Goal: Task Accomplishment & Management: Use online tool/utility

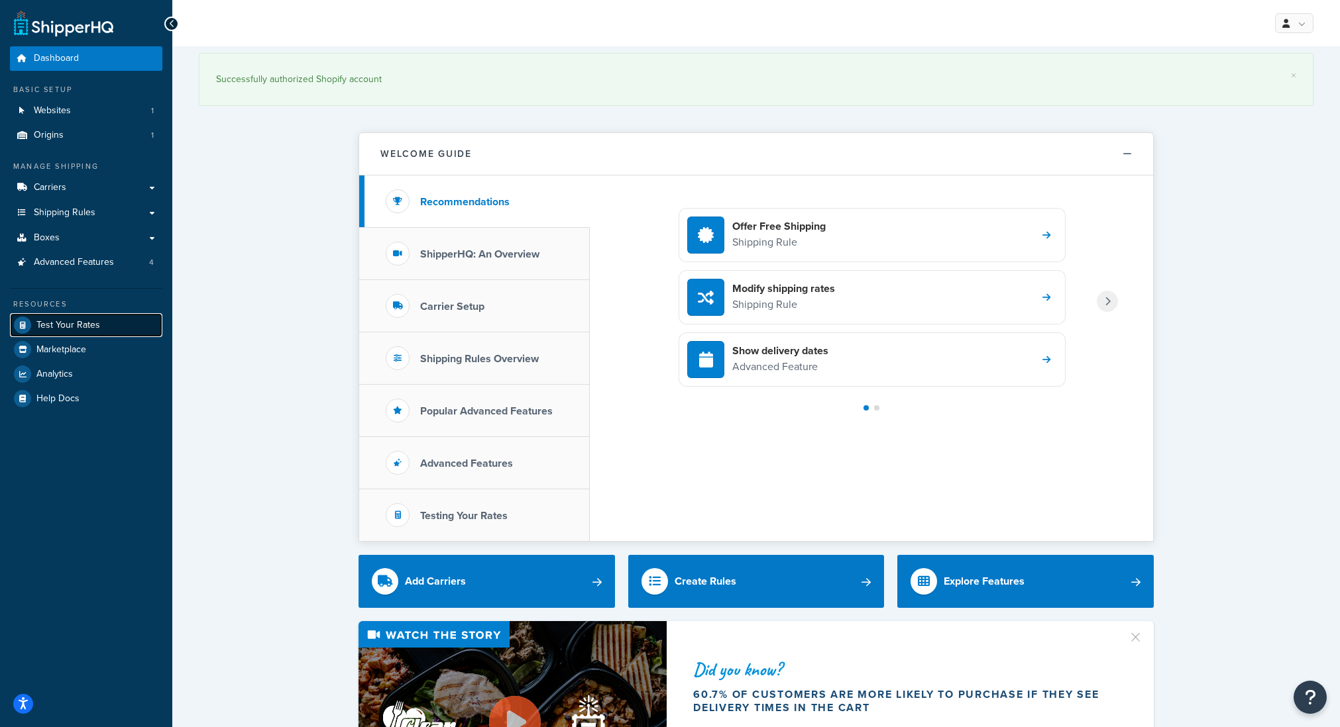
click at [93, 333] on link "Test Your Rates" at bounding box center [86, 325] width 152 height 24
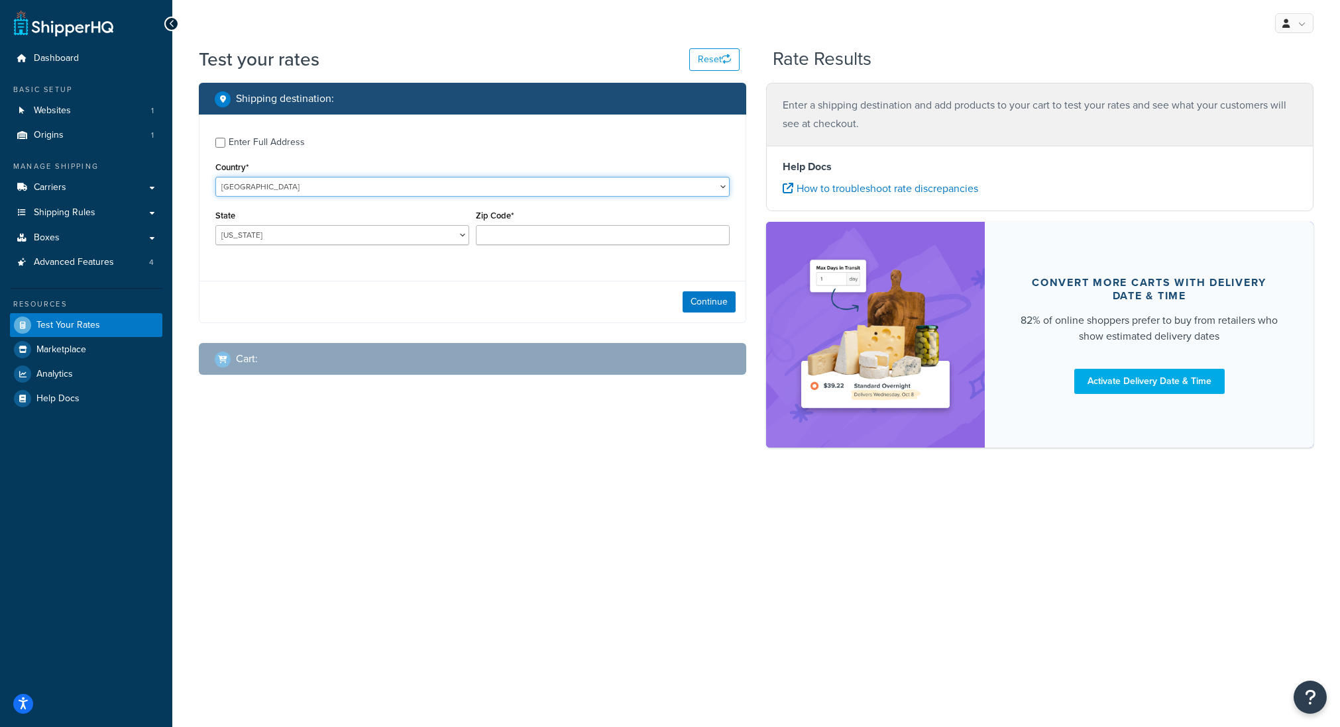
click at [289, 190] on select "United States United Kingdom Afghanistan Åland Islands Albania Algeria American…" at bounding box center [472, 187] width 514 height 20
click at [215, 177] on select "United States United Kingdom Afghanistan Åland Islands Albania Algeria American…" at bounding box center [472, 187] width 514 height 20
click at [278, 243] on select "Alabama Alaska American Samoa Arizona Arkansas Armed Forces Americas Armed Forc…" at bounding box center [342, 235] width 254 height 20
select select "CA"
click at [215, 226] on select "Alabama Alaska American Samoa Arizona Arkansas Armed Forces Americas Armed Forc…" at bounding box center [342, 235] width 254 height 20
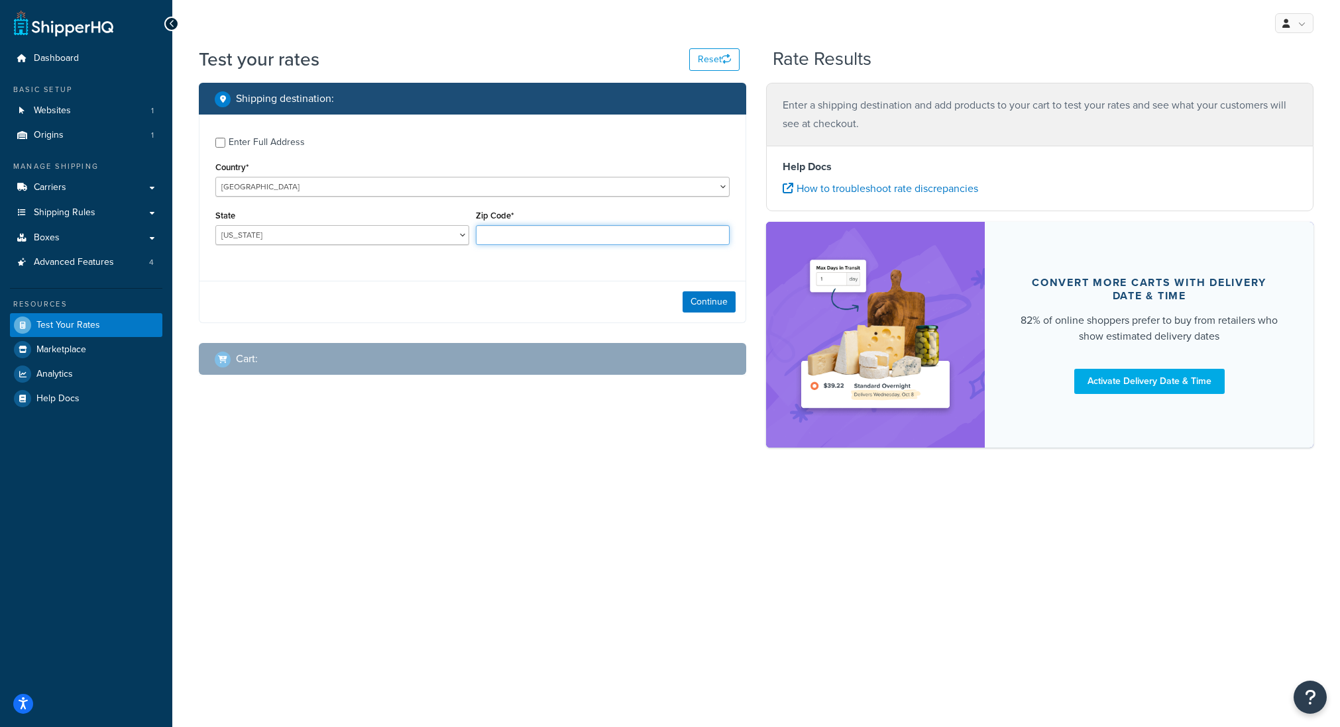
click at [500, 239] on input "Zip Code*" at bounding box center [603, 235] width 254 height 20
type input "94025"
click at [690, 311] on button "Continue" at bounding box center [708, 302] width 53 height 21
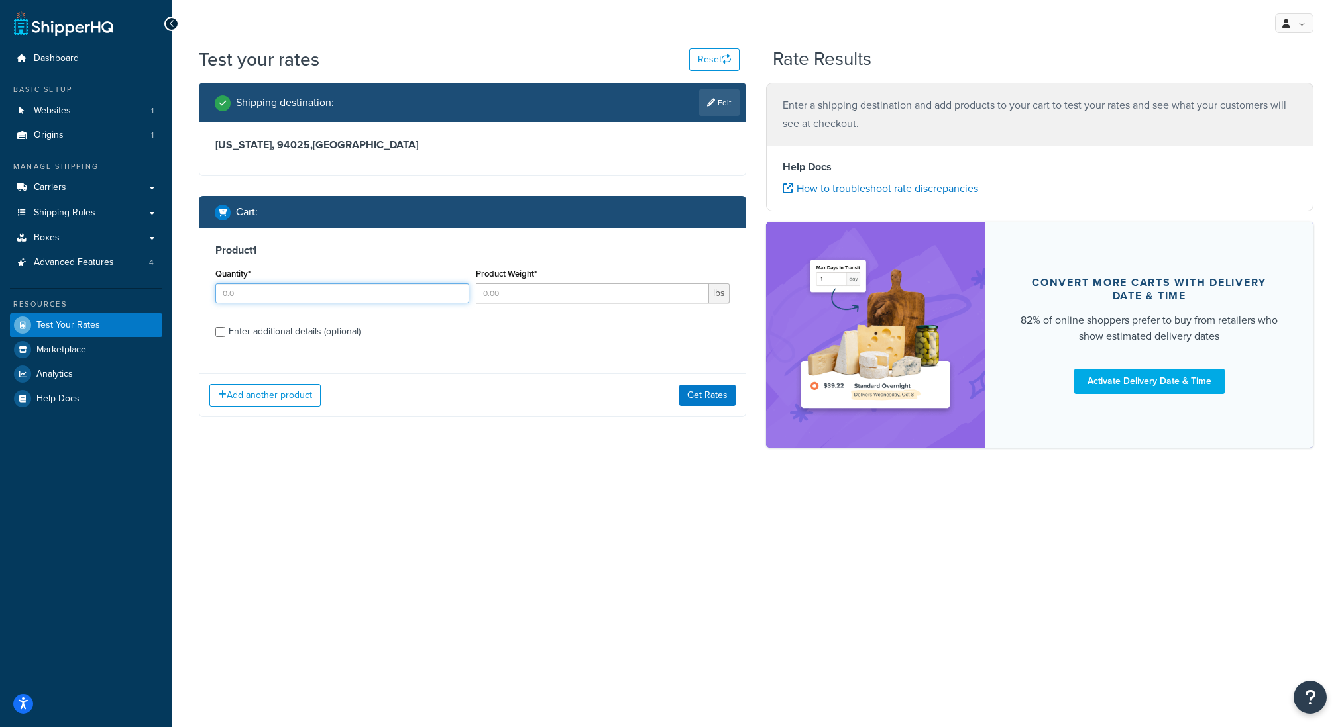
click at [253, 292] on input "Quantity*" at bounding box center [342, 294] width 254 height 20
type input "5"
type input "2"
click at [513, 294] on input "Product Weight*" at bounding box center [592, 294] width 233 height 20
type input "10"
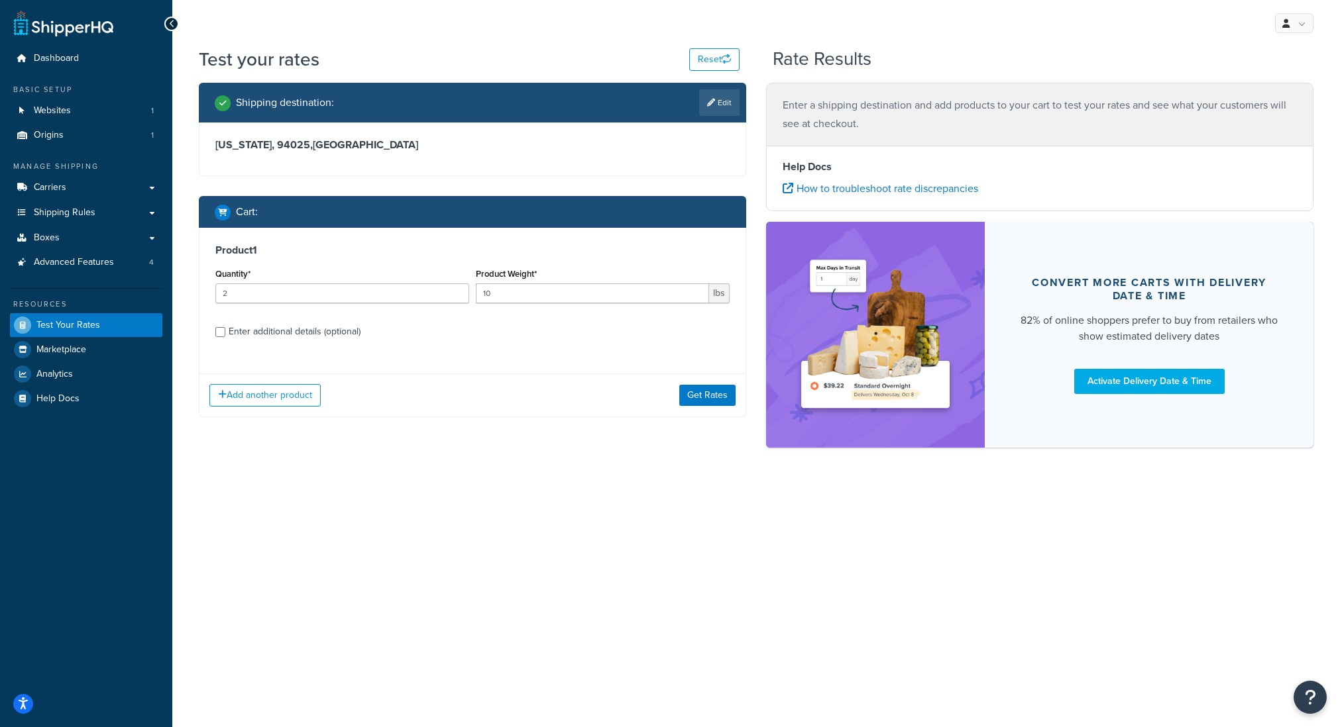
click at [287, 327] on div "Enter additional details (optional)" at bounding box center [295, 332] width 132 height 19
click at [225, 327] on input "Enter additional details (optional)" at bounding box center [220, 332] width 10 height 10
checkbox input "true"
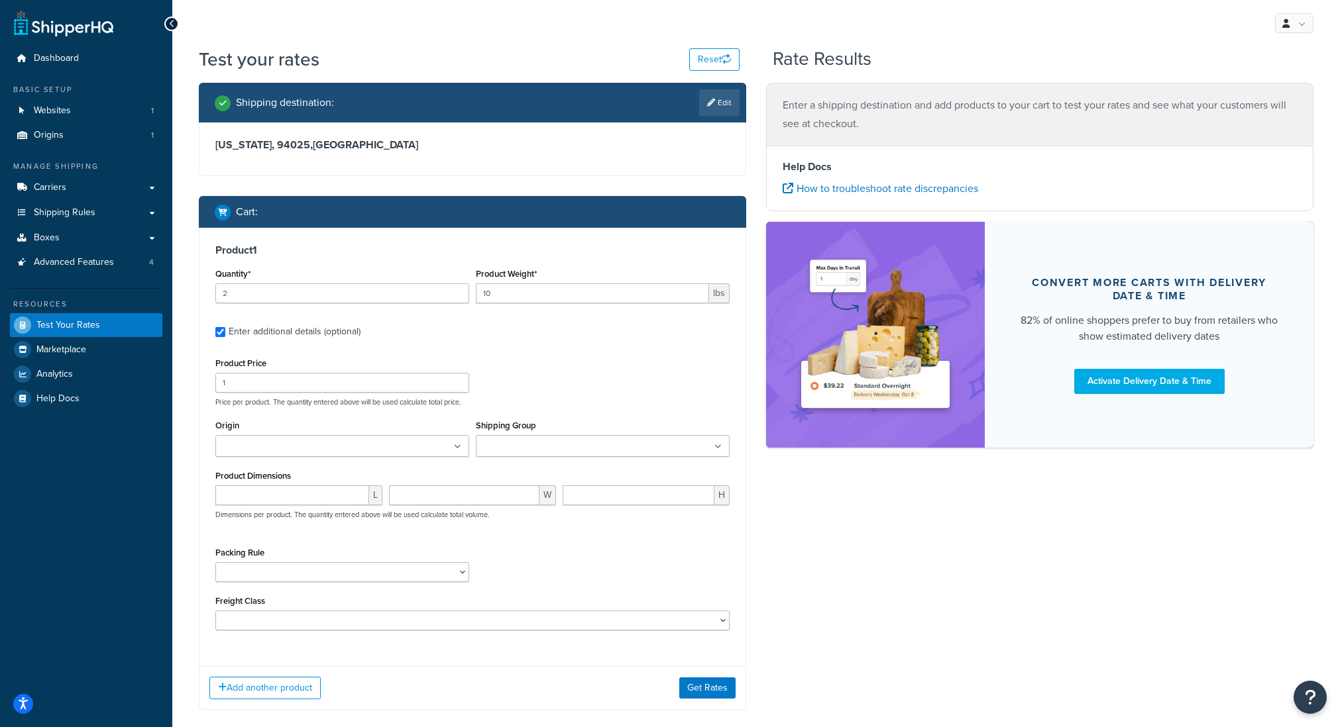
click at [256, 456] on ul at bounding box center [342, 446] width 254 height 22
click at [241, 385] on input "1" at bounding box center [342, 383] width 254 height 20
type input "25"
click at [400, 452] on ul at bounding box center [342, 446] width 254 height 22
click at [487, 451] on input "Shipping Group" at bounding box center [538, 447] width 117 height 15
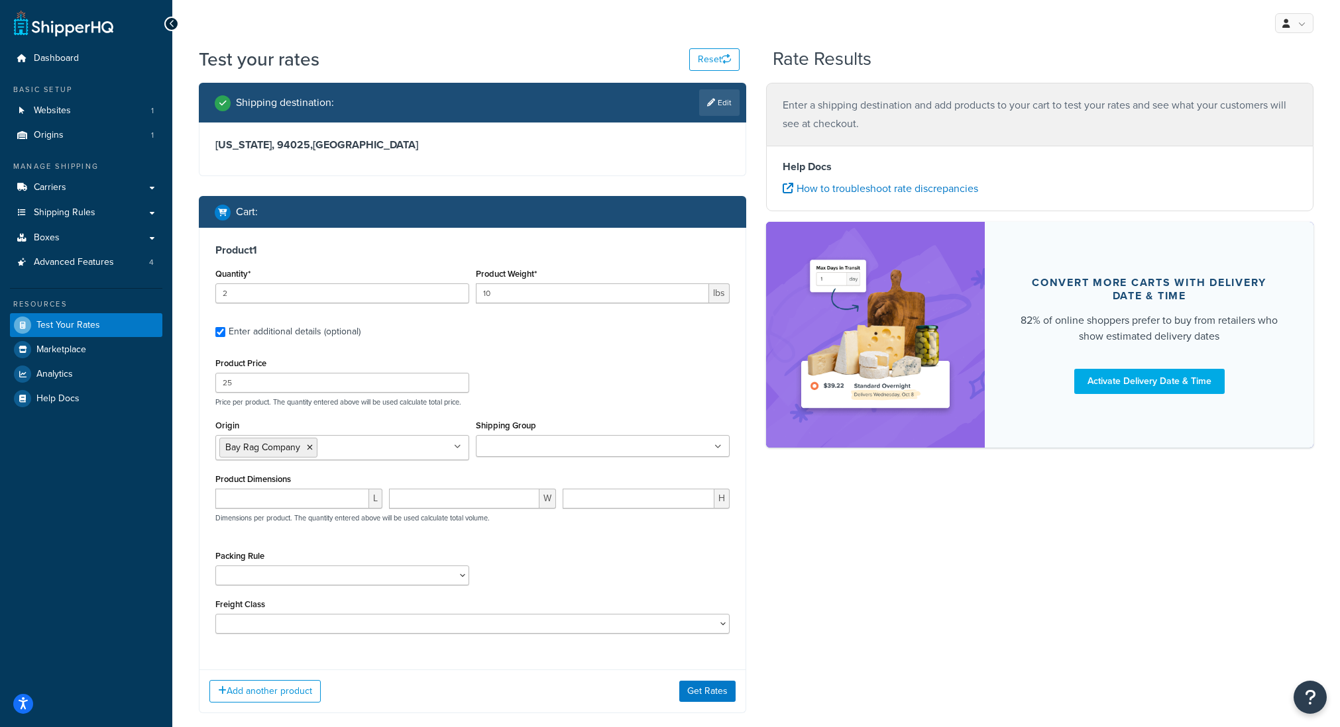
click at [537, 393] on div "Product Price 25 Price per product. The quantity entered above will be used cal…" at bounding box center [472, 380] width 521 height 52
click at [319, 498] on input "number" at bounding box center [292, 498] width 154 height 20
type input "12"
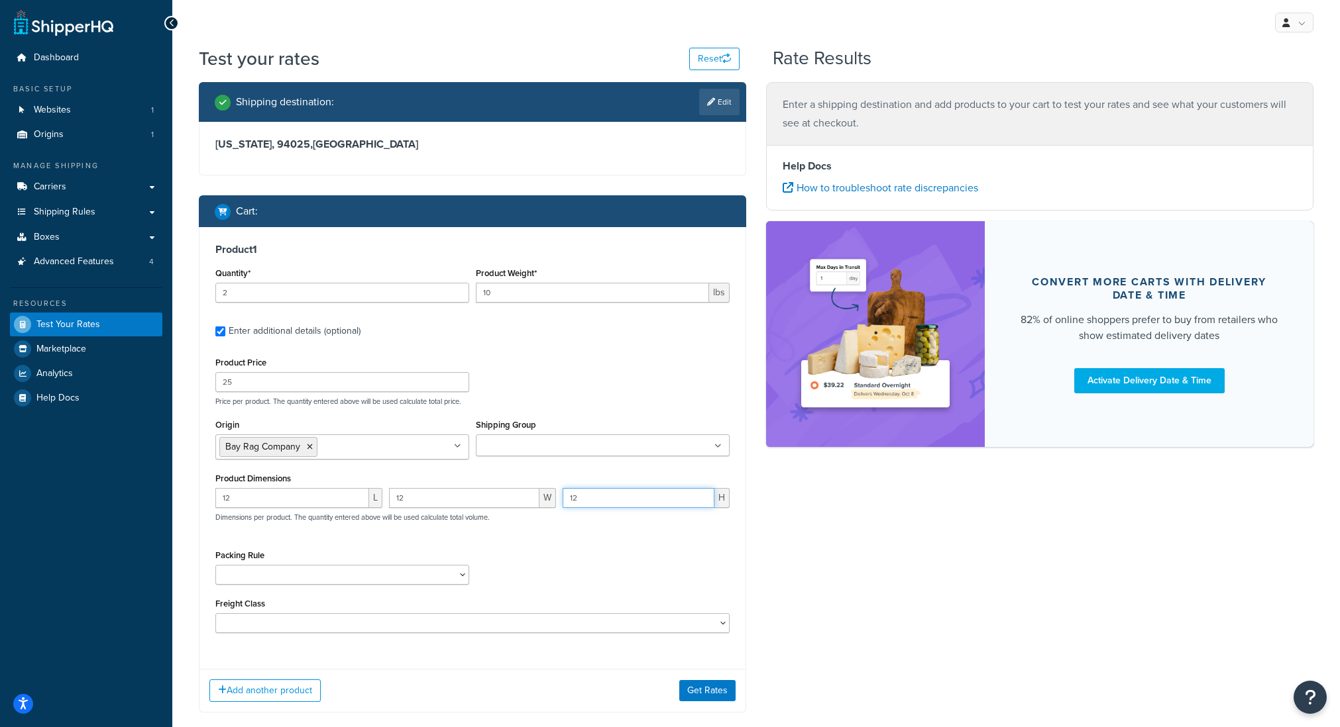
type input "12"
click at [539, 535] on div "12 L 12 W 12 H Dimensions per product. The quantity entered above will be used …" at bounding box center [472, 512] width 521 height 48
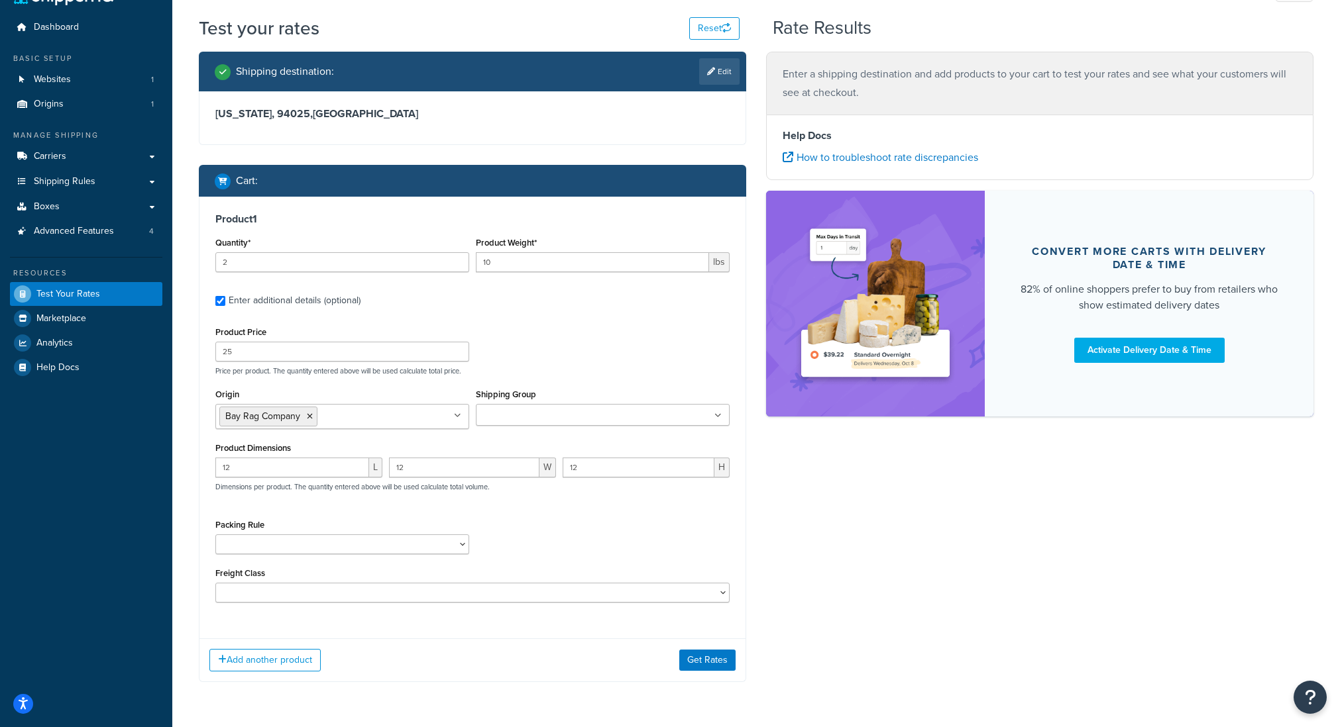
scroll to position [34, 0]
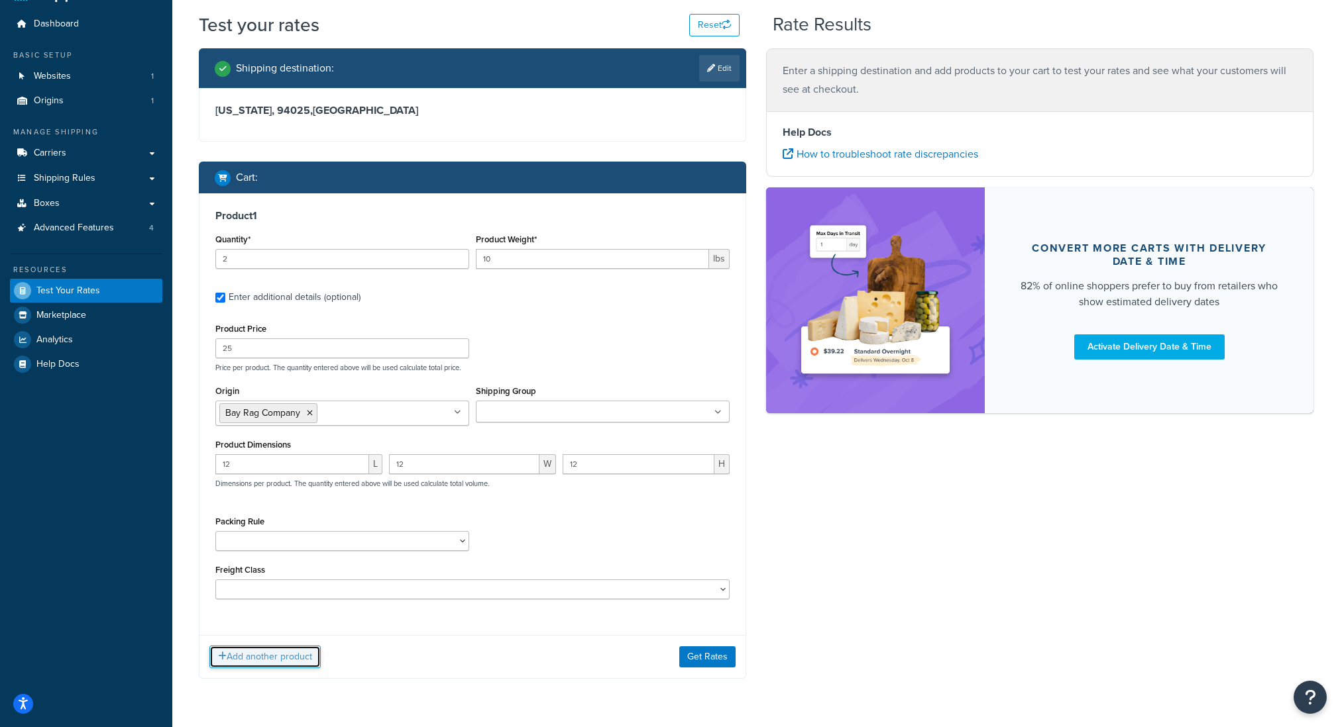
click at [302, 659] on button "Add another product" at bounding box center [264, 657] width 111 height 23
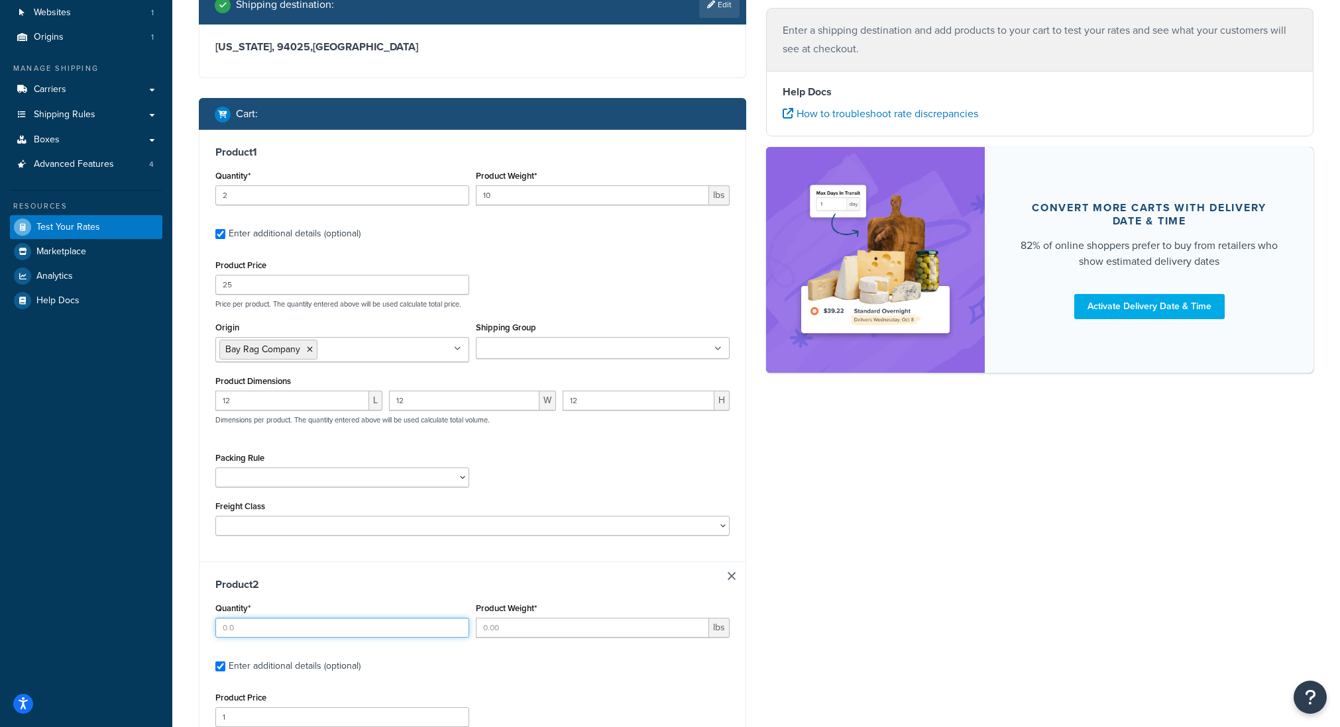
click at [303, 630] on input "Quantity*" at bounding box center [342, 628] width 254 height 20
type input "0"
type input "2"
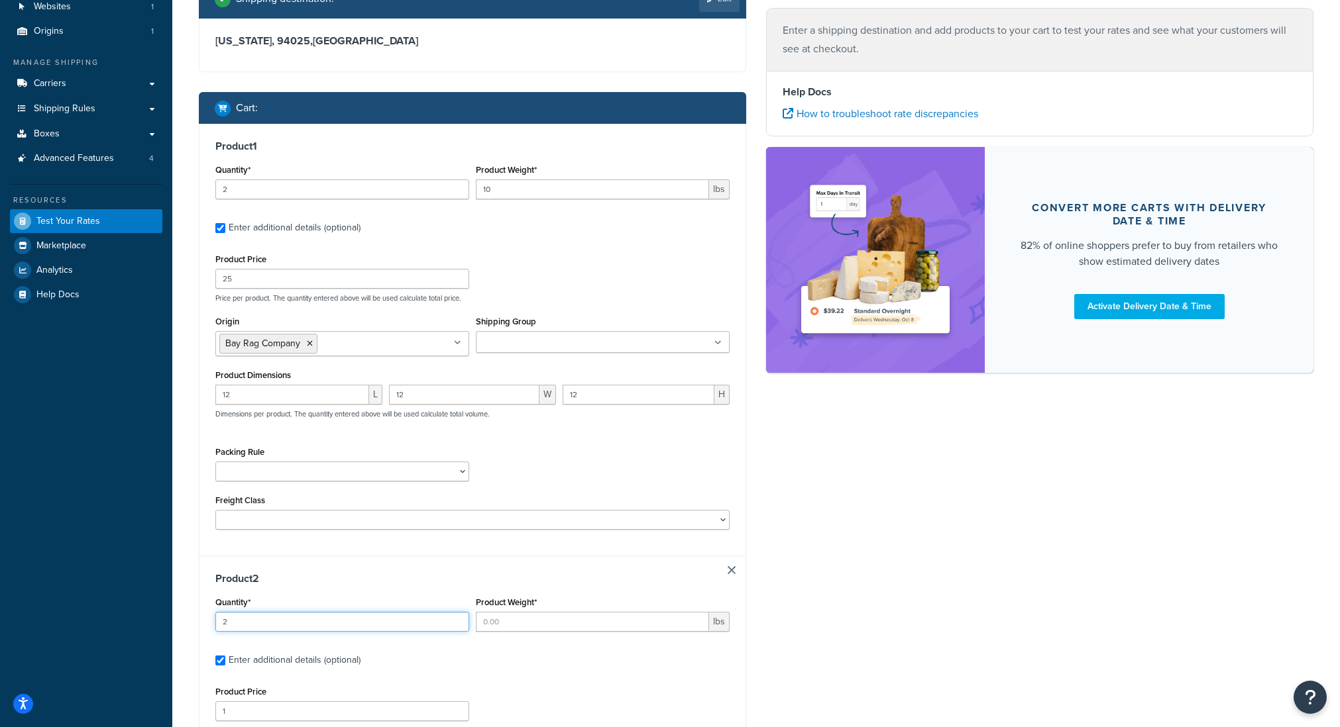
scroll to position [105, 0]
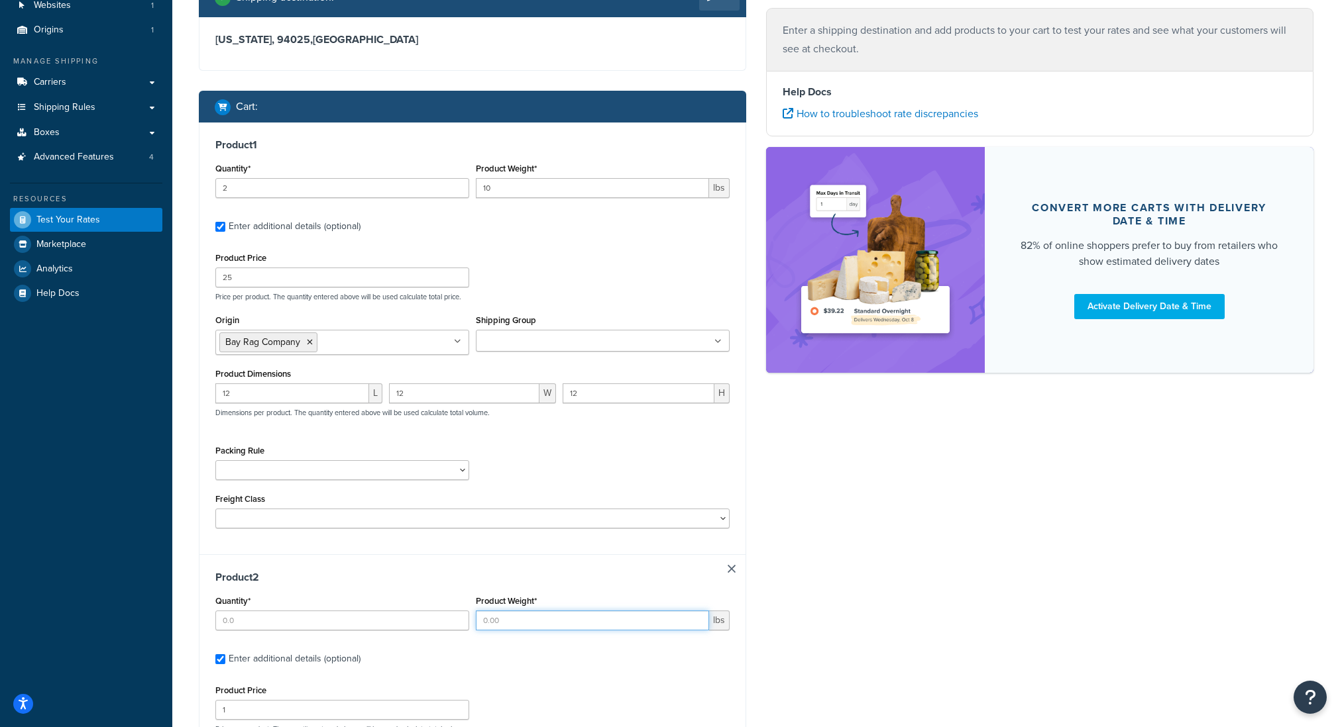
click at [529, 621] on input "Product Weight*" at bounding box center [592, 621] width 233 height 20
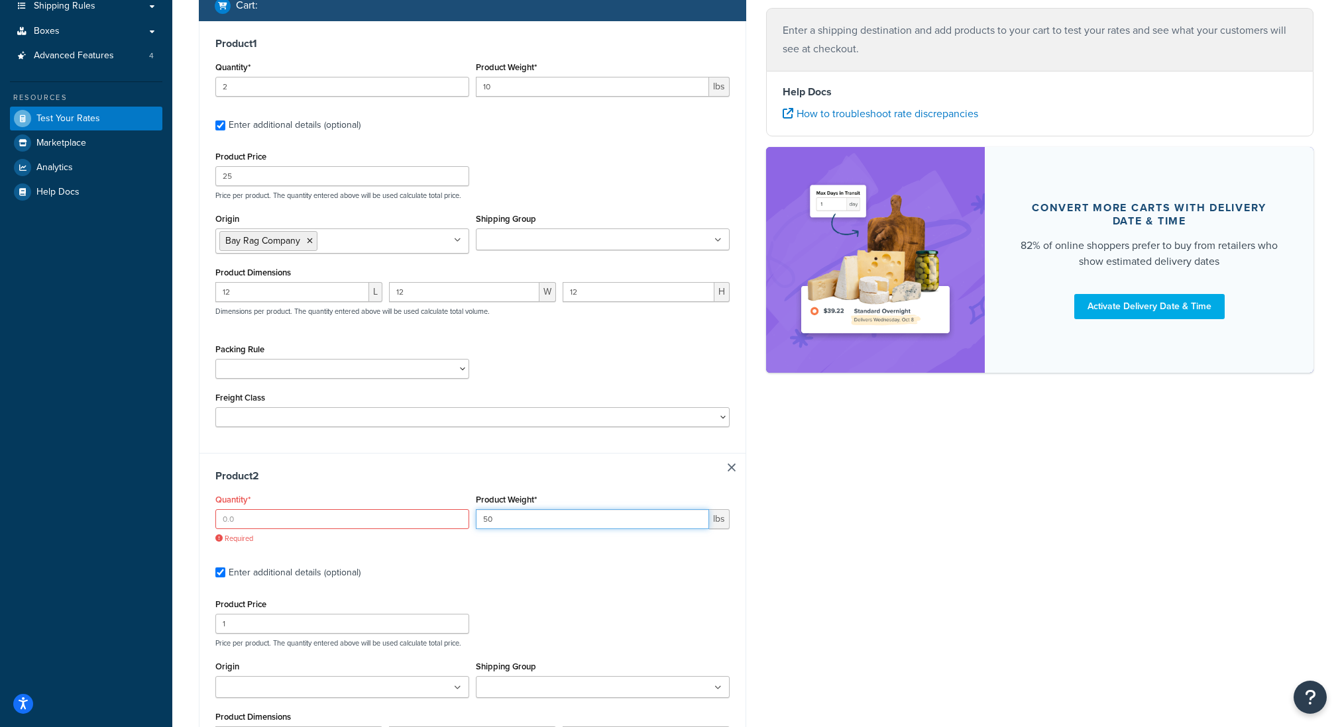
scroll to position [212, 0]
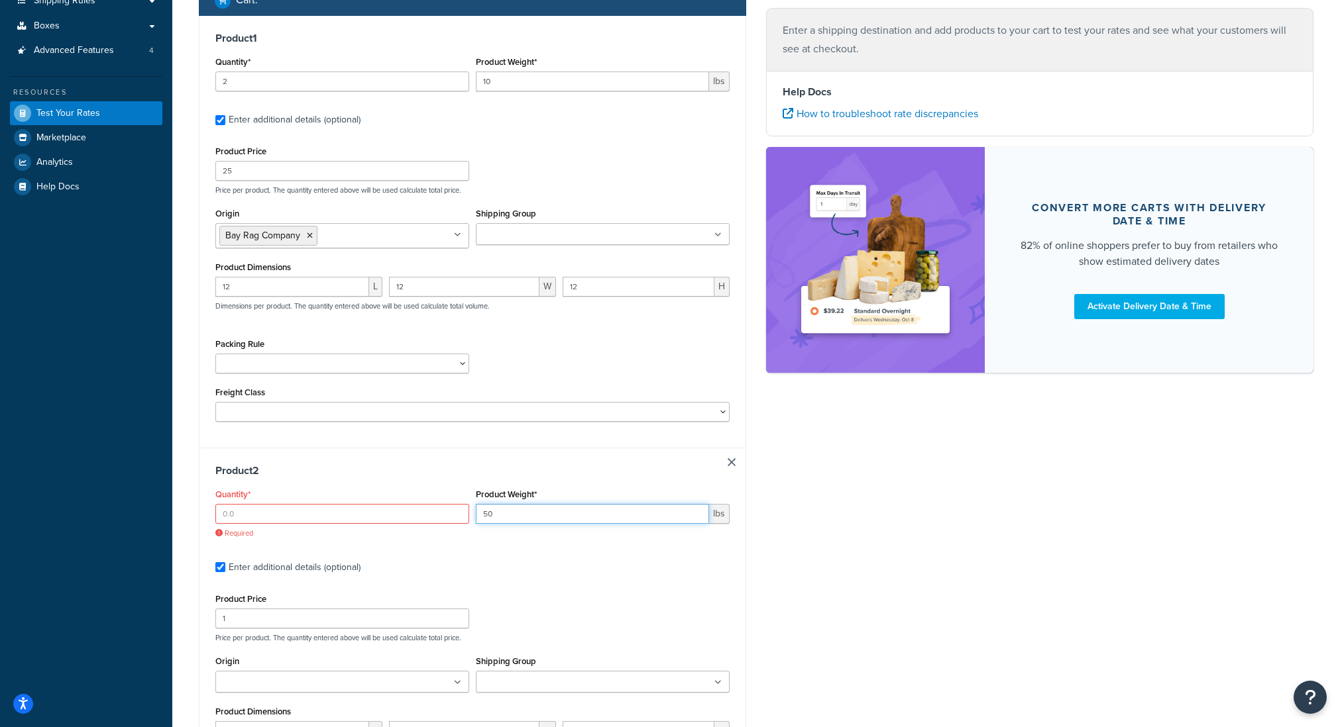
type input "50"
click at [266, 508] on input "Quantity*" at bounding box center [342, 514] width 254 height 20
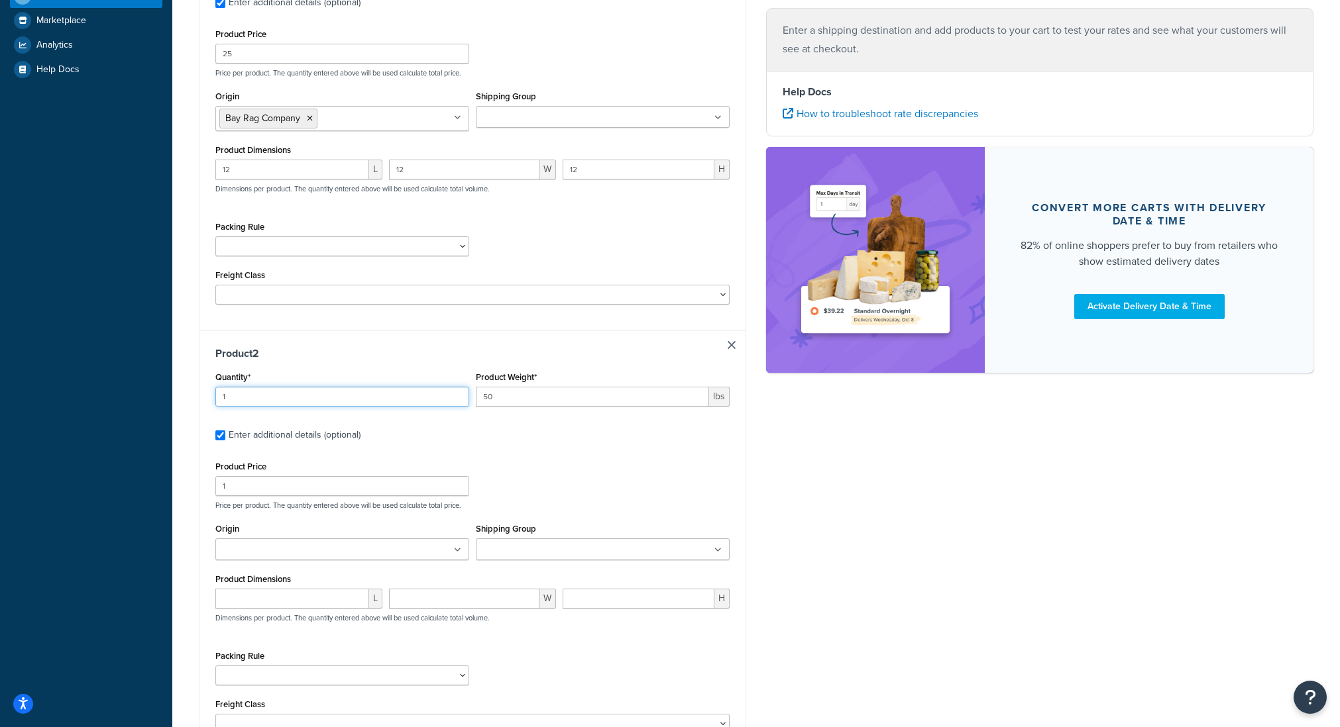
scroll to position [333, 0]
type input "1"
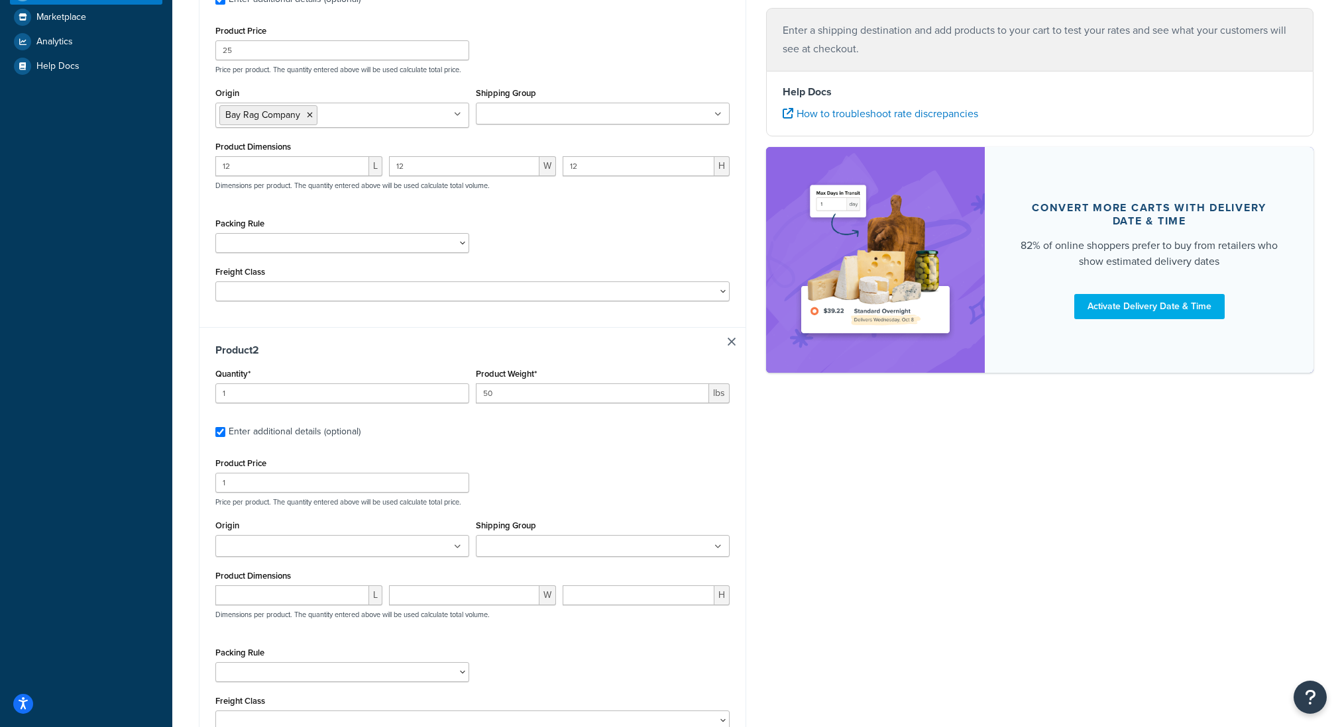
click at [309, 541] on ul at bounding box center [342, 546] width 254 height 22
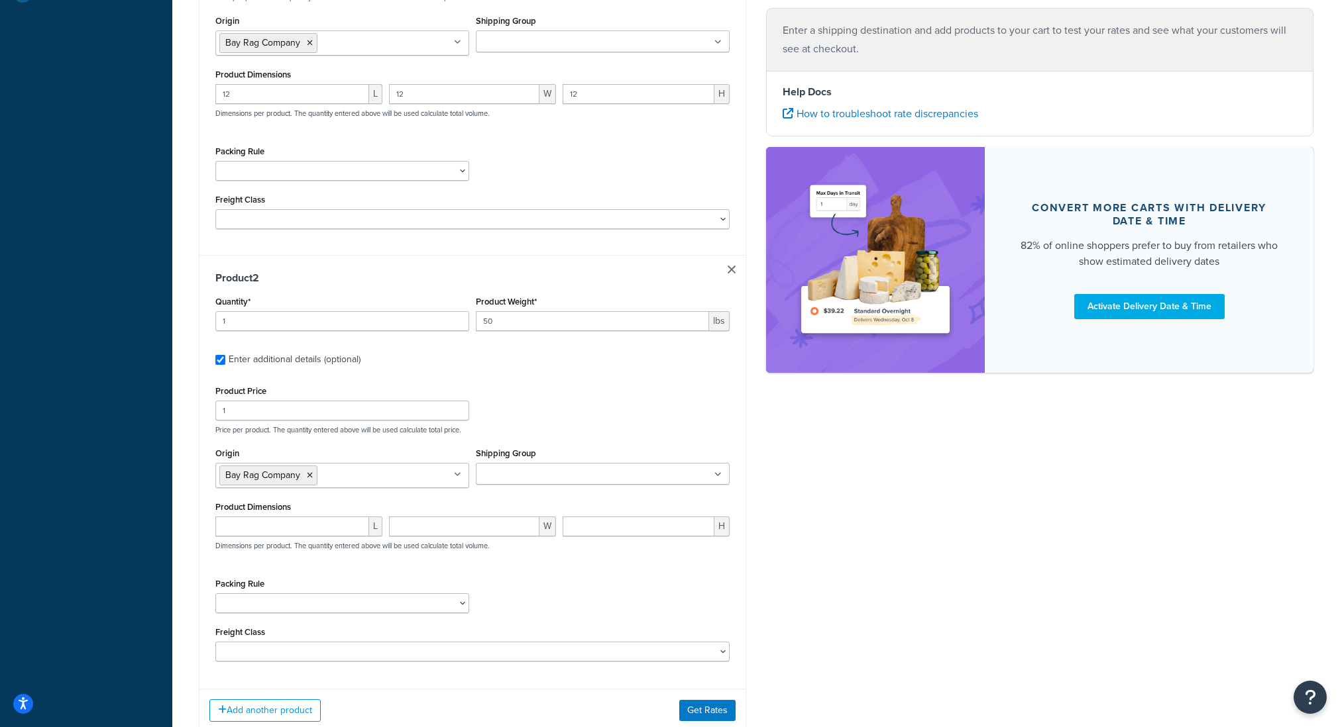
scroll to position [419, 0]
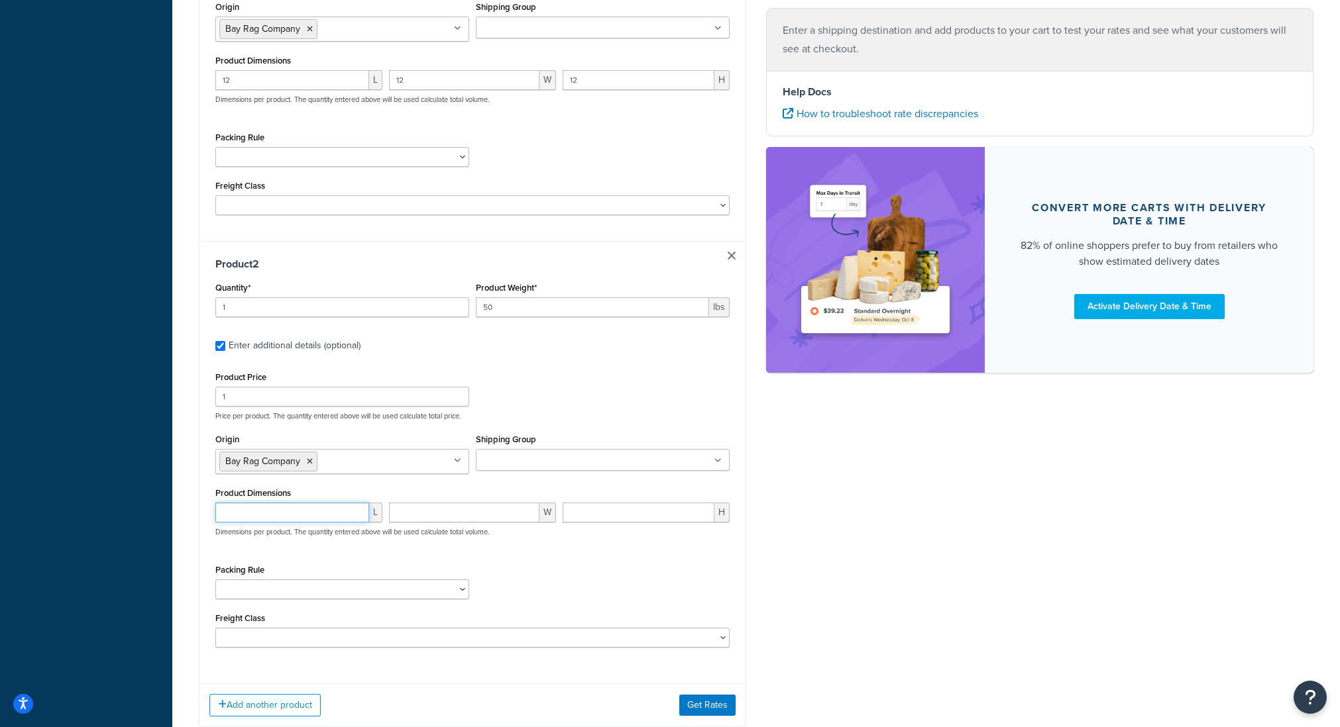
click at [345, 520] on input "number" at bounding box center [292, 513] width 154 height 20
type input "23"
click at [439, 519] on input "number" at bounding box center [464, 513] width 150 height 20
type input "19"
click at [603, 517] on input "number" at bounding box center [638, 513] width 152 height 20
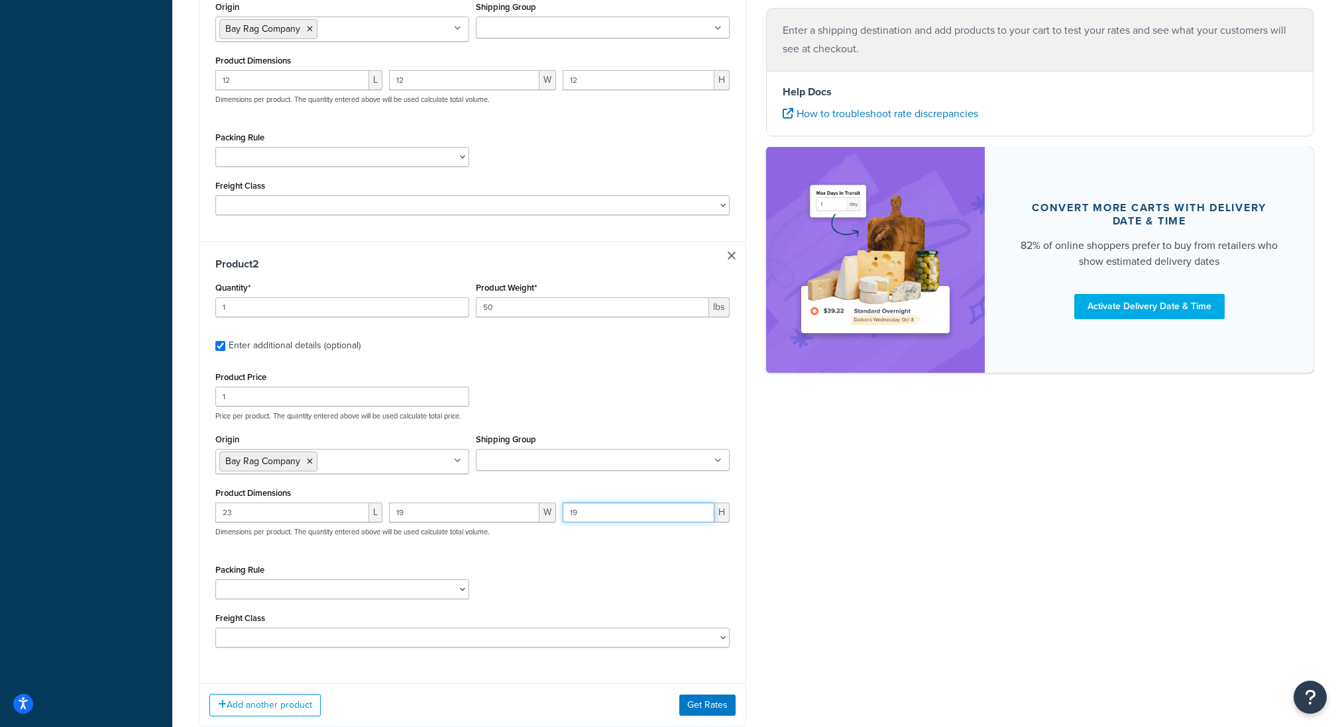
type input "19"
click at [576, 572] on div "Packing Rule" at bounding box center [472, 585] width 521 height 48
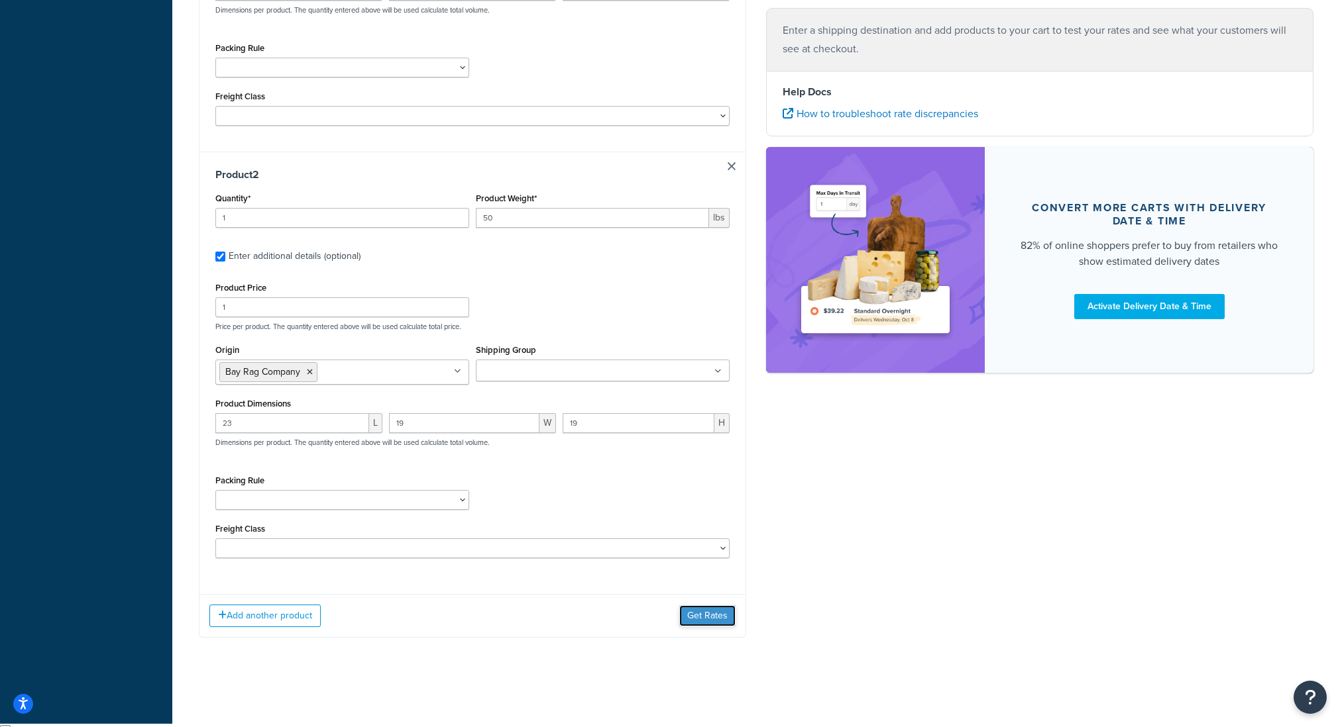
click at [704, 627] on button "Get Rates" at bounding box center [707, 616] width 56 height 21
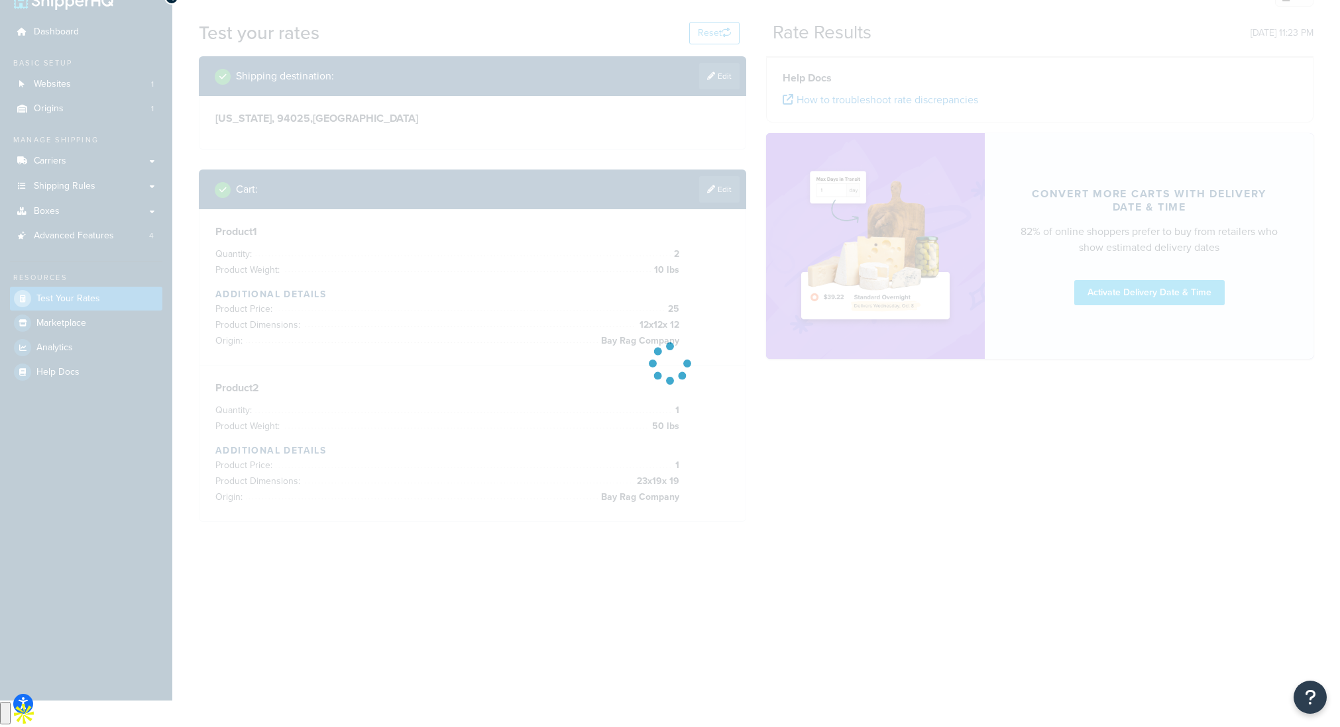
scroll to position [0, 0]
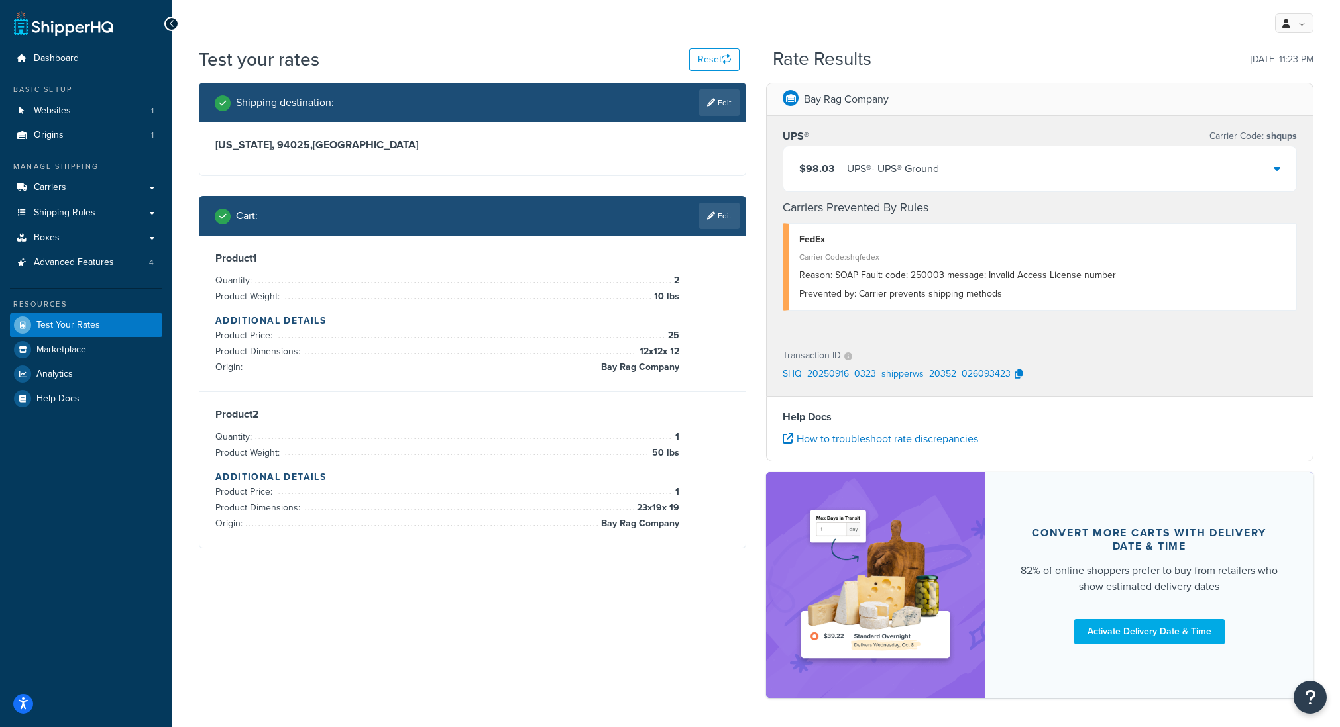
click at [1000, 151] on div "$98.03 UPS® - UPS® Ground" at bounding box center [1039, 168] width 513 height 45
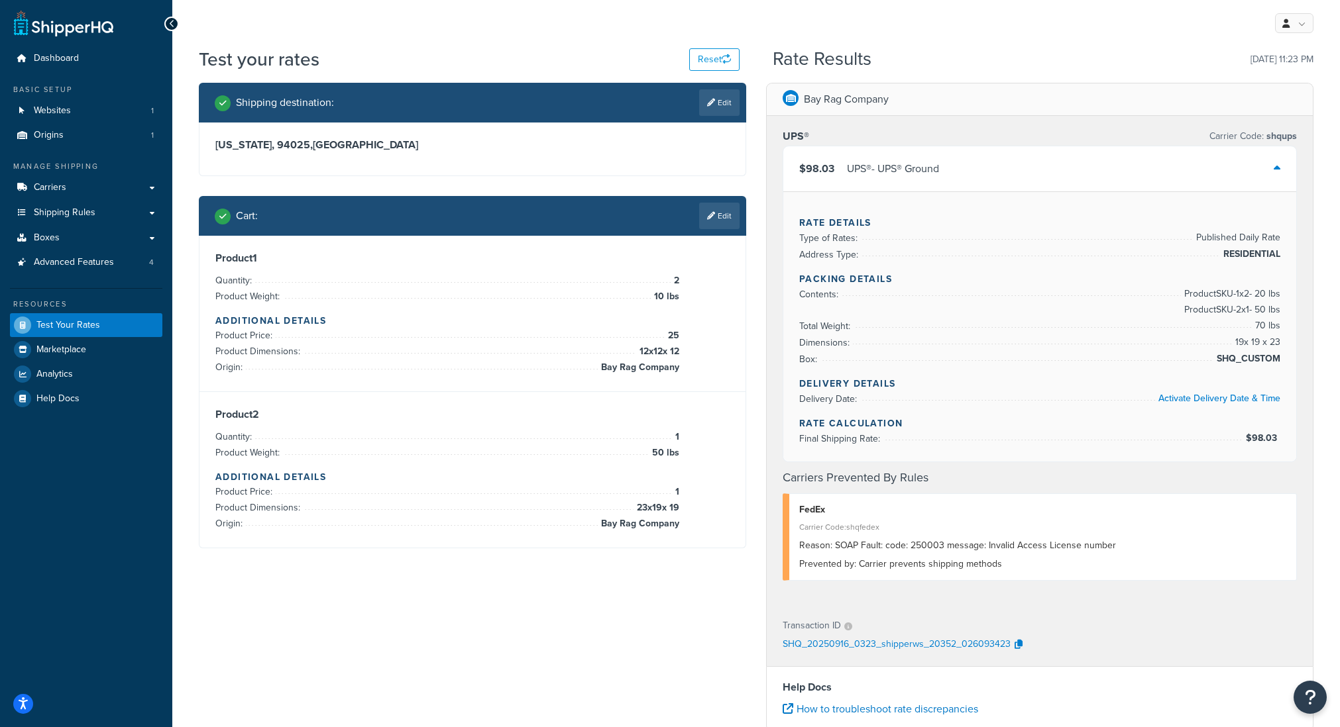
click at [1226, 356] on span "SHQ_CUSTOM" at bounding box center [1246, 359] width 67 height 16
drag, startPoint x: 1218, startPoint y: 358, endPoint x: 1293, endPoint y: 356, distance: 75.6
click at [1293, 356] on div "Rate Details Type of Rates: Published Daily Rate Address Type: RESIDENTIAL Pack…" at bounding box center [1039, 326] width 513 height 270
click at [72, 245] on link "Boxes" at bounding box center [86, 238] width 152 height 25
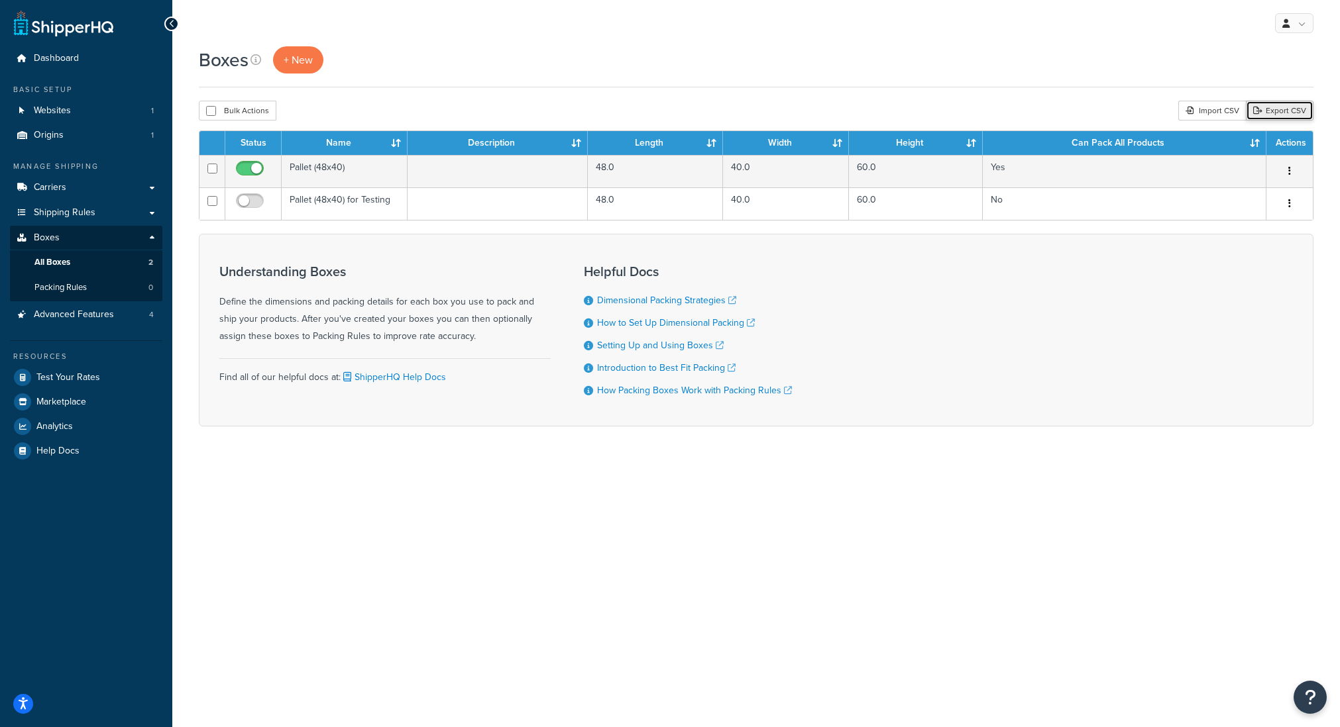
click at [1274, 117] on link "Export CSV" at bounding box center [1280, 111] width 68 height 20
click at [123, 384] on link "Test Your Rates" at bounding box center [86, 378] width 152 height 24
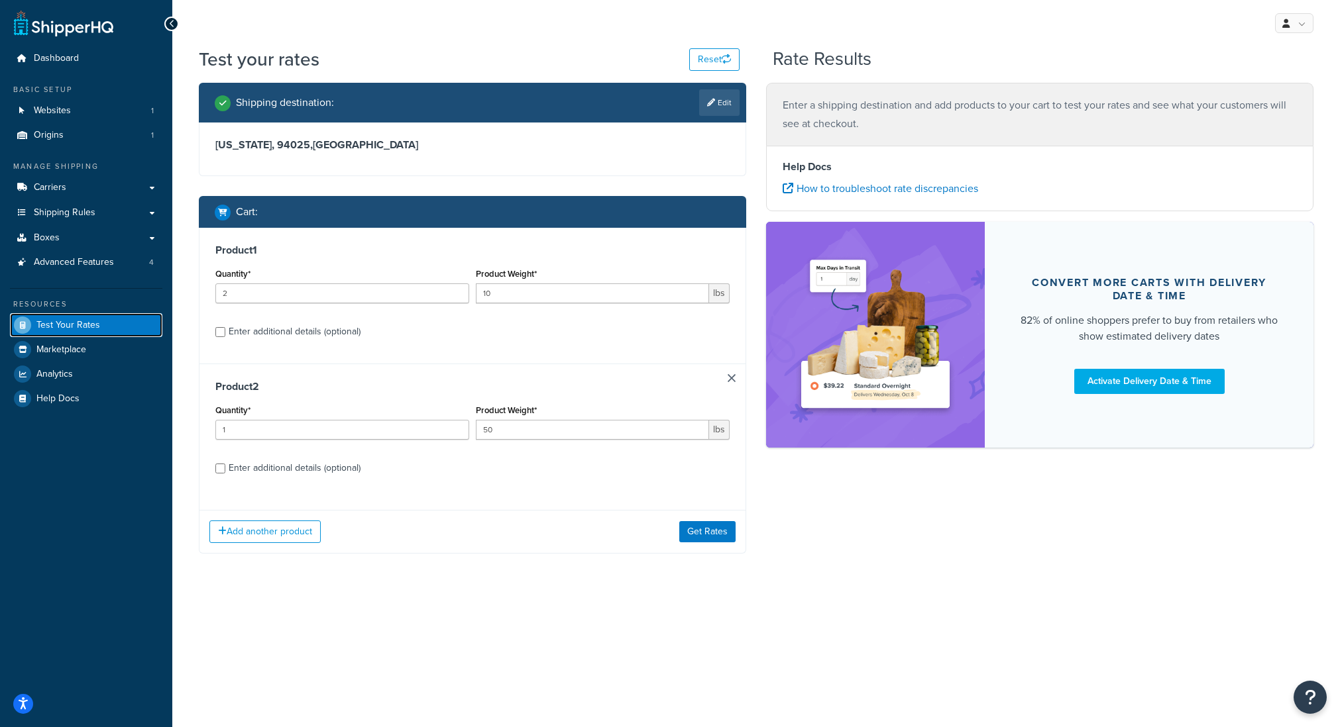
click at [88, 320] on span "Test Your Rates" at bounding box center [68, 325] width 64 height 11
click at [50, 238] on span "Boxes" at bounding box center [47, 238] width 26 height 11
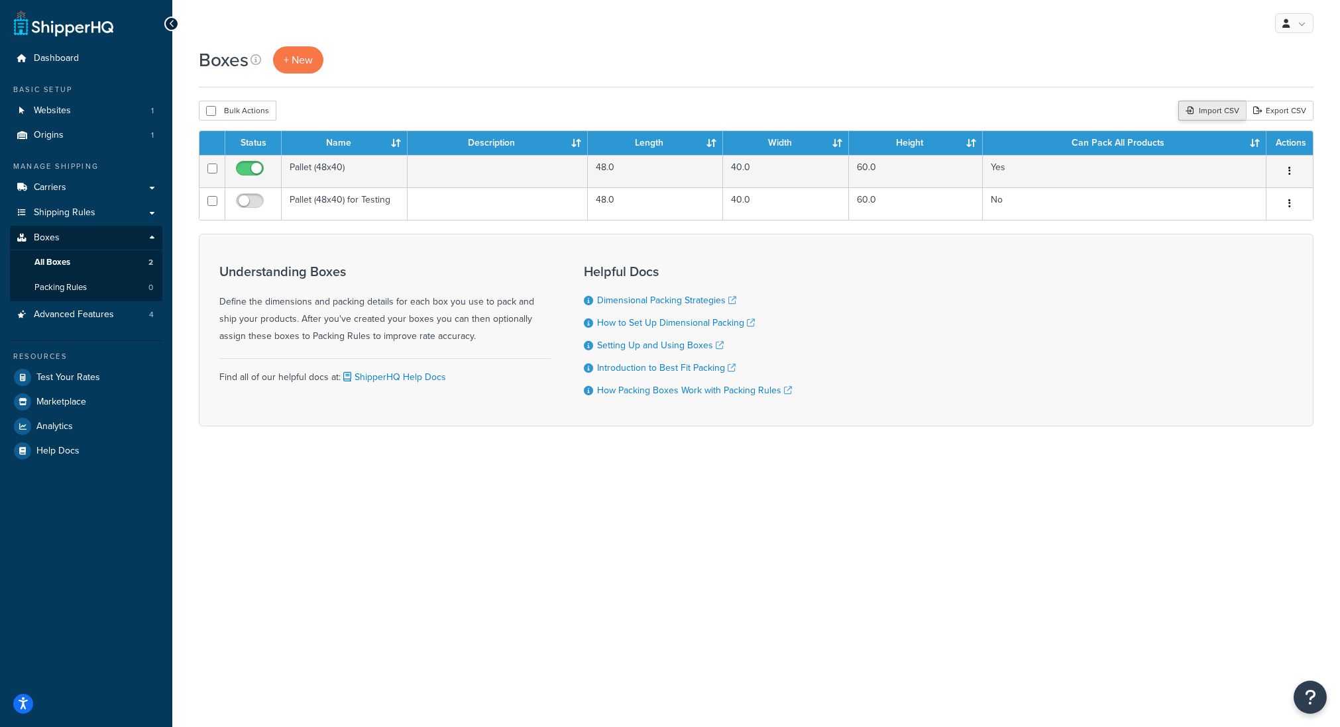
click at [1211, 117] on div "Import CSV" at bounding box center [1212, 111] width 68 height 20
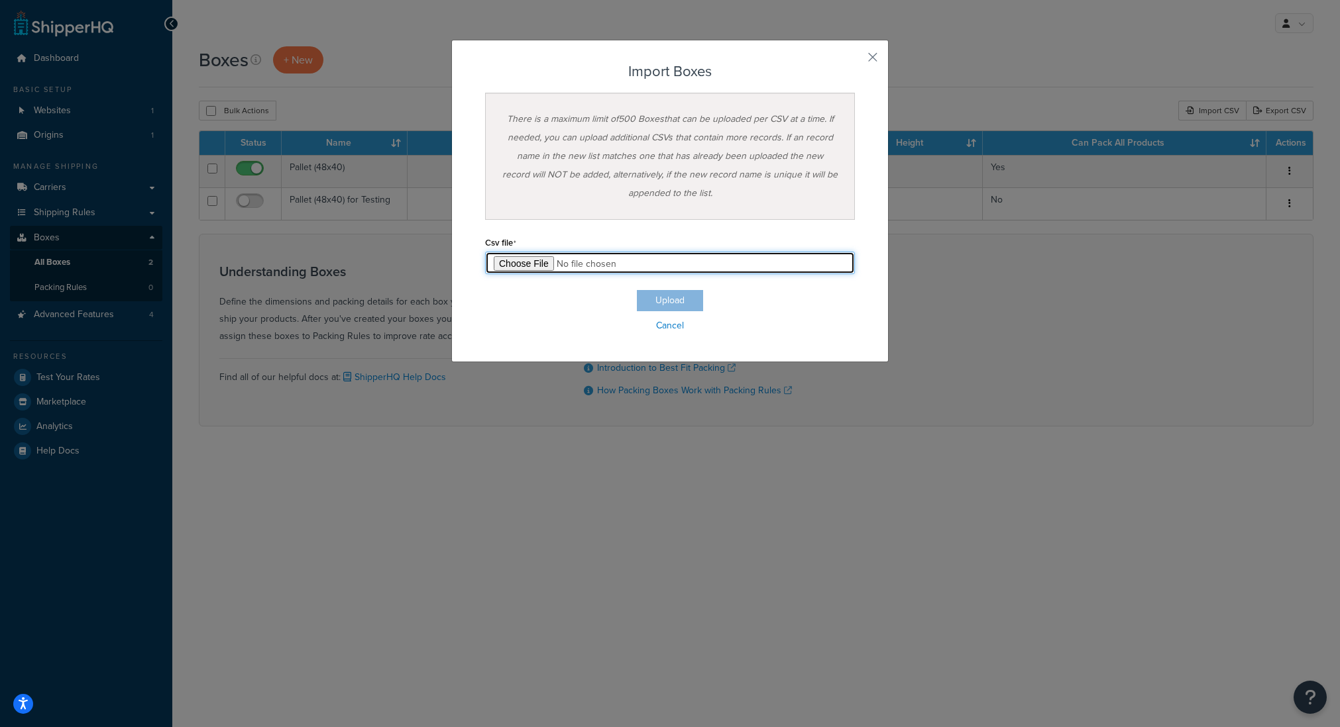
click at [515, 258] on input "file" at bounding box center [670, 263] width 370 height 23
type input "C:\fakepath\Box Export-2025-09-16 0327 - Box Export-2025-09-16 0327.csv"
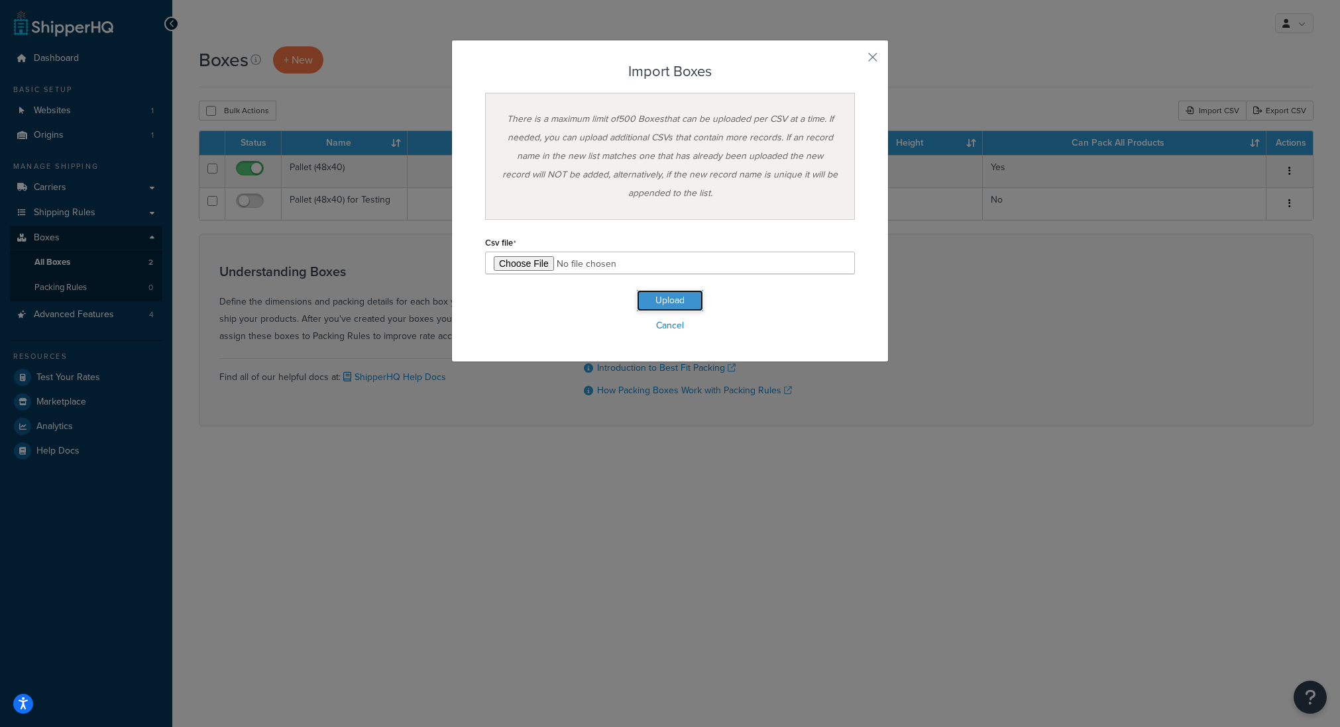
click at [687, 307] on button "Upload" at bounding box center [670, 300] width 66 height 21
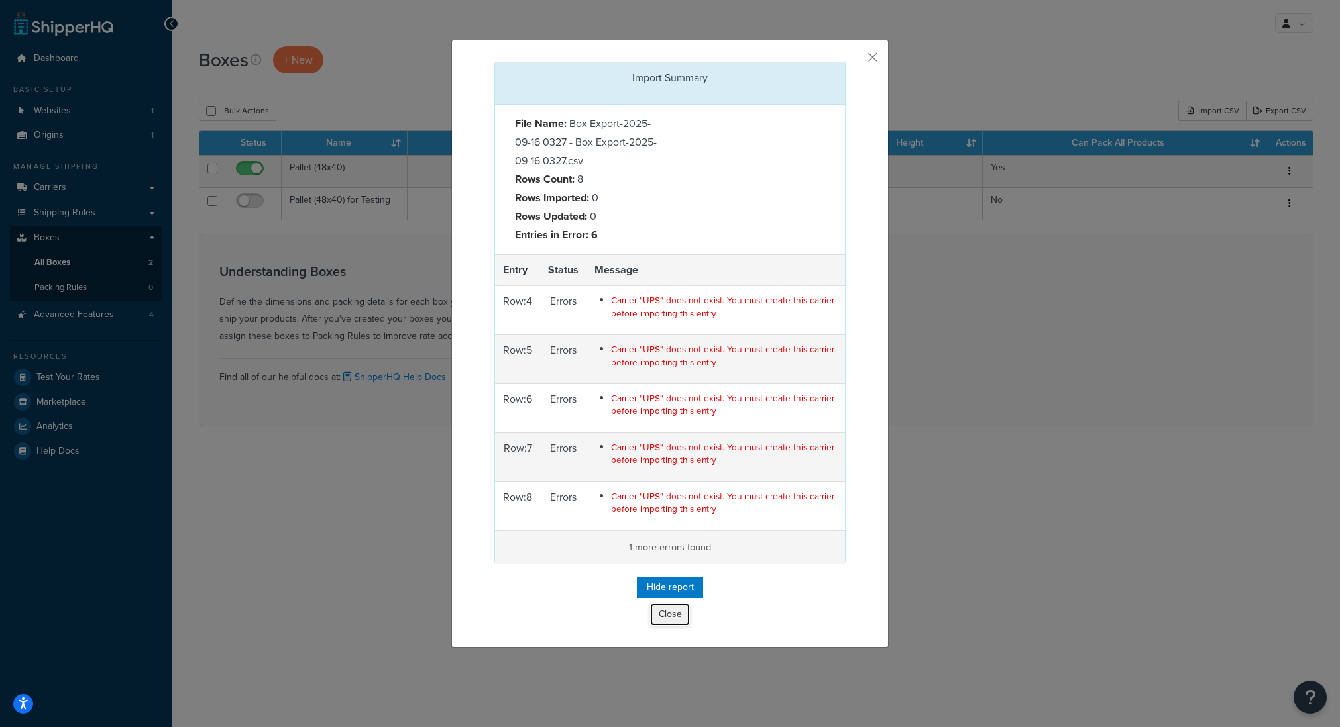
click at [672, 624] on button "Close" at bounding box center [670, 615] width 40 height 23
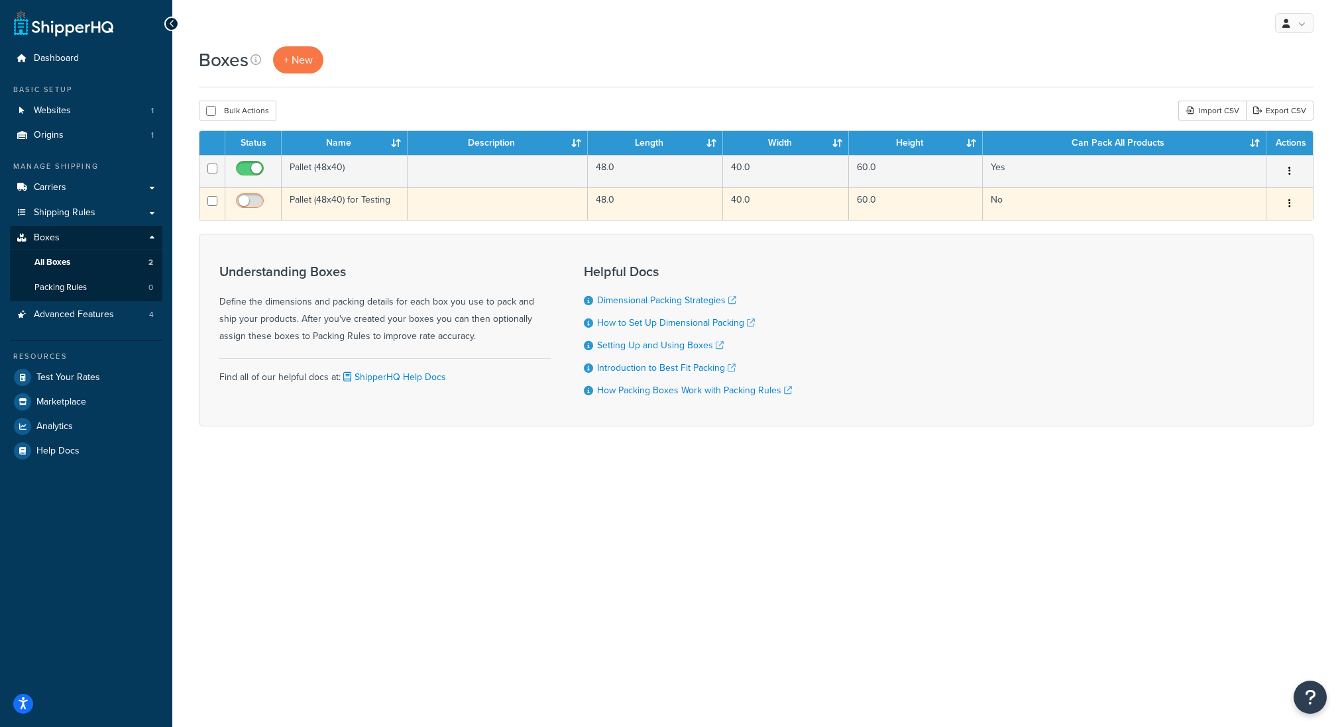
click at [241, 200] on input "checkbox" at bounding box center [251, 204] width 36 height 17
click at [260, 203] on input "checkbox" at bounding box center [251, 204] width 36 height 17
checkbox input "false"
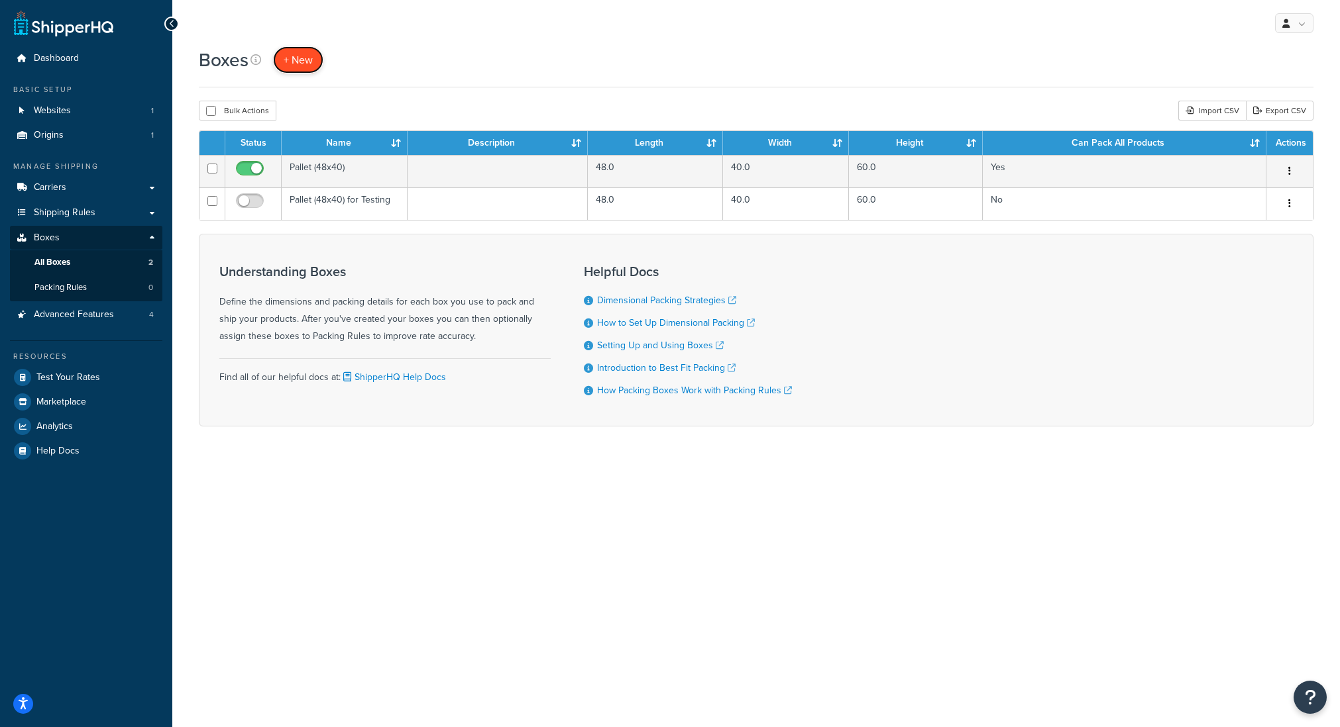
click at [301, 64] on span "+ New" at bounding box center [298, 59] width 29 height 15
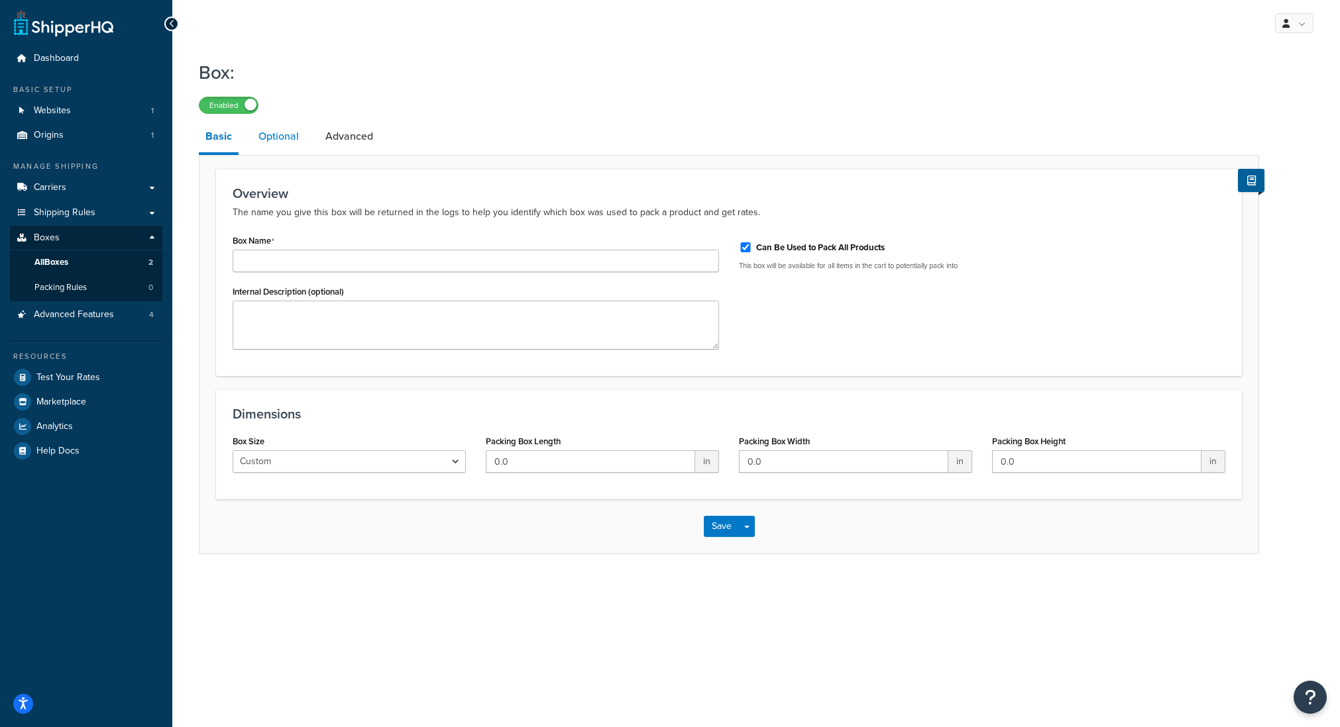
click at [290, 142] on link "Optional" at bounding box center [279, 137] width 54 height 32
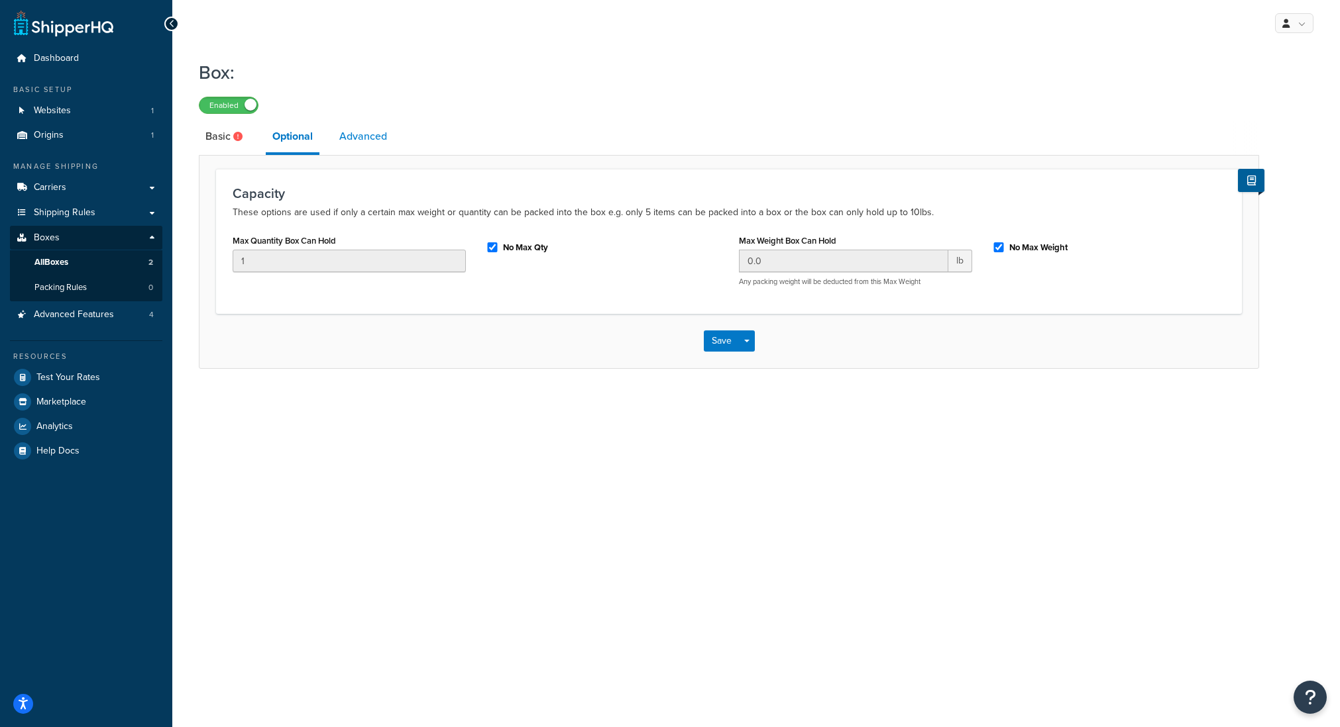
click at [339, 139] on link "Advanced" at bounding box center [363, 137] width 61 height 32
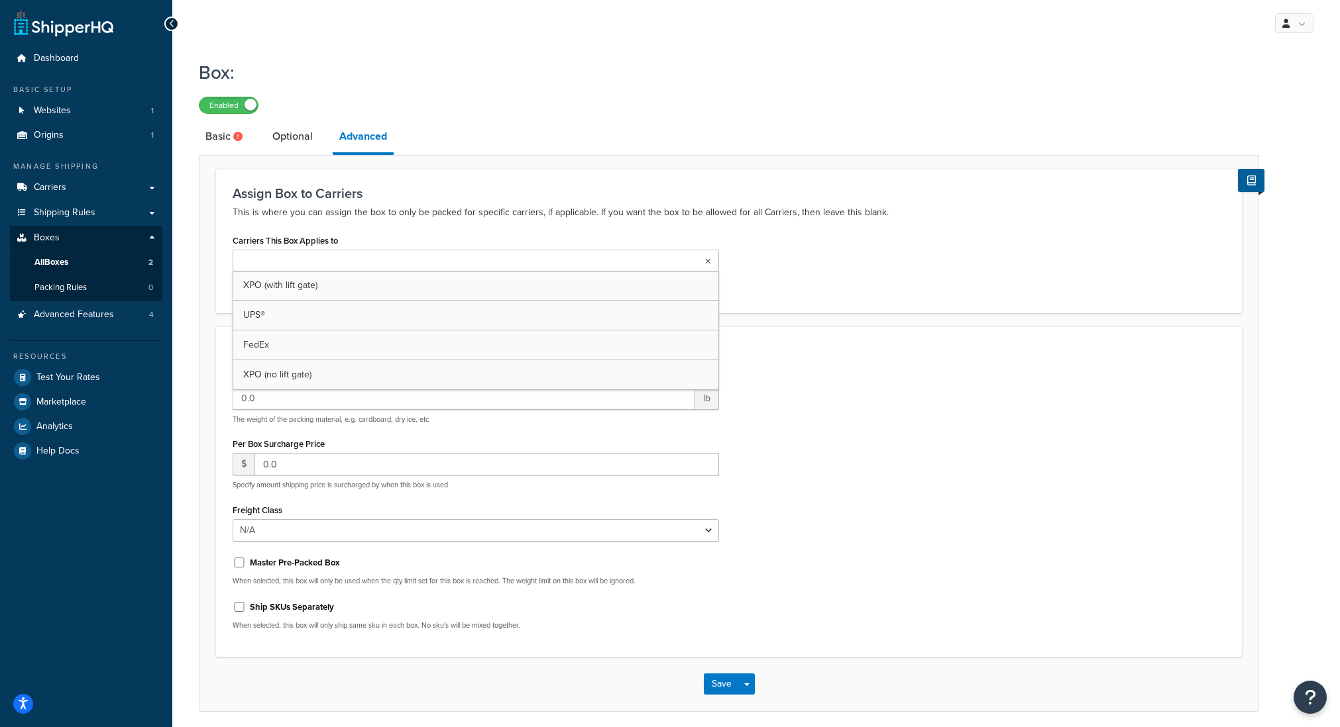
click at [332, 268] on input "Carriers This Box Applies to" at bounding box center [295, 261] width 117 height 15
drag, startPoint x: 266, startPoint y: 263, endPoint x: 237, endPoint y: 262, distance: 29.2
click at [237, 262] on li "UPS®" at bounding box center [259, 262] width 45 height 20
click at [274, 259] on icon at bounding box center [274, 262] width 6 height 8
click at [857, 480] on div "Packing Weight 0.0 lb The weight of the packing material, e.g. cardboard, dry i…" at bounding box center [729, 508] width 1012 height 272
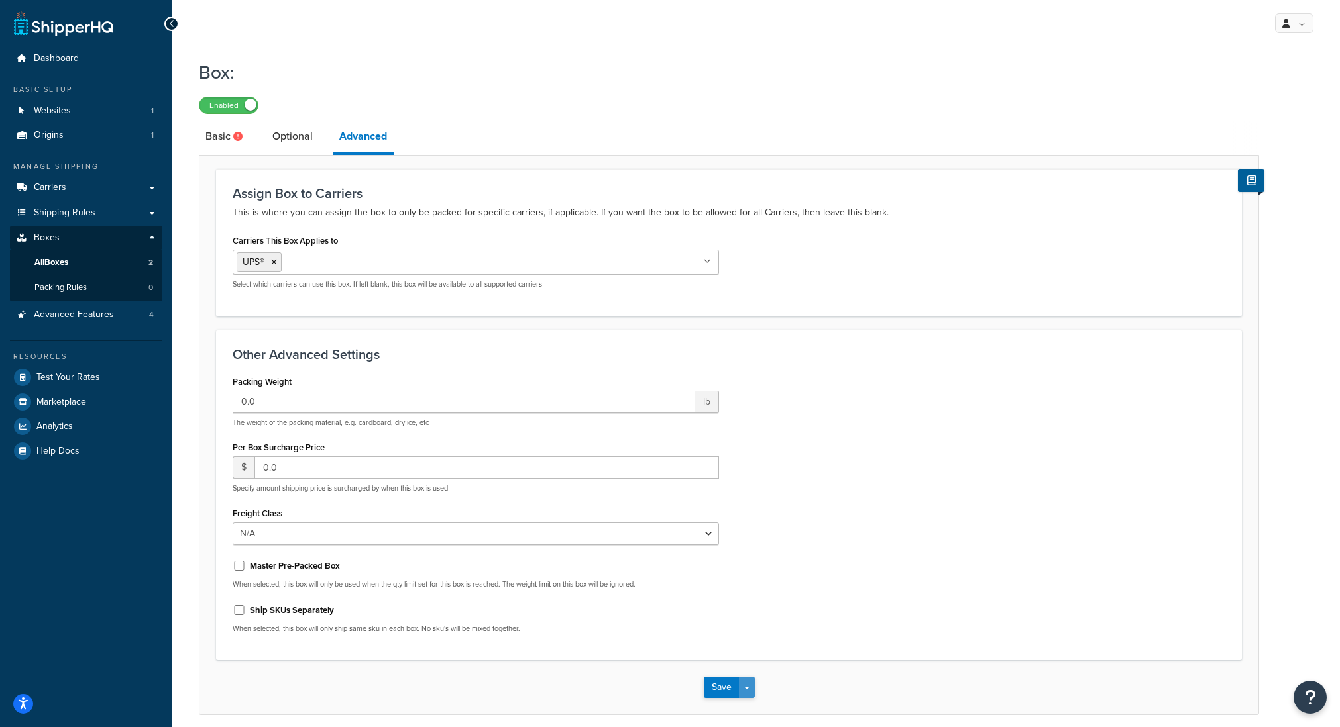
click at [749, 685] on button "Save Dropdown" at bounding box center [747, 687] width 16 height 21
click at [713, 690] on button "Save" at bounding box center [722, 687] width 36 height 21
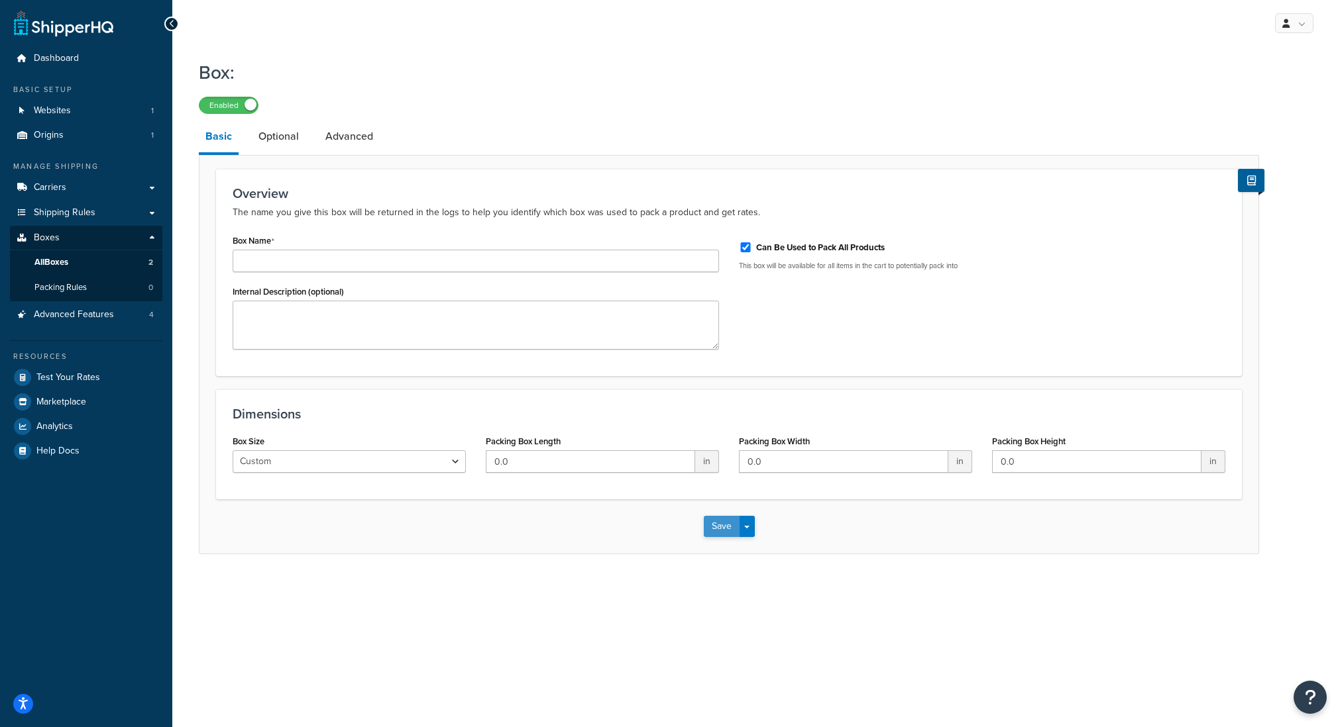
click at [714, 532] on button "Save" at bounding box center [722, 526] width 36 height 21
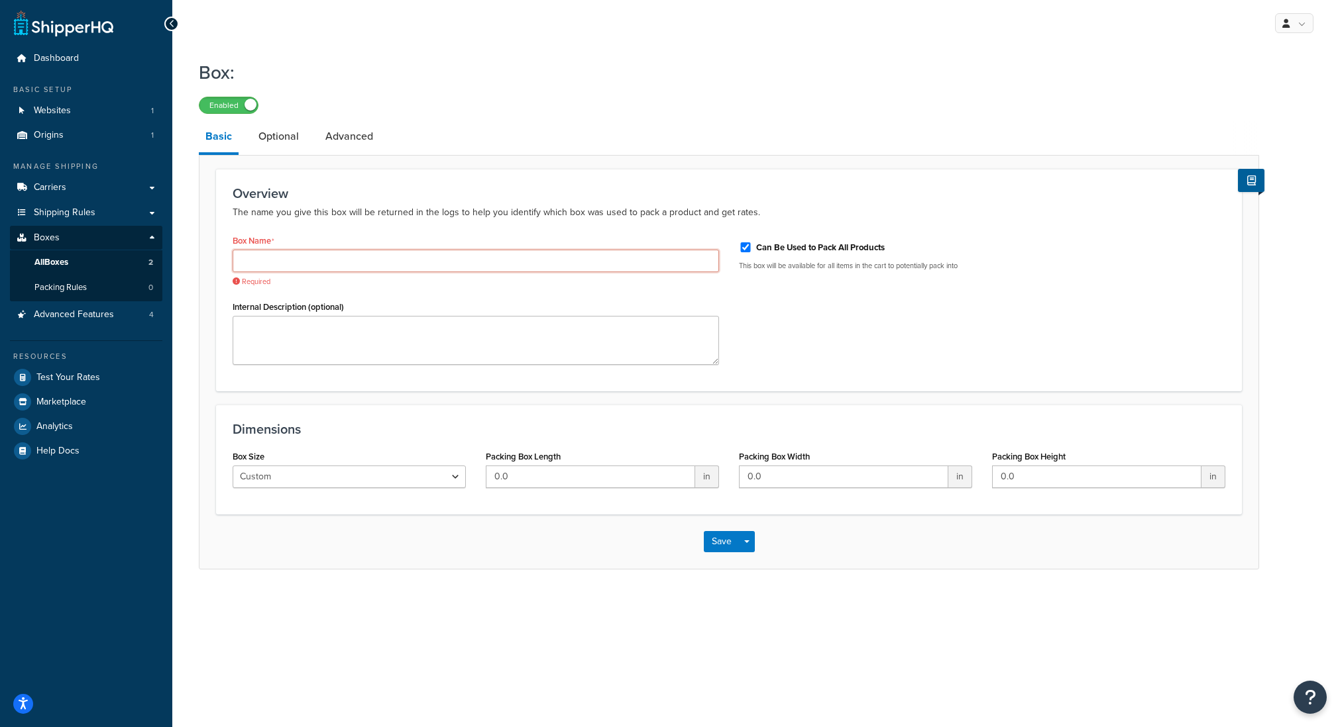
click at [348, 254] on input "Box Name" at bounding box center [476, 261] width 486 height 23
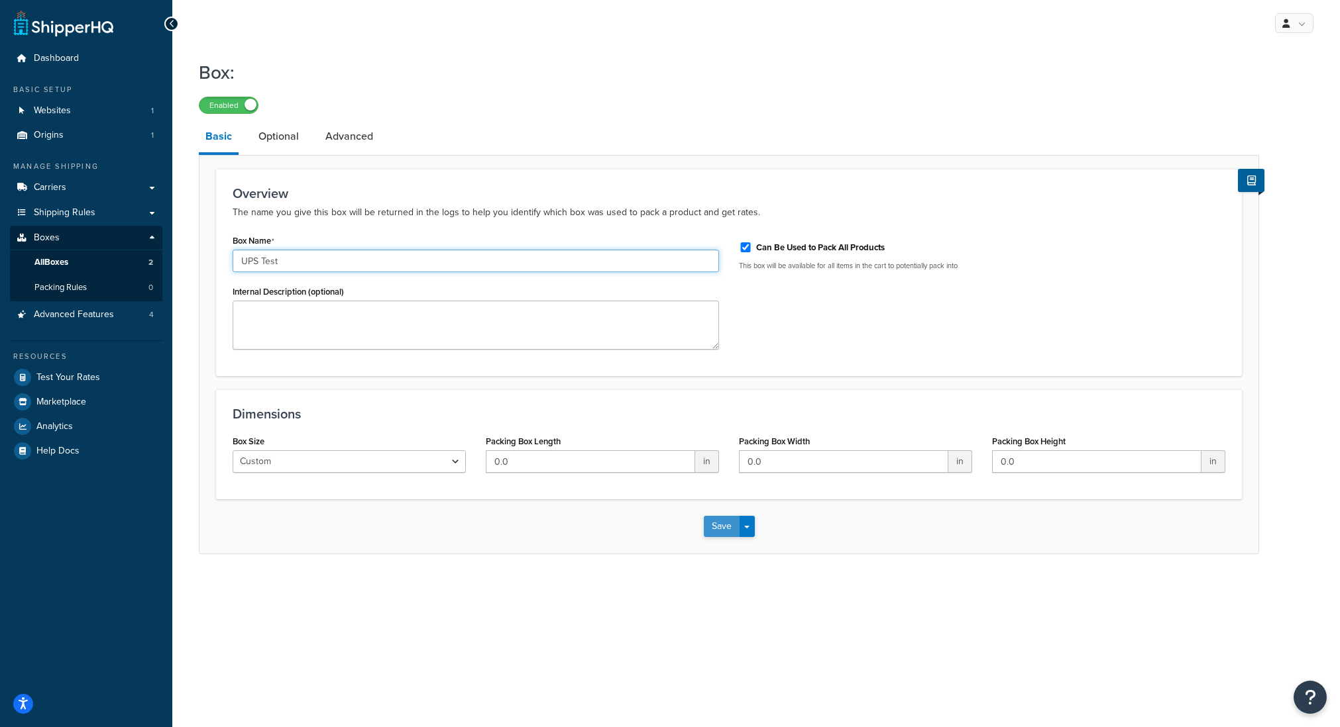
type input "UPS Test"
click at [732, 526] on button "Save" at bounding box center [722, 526] width 36 height 21
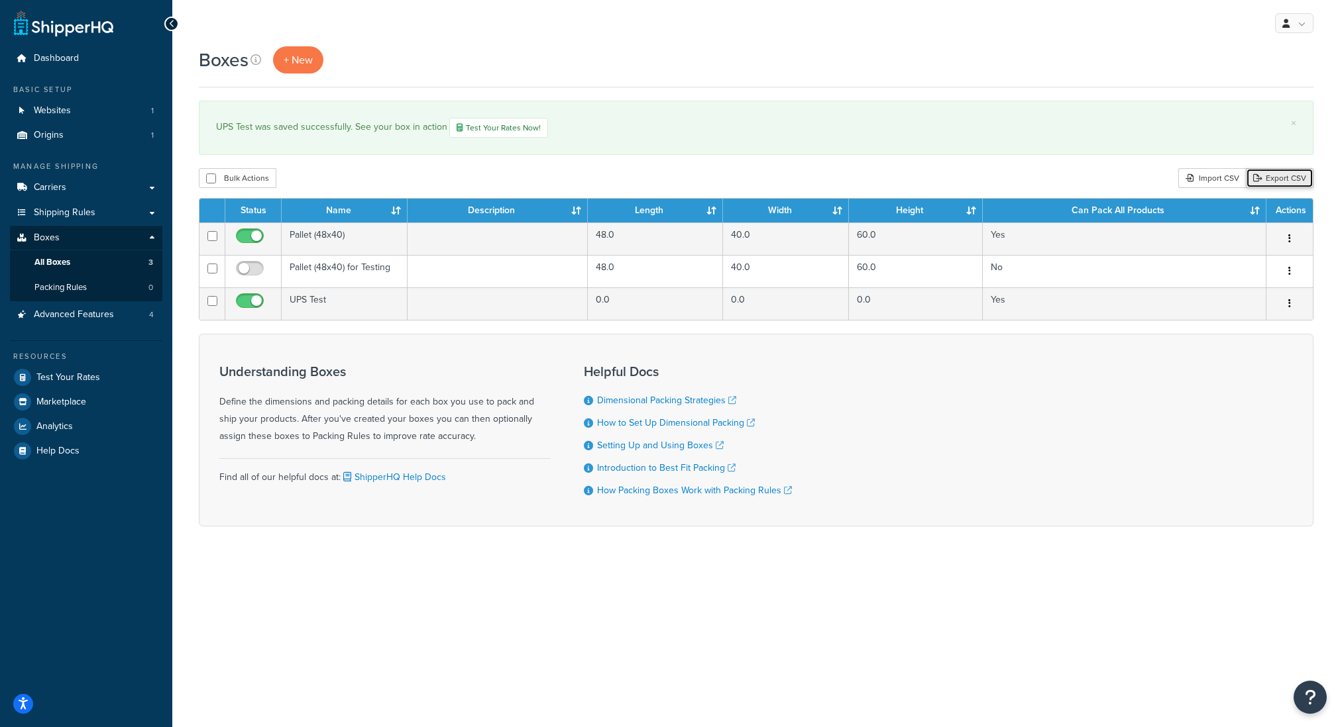
click at [1276, 180] on link "Export CSV" at bounding box center [1280, 178] width 68 height 20
click at [1201, 173] on div "Import CSV" at bounding box center [1212, 178] width 68 height 20
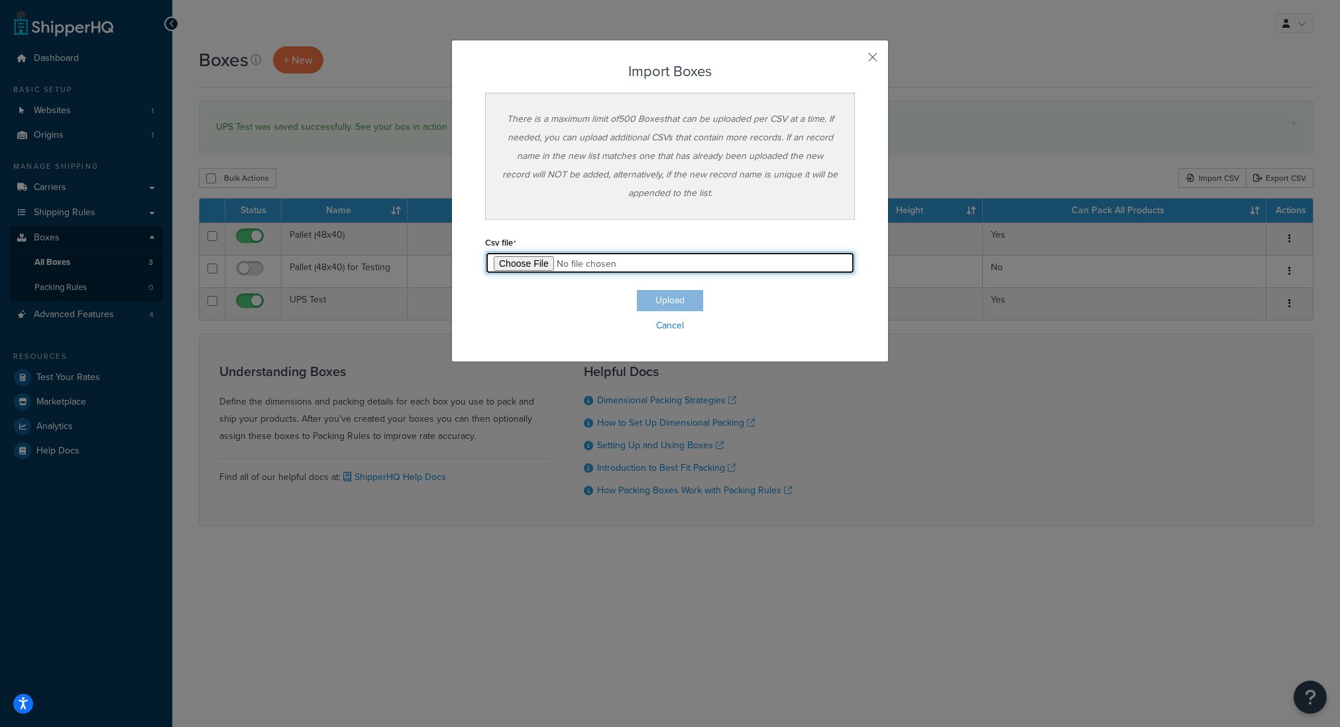
click at [535, 262] on input "file" at bounding box center [670, 263] width 370 height 23
type input "C:\fakepath\Box Export-2025-09-16 0327 - Box Export-2025-09-16 0327.csv"
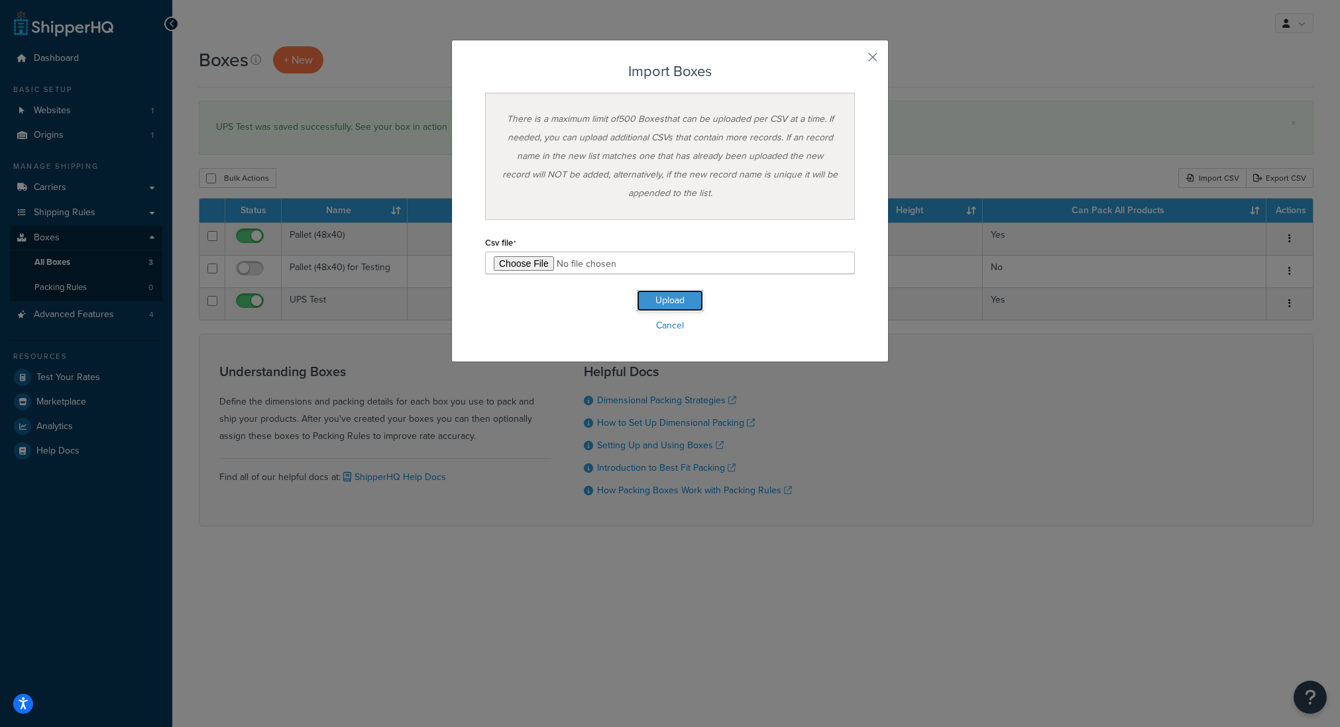
click at [693, 302] on button "Upload" at bounding box center [670, 300] width 66 height 21
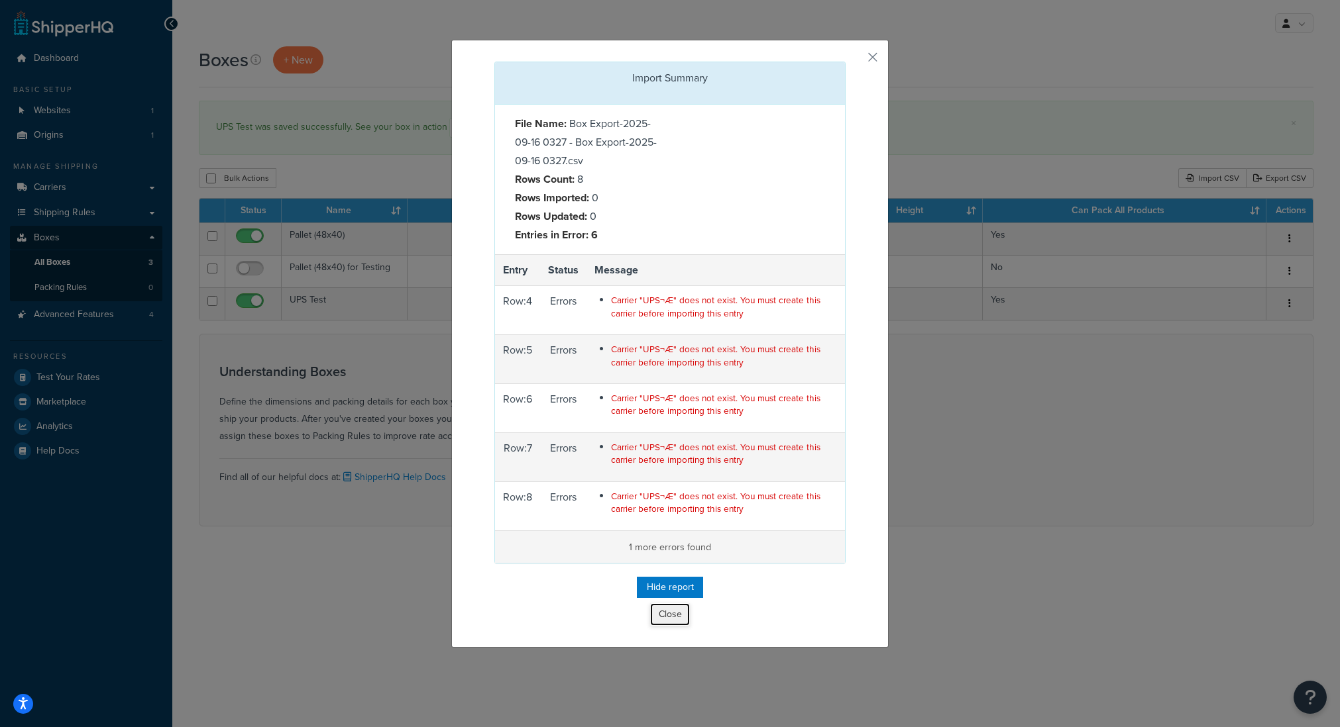
click at [670, 619] on button "Close" at bounding box center [670, 615] width 40 height 23
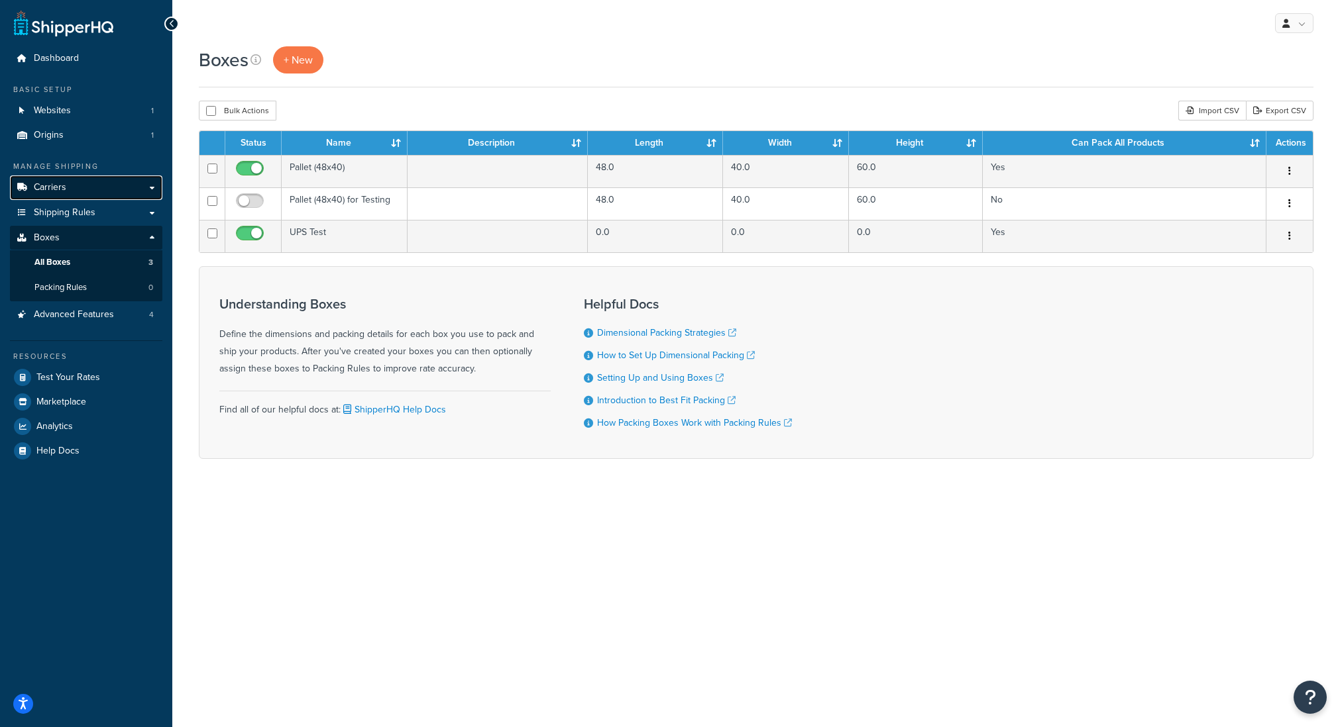
click at [70, 186] on link "Carriers" at bounding box center [86, 188] width 152 height 25
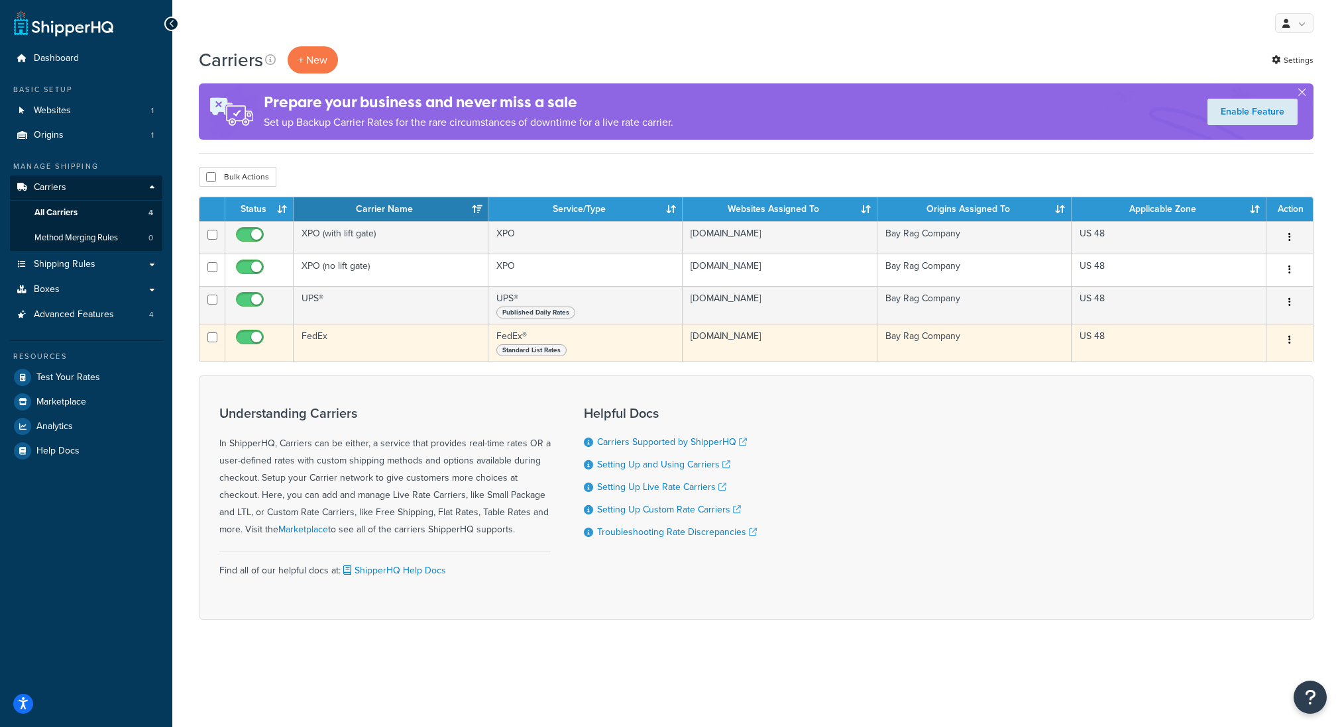
click at [249, 339] on input "checkbox" at bounding box center [251, 341] width 36 height 17
checkbox input "false"
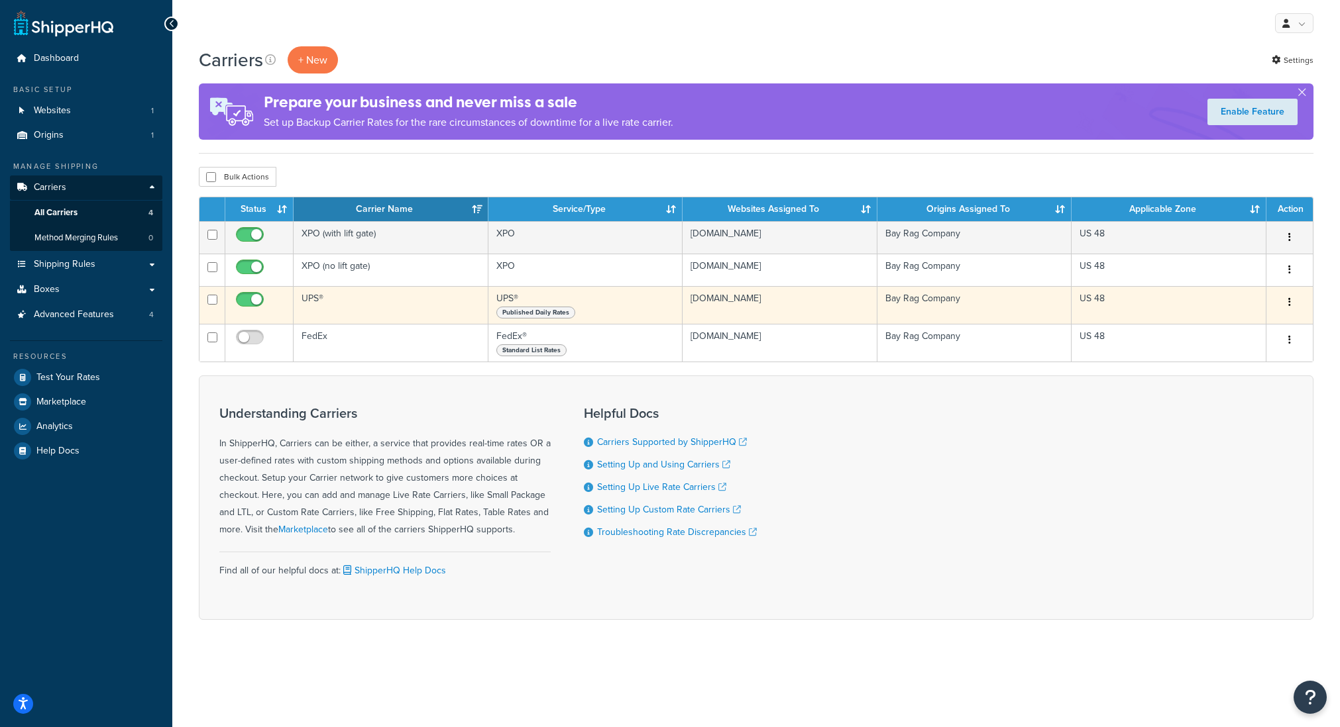
click at [323, 305] on td "UPS®" at bounding box center [391, 305] width 195 height 38
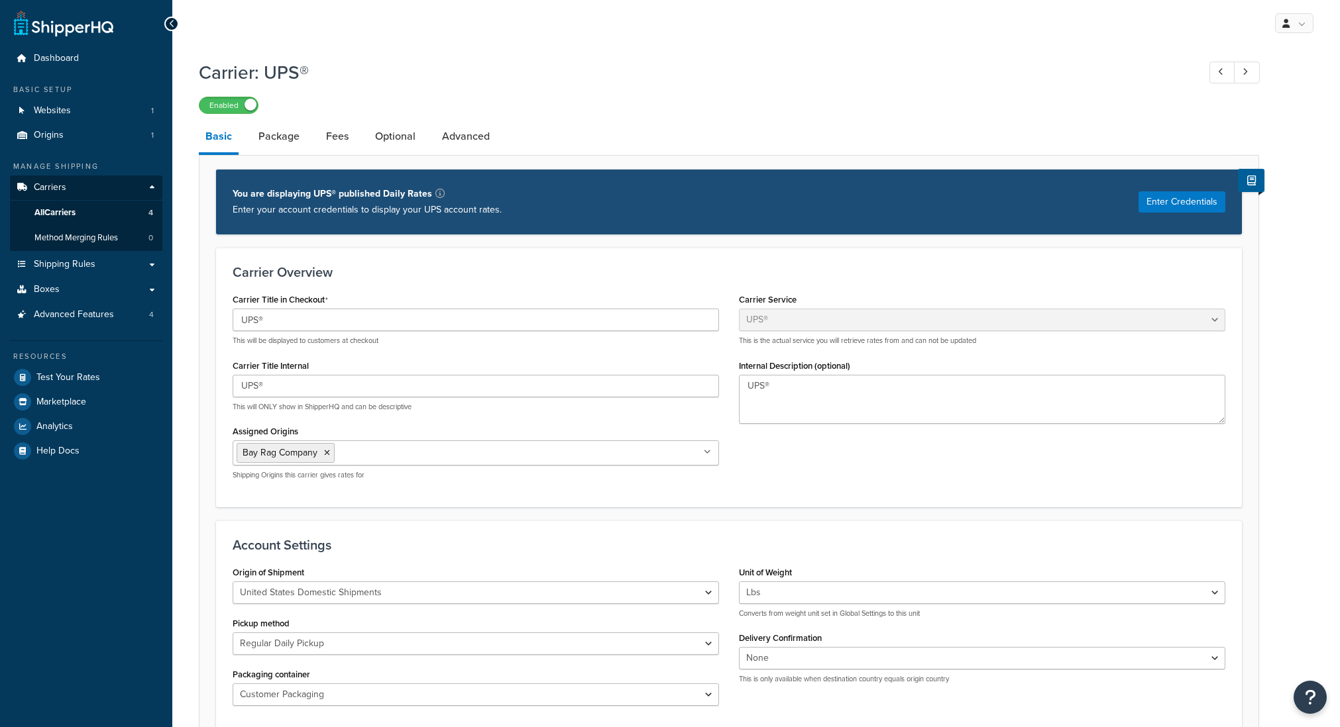
select select "ups"
drag, startPoint x: 279, startPoint y: 388, endPoint x: 204, endPoint y: 388, distance: 74.9
click at [204, 388] on form "Carrier Overview Carrier Title in Checkout UPS® This will be displayed to custo…" at bounding box center [728, 696] width 1059 height 897
click at [63, 302] on div "Manage Shipping Carriers Carriers All Carriers 4 Method Merging Rules 0 Shippin…" at bounding box center [86, 244] width 152 height 166
click at [65, 297] on link "Boxes" at bounding box center [86, 290] width 152 height 25
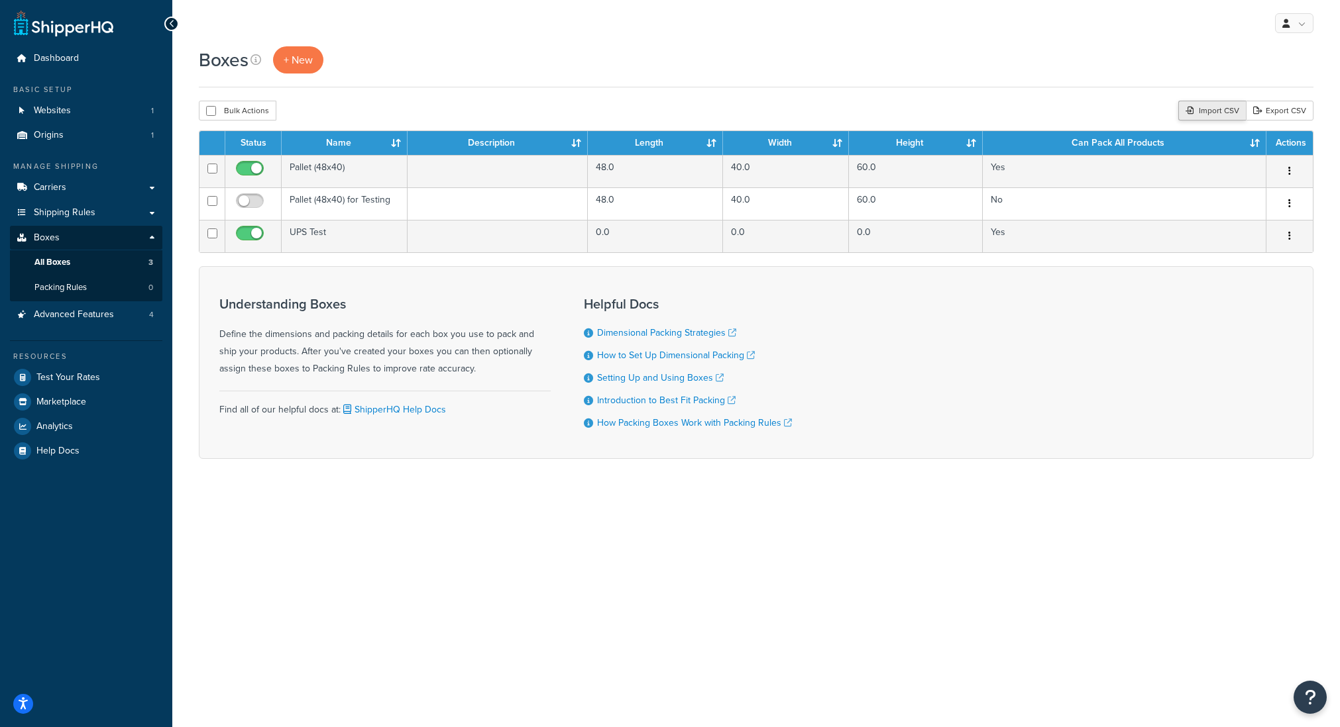
click at [1197, 118] on div "Import CSV" at bounding box center [1212, 111] width 68 height 20
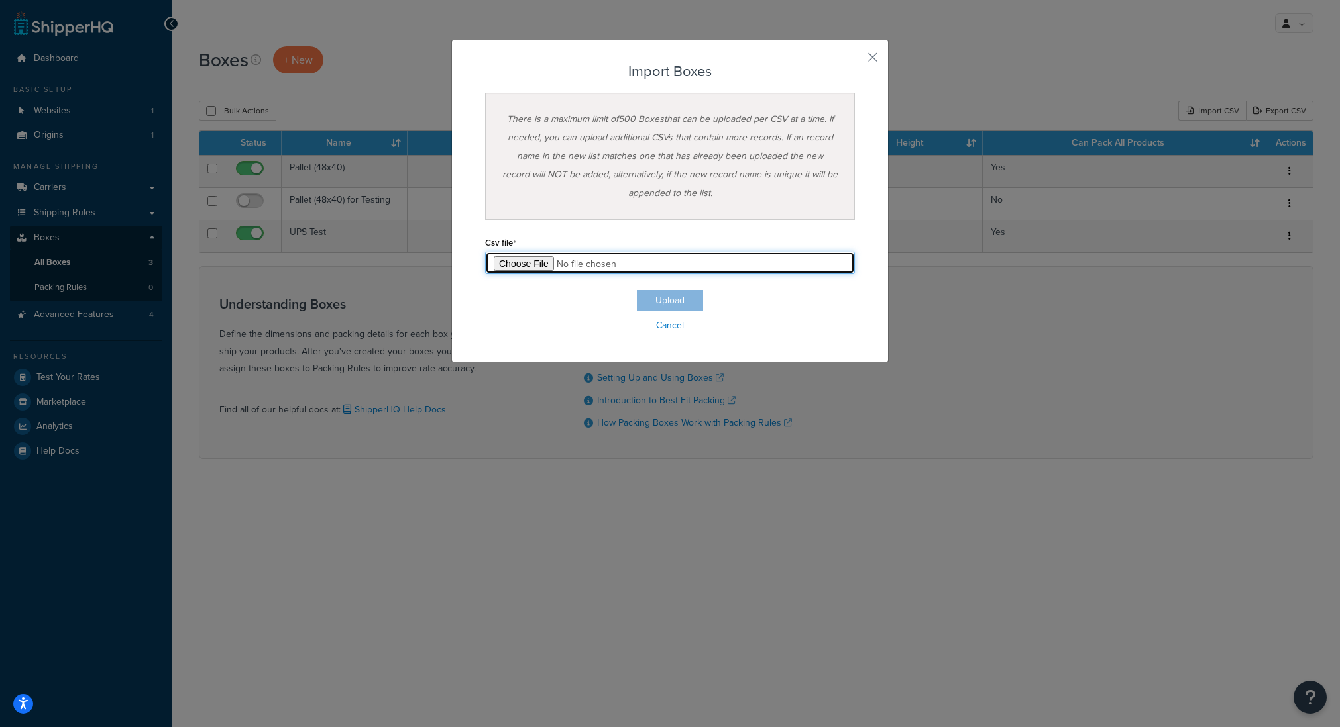
click at [553, 266] on input "file" at bounding box center [670, 263] width 370 height 23
type input "C:\fakepath\Box Export-2025-09-16 0327 - Box Export-2025-09-16 0327 (1).csv"
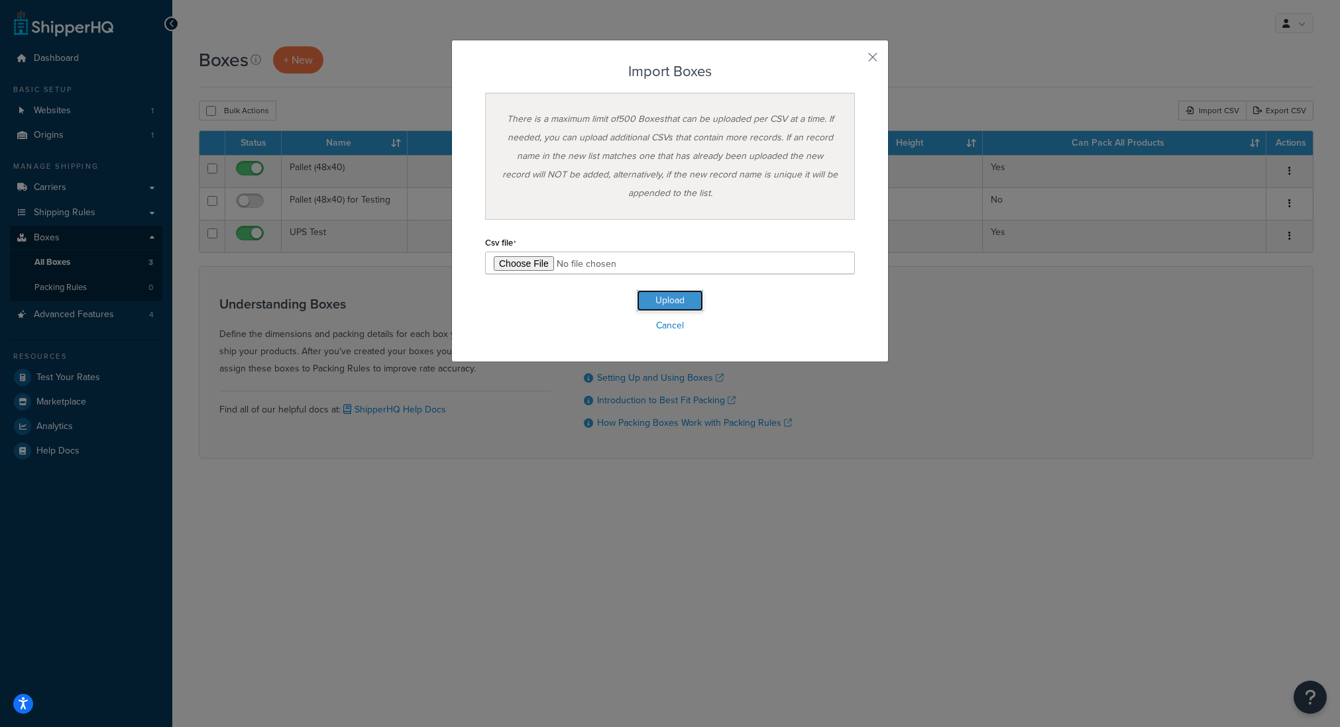
click at [679, 299] on button "Upload" at bounding box center [670, 300] width 66 height 21
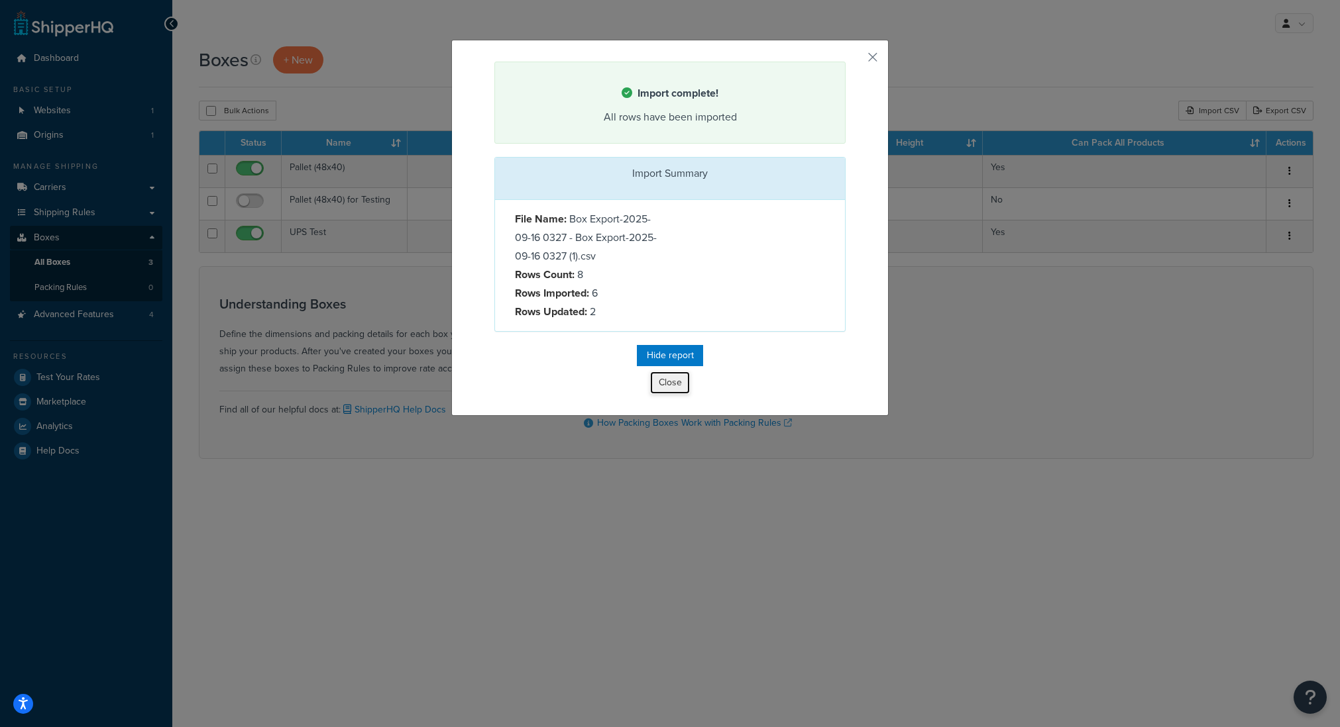
click at [667, 386] on button "Close" at bounding box center [670, 383] width 40 height 23
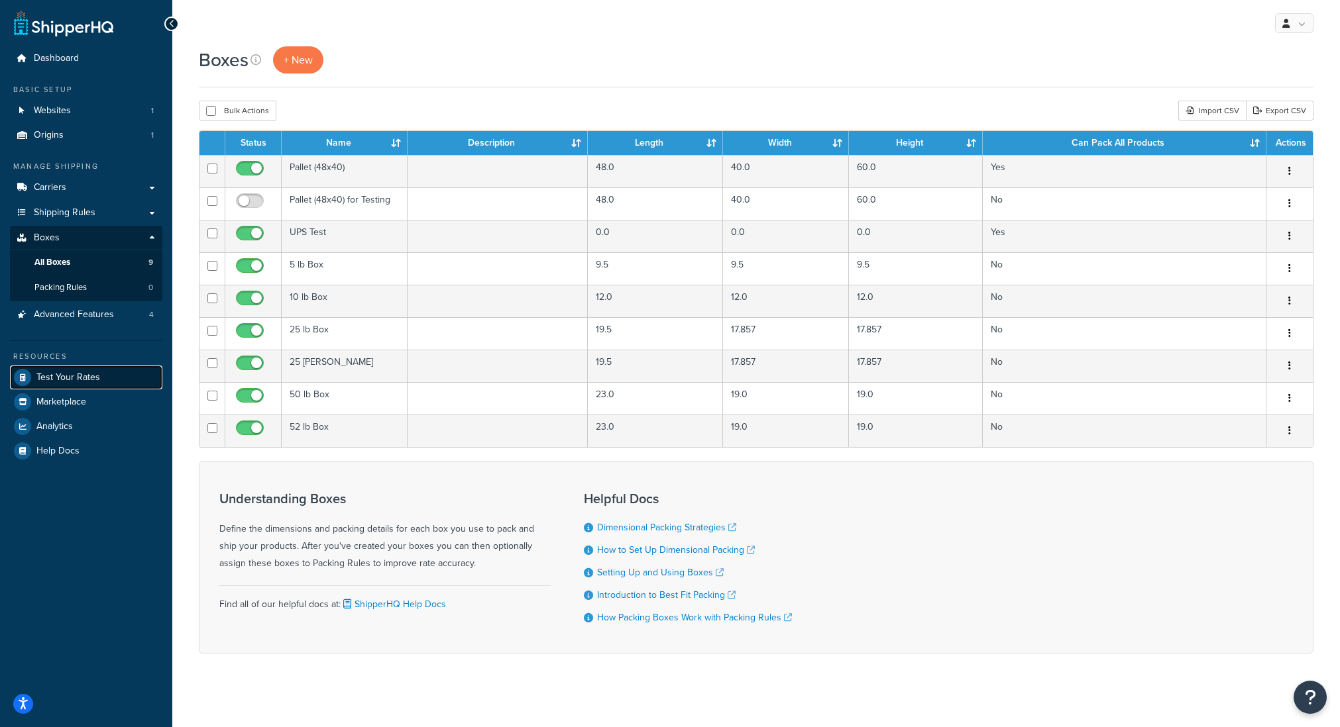
click at [73, 381] on span "Test Your Rates" at bounding box center [68, 377] width 64 height 11
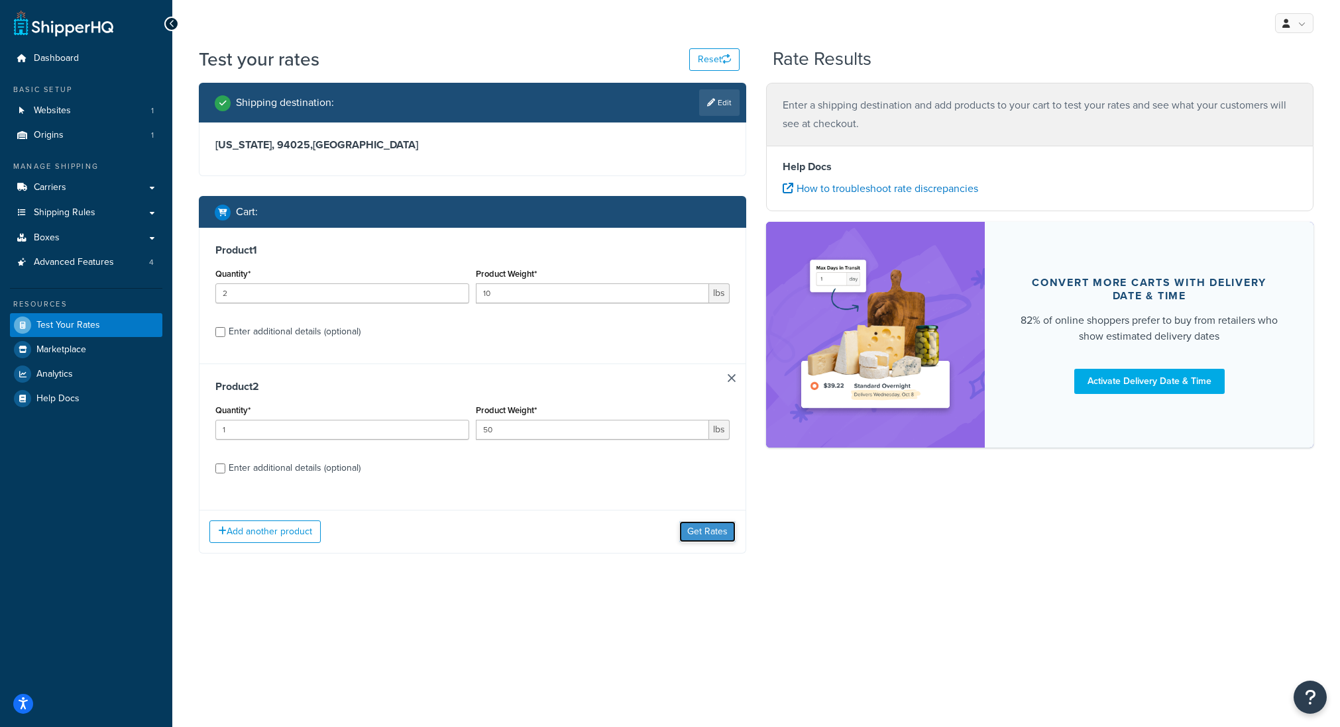
click at [698, 527] on button "Get Rates" at bounding box center [707, 531] width 56 height 21
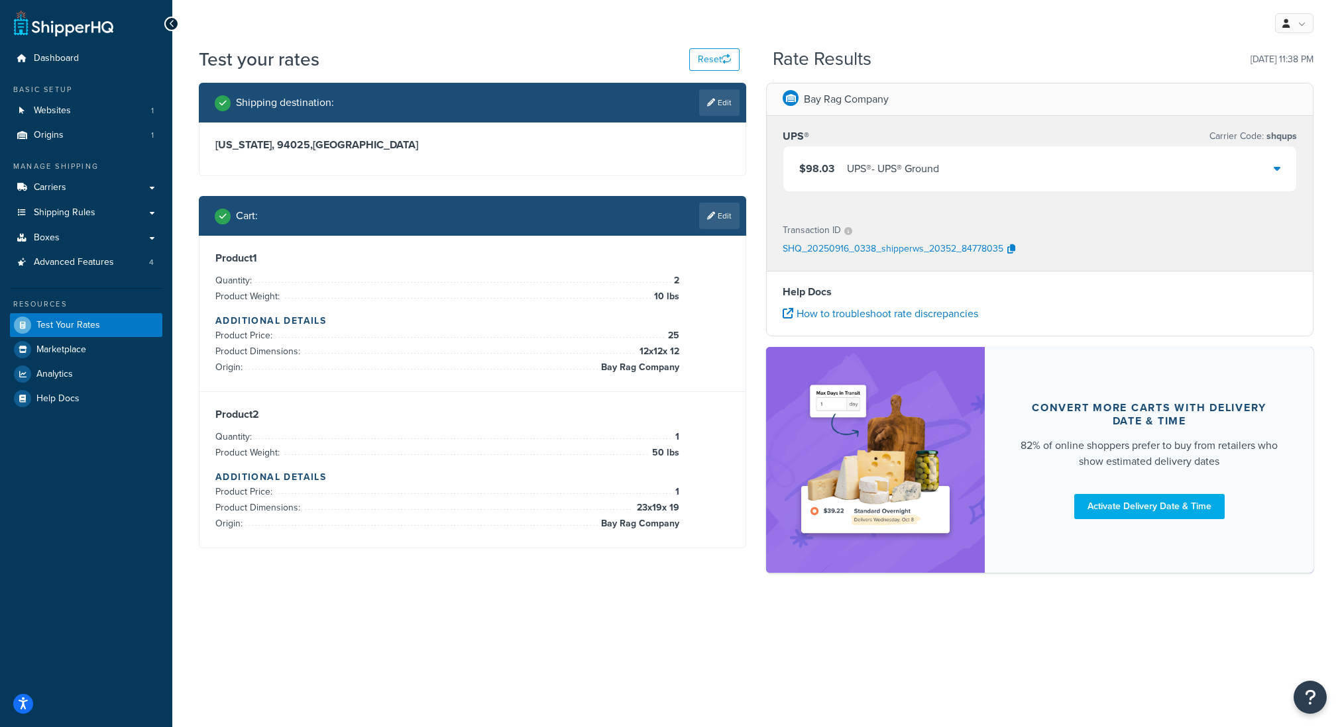
click at [1216, 172] on div "$98.03 UPS® - UPS® Ground" at bounding box center [1039, 168] width 513 height 45
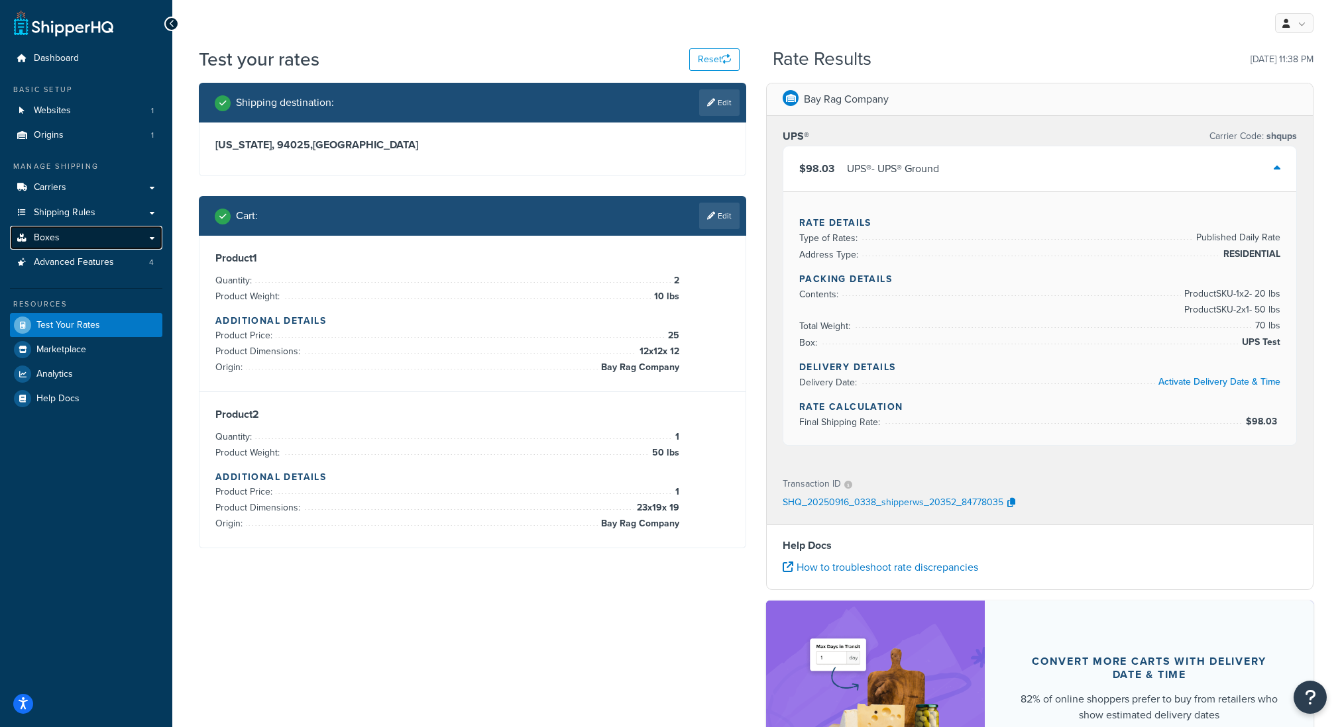
click at [54, 239] on span "Boxes" at bounding box center [47, 238] width 26 height 11
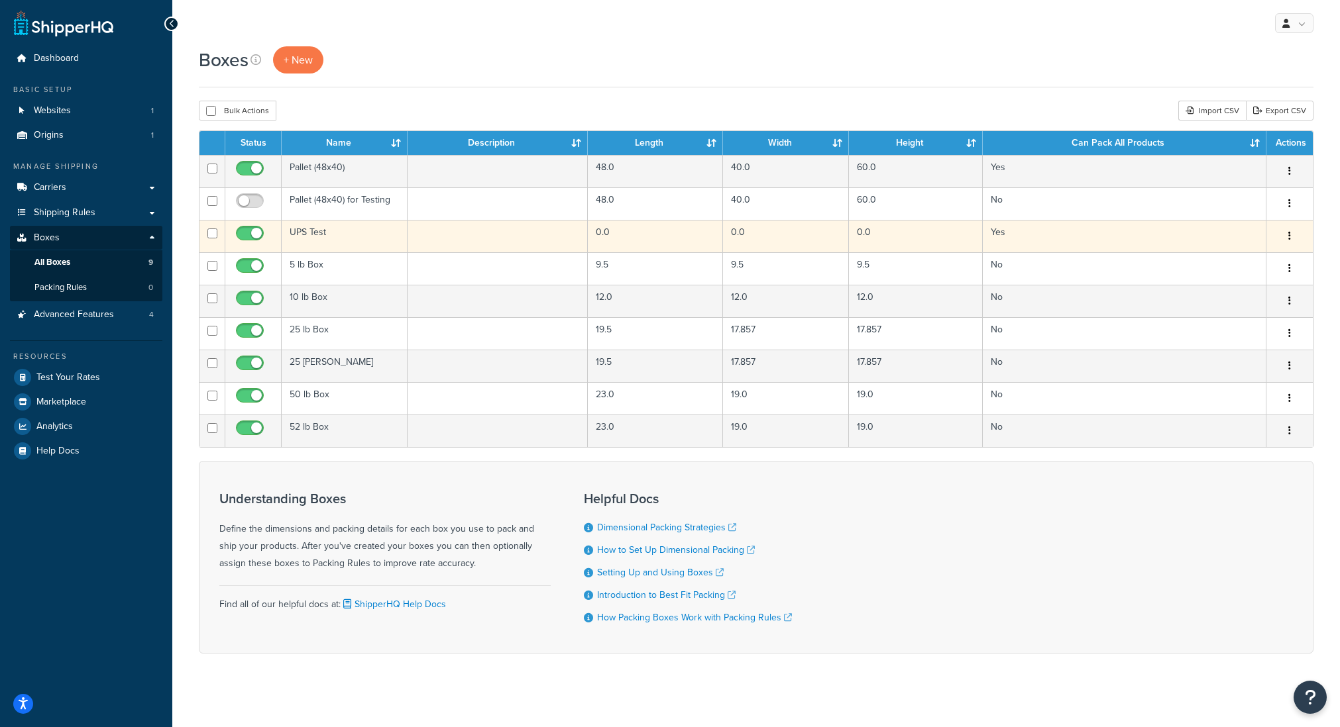
click at [207, 234] on input "checkbox" at bounding box center [212, 234] width 10 height 10
checkbox input "true"
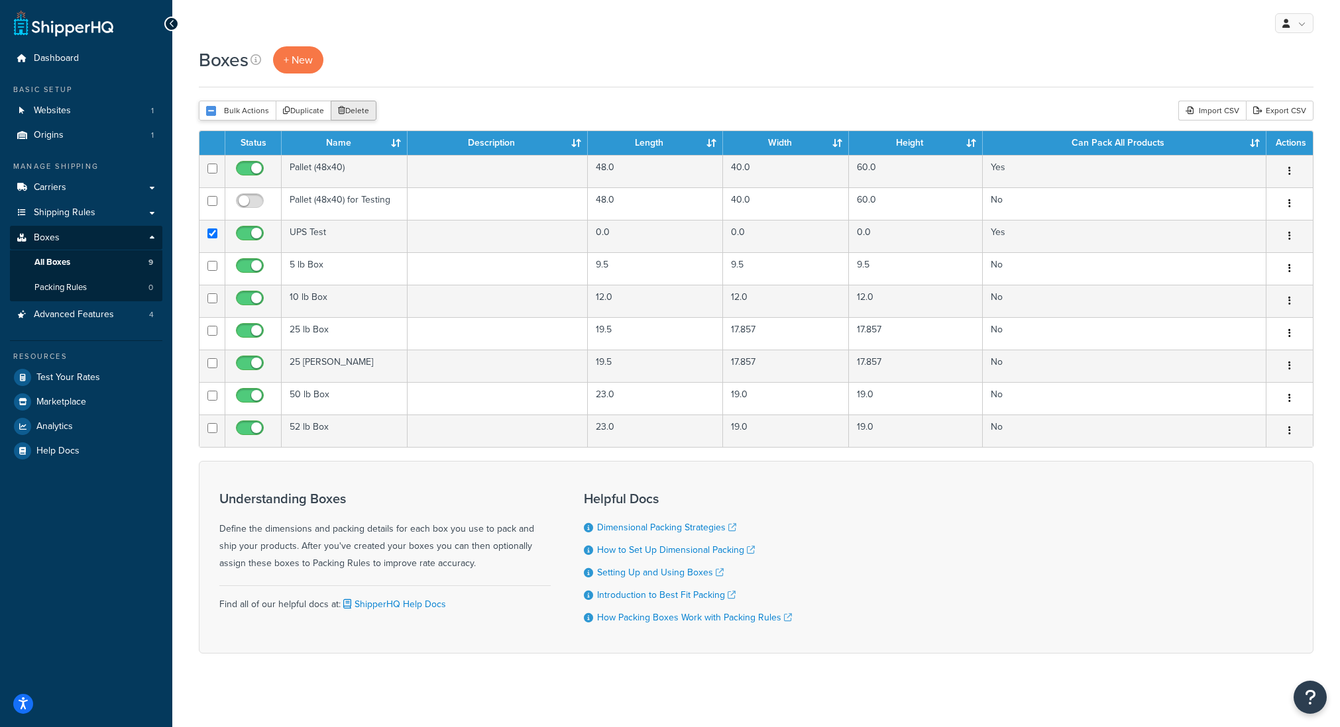
click at [346, 113] on button "Delete" at bounding box center [354, 111] width 46 height 20
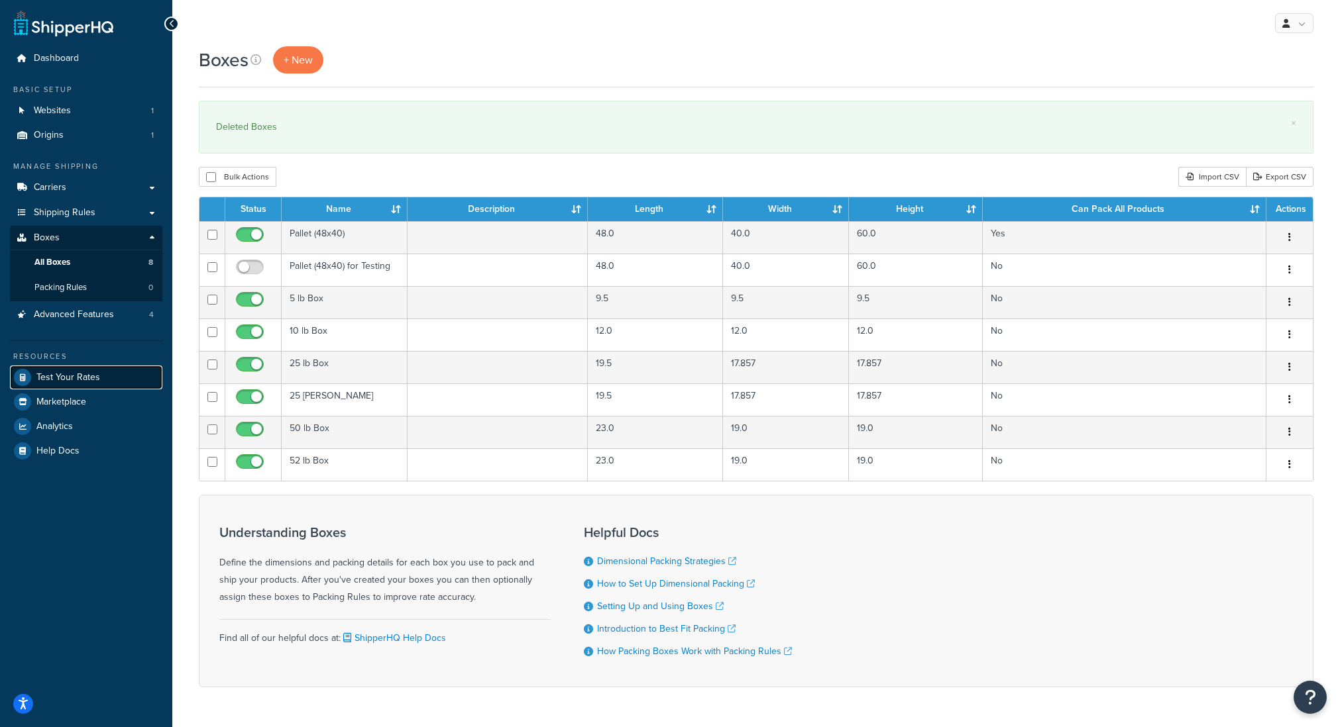
click at [88, 374] on span "Test Your Rates" at bounding box center [68, 377] width 64 height 11
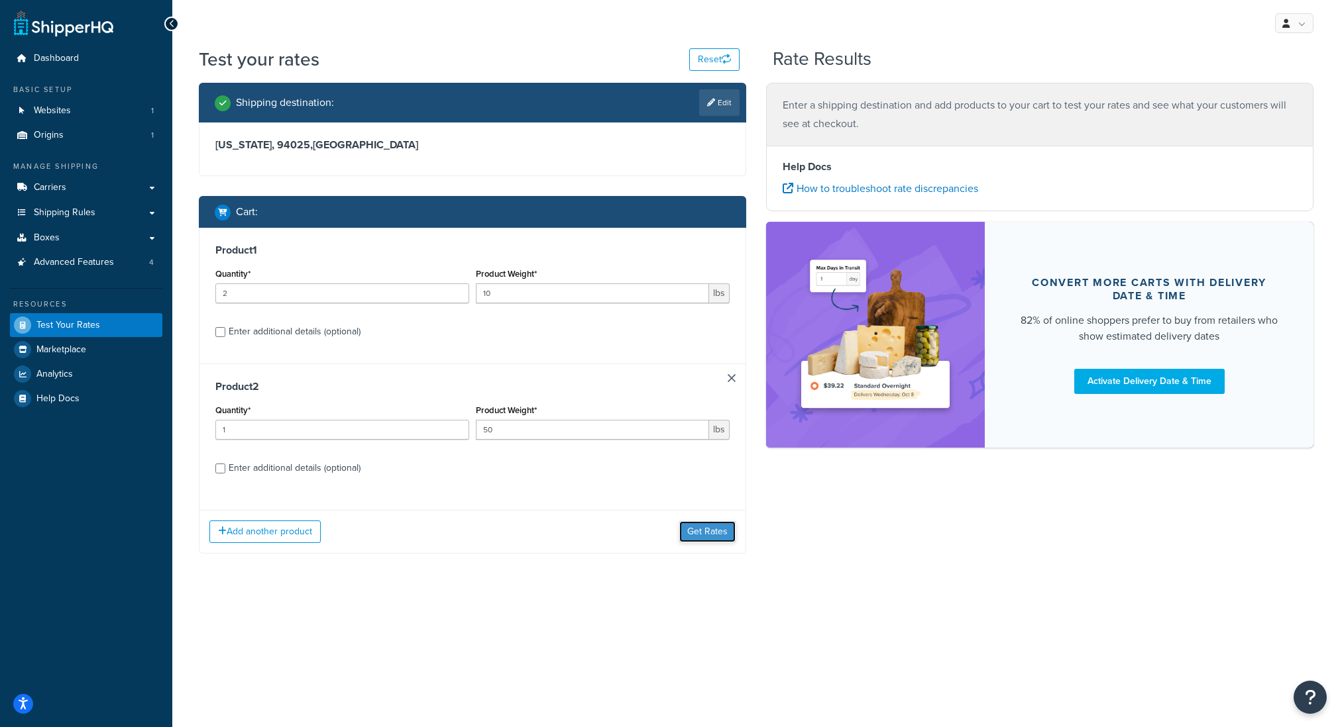
click at [695, 533] on button "Get Rates" at bounding box center [707, 531] width 56 height 21
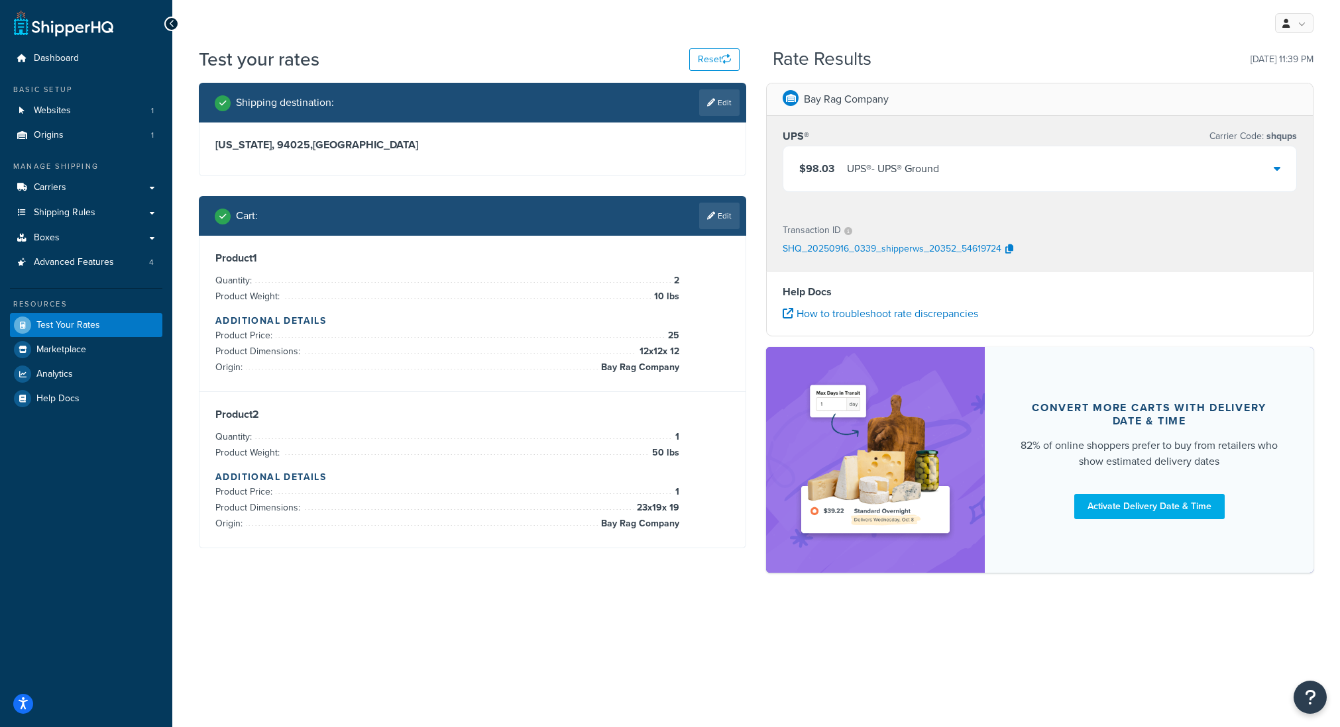
click at [881, 168] on div "UPS® - UPS® Ground" at bounding box center [893, 169] width 92 height 19
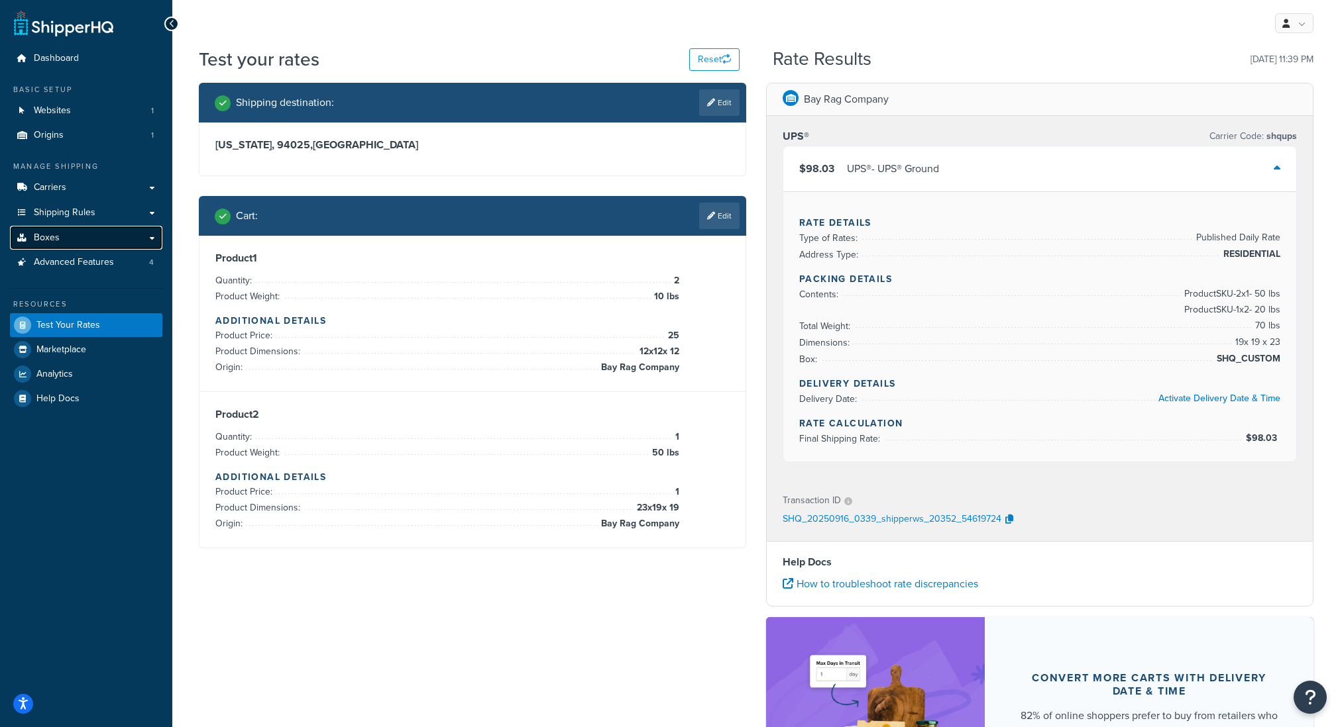
click at [54, 240] on span "Boxes" at bounding box center [47, 238] width 26 height 11
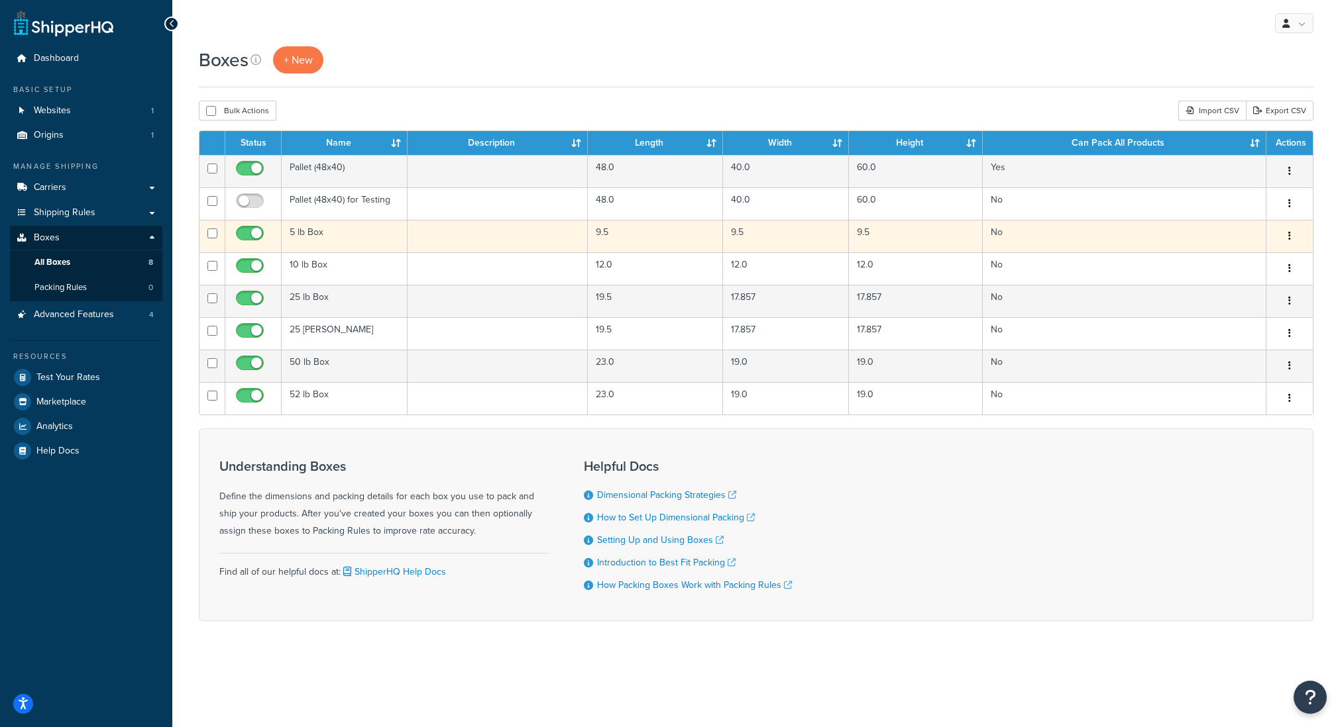
click at [211, 235] on input "checkbox" at bounding box center [212, 234] width 10 height 10
checkbox input "true"
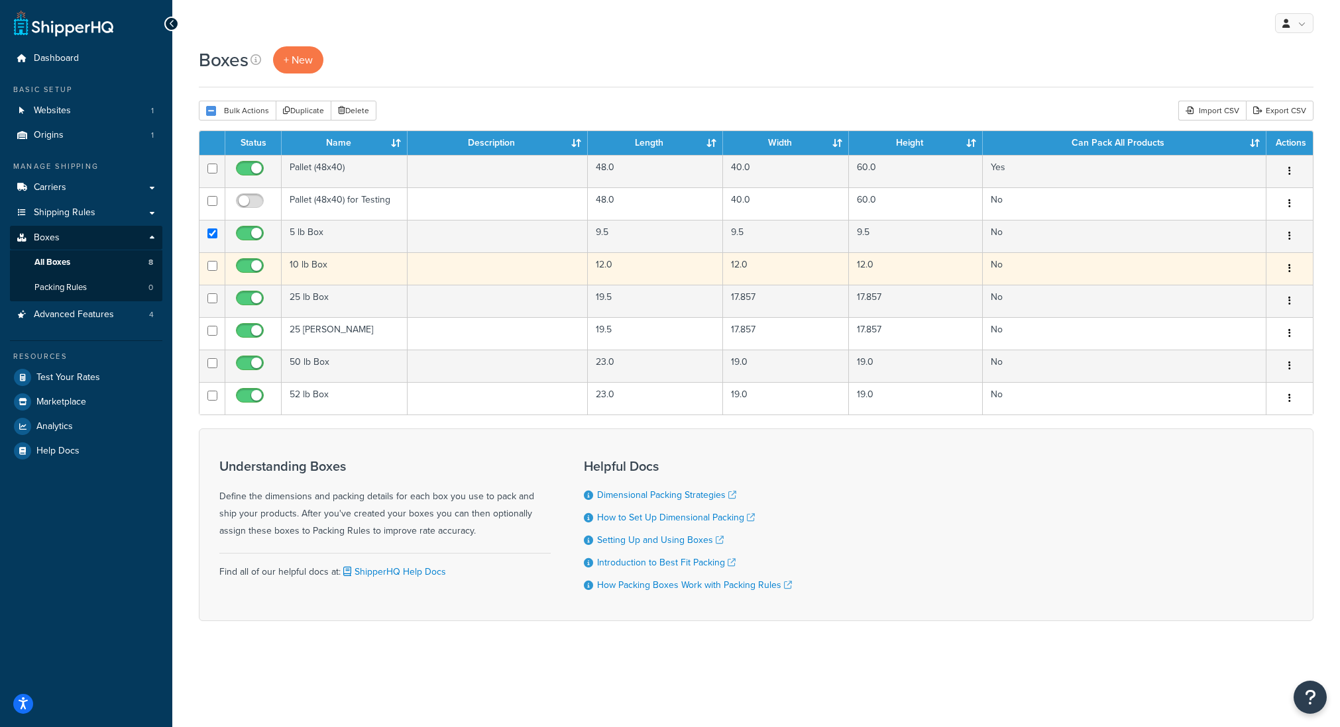
click at [213, 266] on input "checkbox" at bounding box center [212, 266] width 10 height 10
checkbox input "true"
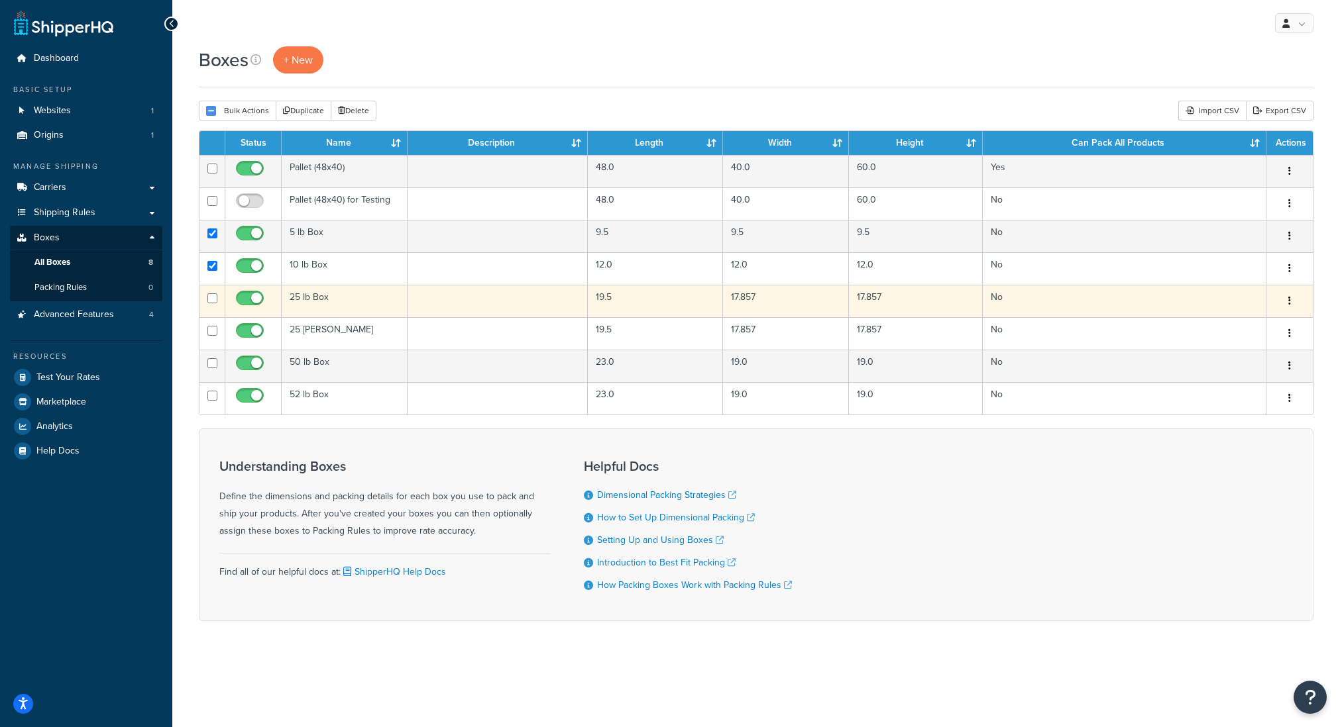
click at [212, 301] on input "checkbox" at bounding box center [212, 299] width 10 height 10
checkbox input "true"
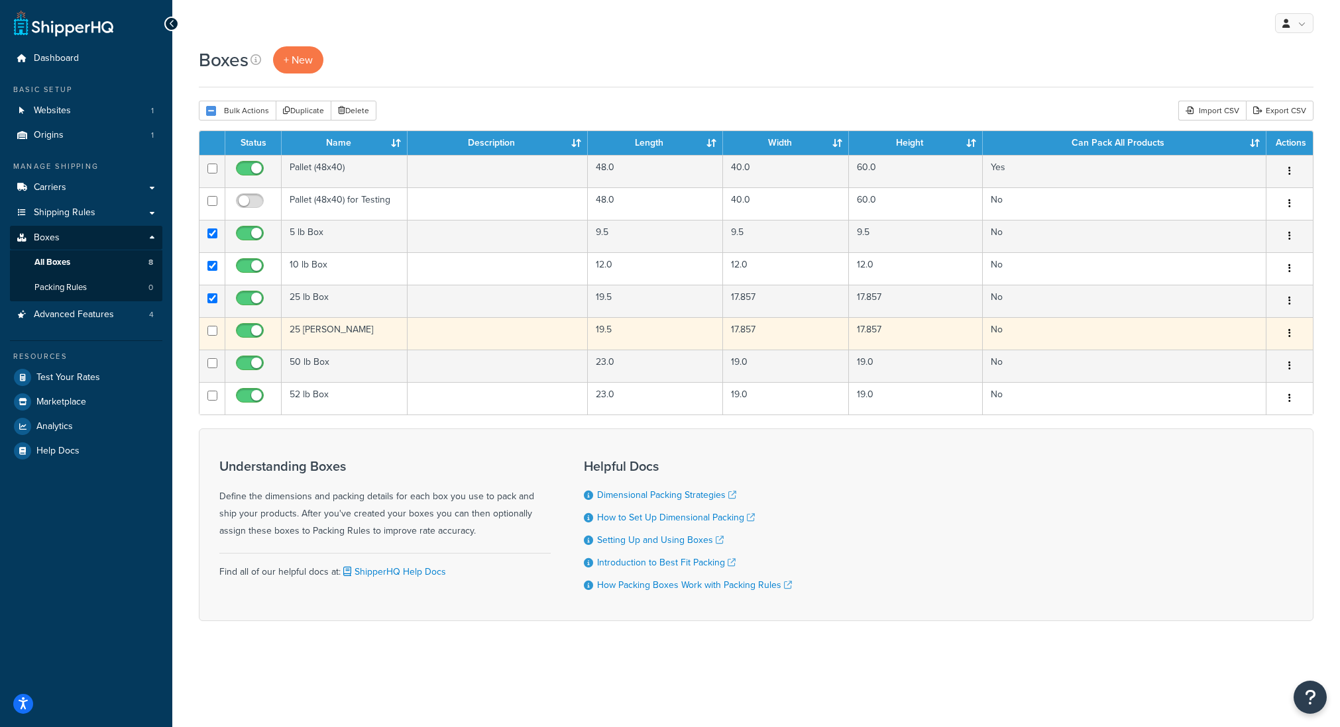
drag, startPoint x: 213, startPoint y: 331, endPoint x: 213, endPoint y: 355, distance: 24.5
click at [213, 332] on input "checkbox" at bounding box center [212, 331] width 10 height 10
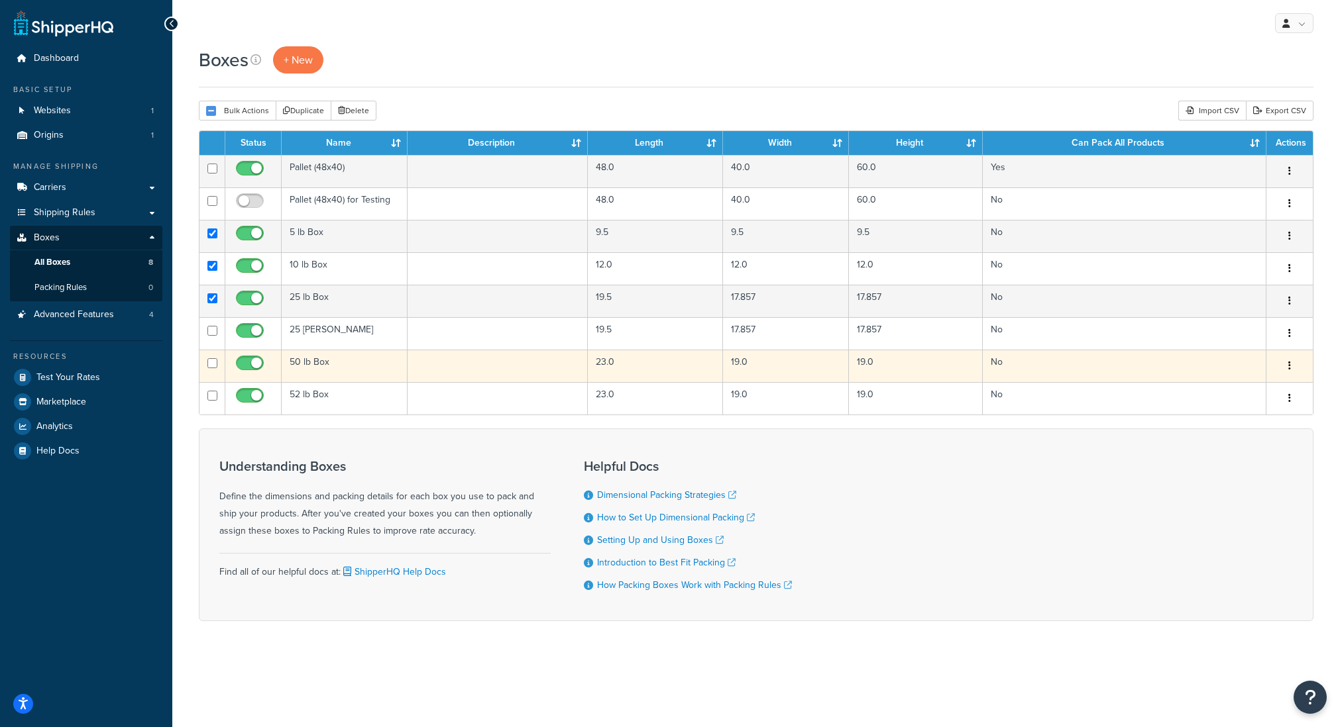
checkbox input "true"
click at [213, 367] on input "checkbox" at bounding box center [212, 363] width 10 height 10
checkbox input "true"
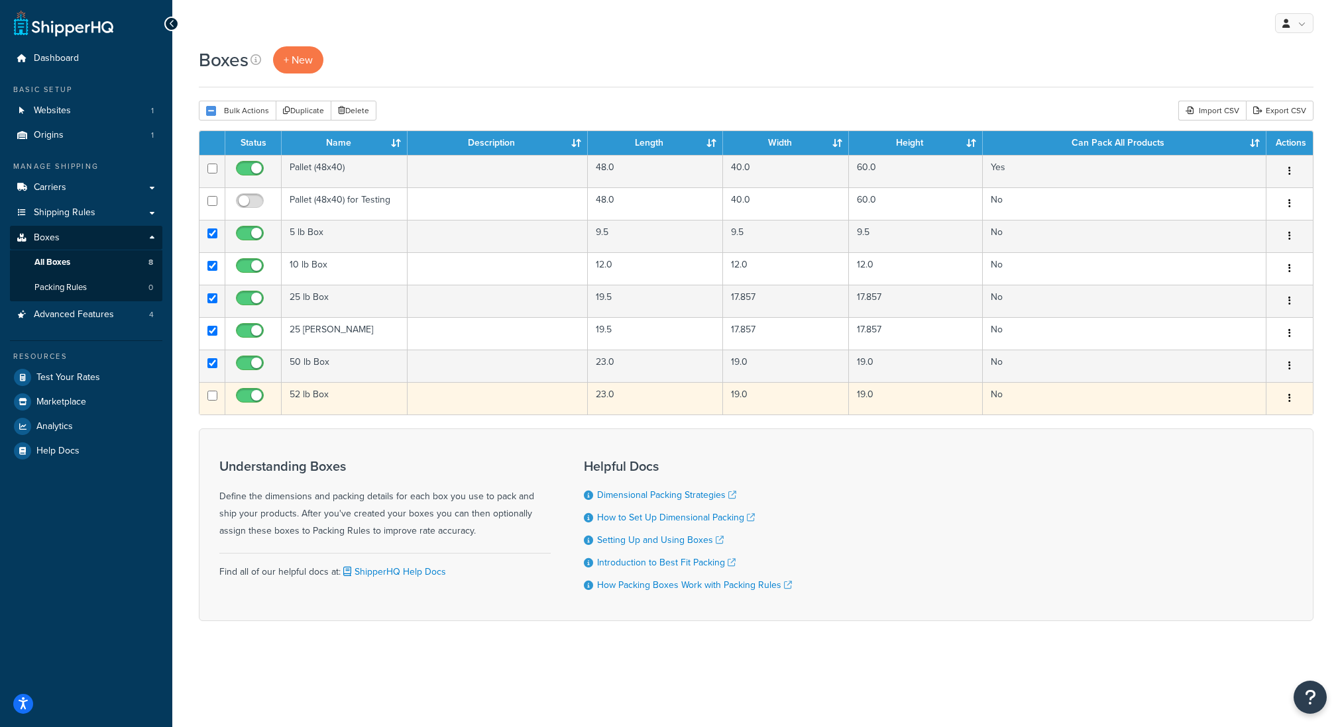
click at [215, 398] on input "checkbox" at bounding box center [212, 396] width 10 height 10
checkbox input "true"
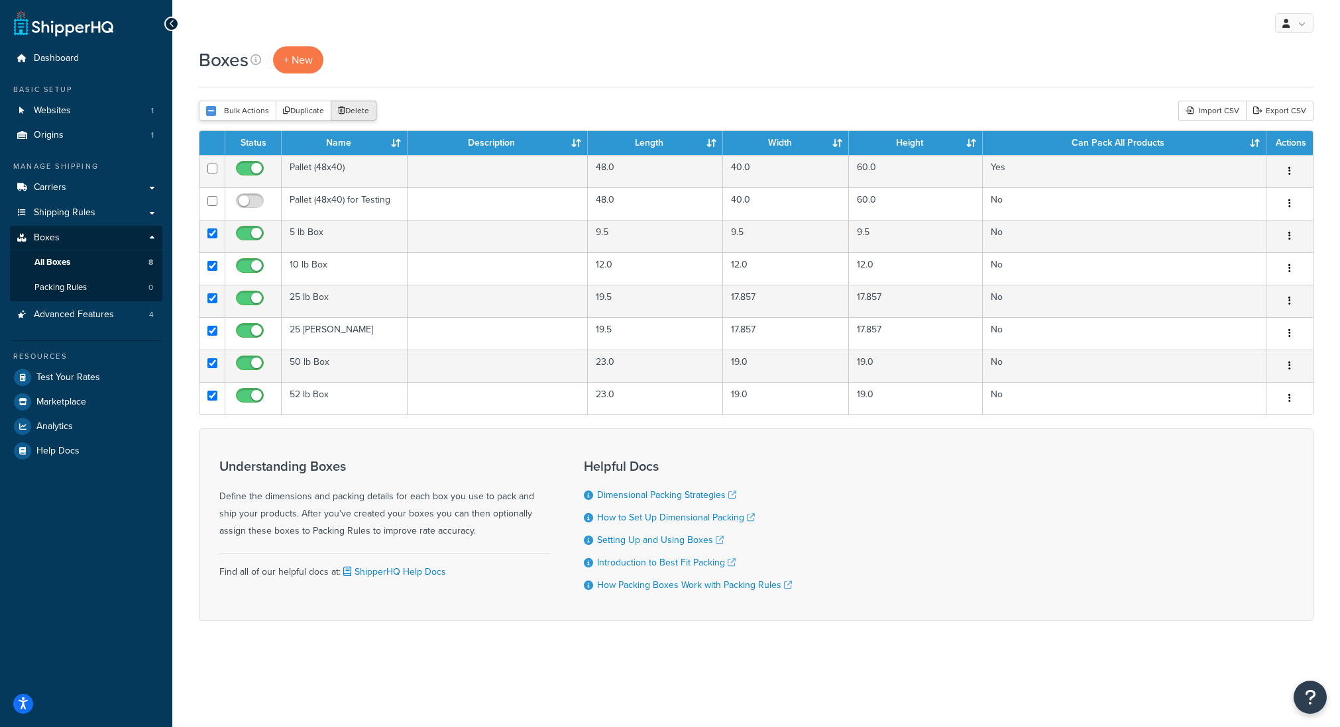
click at [351, 111] on button "Delete" at bounding box center [354, 111] width 46 height 20
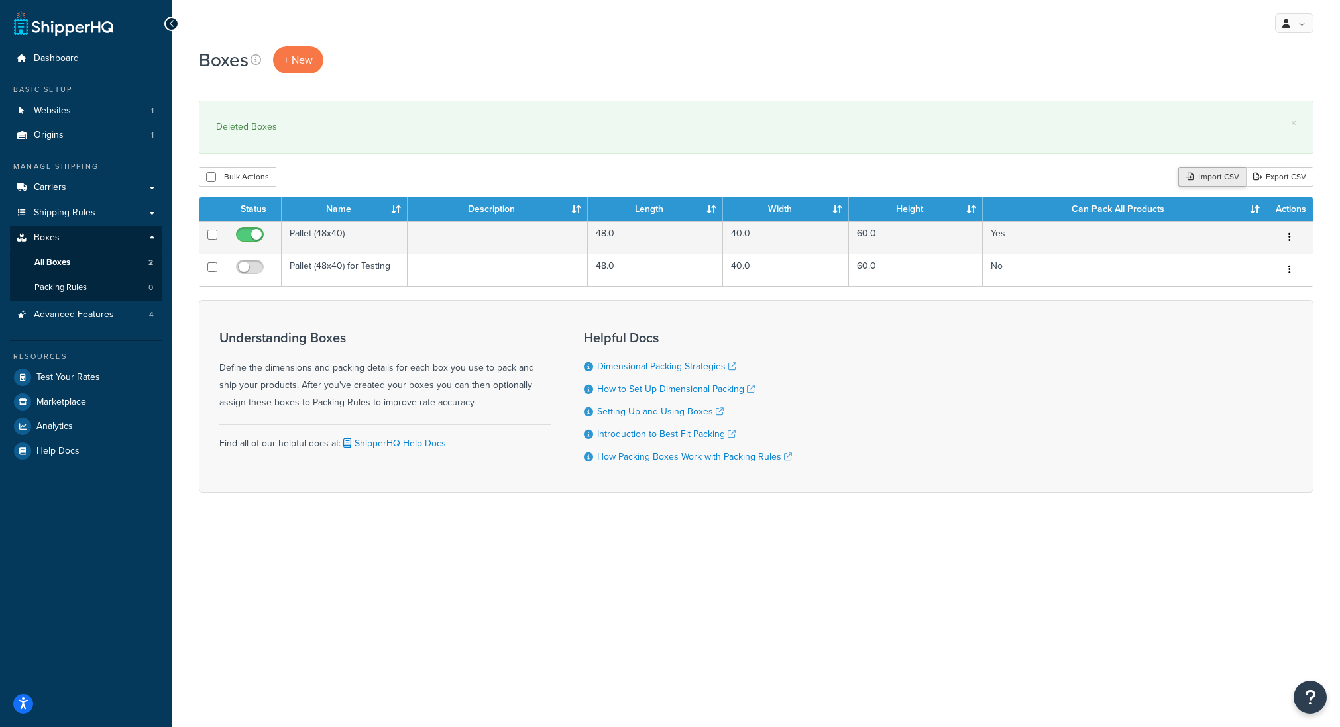
click at [1193, 180] on div "Import CSV" at bounding box center [1212, 177] width 68 height 20
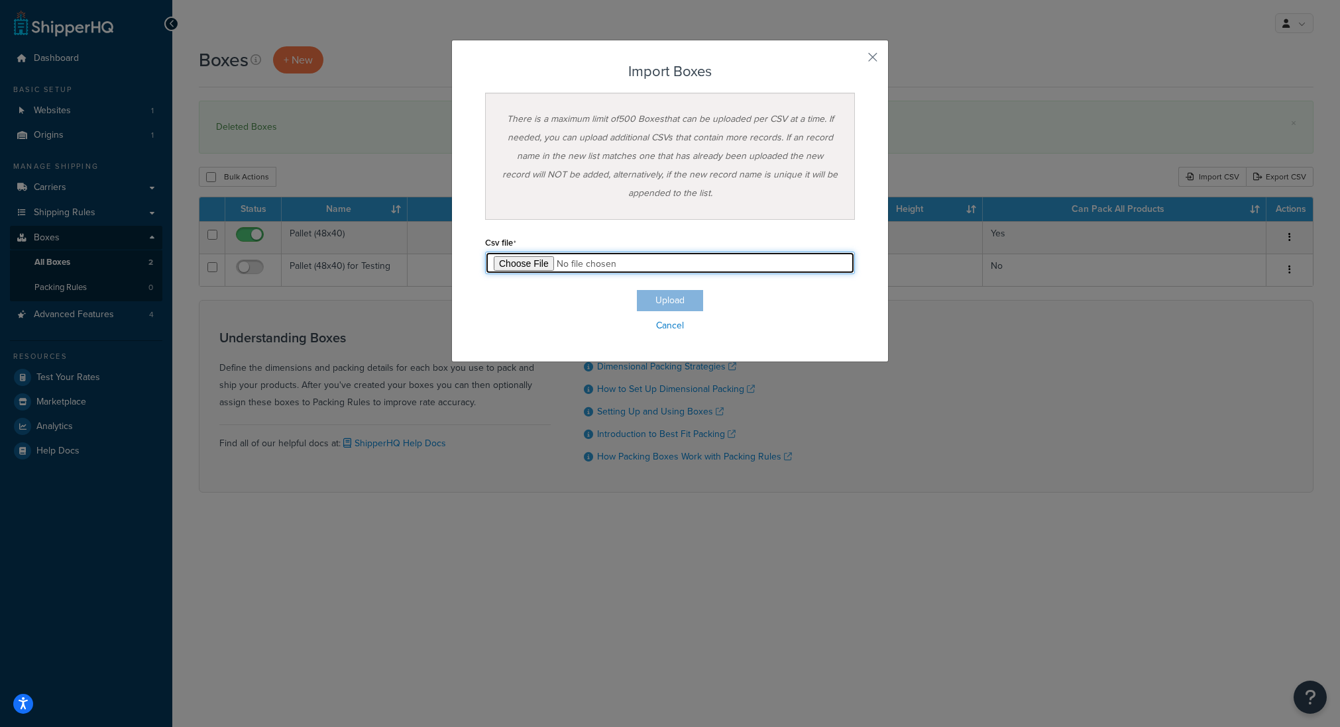
click at [530, 267] on input "file" at bounding box center [670, 263] width 370 height 23
type input "C:\fakepath\Box Export-2025-09-16 0327 - Box Export-2025-09-16 0327 (2).csv"
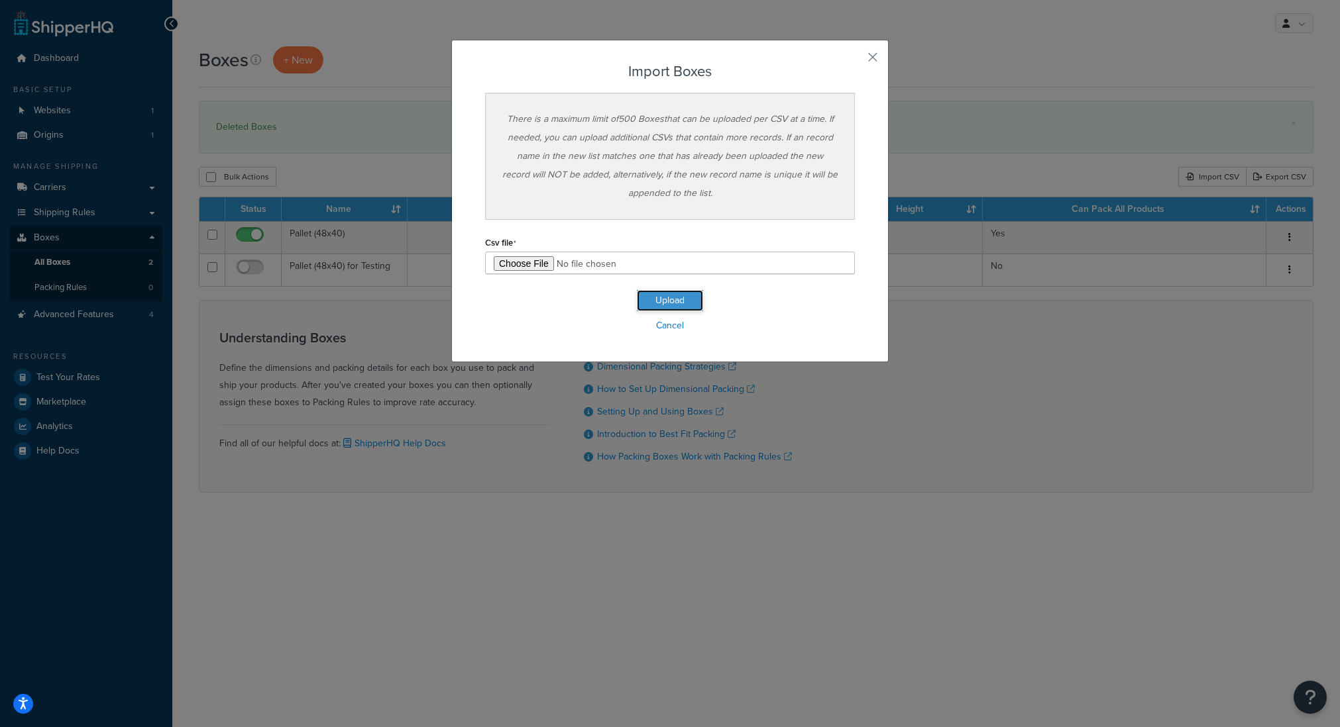
click at [679, 299] on button "Upload" at bounding box center [670, 300] width 66 height 21
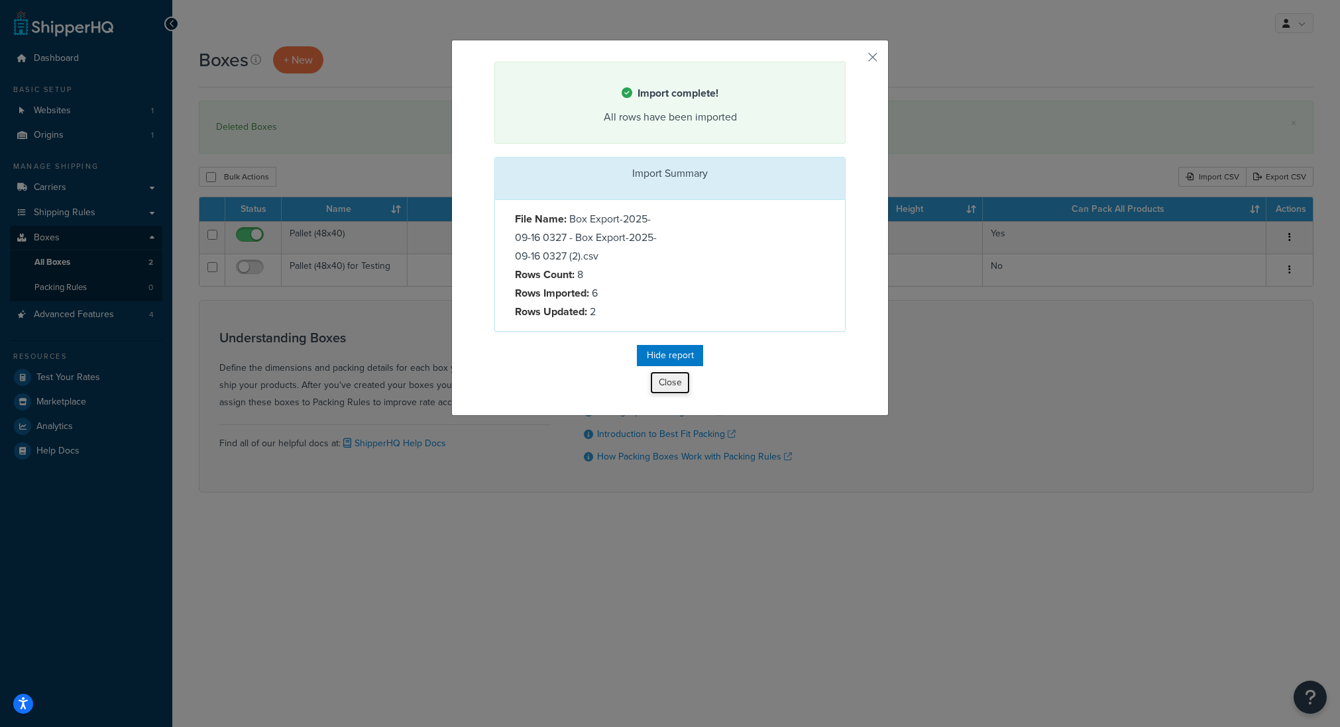
click at [673, 389] on button "Close" at bounding box center [670, 383] width 40 height 23
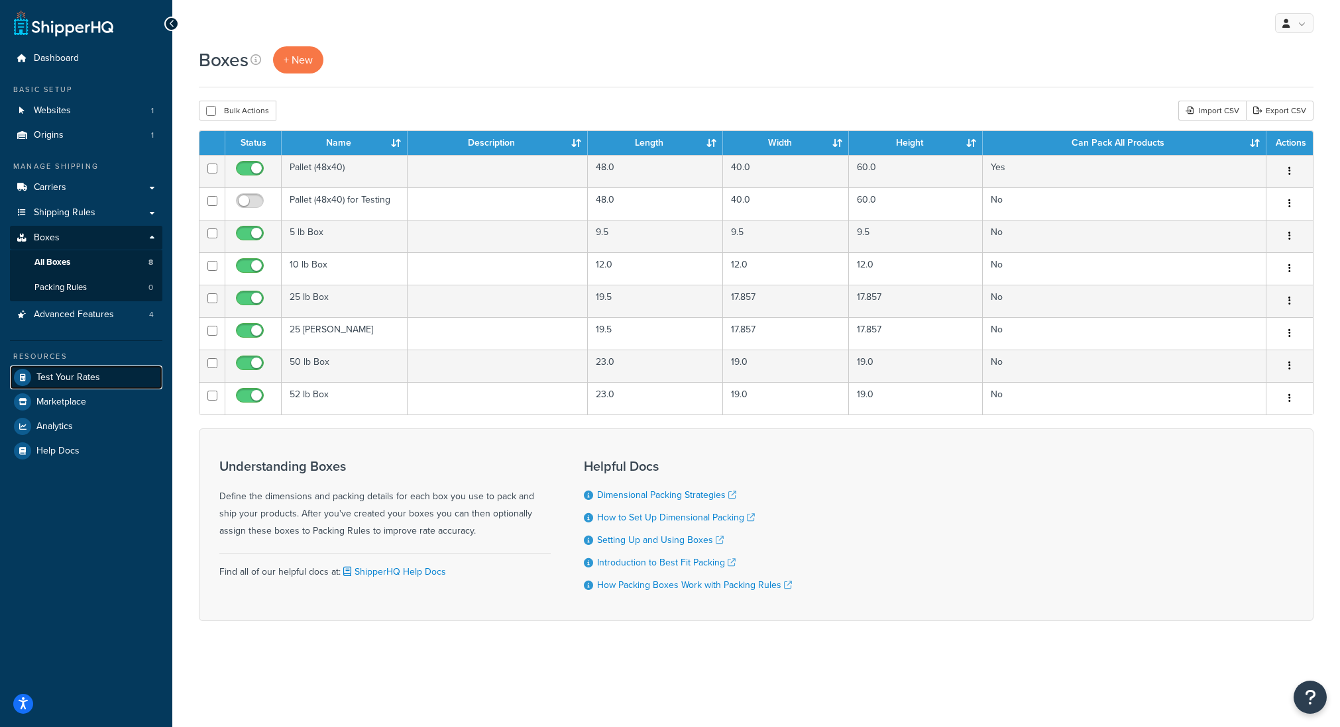
click at [66, 381] on span "Test Your Rates" at bounding box center [68, 377] width 64 height 11
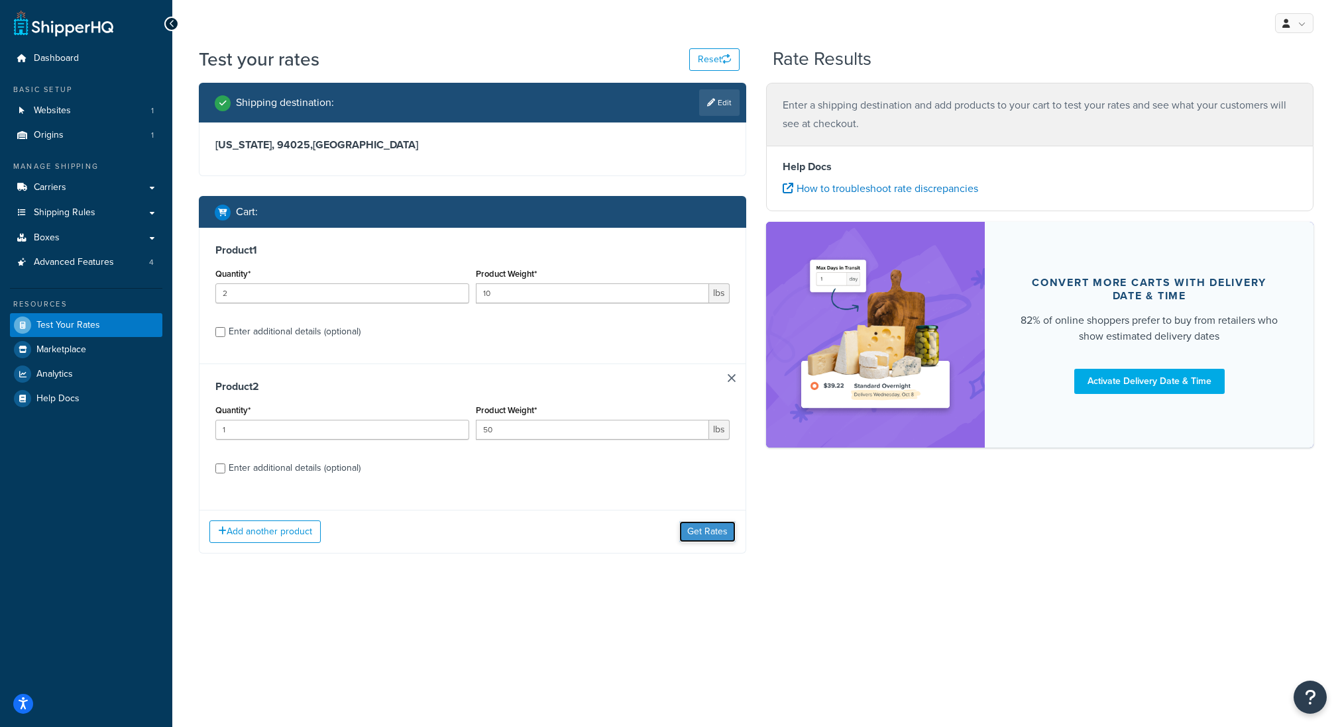
click at [712, 534] on button "Get Rates" at bounding box center [707, 531] width 56 height 21
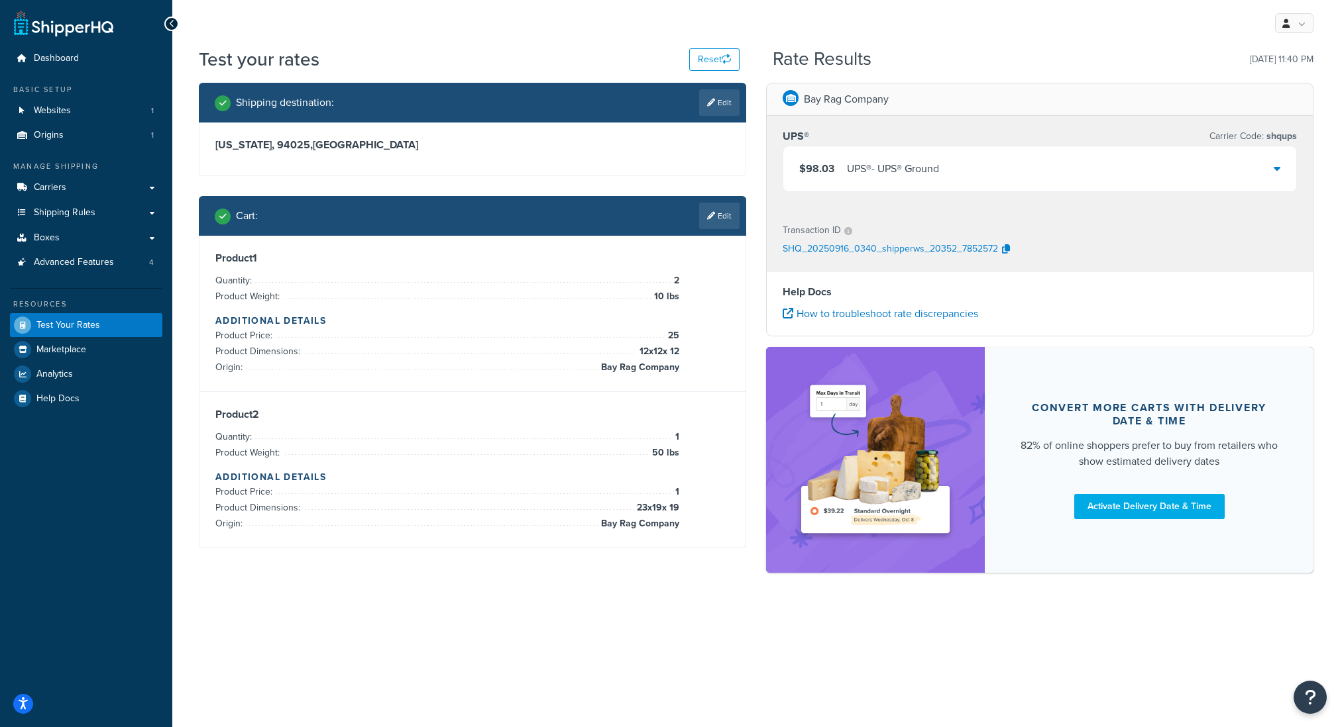
click at [866, 163] on div "UPS® - UPS® Ground" at bounding box center [893, 169] width 92 height 19
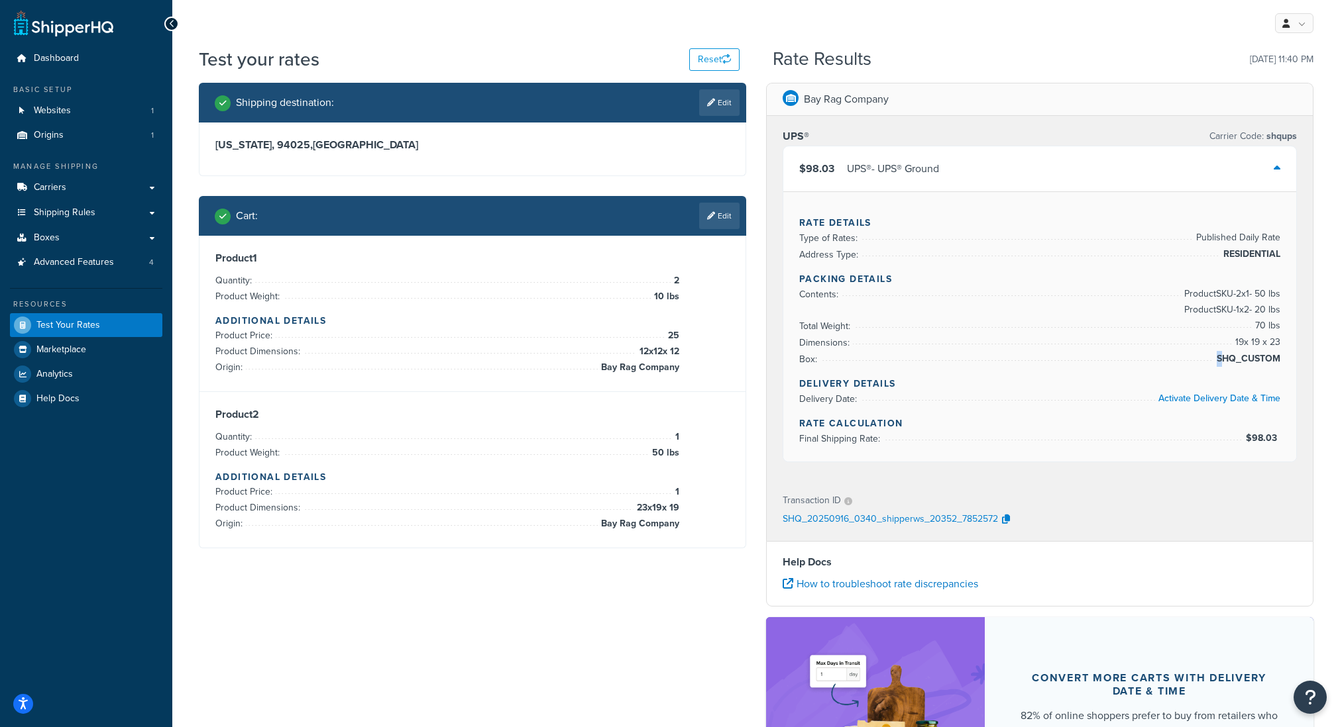
drag, startPoint x: 1219, startPoint y: 360, endPoint x: 1291, endPoint y: 362, distance: 72.2
click at [1291, 362] on div "Rate Details Type of Rates: Published Daily Rate Address Type: RESIDENTIAL Pack…" at bounding box center [1039, 326] width 513 height 270
drag, startPoint x: 1279, startPoint y: 358, endPoint x: 1218, endPoint y: 362, distance: 60.5
click at [1218, 362] on span "SHQ_CUSTOM" at bounding box center [1246, 359] width 67 height 16
copy span "SHQ_CUSTOM"
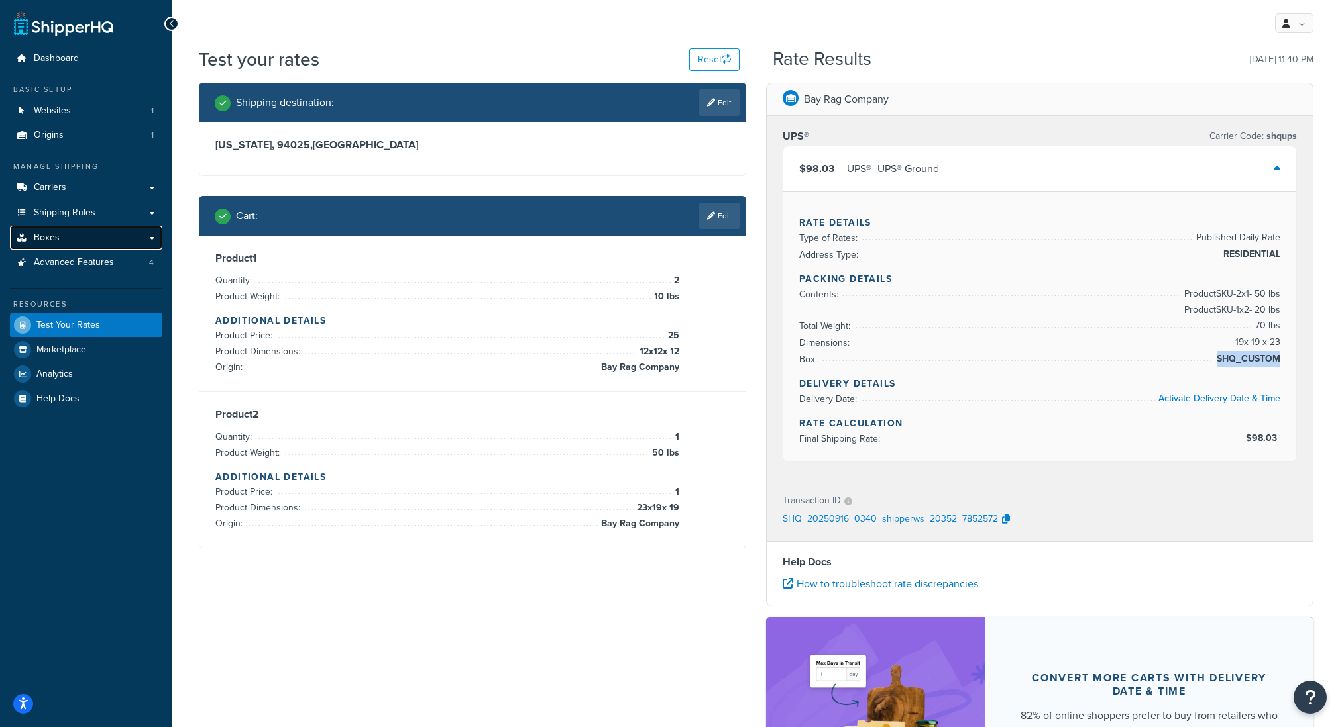
click at [42, 238] on span "Boxes" at bounding box center [47, 238] width 26 height 11
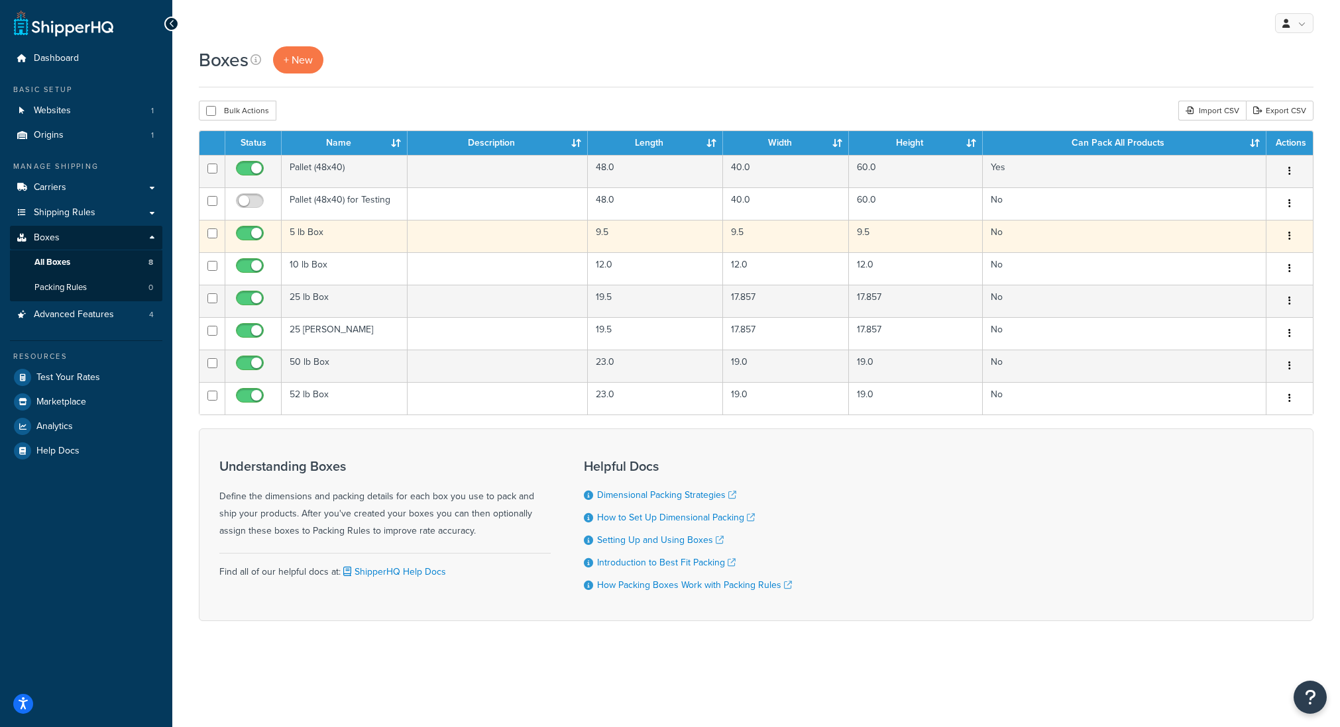
click at [211, 238] on input "checkbox" at bounding box center [212, 234] width 10 height 10
checkbox input "true"
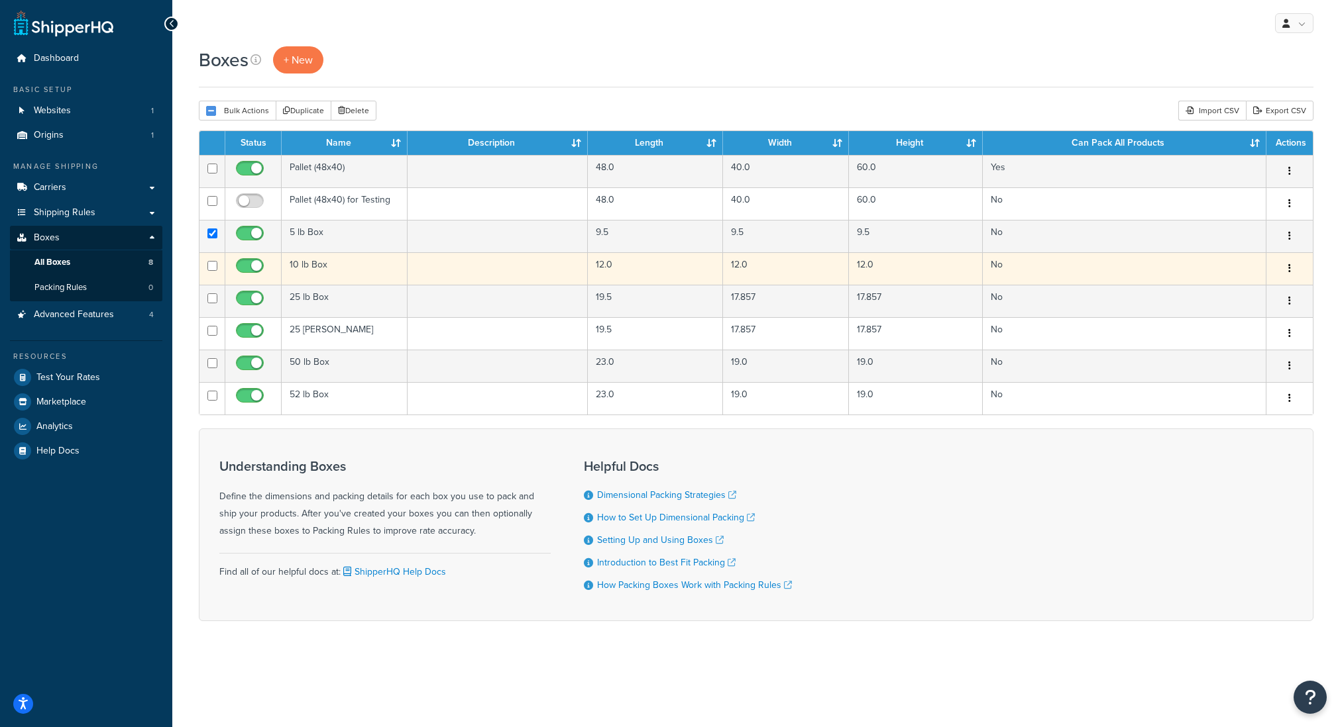
click at [211, 264] on input "checkbox" at bounding box center [212, 266] width 10 height 10
checkbox input "true"
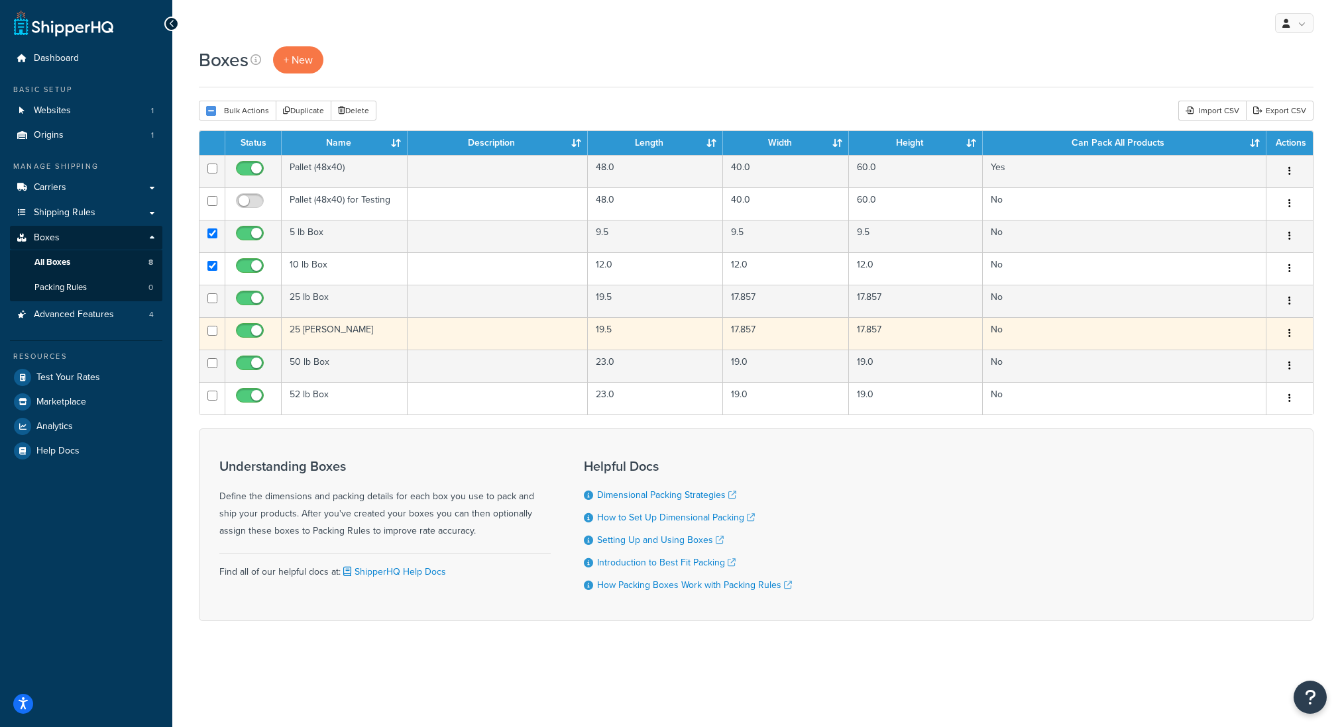
drag, startPoint x: 211, startPoint y: 299, endPoint x: 209, endPoint y: 326, distance: 27.2
click at [211, 299] on input "checkbox" at bounding box center [212, 299] width 10 height 10
checkbox input "true"
click at [209, 333] on input "checkbox" at bounding box center [212, 331] width 10 height 10
checkbox input "true"
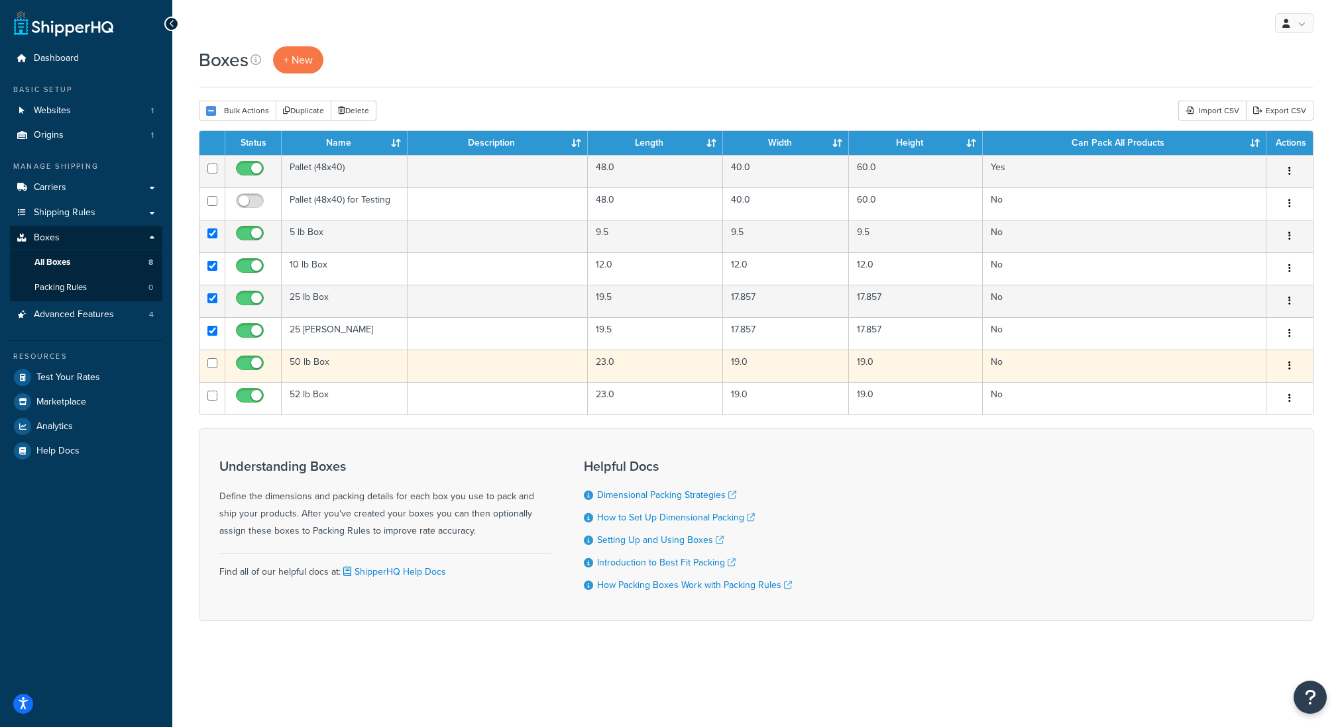
click at [213, 364] on input "checkbox" at bounding box center [212, 363] width 10 height 10
checkbox input "true"
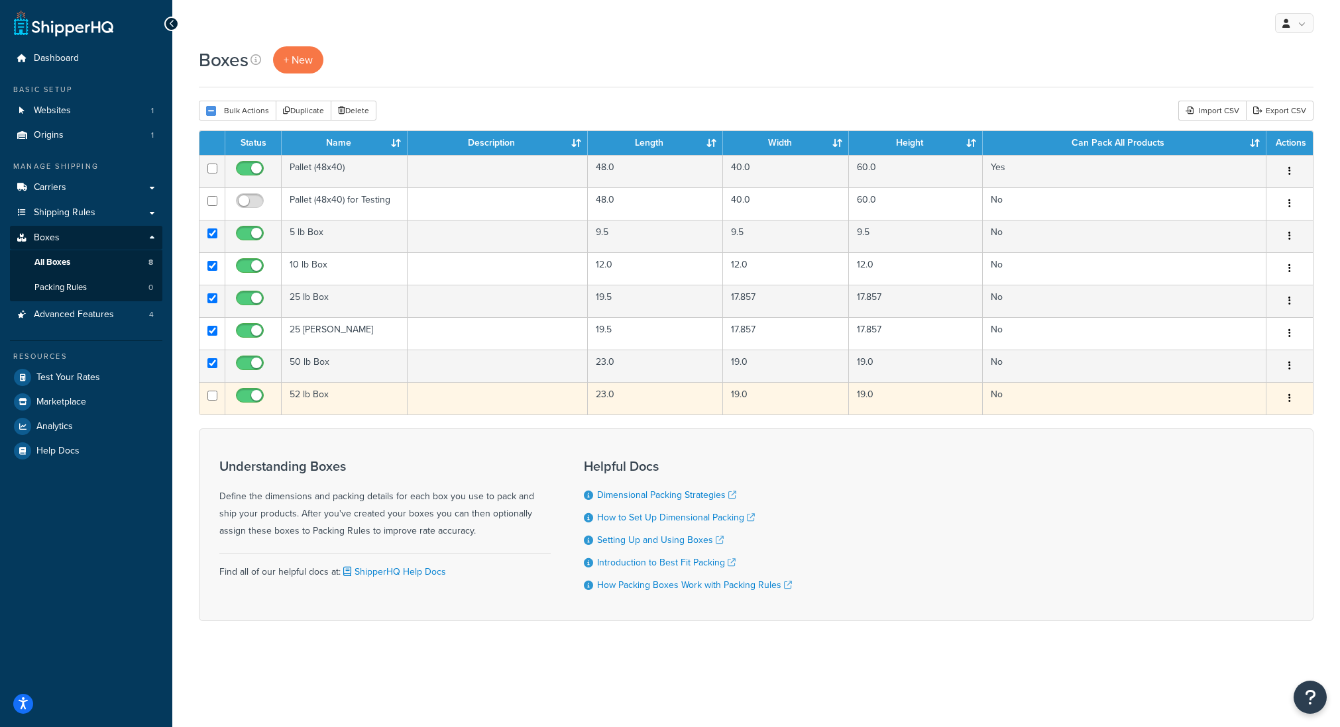
click at [213, 398] on input "checkbox" at bounding box center [212, 396] width 10 height 10
checkbox input "true"
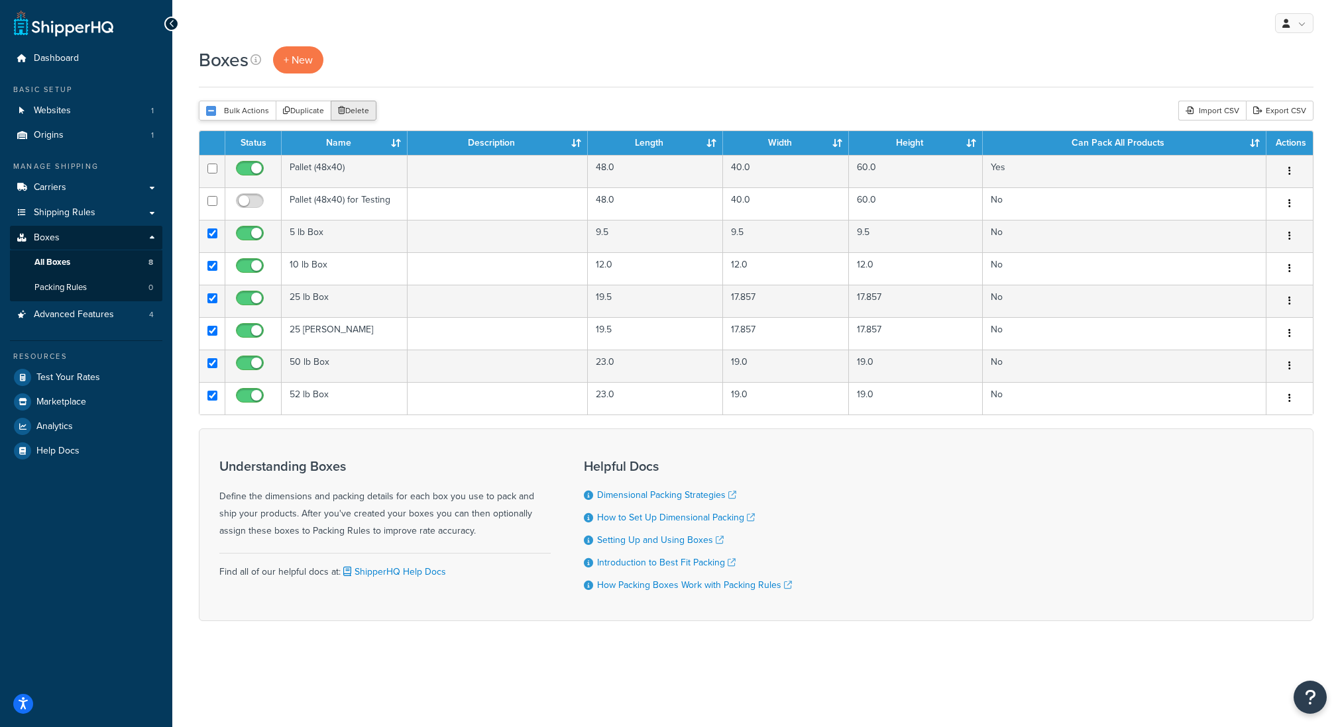
click at [345, 114] on button "Delete" at bounding box center [354, 111] width 46 height 20
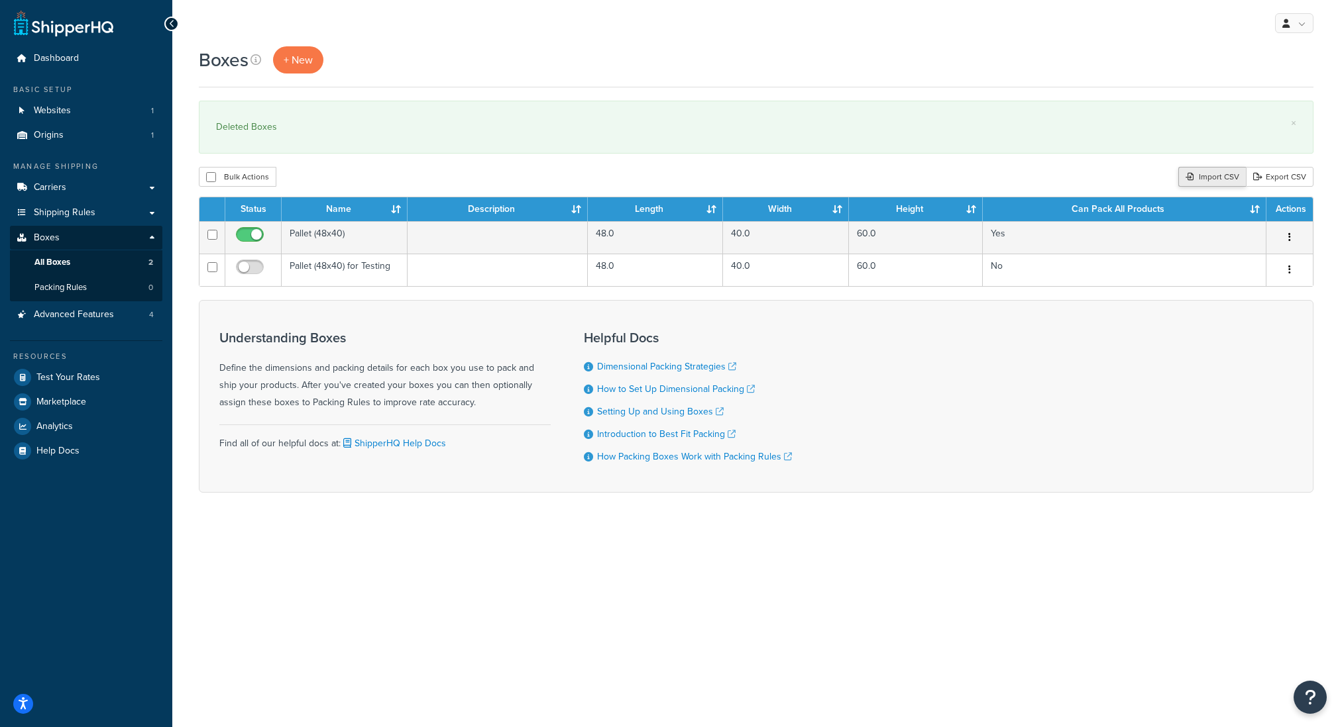
click at [1220, 179] on div "Import CSV" at bounding box center [1212, 177] width 68 height 20
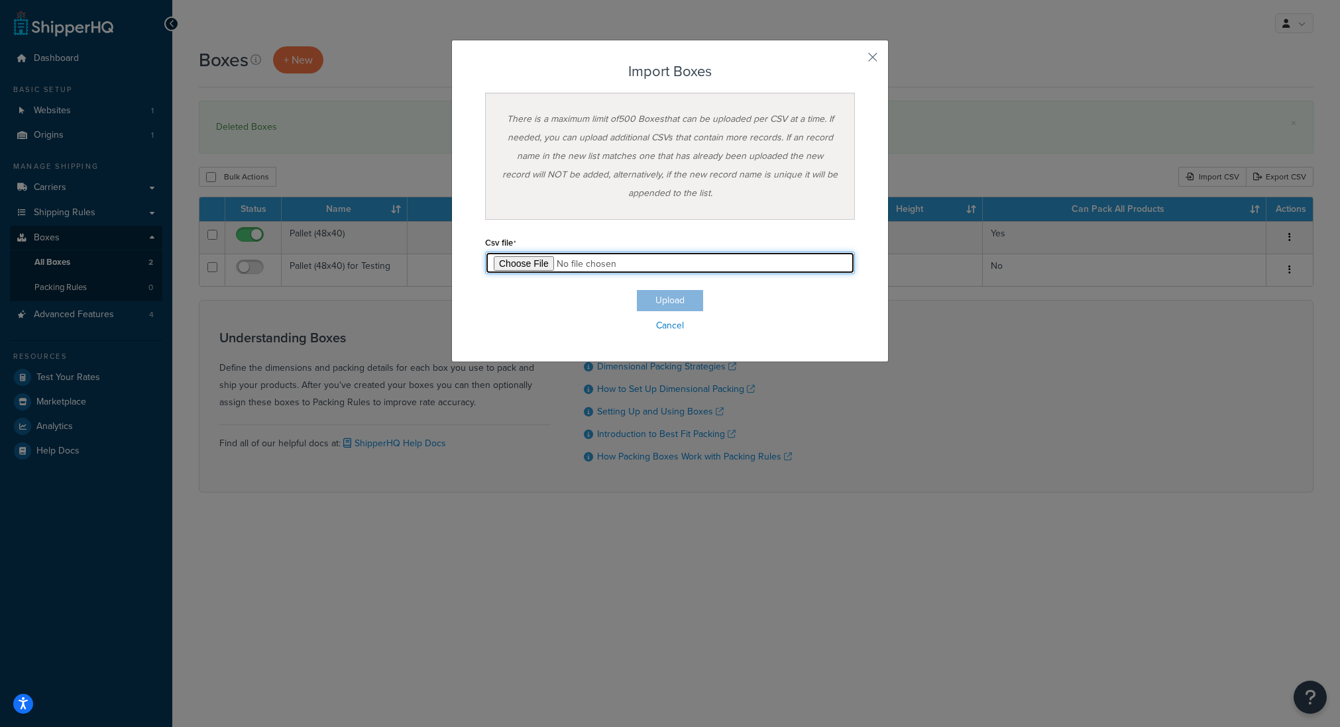
click at [514, 266] on input "file" at bounding box center [670, 263] width 370 height 23
type input "C:\fakepath\Box Export-2025-09-16 0327 - Box Export-2025-09-16 0327 (3).csv"
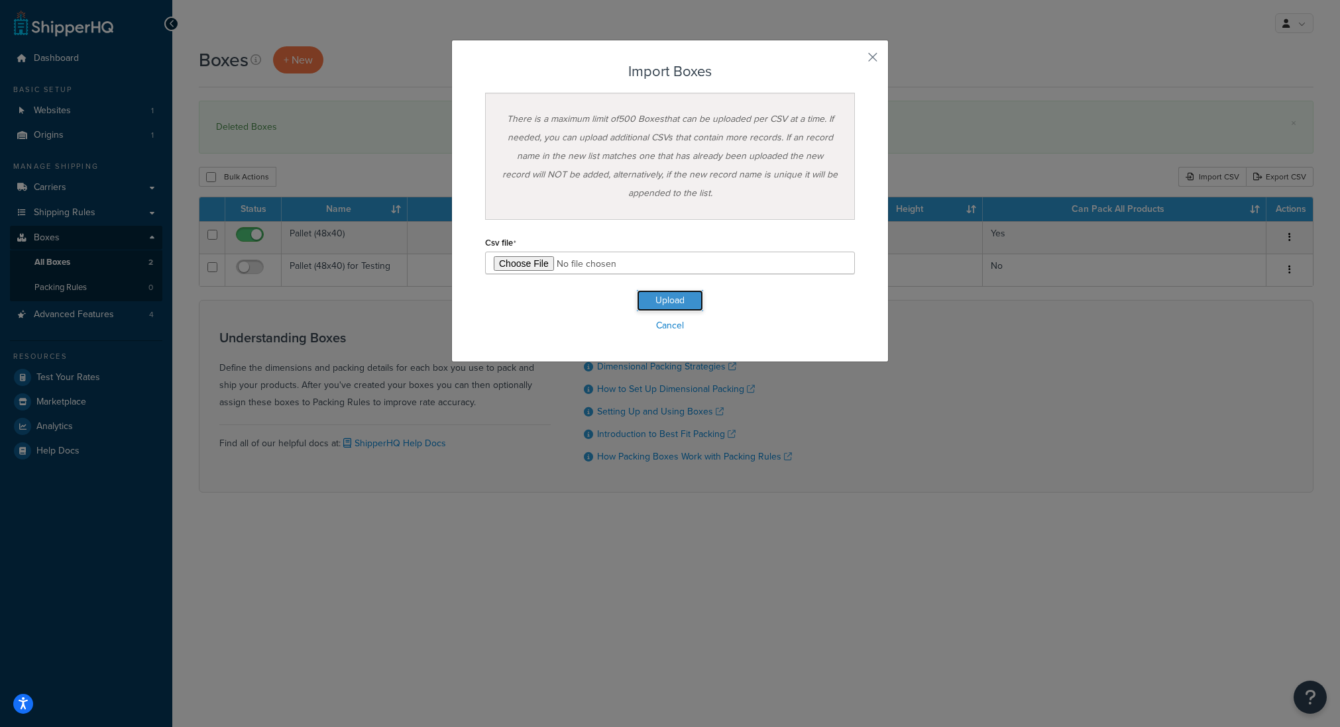
click at [671, 298] on button "Upload" at bounding box center [670, 300] width 66 height 21
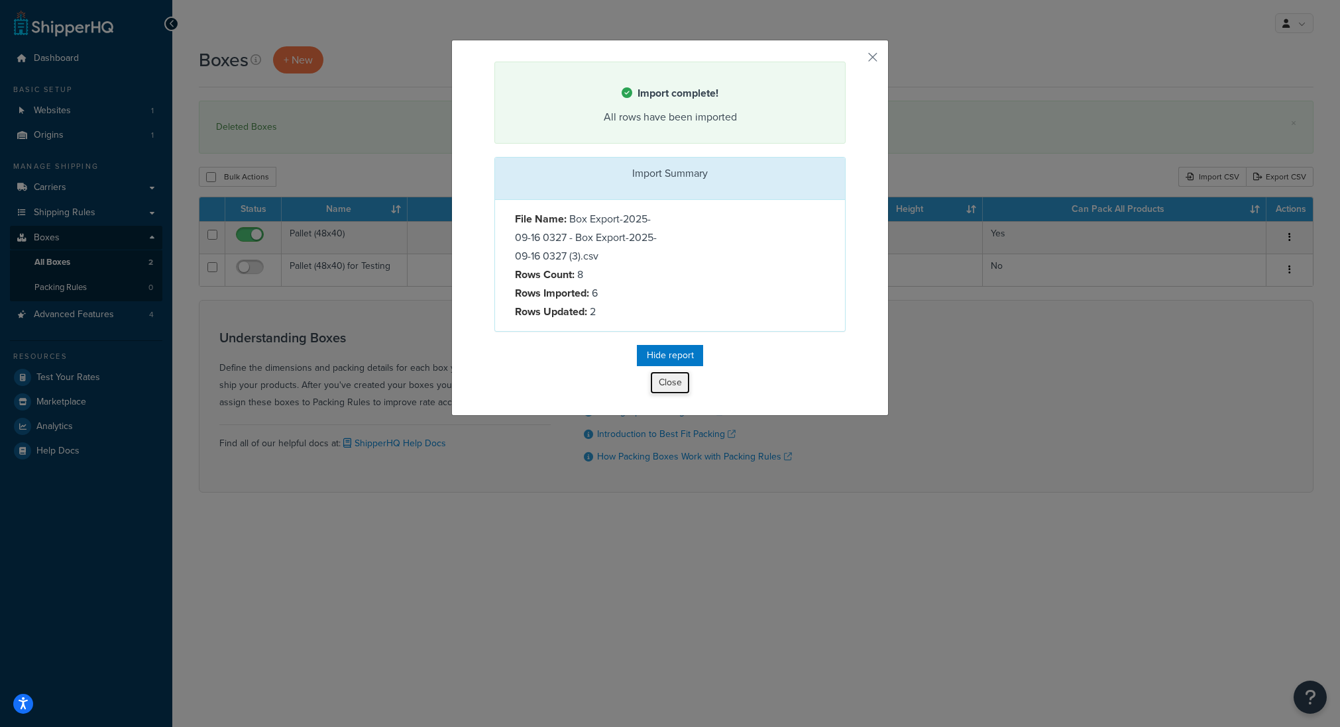
click at [676, 384] on button "Close" at bounding box center [670, 383] width 40 height 23
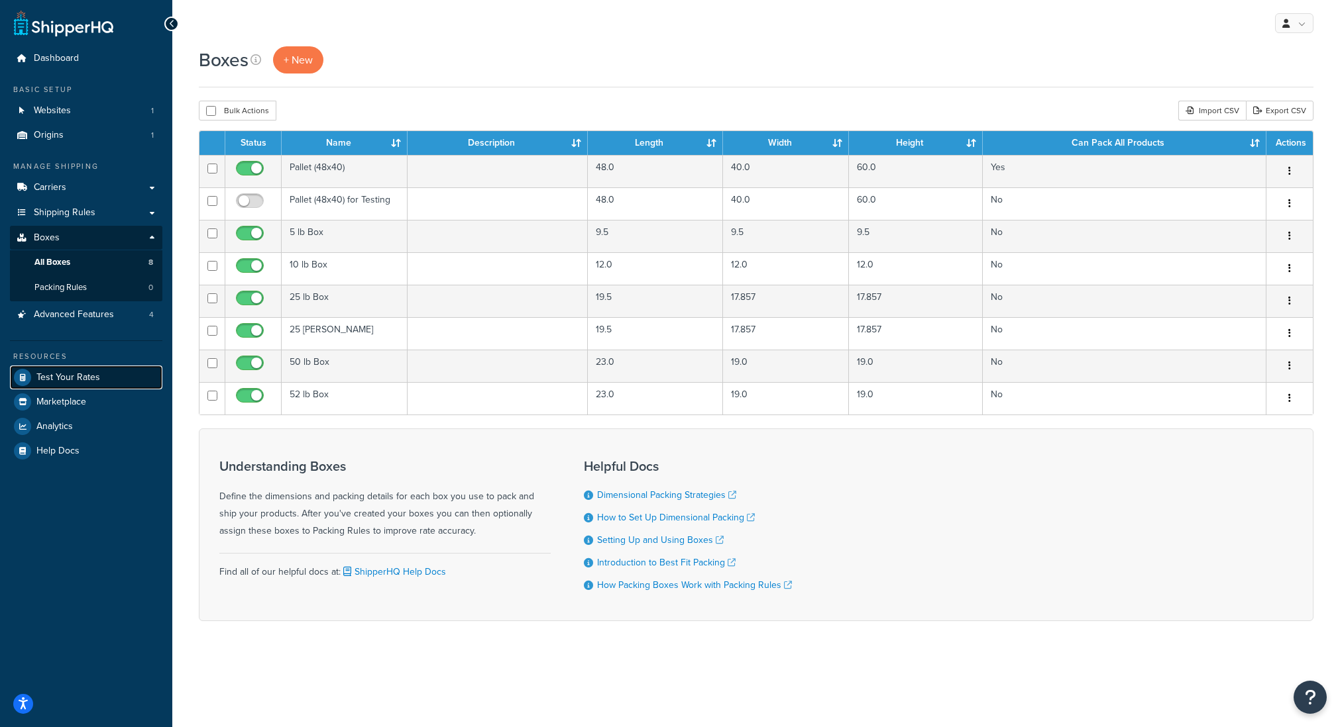
click at [73, 385] on link "Test Your Rates" at bounding box center [86, 378] width 152 height 24
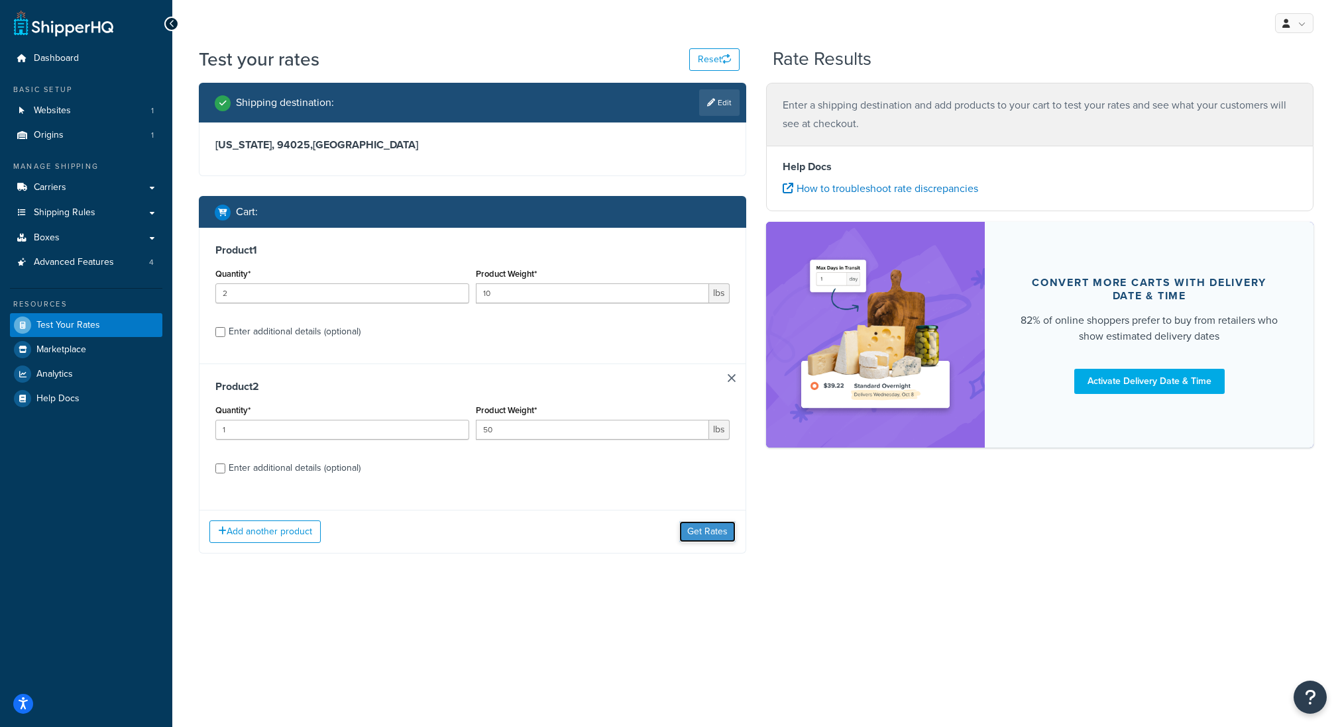
click at [715, 538] on button "Get Rates" at bounding box center [707, 531] width 56 height 21
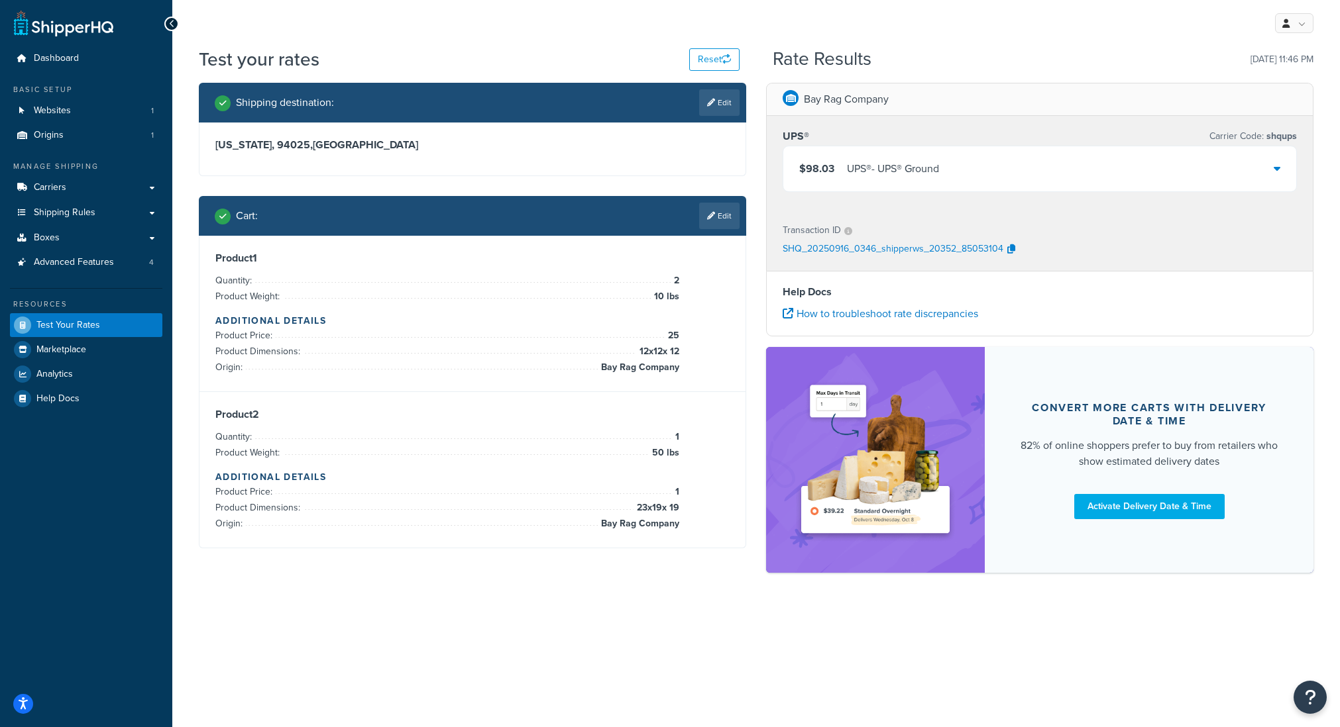
click at [835, 170] on div "$98.03 UPS® - UPS® Ground" at bounding box center [869, 169] width 140 height 19
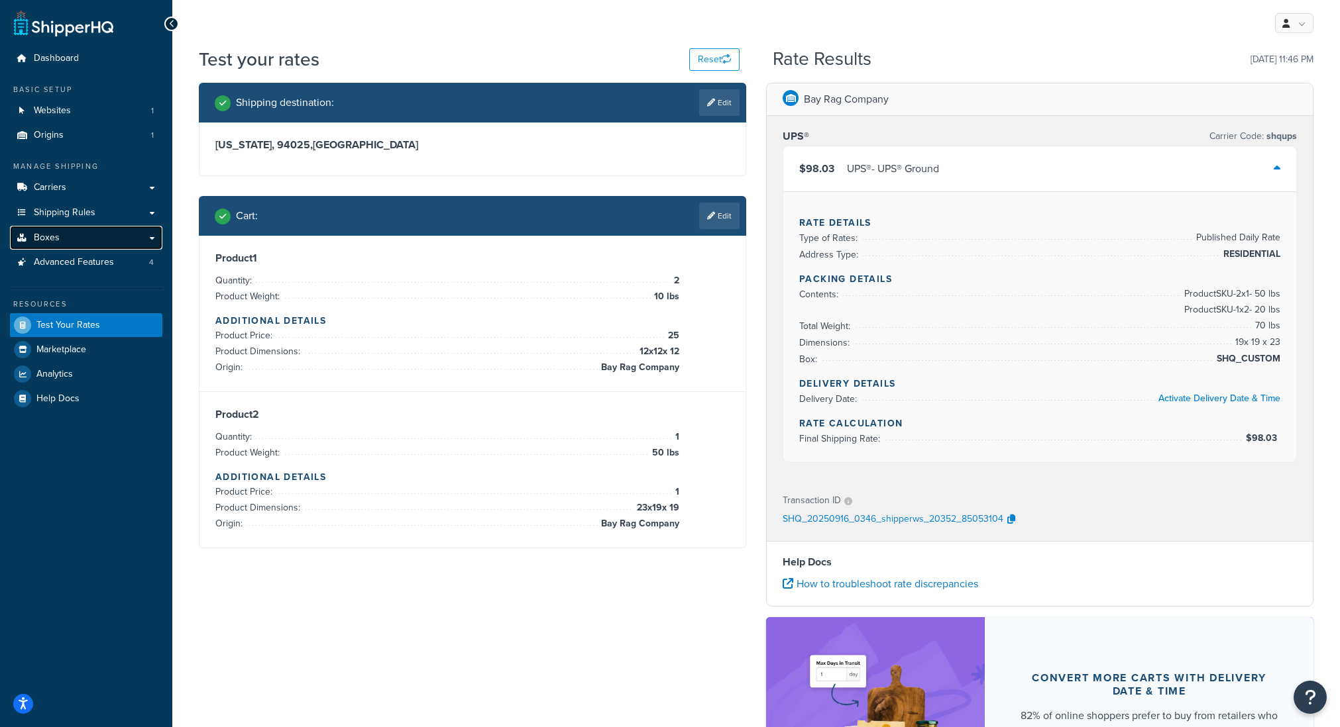
click at [47, 244] on span "Boxes" at bounding box center [47, 238] width 26 height 11
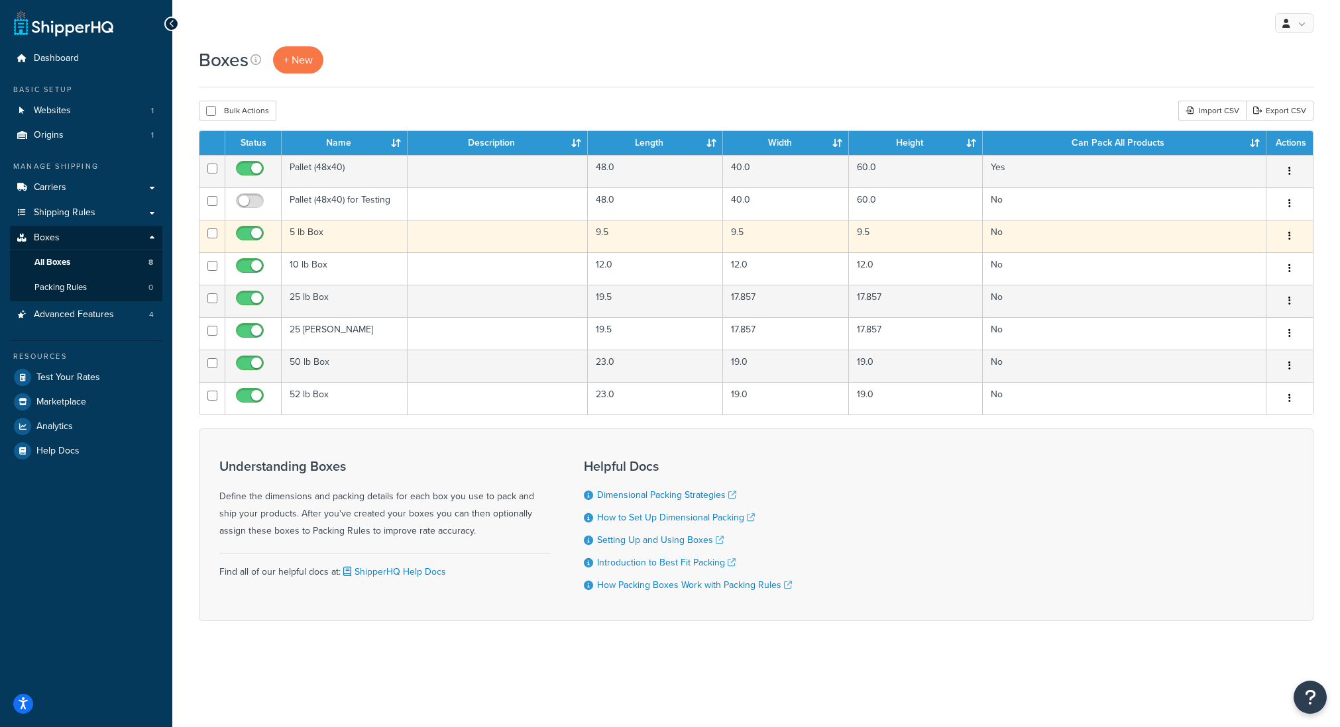
click at [208, 233] on input "checkbox" at bounding box center [212, 234] width 10 height 10
checkbox input "true"
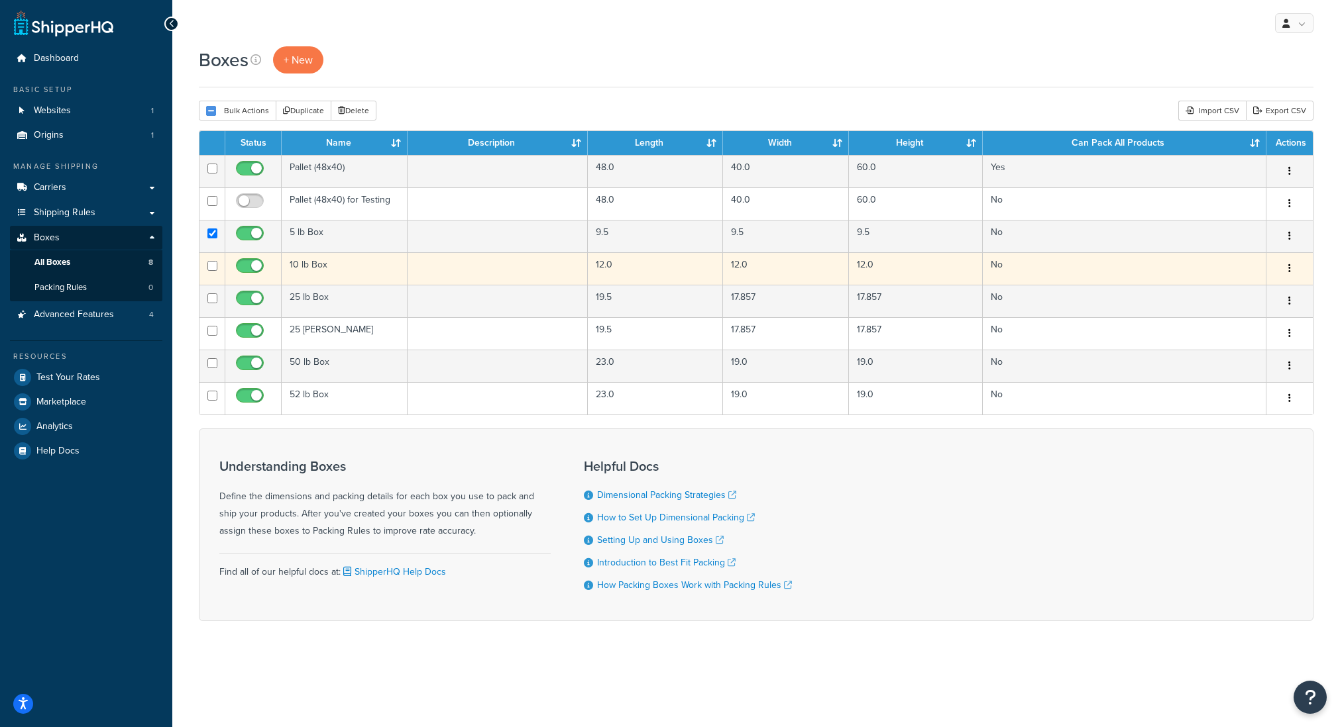
click at [212, 264] on input "checkbox" at bounding box center [212, 266] width 10 height 10
checkbox input "true"
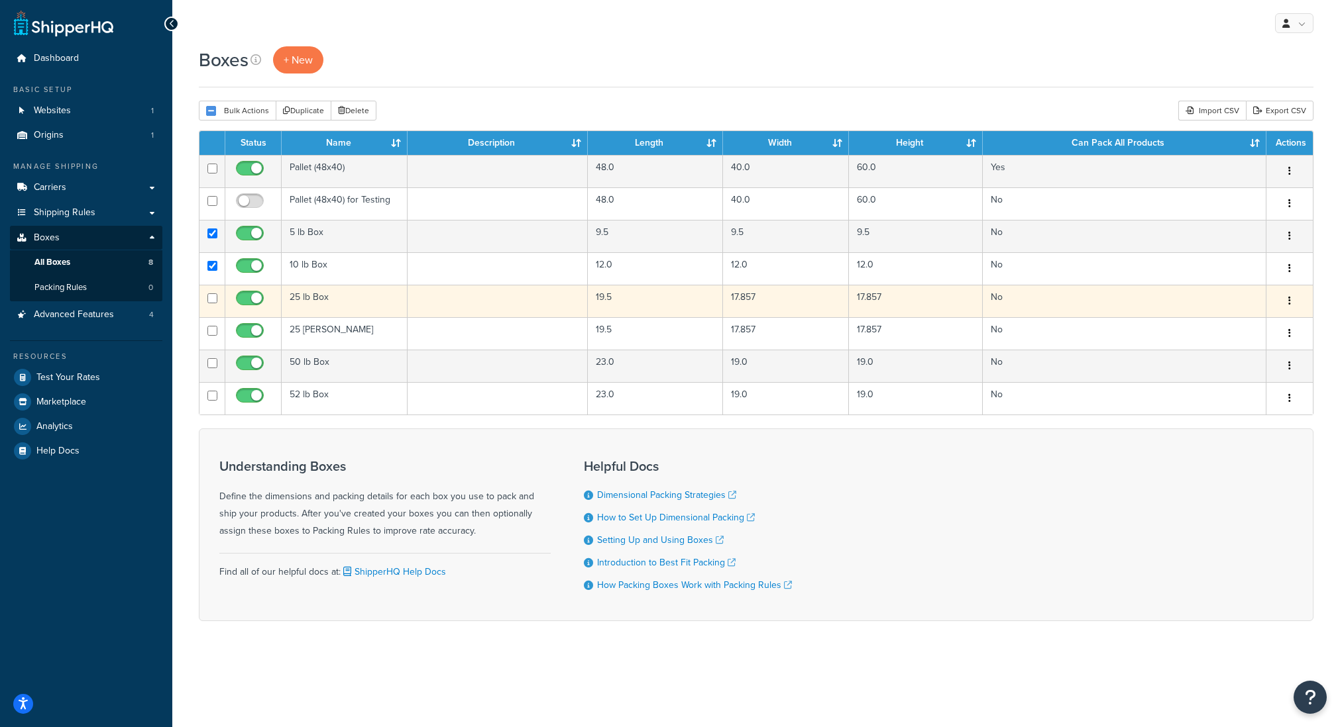
click at [214, 301] on input "checkbox" at bounding box center [212, 299] width 10 height 10
checkbox input "true"
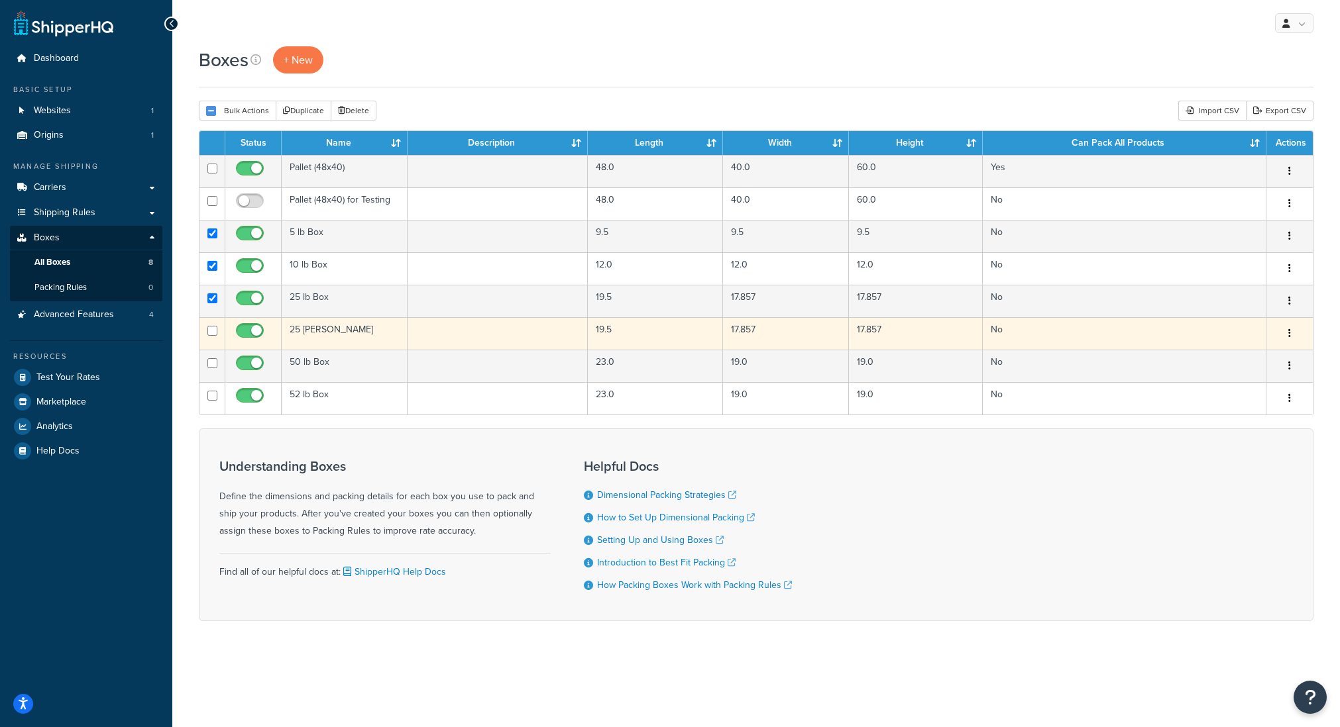
click at [215, 331] on input "checkbox" at bounding box center [212, 331] width 10 height 10
checkbox input "true"
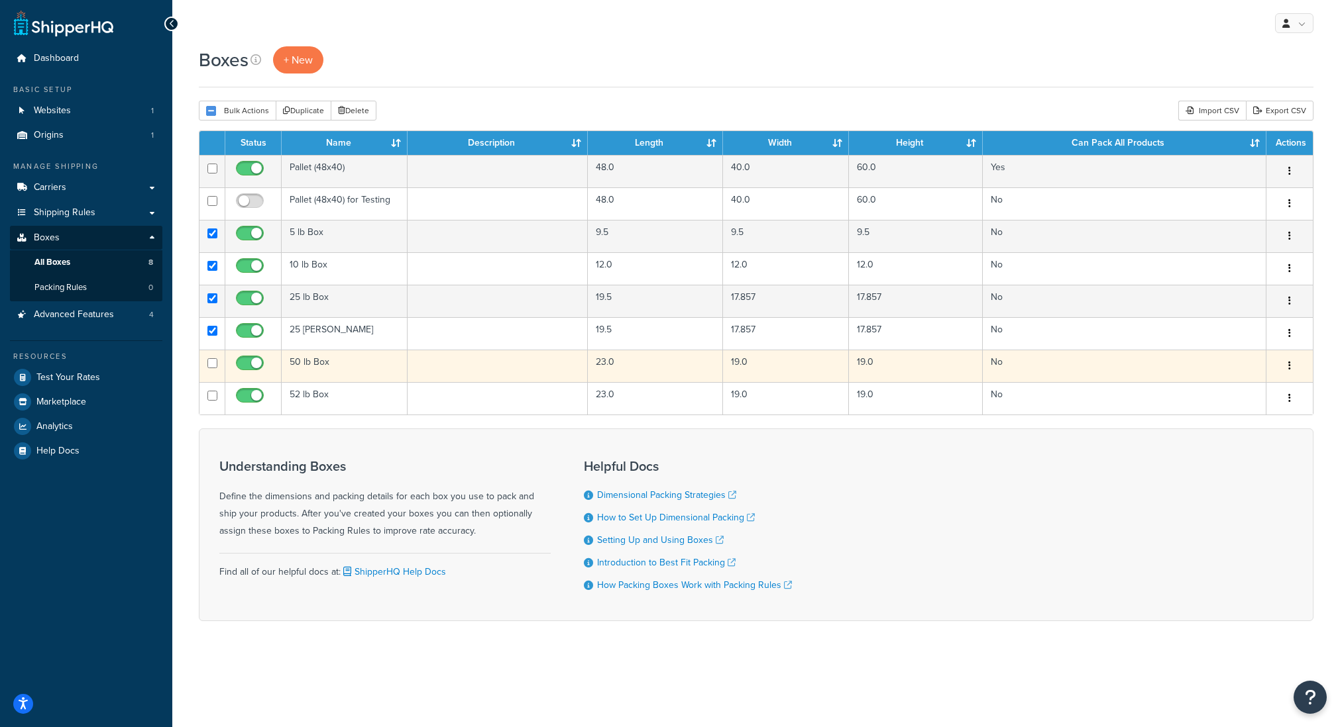
click at [216, 362] on input "checkbox" at bounding box center [212, 363] width 10 height 10
checkbox input "true"
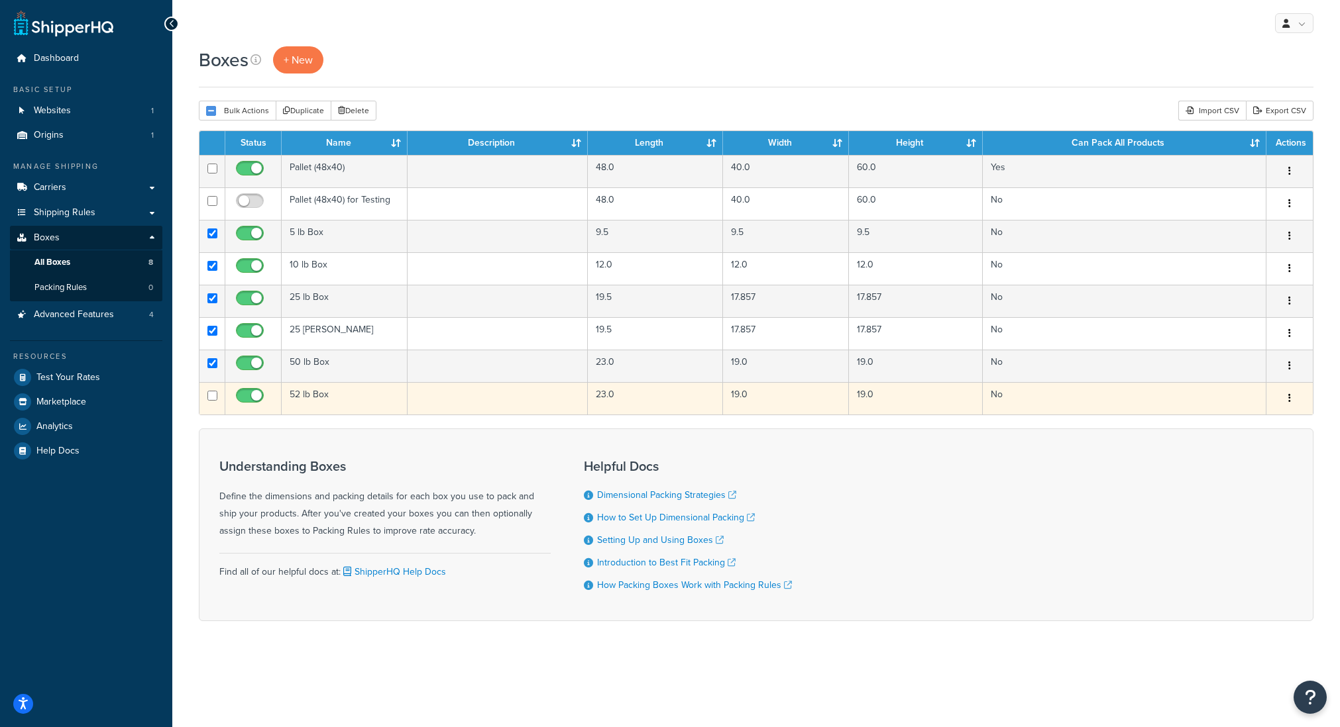
click at [209, 399] on input "checkbox" at bounding box center [212, 396] width 10 height 10
checkbox input "true"
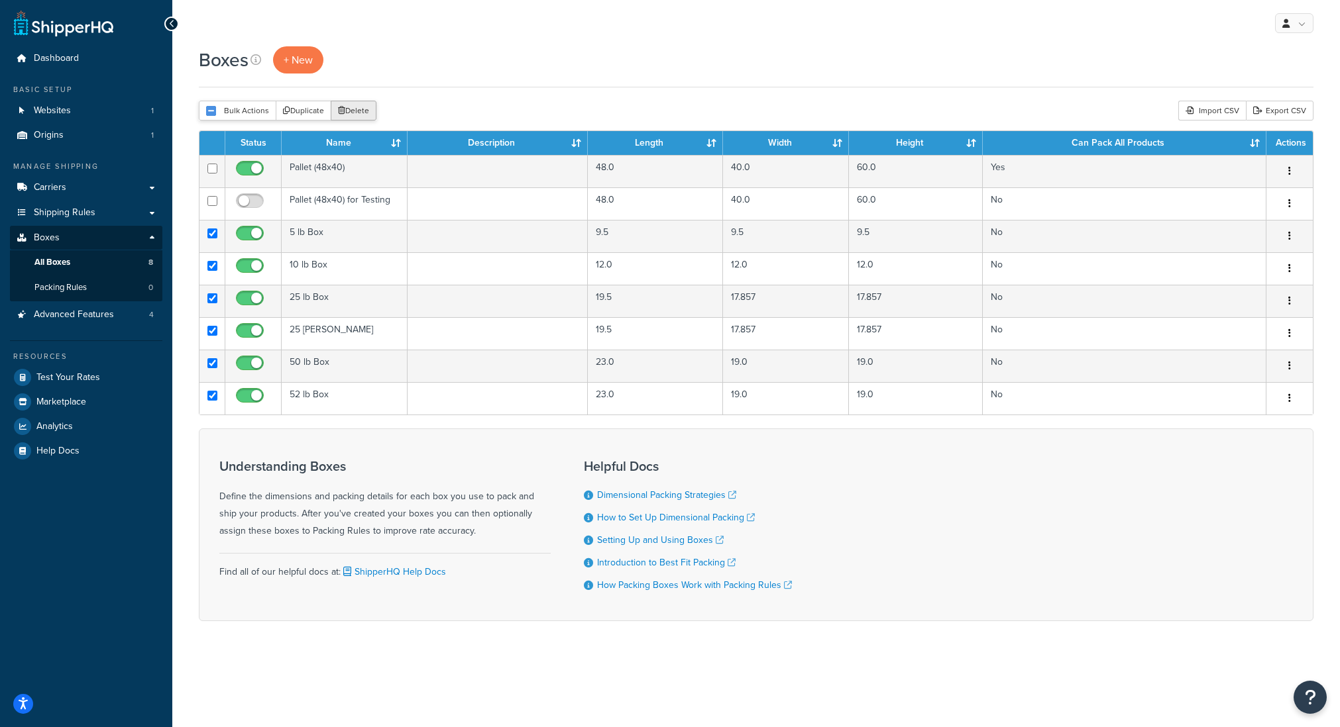
click at [352, 117] on button "Delete" at bounding box center [354, 111] width 46 height 20
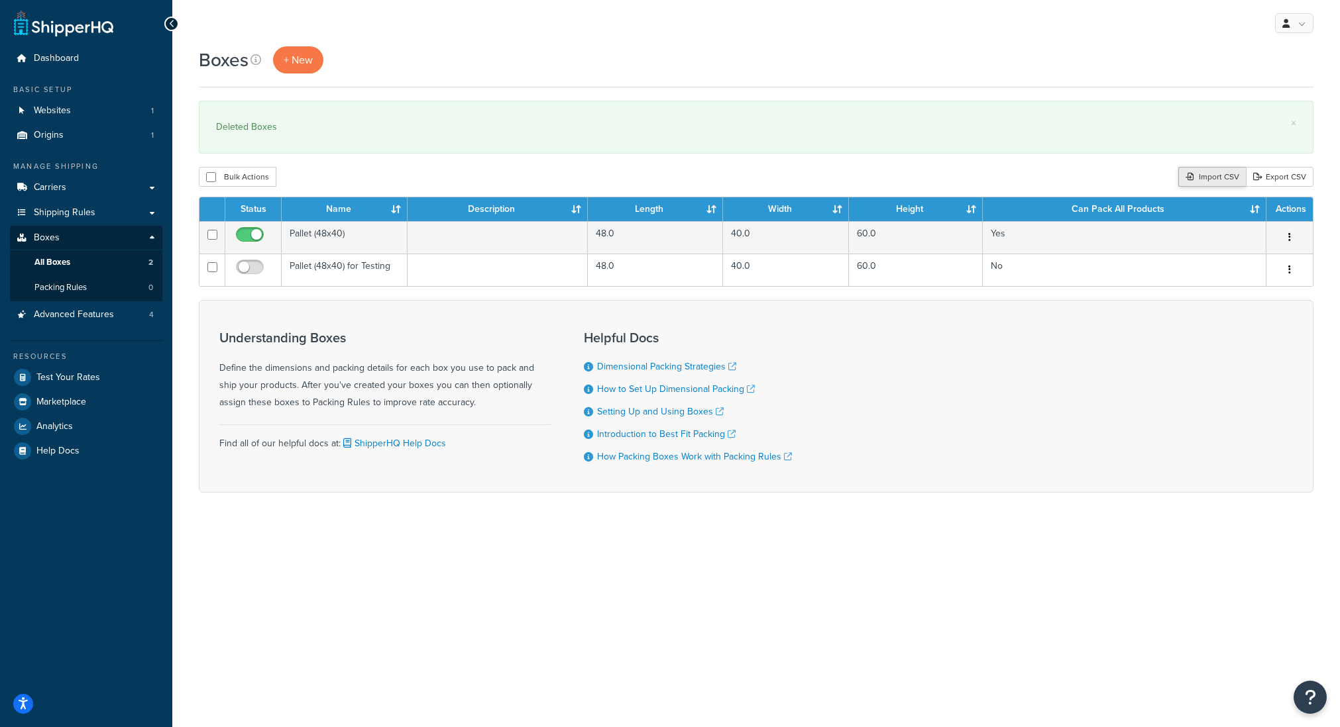
click at [1211, 180] on div "Import CSV" at bounding box center [1212, 177] width 68 height 20
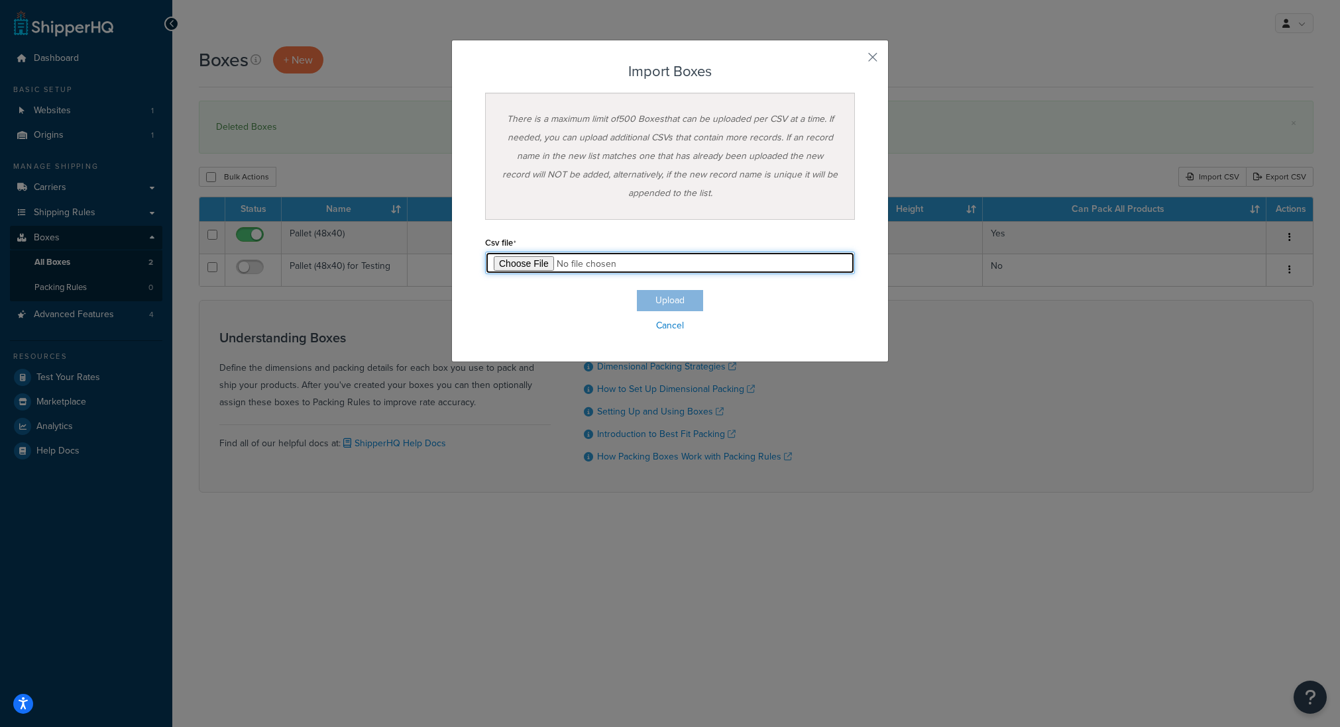
click at [535, 264] on input "file" at bounding box center [670, 263] width 370 height 23
type input "C:\fakepath\Box Export-2025-09-16 0327 - Box Export-2025-09-16 0327 (4).csv"
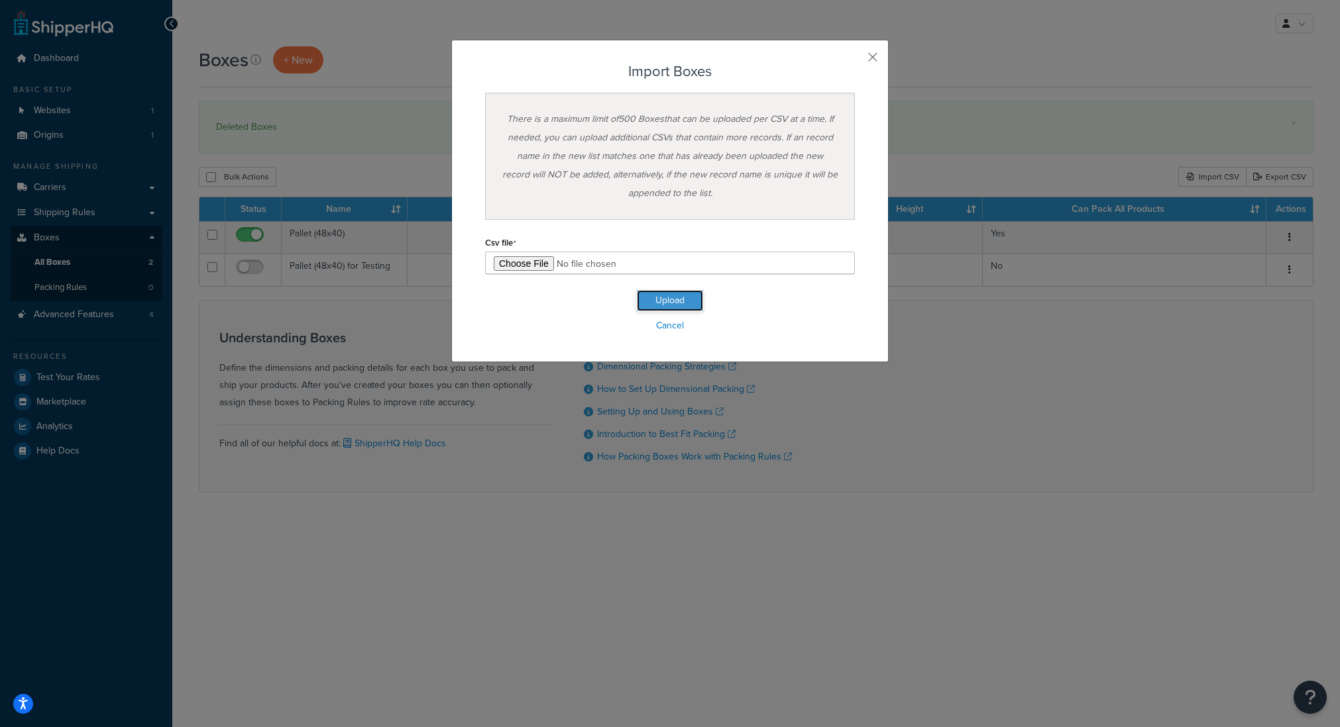
click at [681, 295] on button "Upload" at bounding box center [670, 300] width 66 height 21
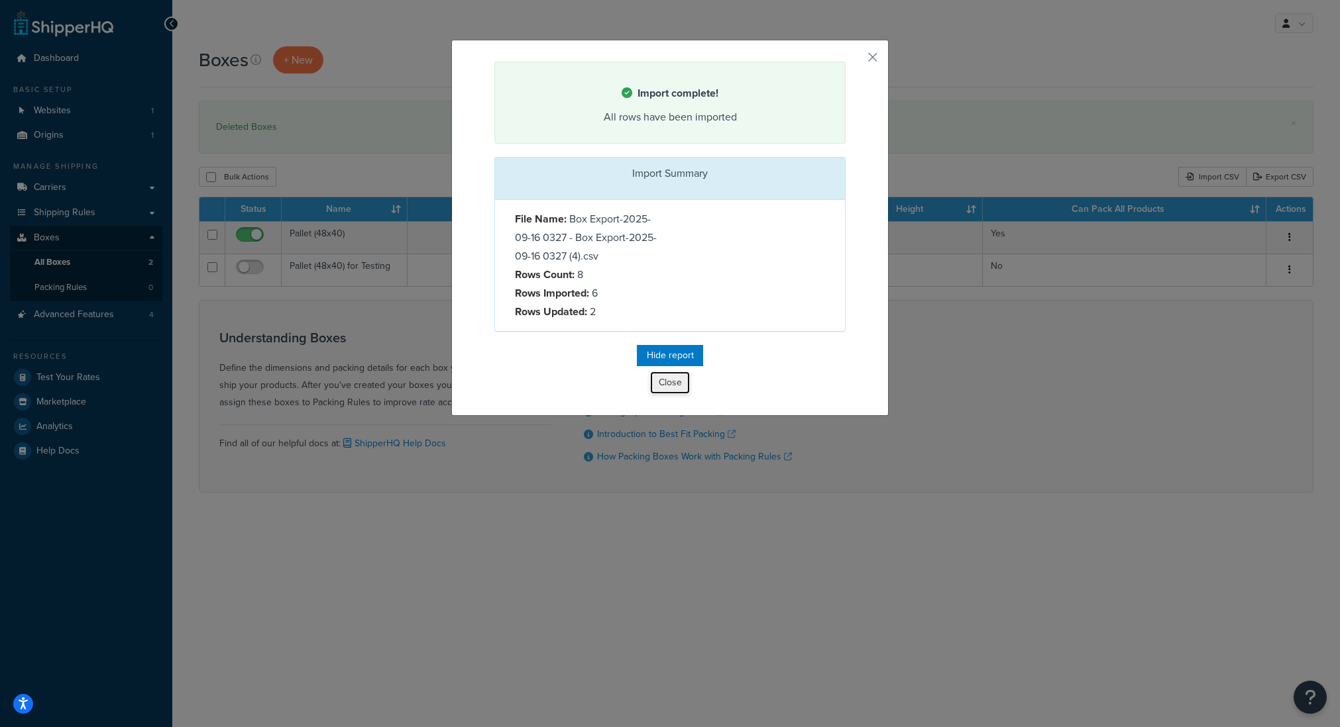
click at [669, 384] on button "Close" at bounding box center [670, 383] width 40 height 23
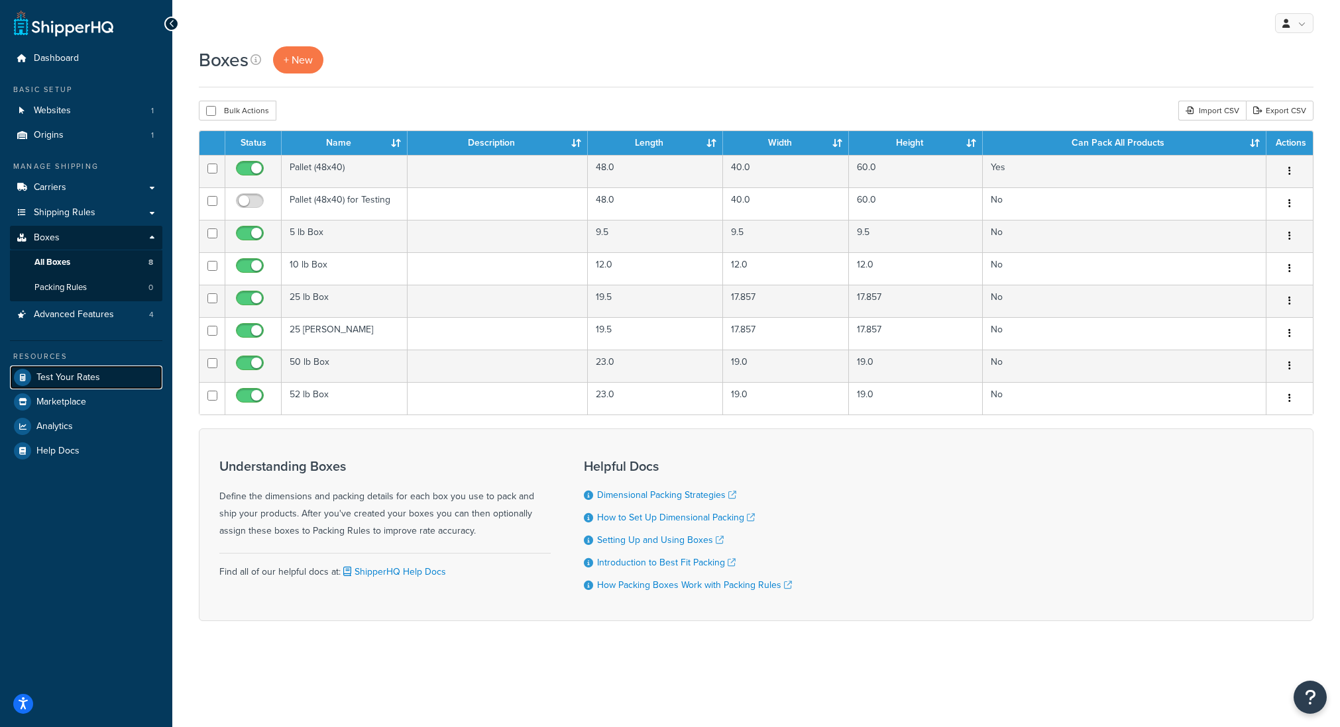
click at [77, 372] on span "Test Your Rates" at bounding box center [68, 377] width 64 height 11
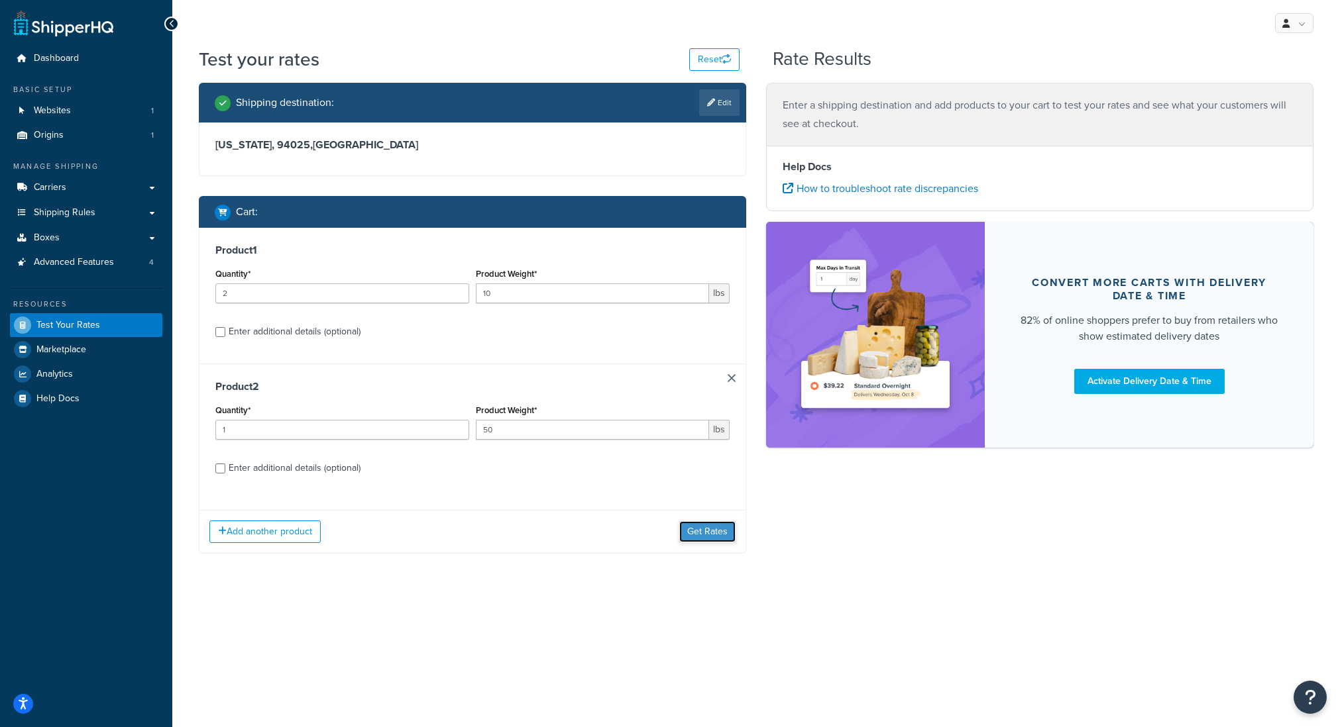
click at [727, 539] on button "Get Rates" at bounding box center [707, 531] width 56 height 21
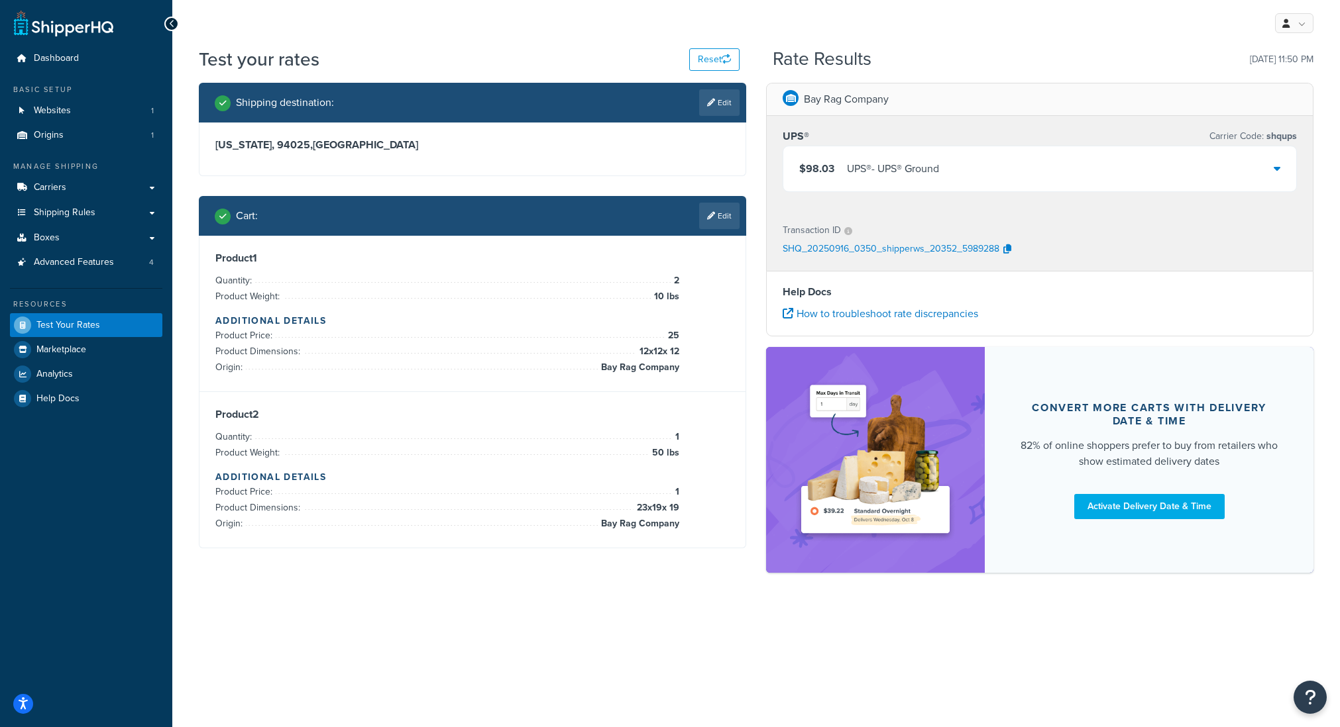
click at [949, 171] on div "$98.03 UPS® - UPS® Ground" at bounding box center [1039, 168] width 513 height 45
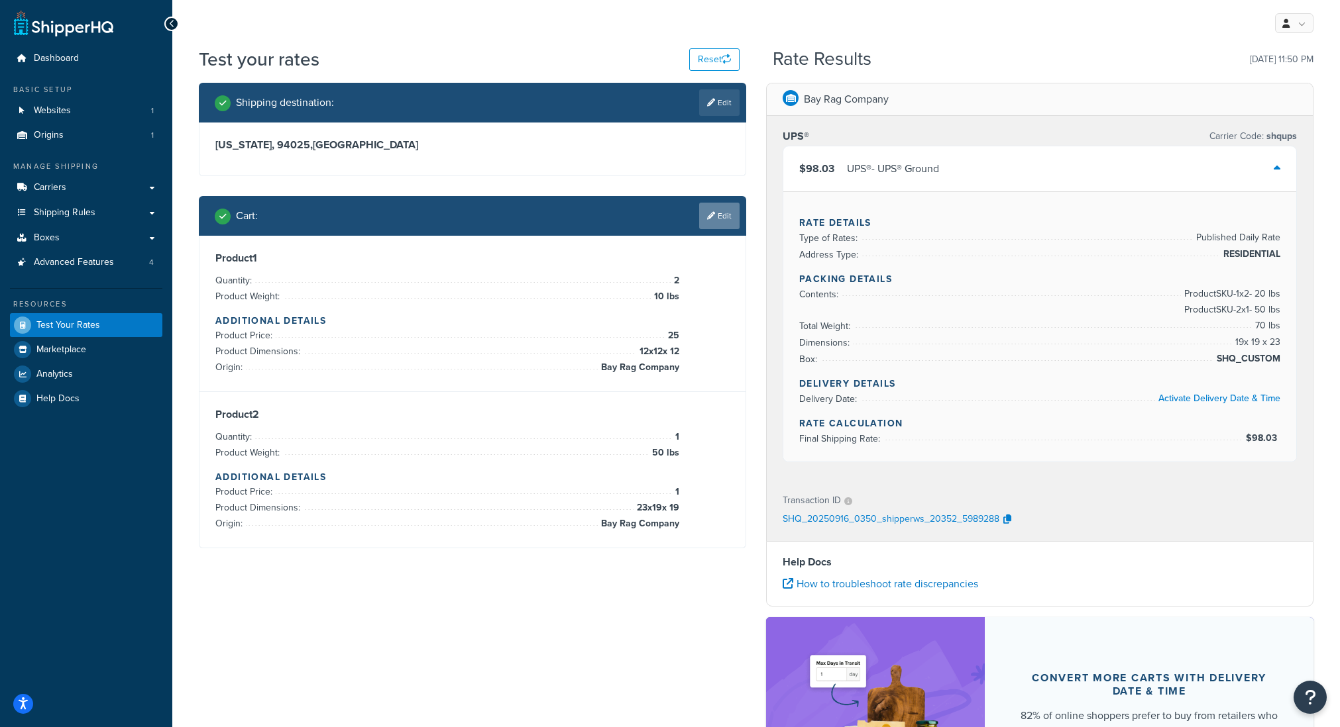
click at [719, 217] on link "Edit" at bounding box center [719, 216] width 40 height 27
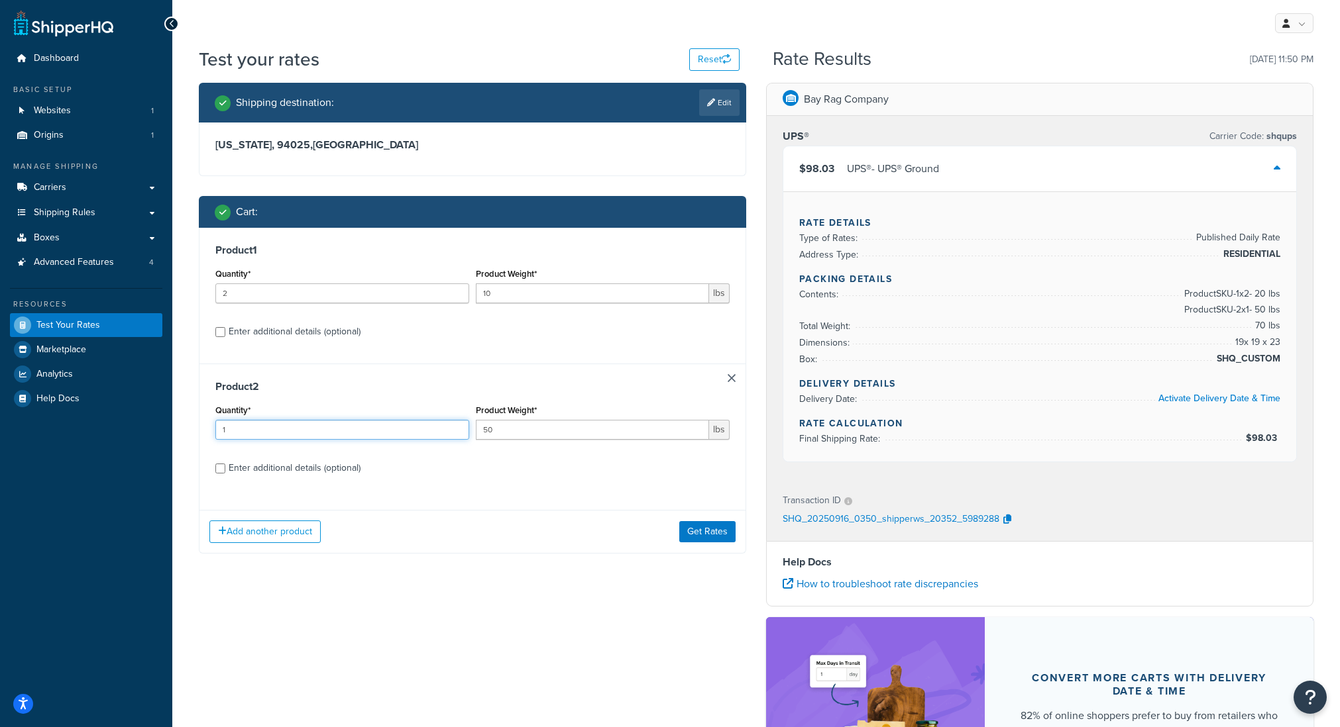
drag, startPoint x: 321, startPoint y: 435, endPoint x: 147, endPoint y: 425, distance: 173.9
click at [147, 425] on div "Dashboard Basic Setup Websites 1 Origins 1 Manage Shipping Carriers Carriers Al…" at bounding box center [670, 461] width 1340 height 923
type input "6"
click at [716, 530] on button "Get Rates" at bounding box center [707, 531] width 56 height 21
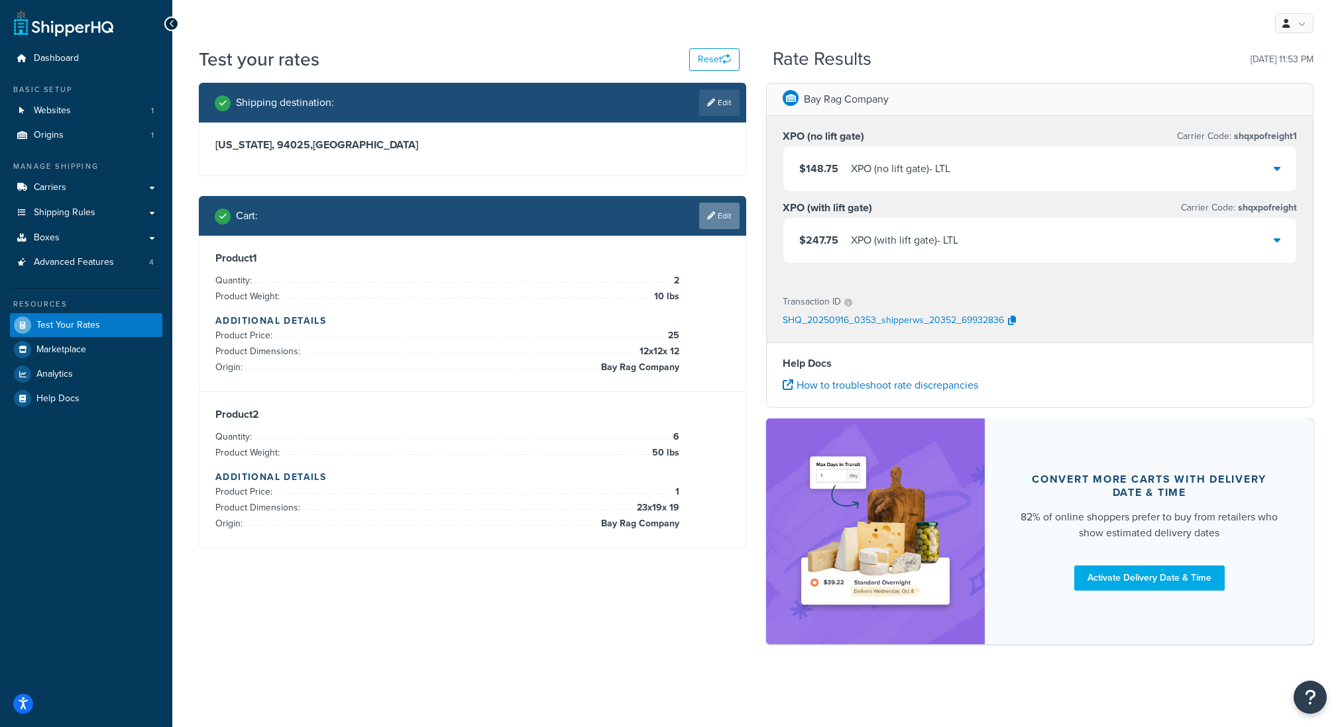
click at [707, 211] on link "Edit" at bounding box center [719, 216] width 40 height 27
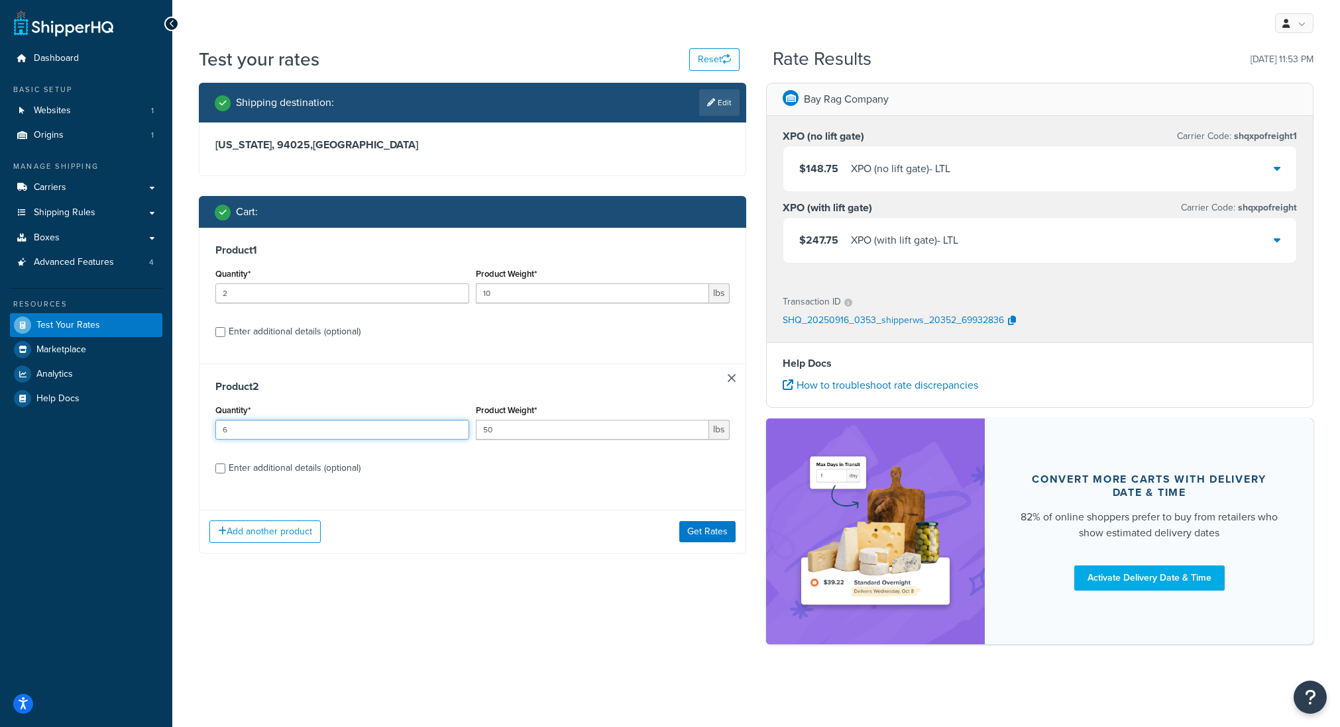
drag, startPoint x: 252, startPoint y: 431, endPoint x: 218, endPoint y: 431, distance: 33.8
click at [218, 431] on input "6" at bounding box center [342, 430] width 254 height 20
type input "20"
click at [702, 533] on button "Get Rates" at bounding box center [707, 531] width 56 height 21
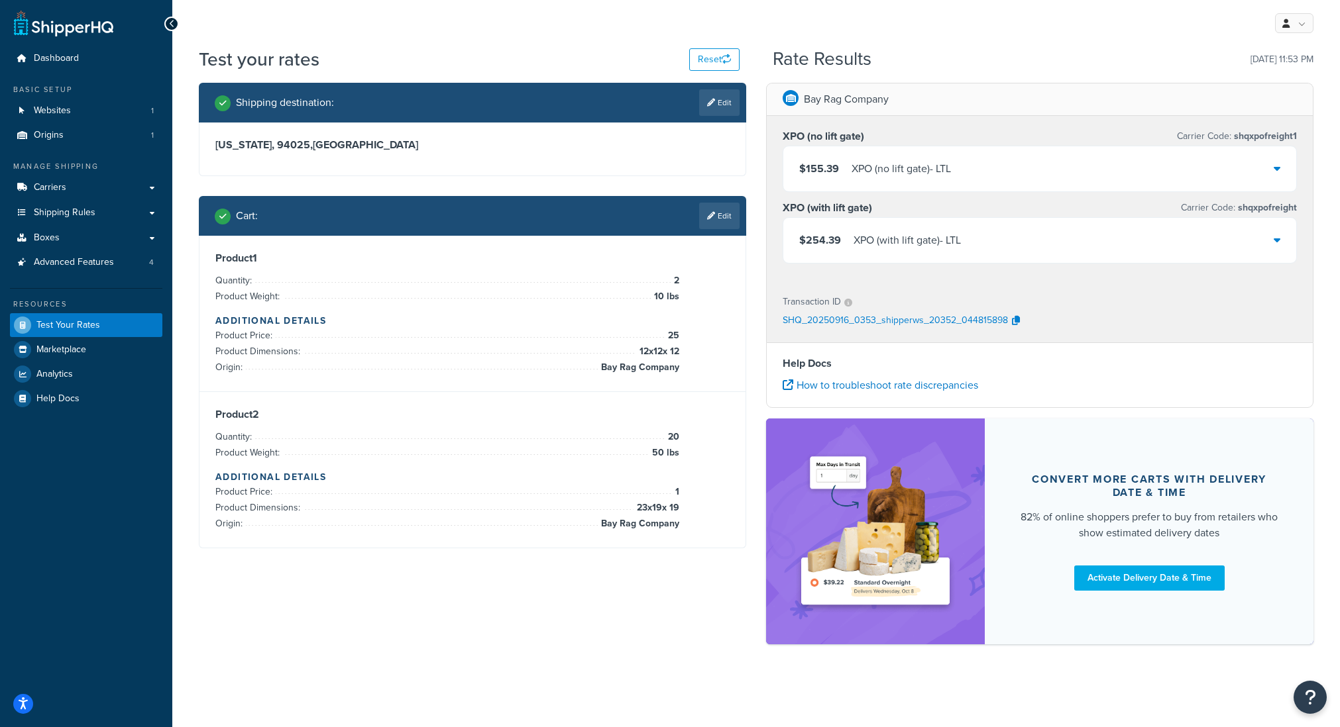
click at [1283, 178] on div "$155.39 XPO (no lift gate) - LTL" at bounding box center [1039, 168] width 513 height 45
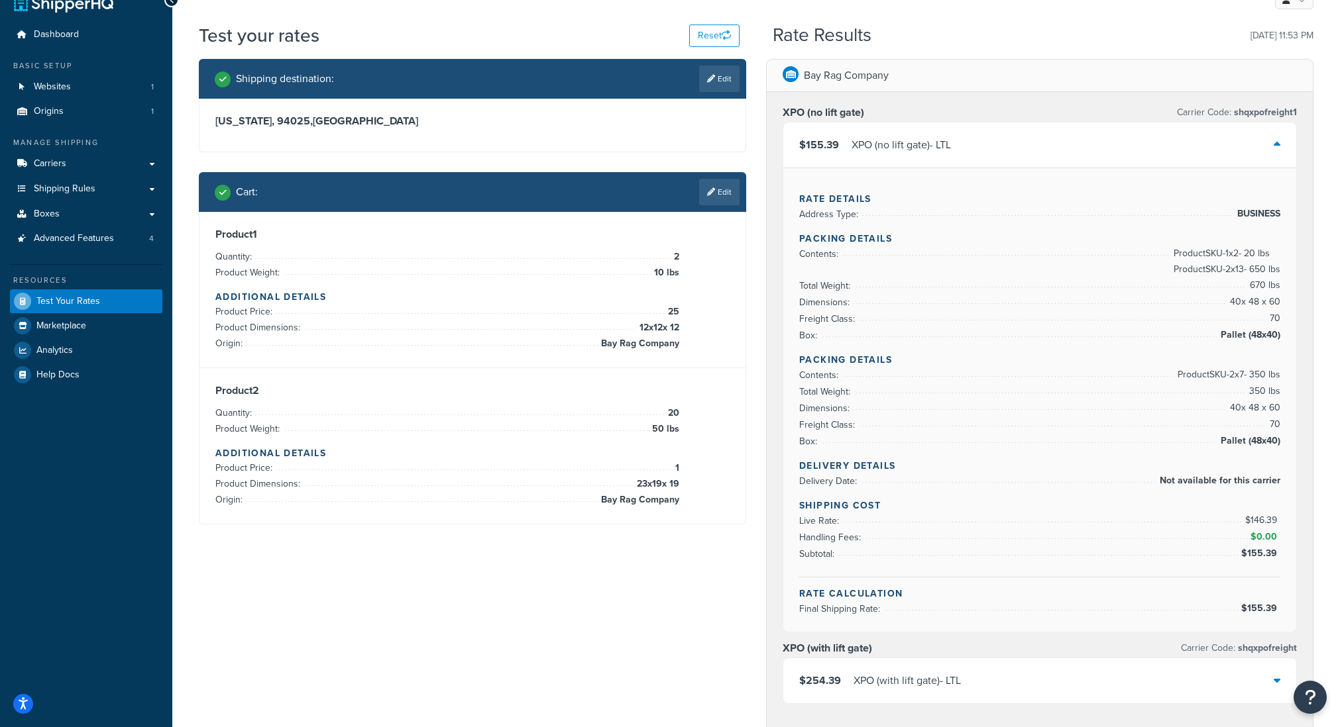
scroll to position [25, 0]
click at [718, 194] on link "Edit" at bounding box center [719, 191] width 40 height 27
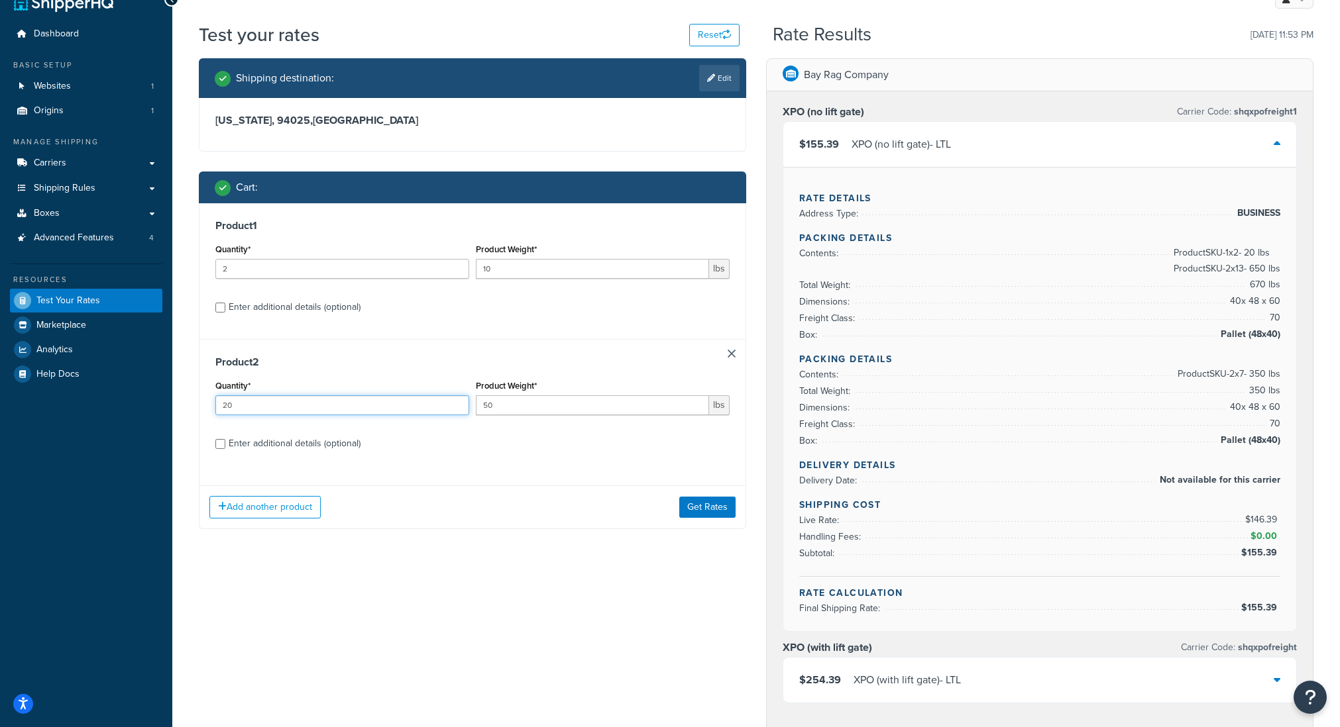
click at [202, 405] on div "Product 2 Quantity* 20 Product Weight* 50 lbs Enter additional details (optiona…" at bounding box center [472, 407] width 546 height 136
type input "7"
type input "60"
click at [712, 504] on button "Get Rates" at bounding box center [707, 507] width 56 height 21
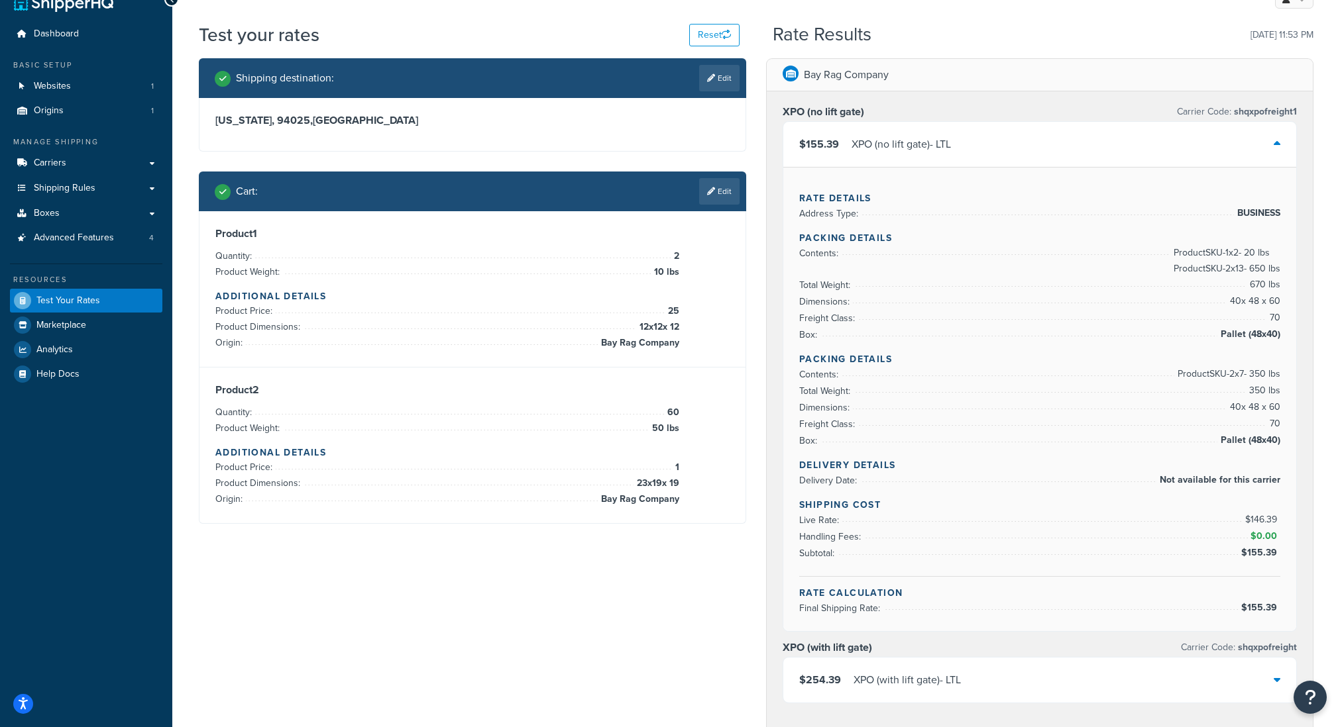
scroll to position [0, 0]
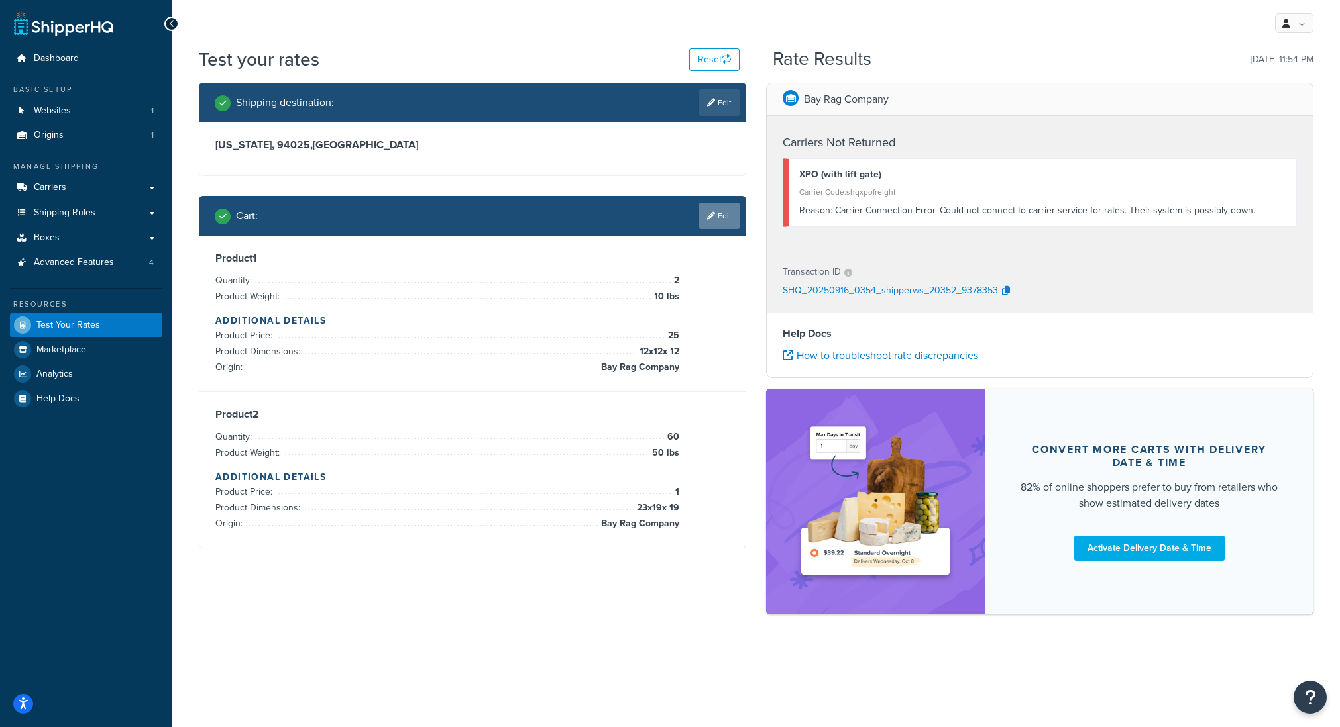
click at [718, 205] on link "Edit" at bounding box center [719, 216] width 40 height 27
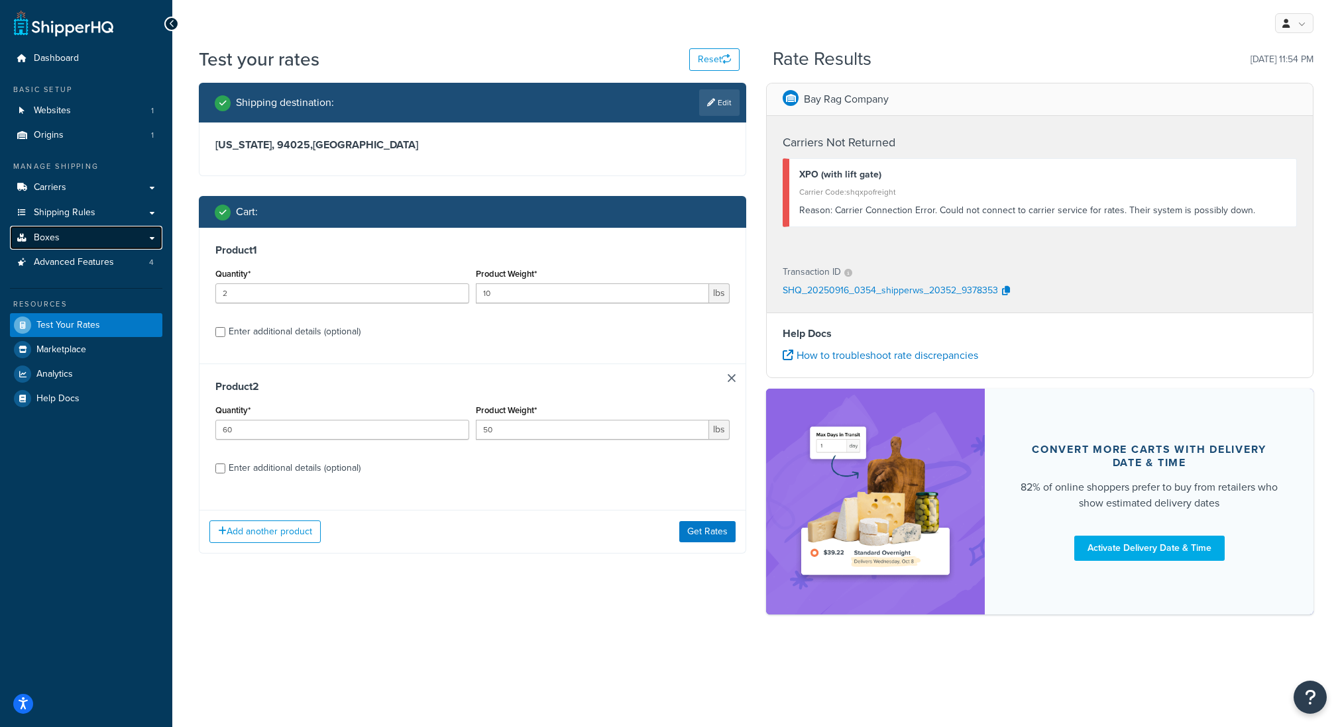
click at [52, 234] on span "Boxes" at bounding box center [47, 238] width 26 height 11
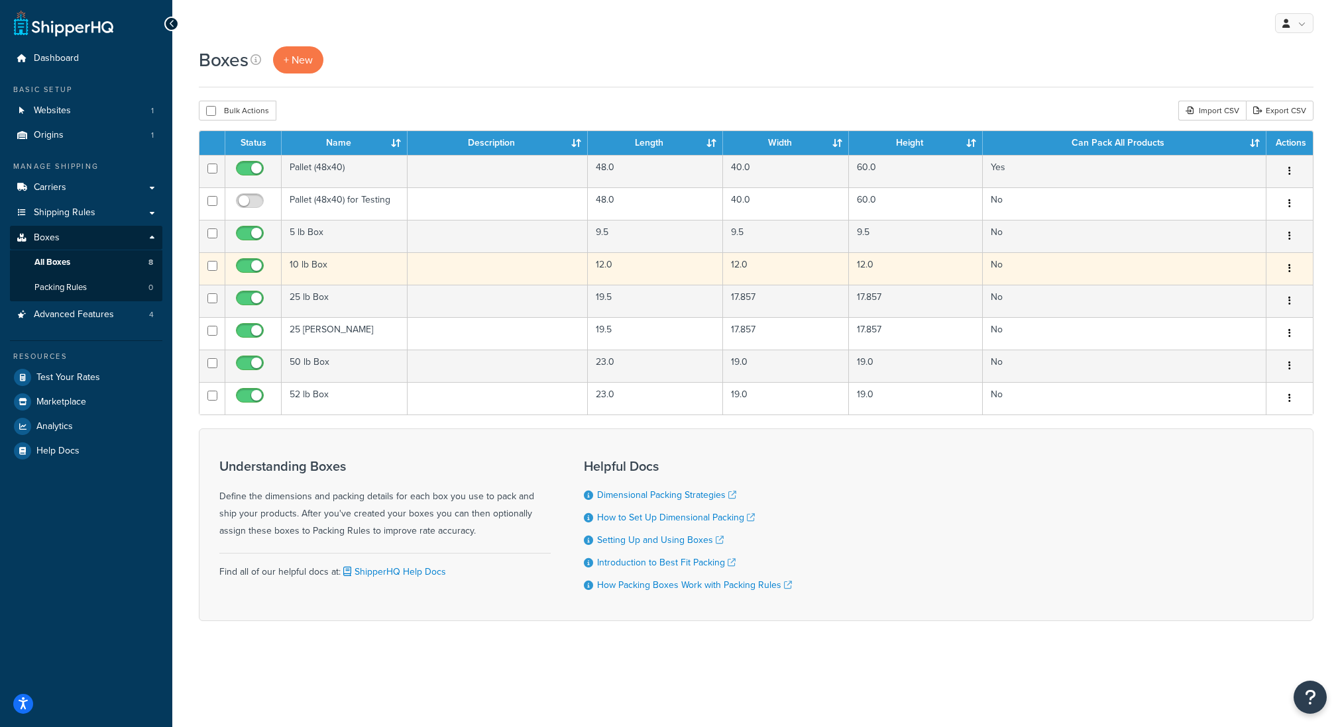
drag, startPoint x: 210, startPoint y: 234, endPoint x: 208, endPoint y: 270, distance: 35.8
click at [210, 235] on input "checkbox" at bounding box center [212, 234] width 10 height 10
checkbox input "true"
click at [208, 270] on input "checkbox" at bounding box center [212, 266] width 10 height 10
checkbox input "true"
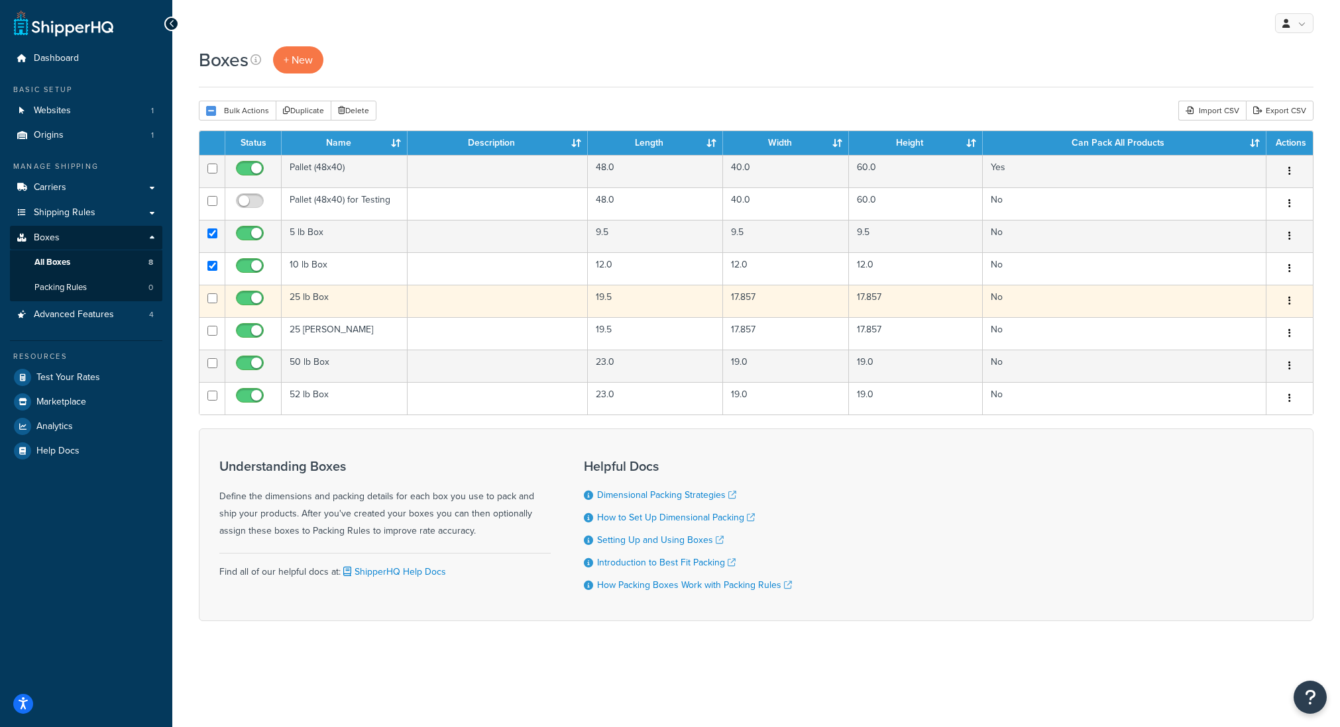
click at [212, 294] on input "checkbox" at bounding box center [212, 299] width 10 height 10
checkbox input "true"
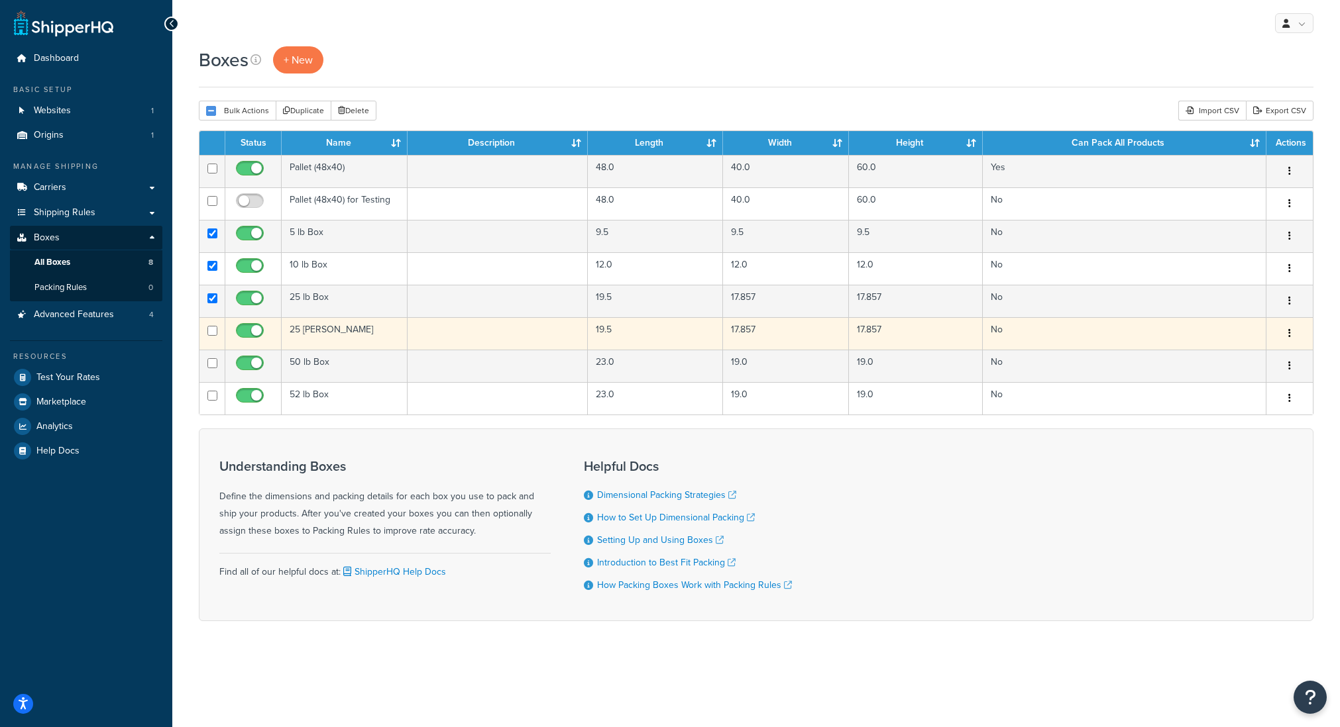
click at [213, 329] on input "checkbox" at bounding box center [212, 331] width 10 height 10
checkbox input "true"
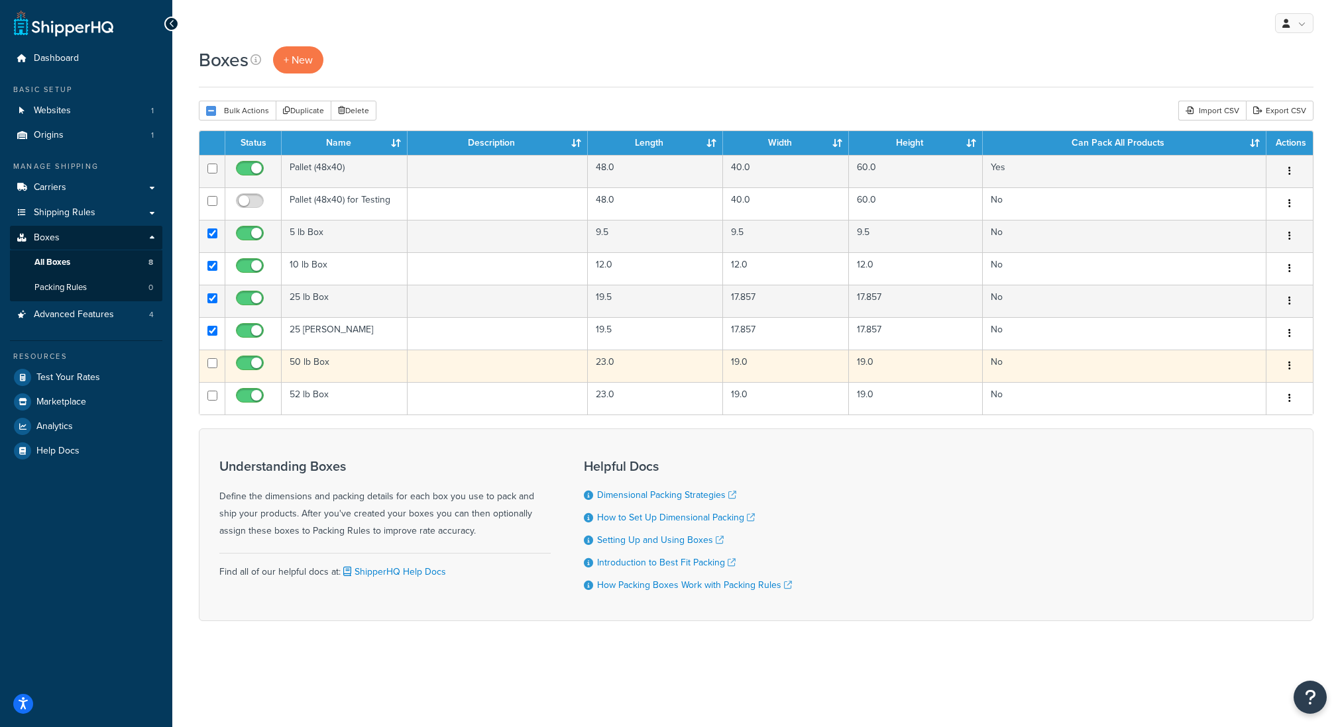
click at [211, 366] on input "checkbox" at bounding box center [212, 363] width 10 height 10
checkbox input "true"
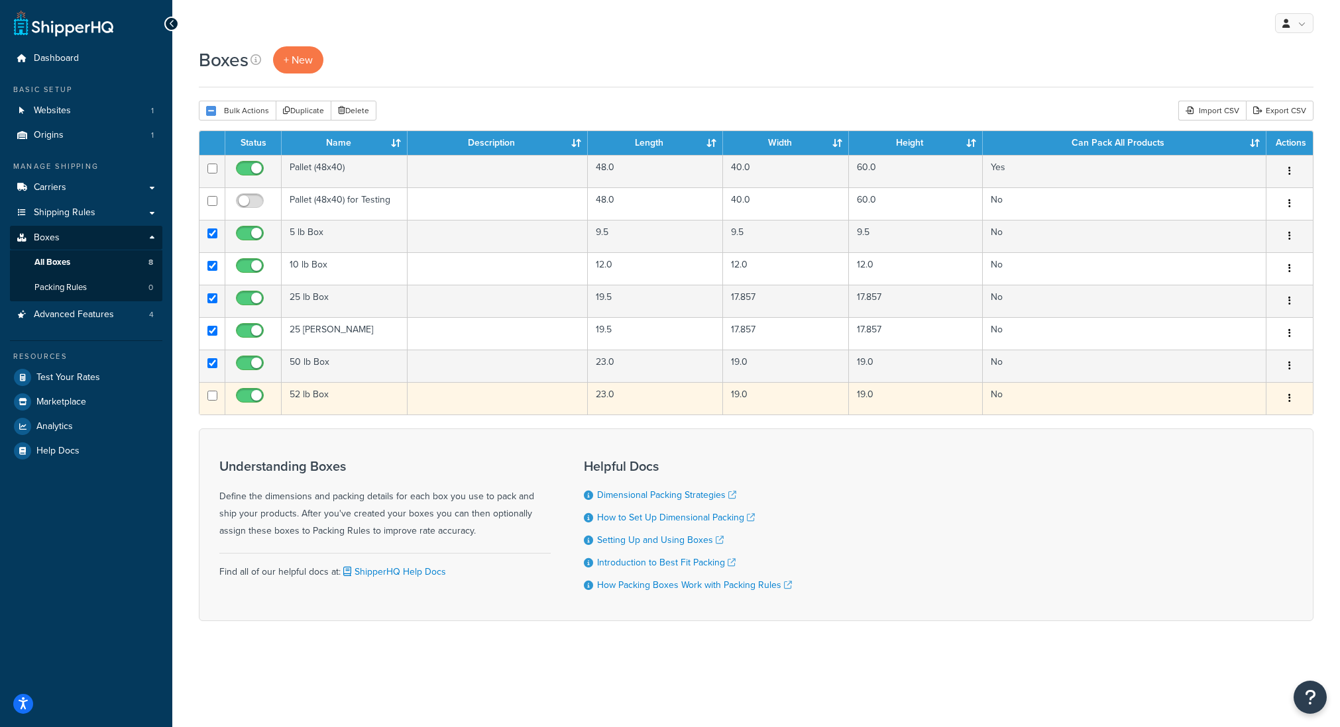
click at [211, 397] on input "checkbox" at bounding box center [212, 396] width 10 height 10
checkbox input "true"
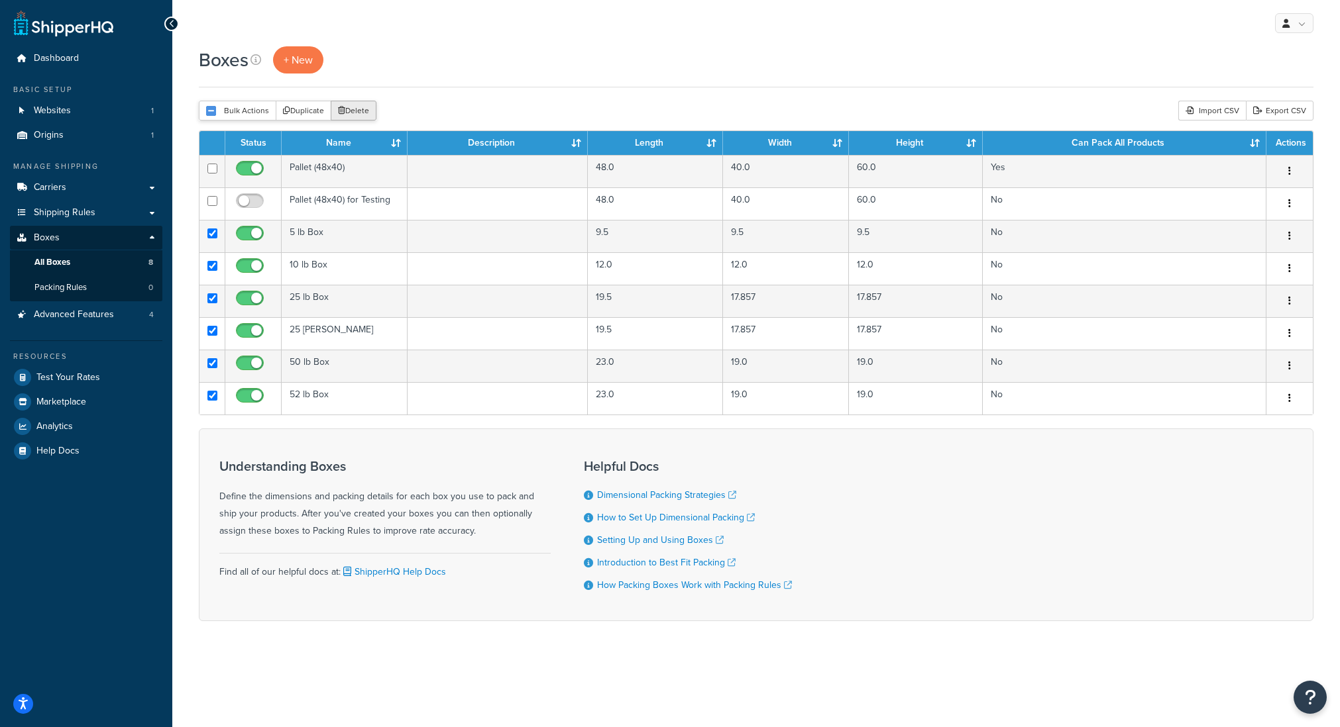
click at [345, 113] on button "Delete" at bounding box center [354, 111] width 46 height 20
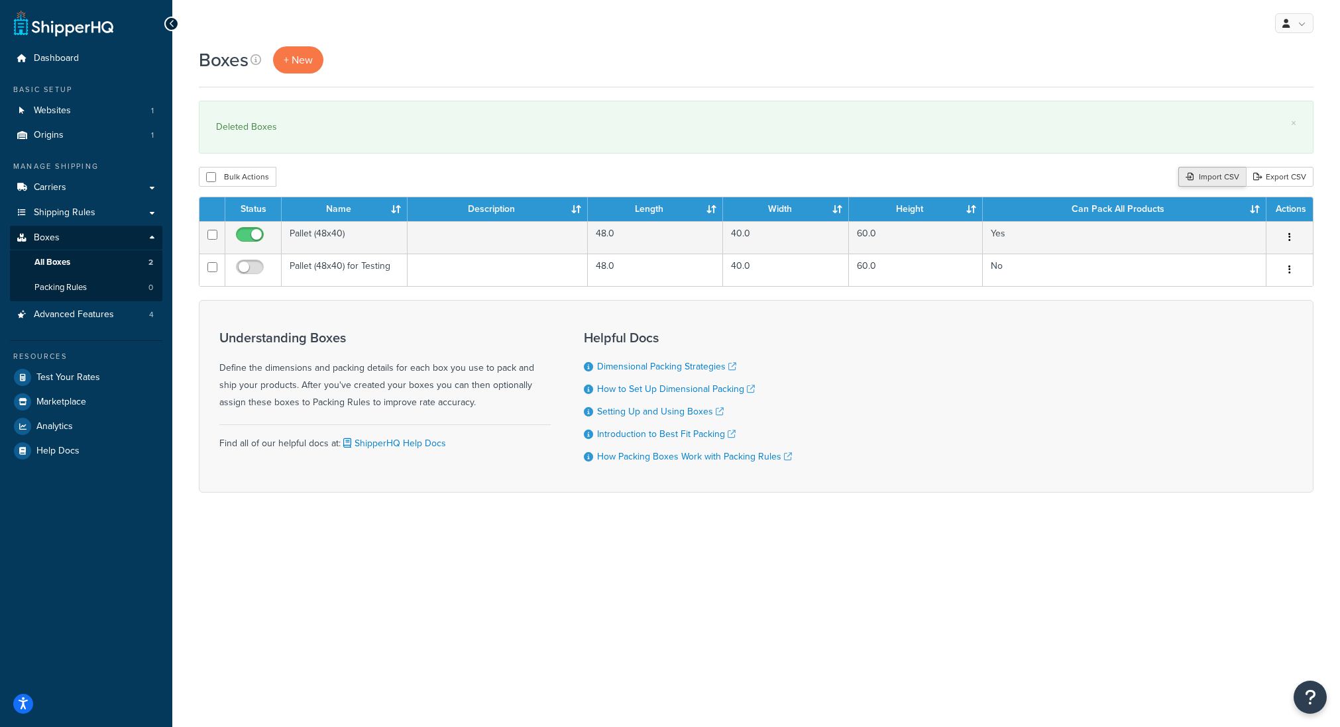
click at [1215, 183] on div "Import CSV" at bounding box center [1212, 177] width 68 height 20
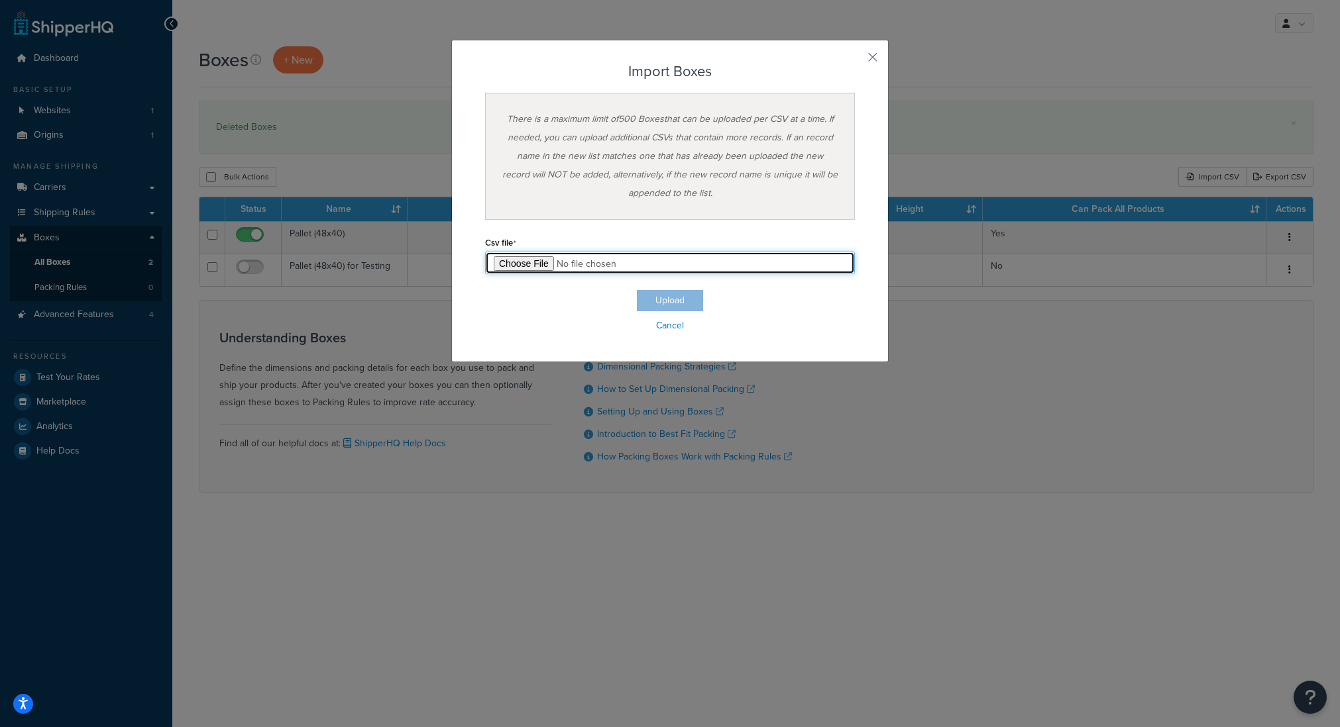
click at [537, 258] on input "file" at bounding box center [670, 263] width 370 height 23
type input "C:\fakepath\Box Export-2025-09-16 0327 - Box Export-2025-09-16 0327 (5).csv"
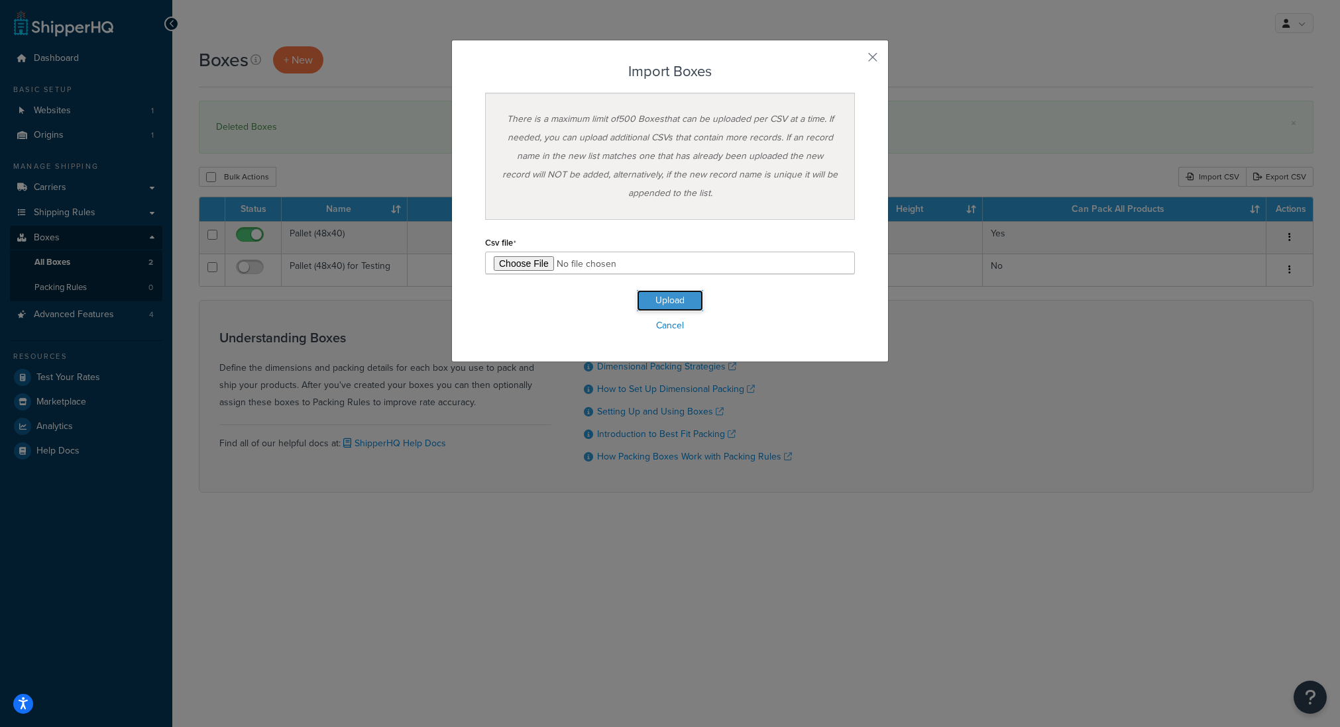
click at [667, 303] on button "Upload" at bounding box center [670, 300] width 66 height 21
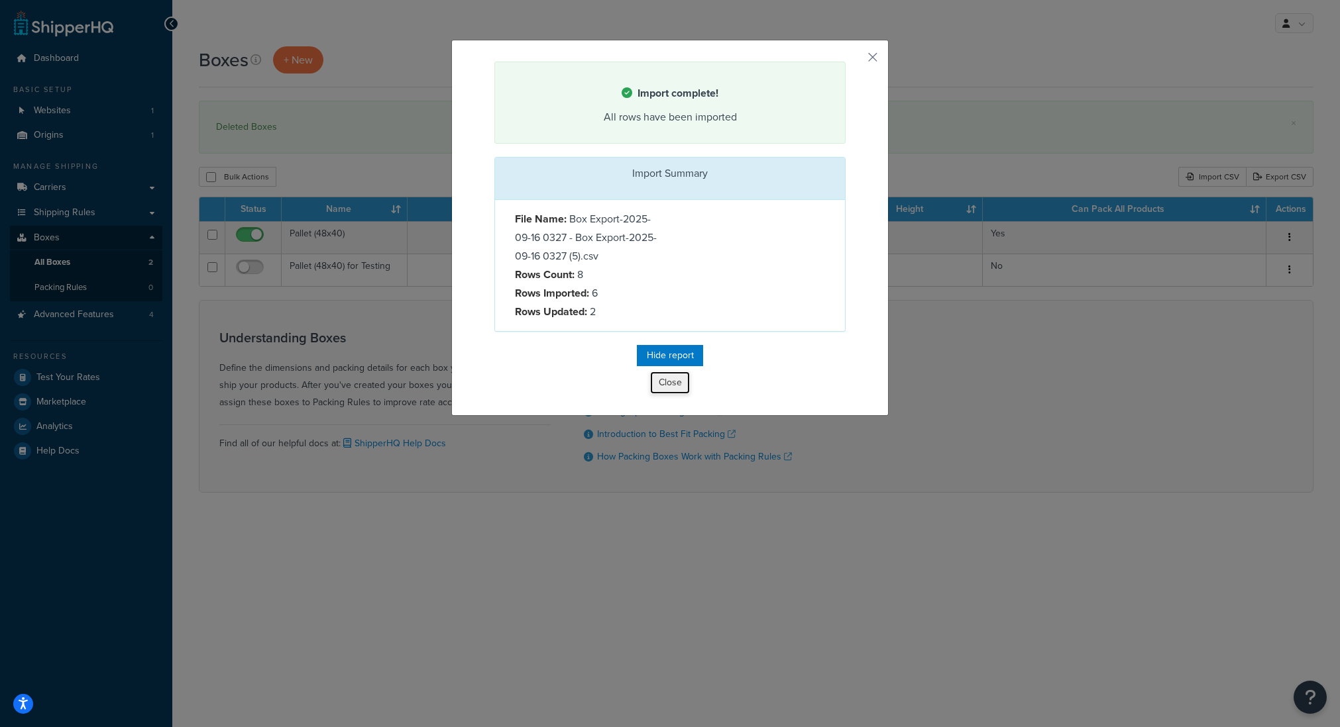
click at [684, 380] on button "Close" at bounding box center [670, 383] width 40 height 23
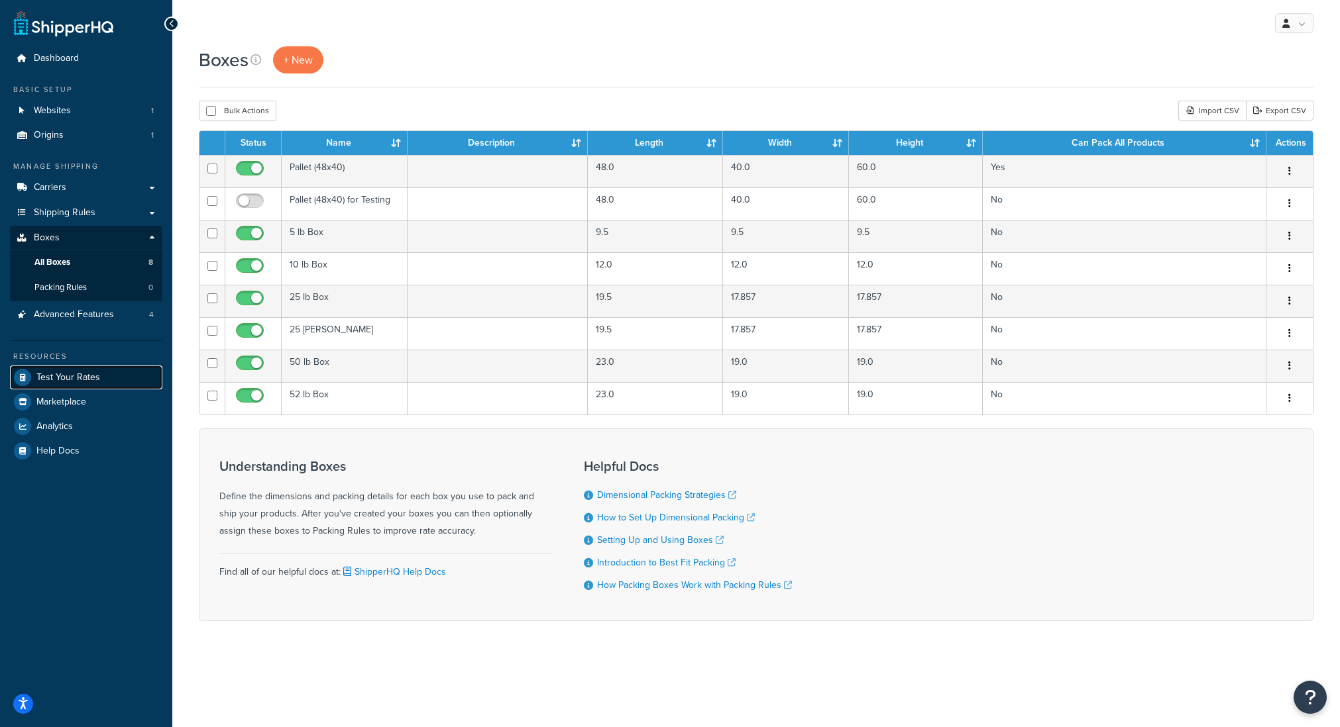
click at [71, 384] on link "Test Your Rates" at bounding box center [86, 378] width 152 height 24
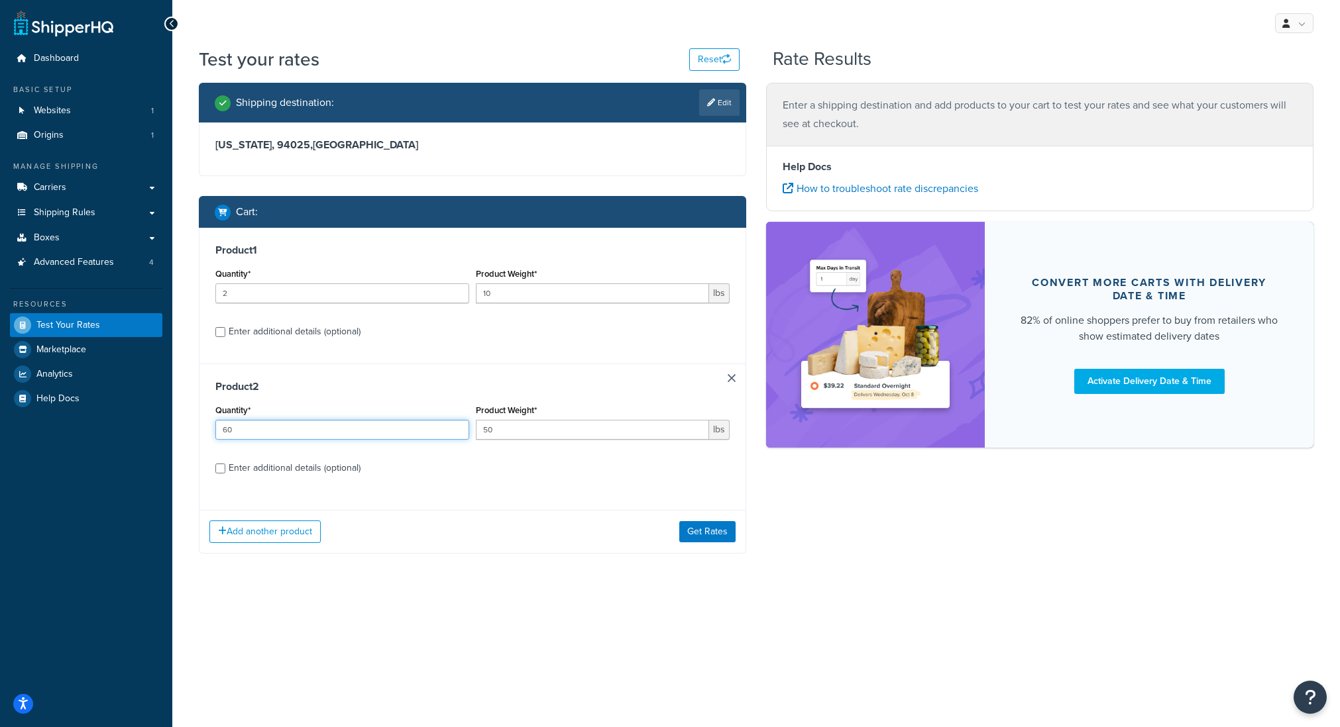
drag, startPoint x: 250, startPoint y: 432, endPoint x: 203, endPoint y: 428, distance: 47.2
click at [203, 428] on div "Product 2 Quantity* 60 Product Weight* 50 lbs Enter additional details (optiona…" at bounding box center [472, 432] width 546 height 136
type input "1"
click at [584, 490] on div "Product 2 Quantity* 1 Product Weight* 50 lbs Enter additional details (optional)" at bounding box center [472, 432] width 546 height 136
click at [687, 532] on button "Get Rates" at bounding box center [707, 531] width 56 height 21
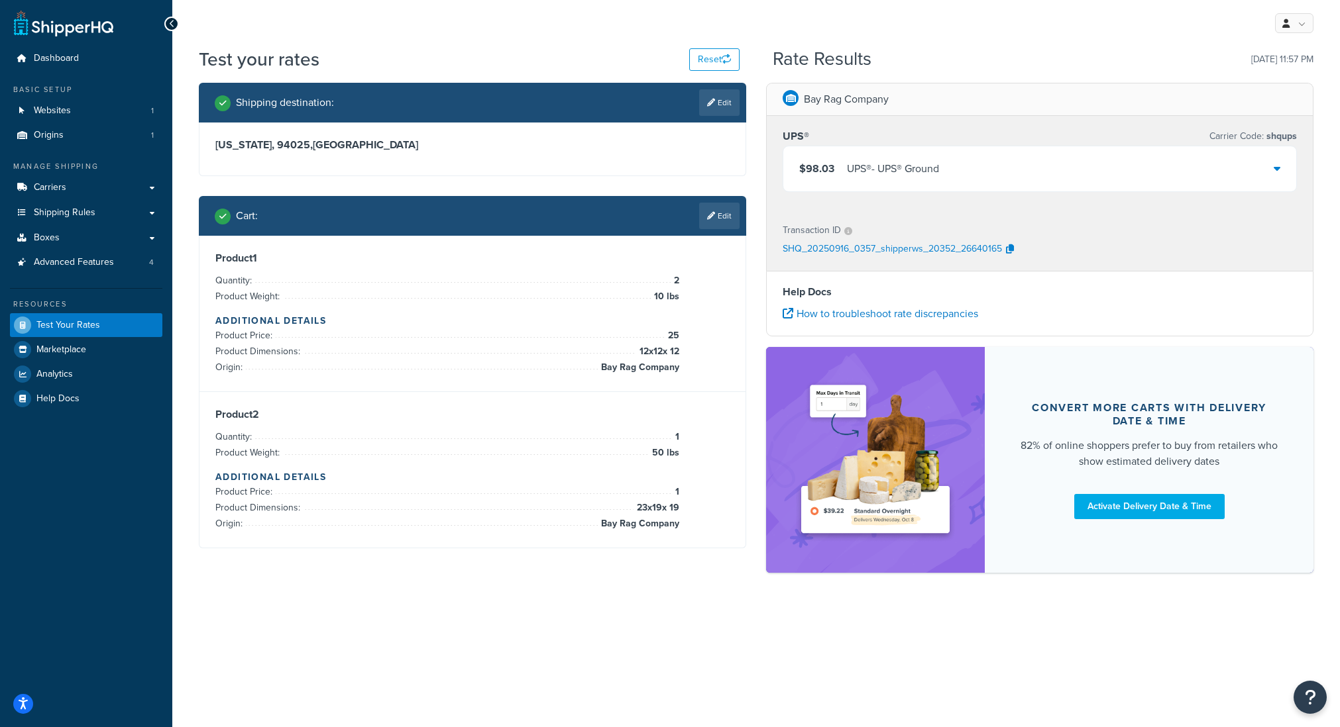
click at [861, 161] on div "UPS® - UPS® Ground" at bounding box center [893, 169] width 92 height 19
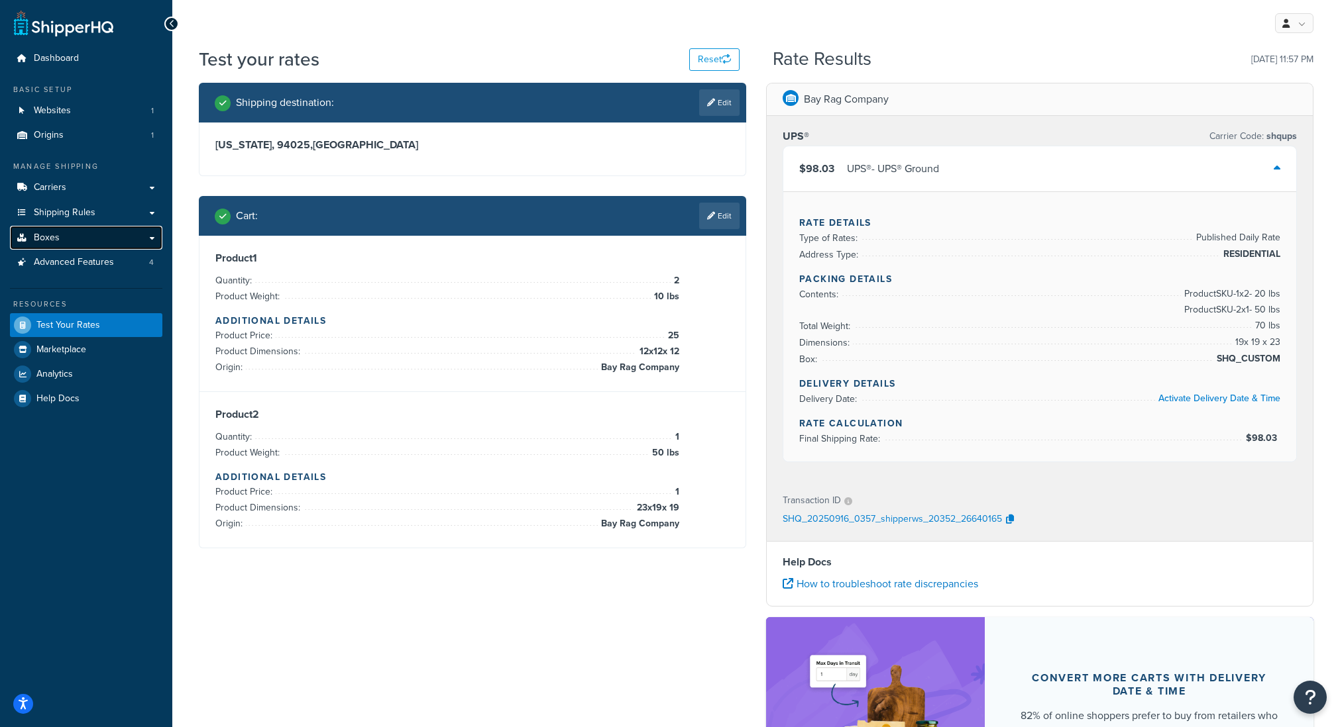
click at [54, 237] on span "Boxes" at bounding box center [47, 238] width 26 height 11
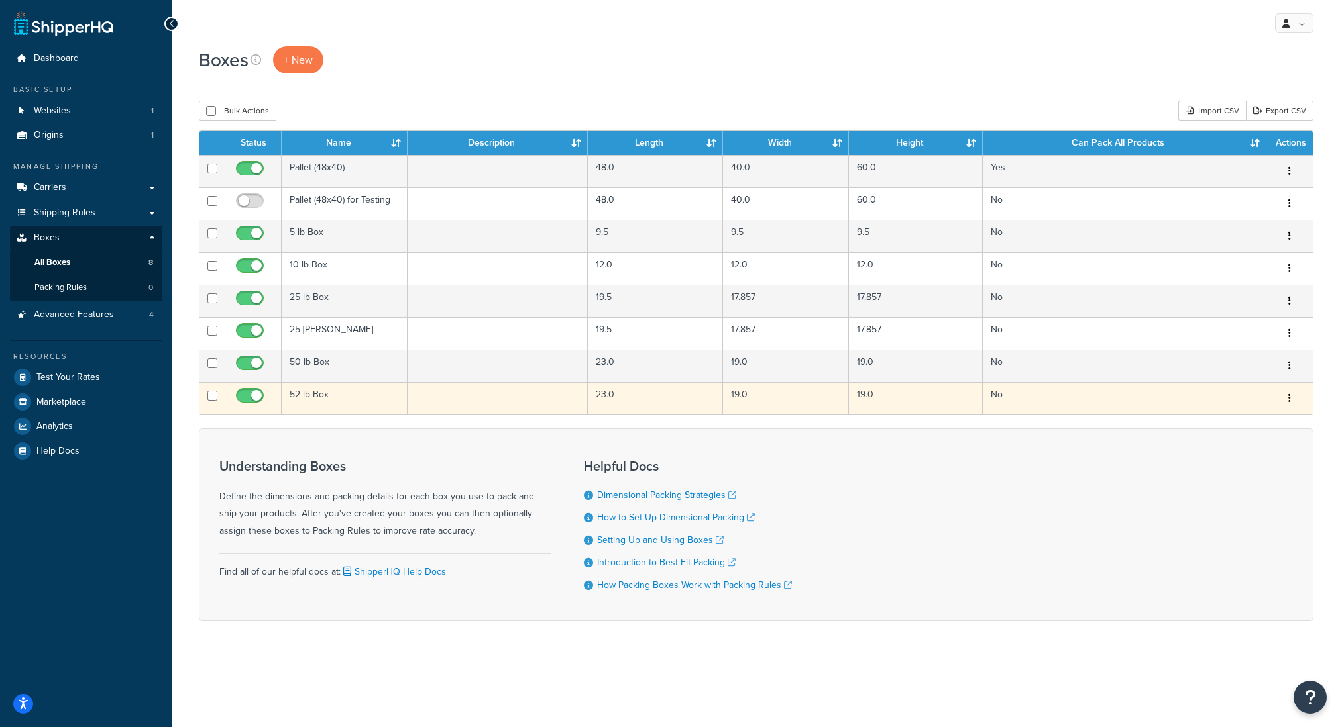
click at [209, 396] on input "checkbox" at bounding box center [212, 396] width 10 height 10
checkbox input "true"
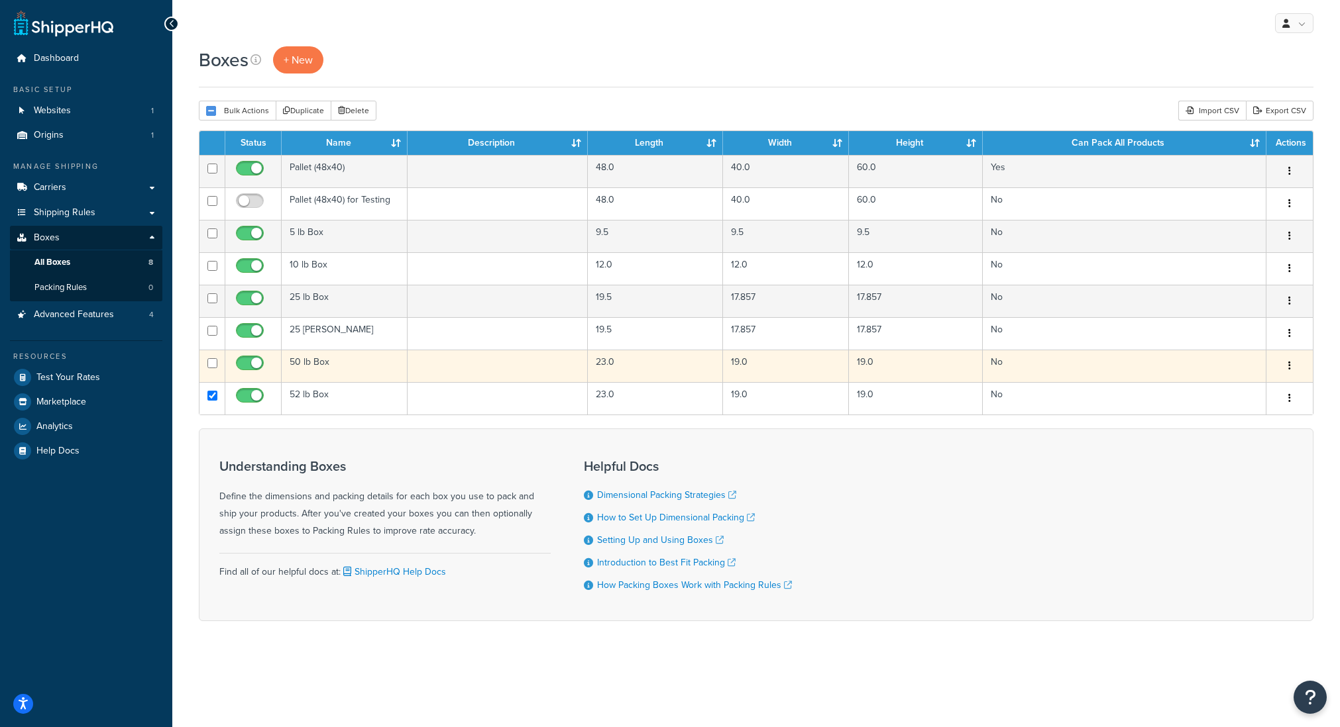
click at [211, 360] on td at bounding box center [212, 366] width 26 height 32
checkbox input "true"
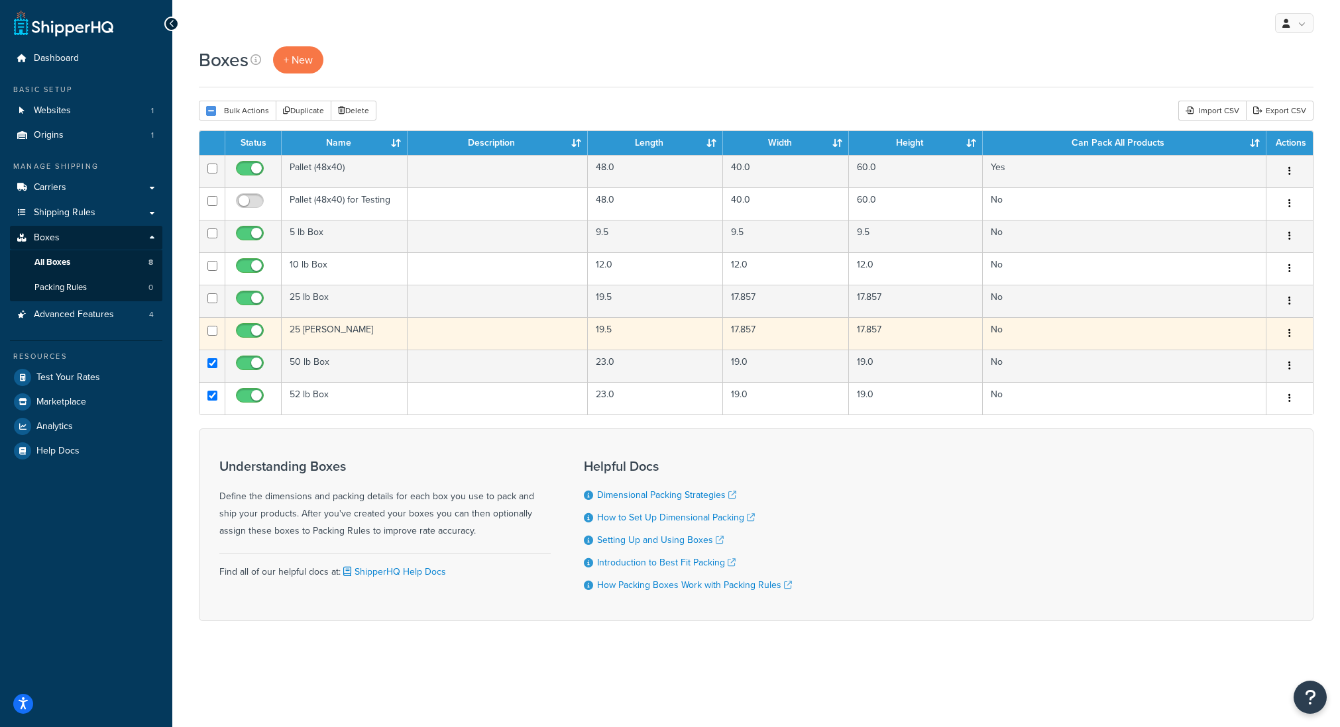
click at [211, 337] on td at bounding box center [212, 333] width 26 height 32
checkbox input "true"
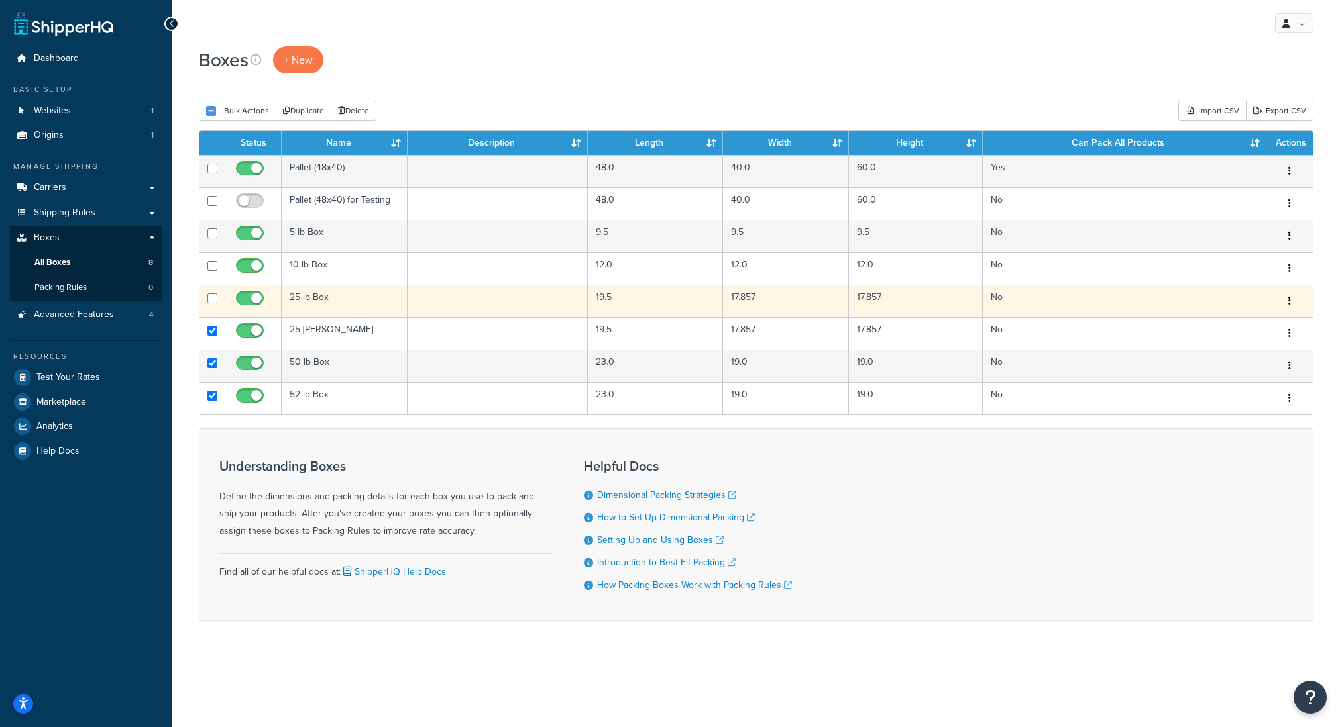
click at [213, 303] on input "checkbox" at bounding box center [212, 299] width 10 height 10
checkbox input "true"
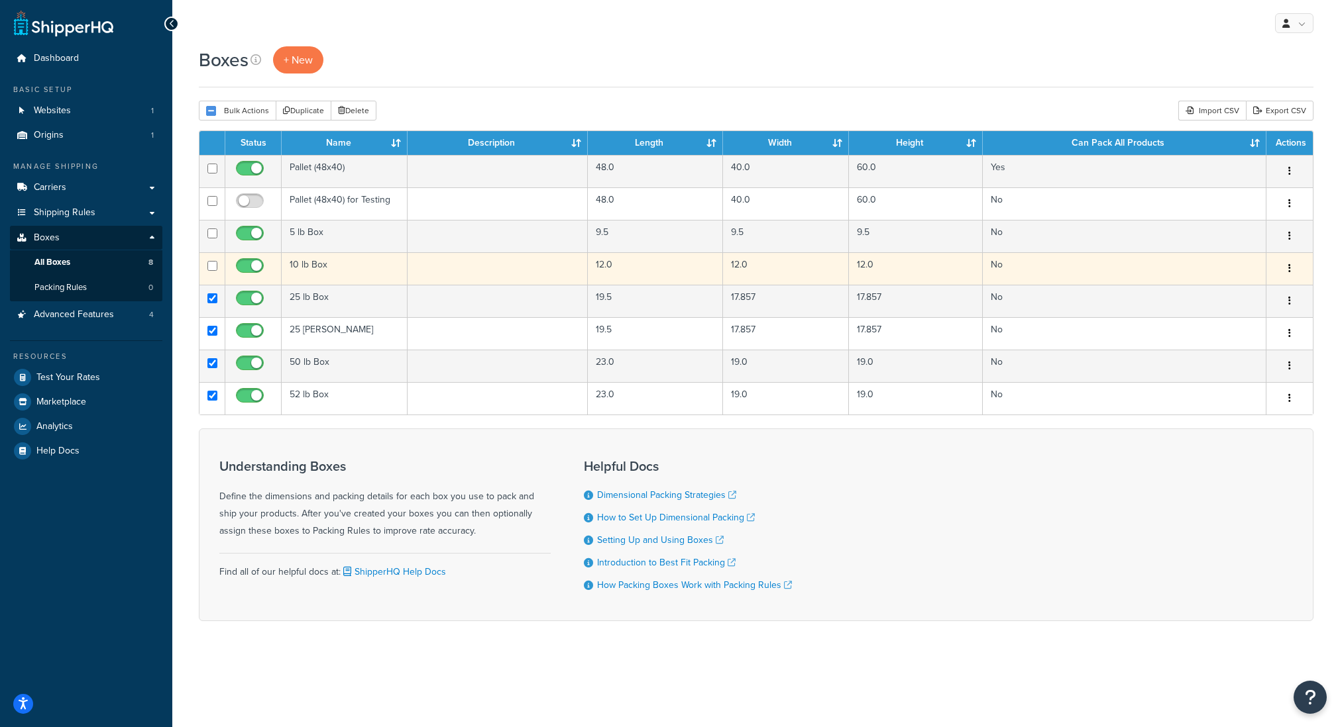
click at [213, 269] on input "checkbox" at bounding box center [212, 266] width 10 height 10
checkbox input "true"
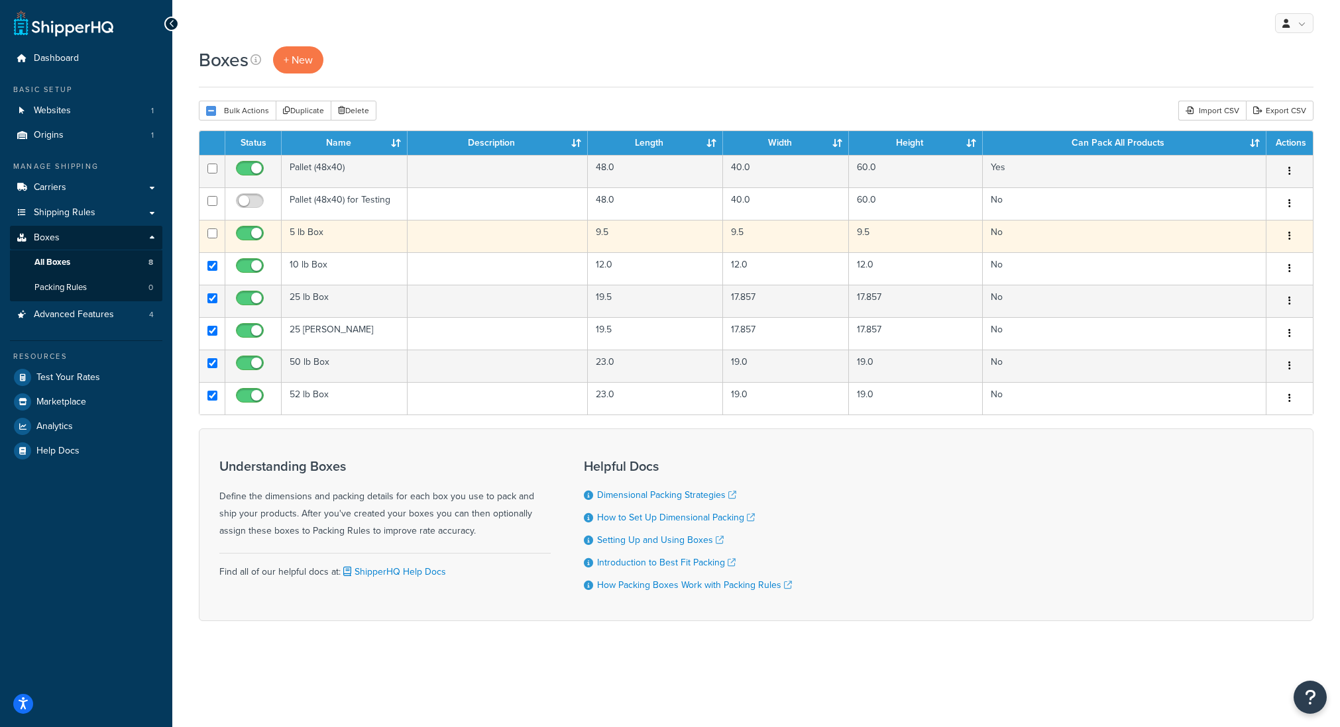
click at [216, 237] on input "checkbox" at bounding box center [212, 234] width 10 height 10
checkbox input "true"
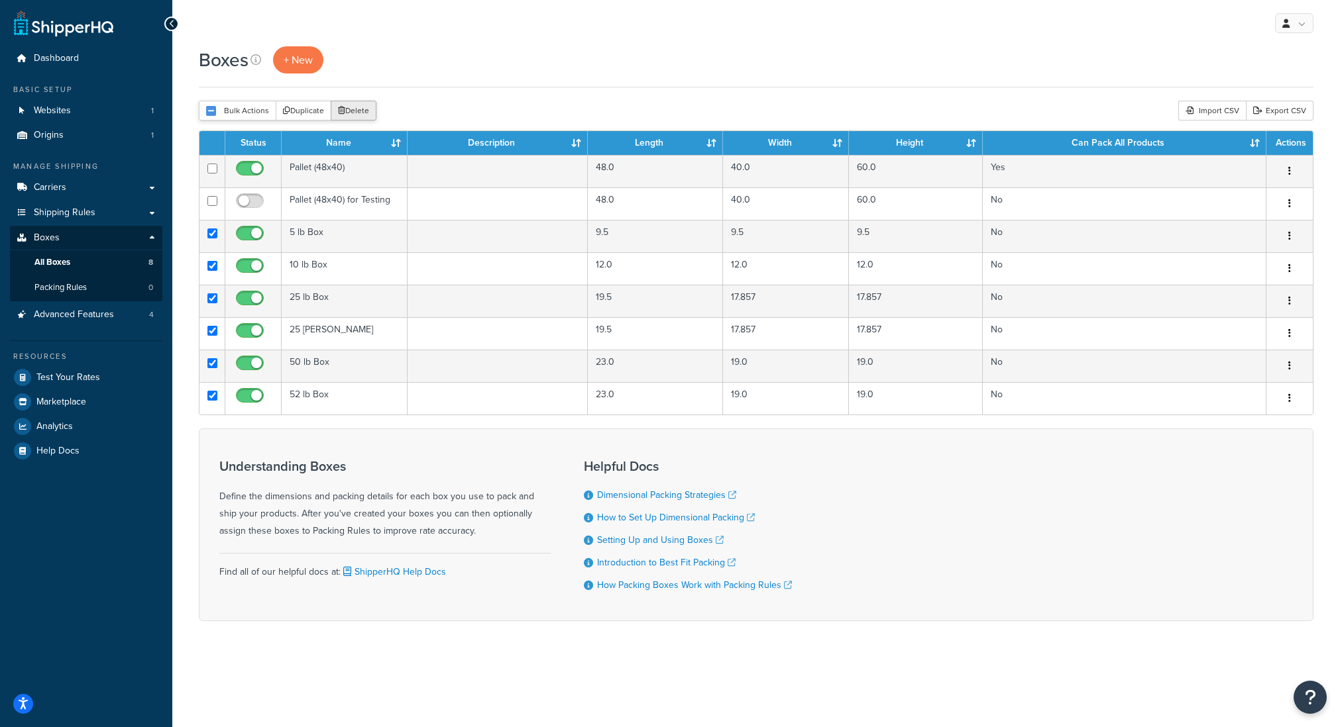
click at [354, 103] on button "Delete" at bounding box center [354, 111] width 46 height 20
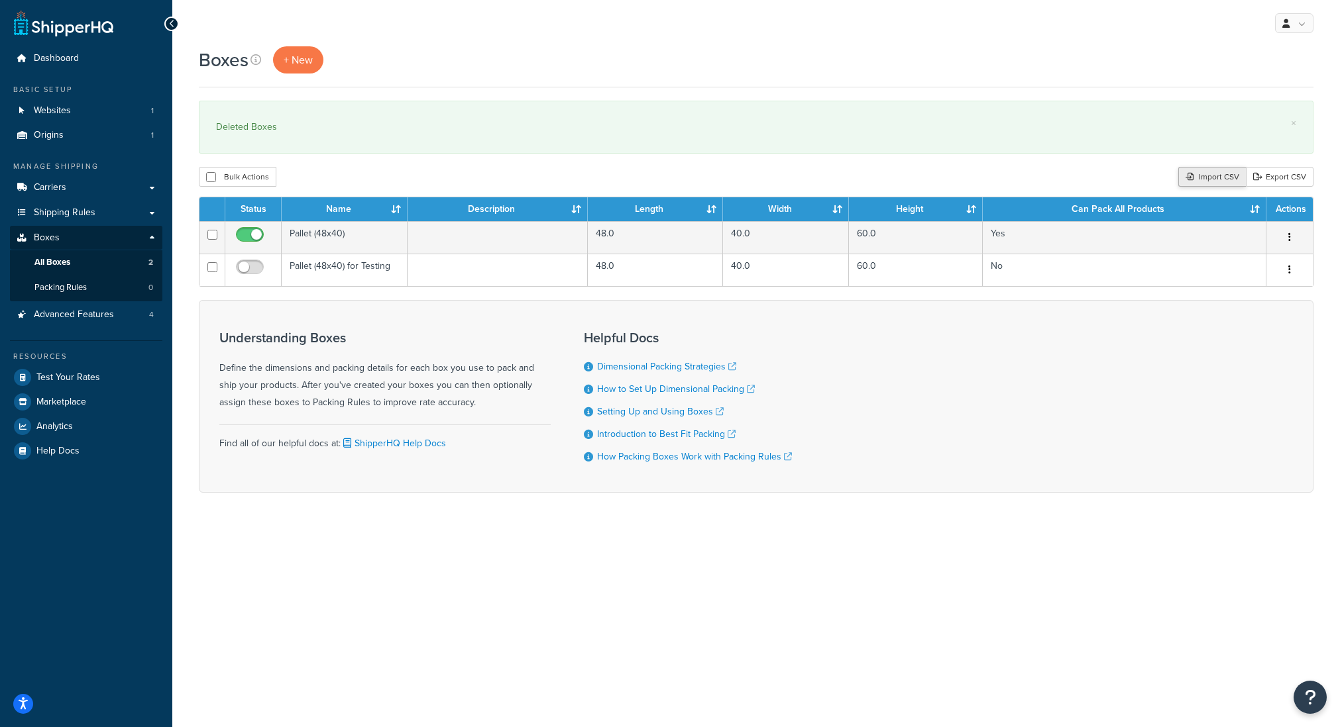
click at [1203, 174] on div "Import CSV" at bounding box center [1212, 177] width 68 height 20
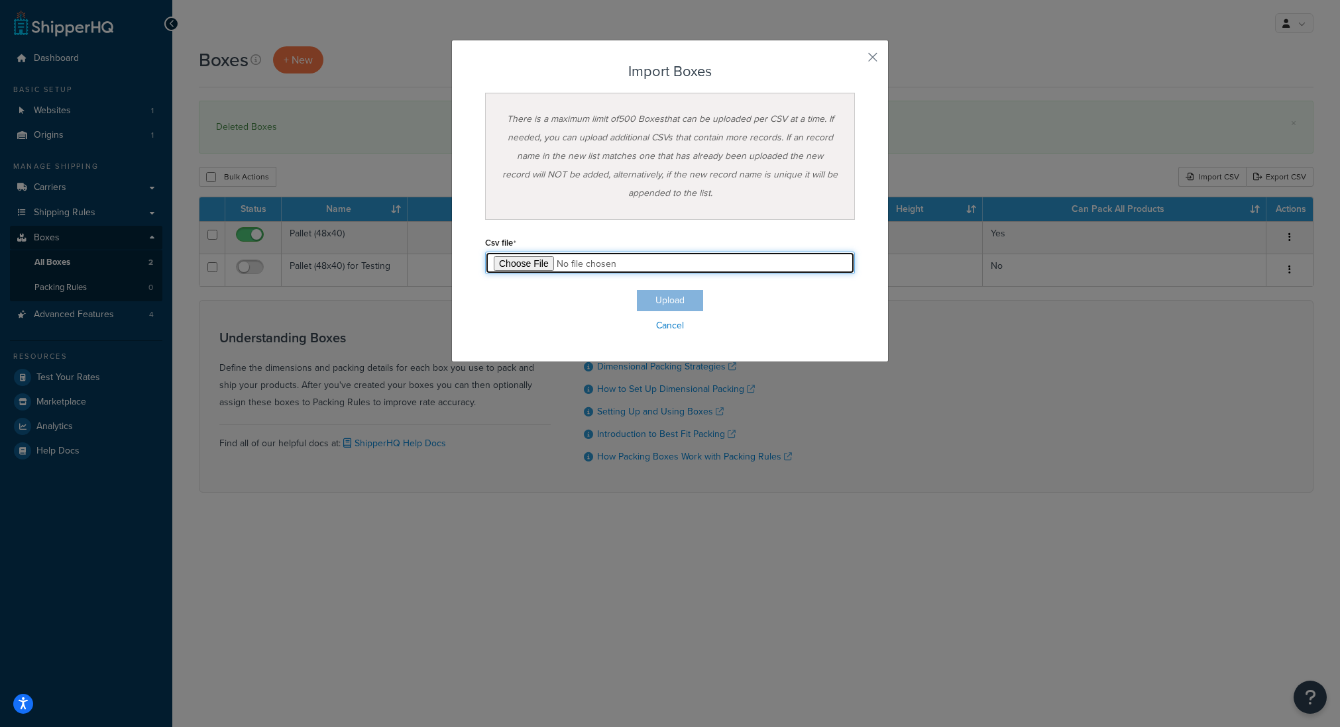
click at [510, 263] on input "file" at bounding box center [670, 263] width 370 height 23
type input "C:\fakepath\Box Export-2025-09-16 0327 - Box Export-2025-09-16 0327 (6).csv"
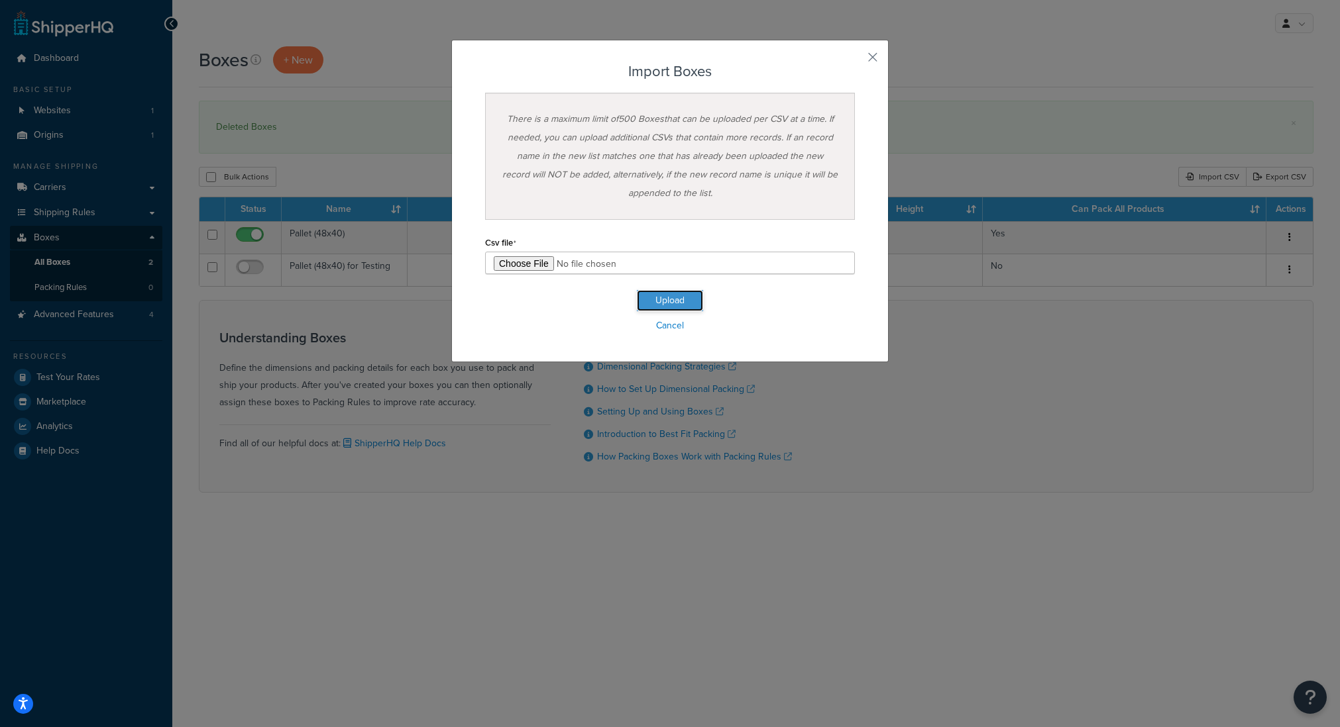
click at [678, 302] on button "Upload" at bounding box center [670, 300] width 66 height 21
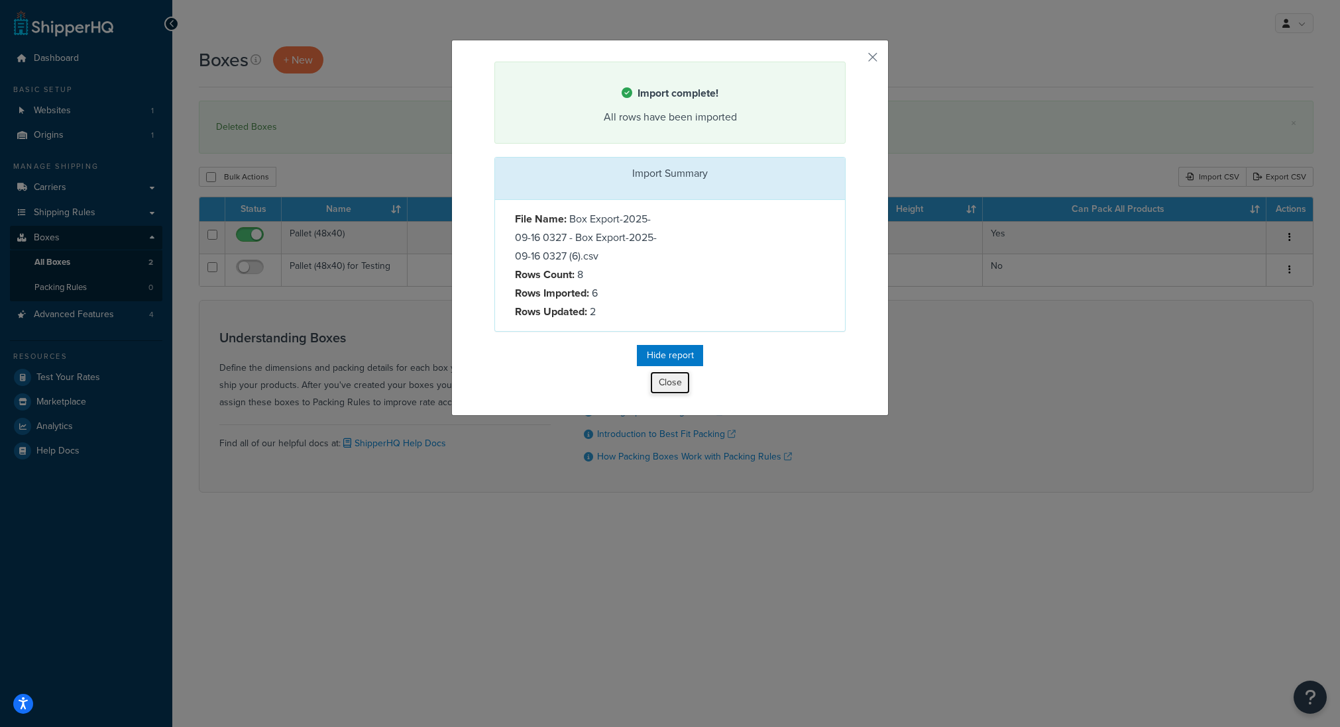
click at [668, 381] on button "Close" at bounding box center [670, 383] width 40 height 23
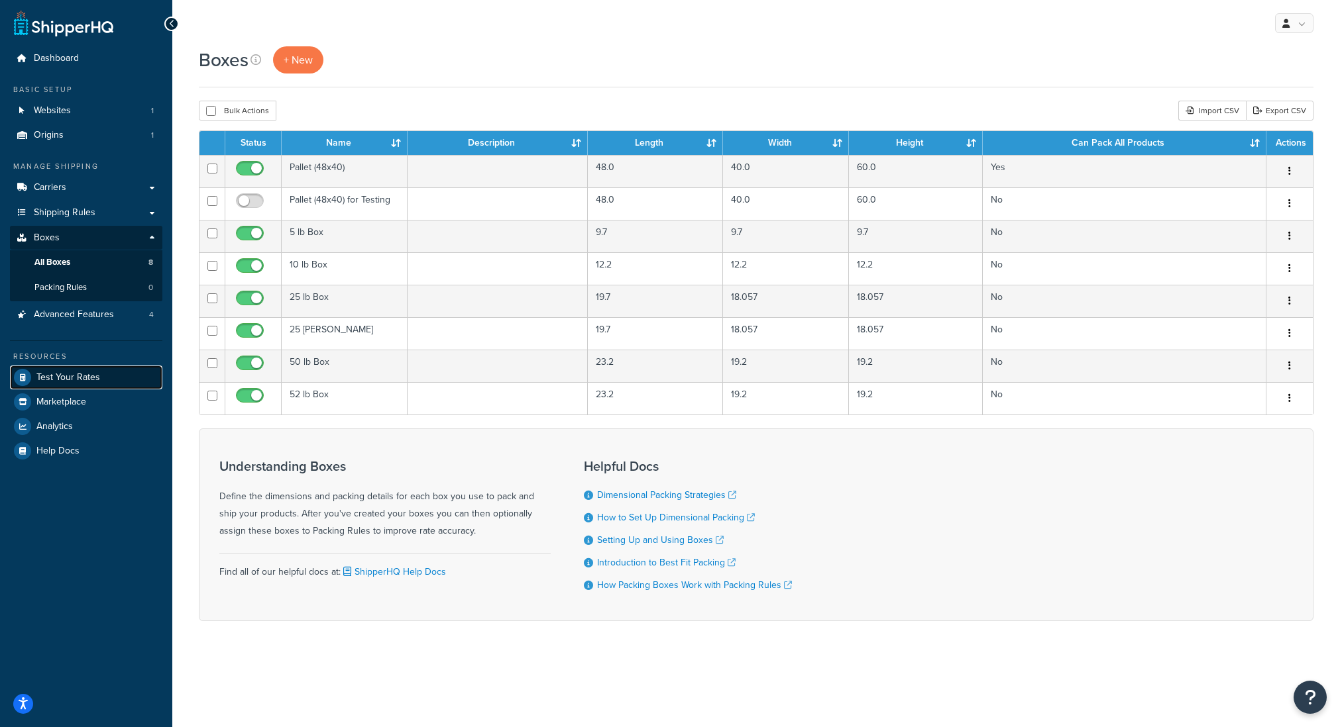
click at [76, 383] on link "Test Your Rates" at bounding box center [86, 378] width 152 height 24
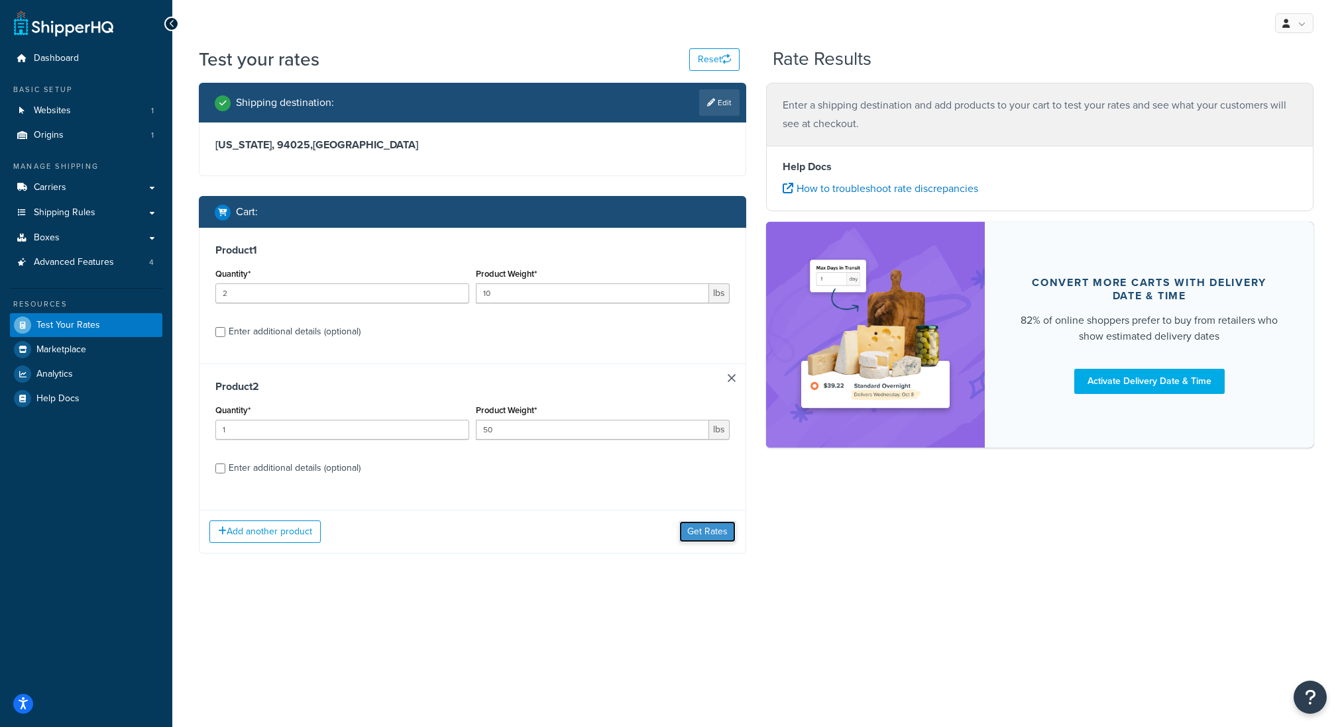
click at [702, 538] on button "Get Rates" at bounding box center [707, 531] width 56 height 21
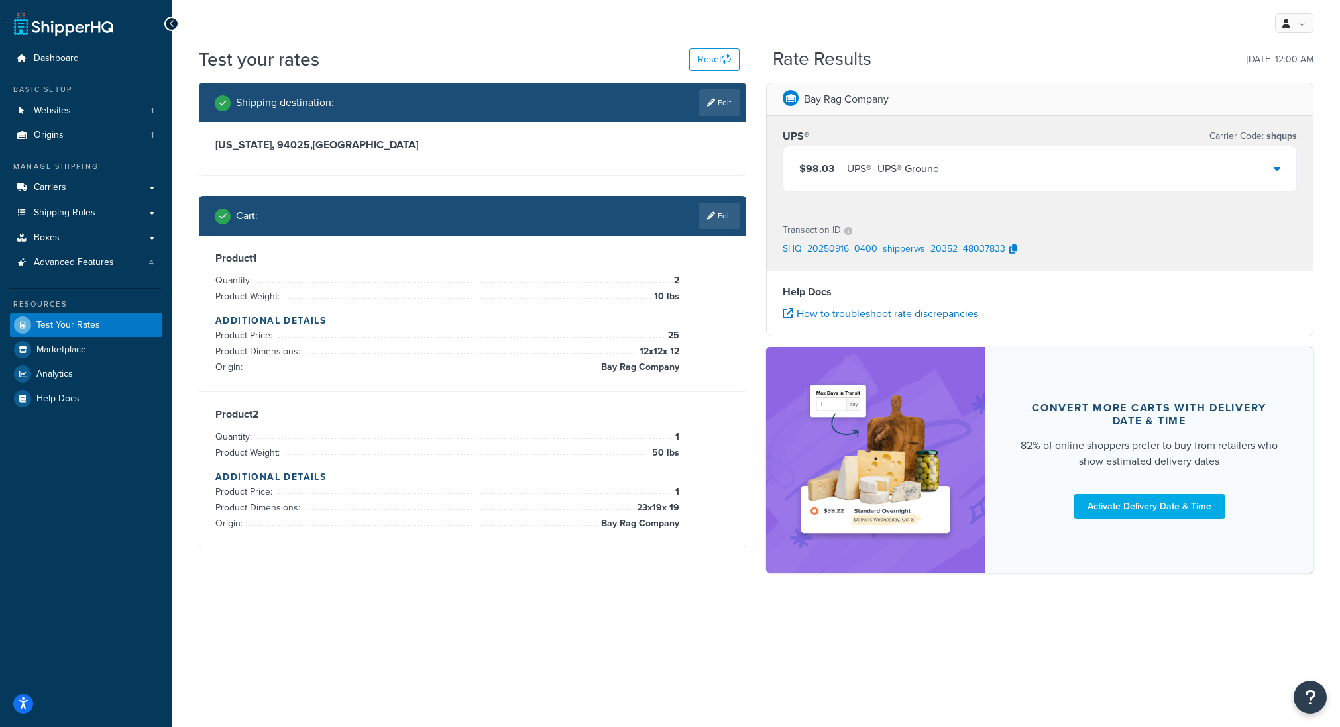
click at [964, 174] on div "$98.03 UPS® - UPS® Ground" at bounding box center [1039, 168] width 513 height 45
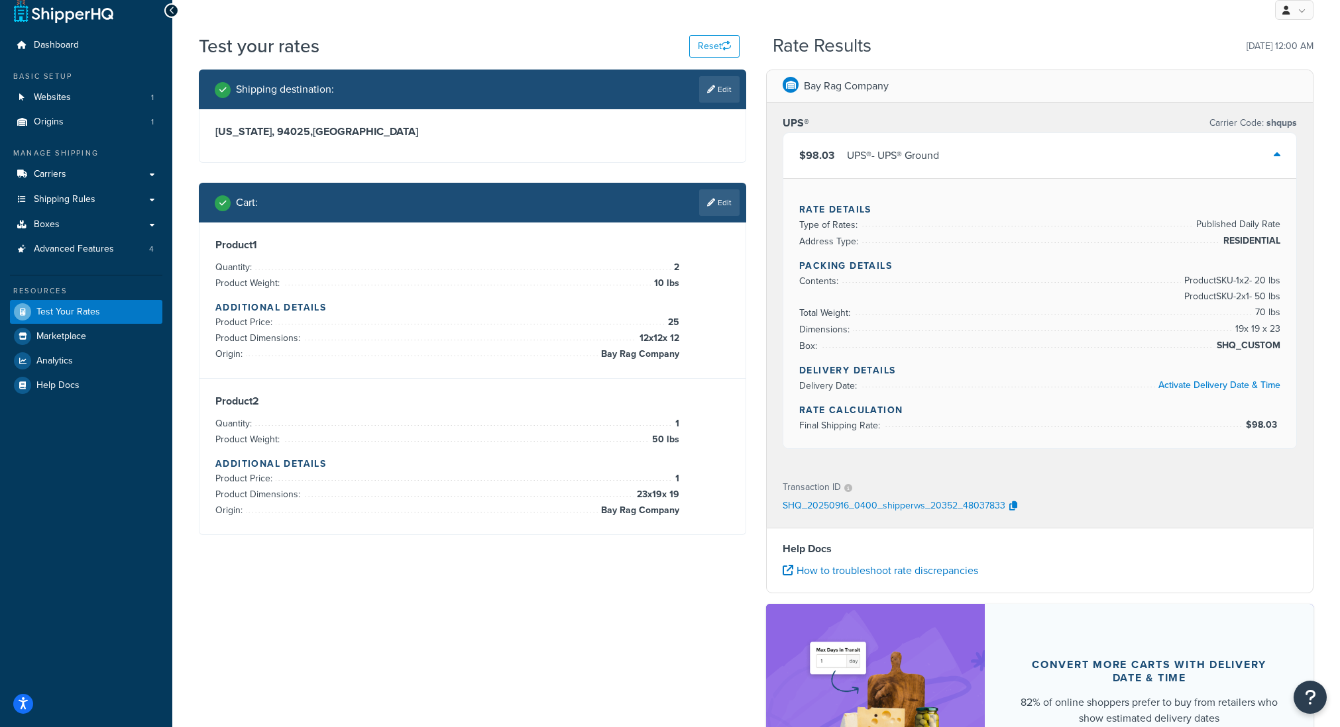
scroll to position [21, 0]
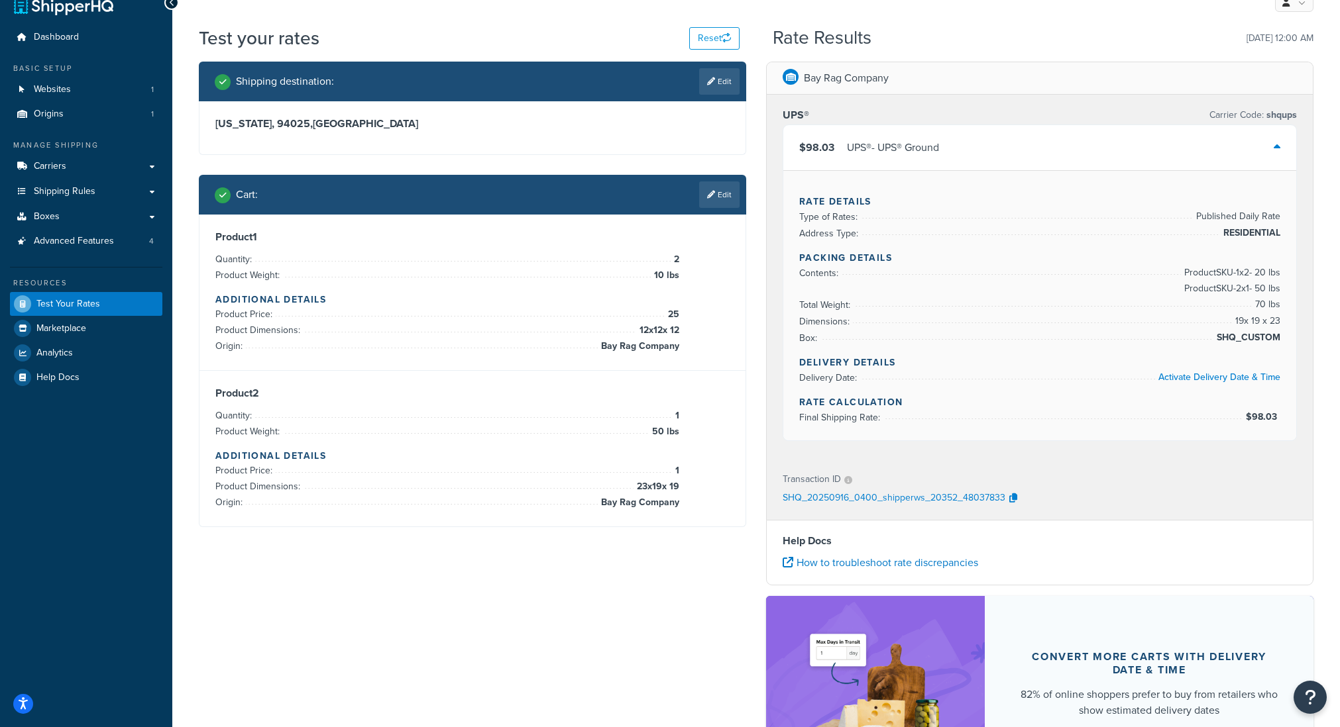
click at [927, 498] on p "SHQ_20250916_0400_shipperws_20352_48037833" at bounding box center [893, 499] width 223 height 20
click at [1011, 497] on icon "button" at bounding box center [1013, 498] width 8 height 9
click at [956, 496] on p "SHQ_20250916_0400_shipperws_20352_48037833" at bounding box center [893, 499] width 223 height 20
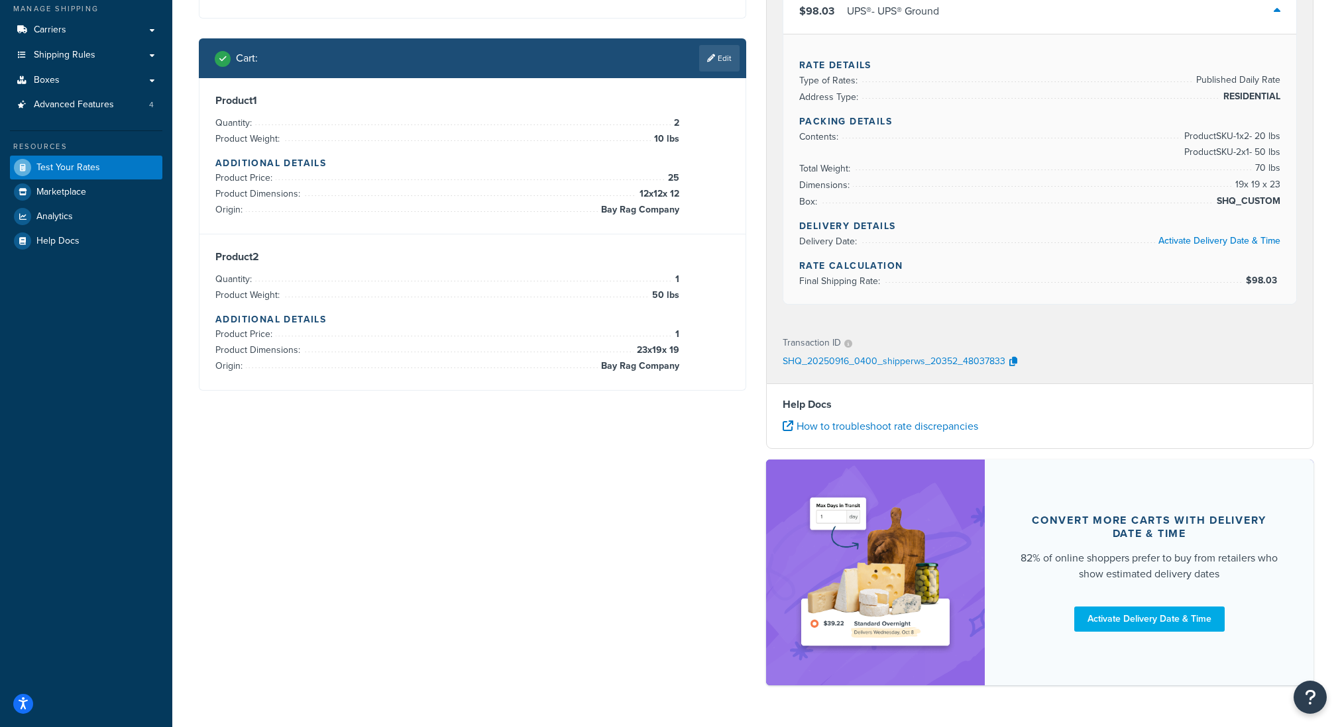
scroll to position [195, 0]
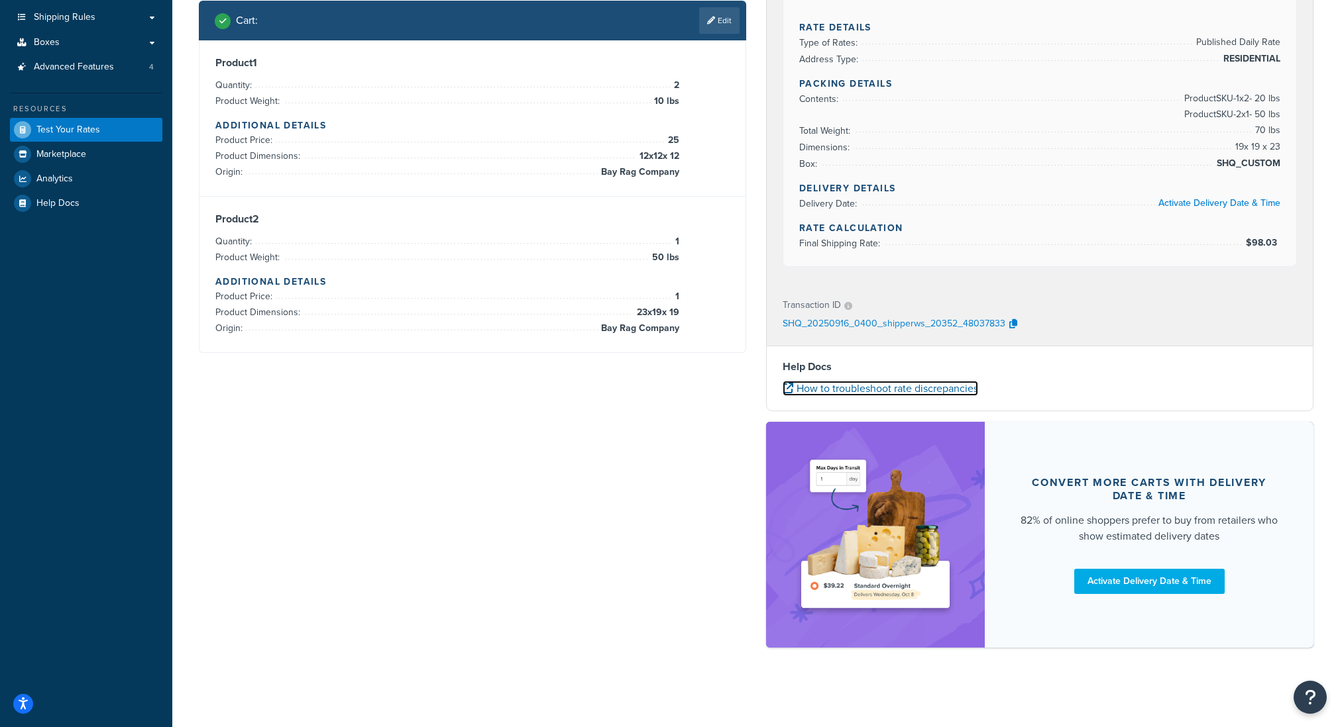
click at [932, 392] on link "How to troubleshoot rate discrepancies" at bounding box center [879, 388] width 195 height 15
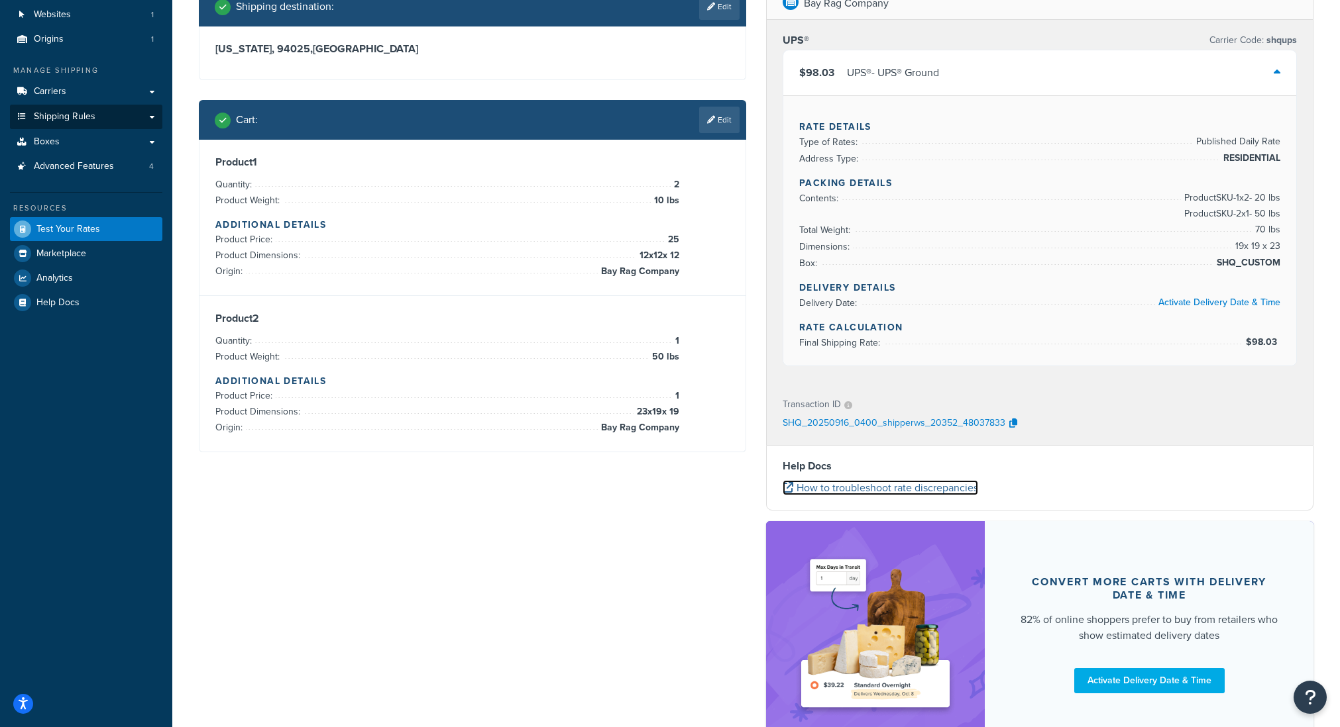
scroll to position [35, 0]
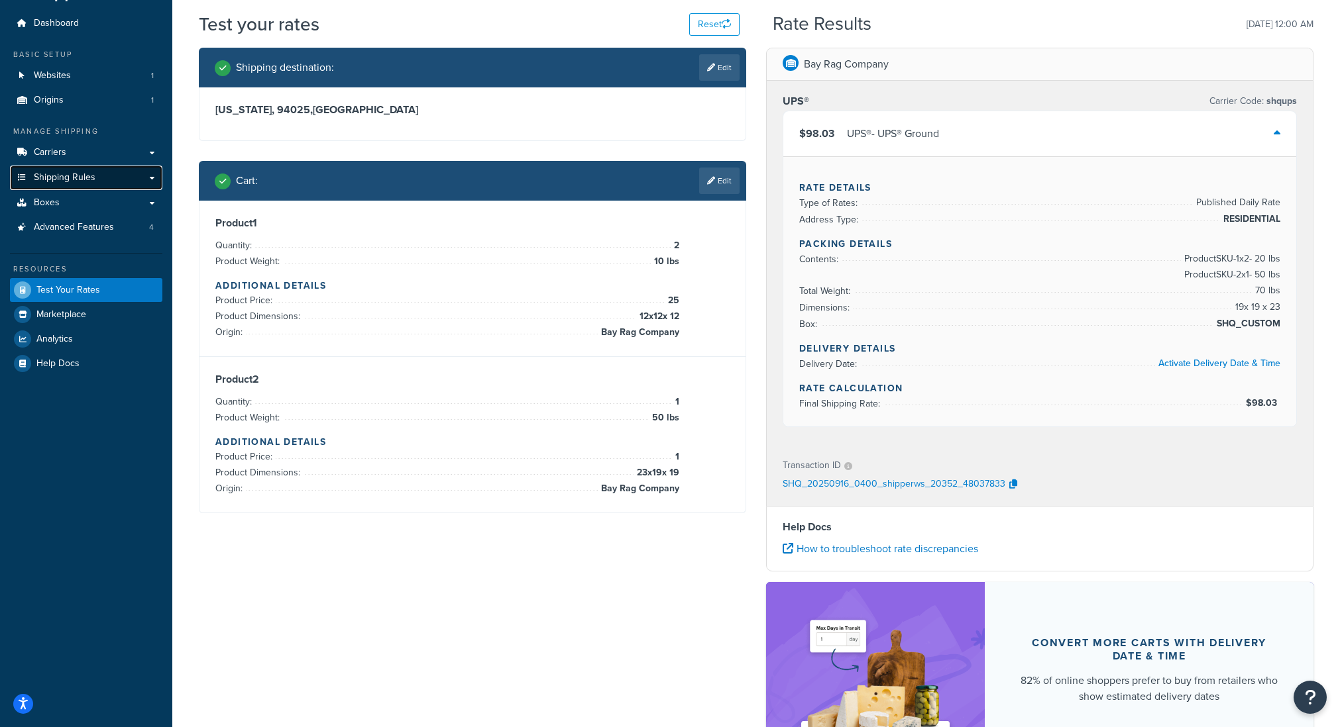
click at [72, 189] on link "Shipping Rules" at bounding box center [86, 178] width 152 height 25
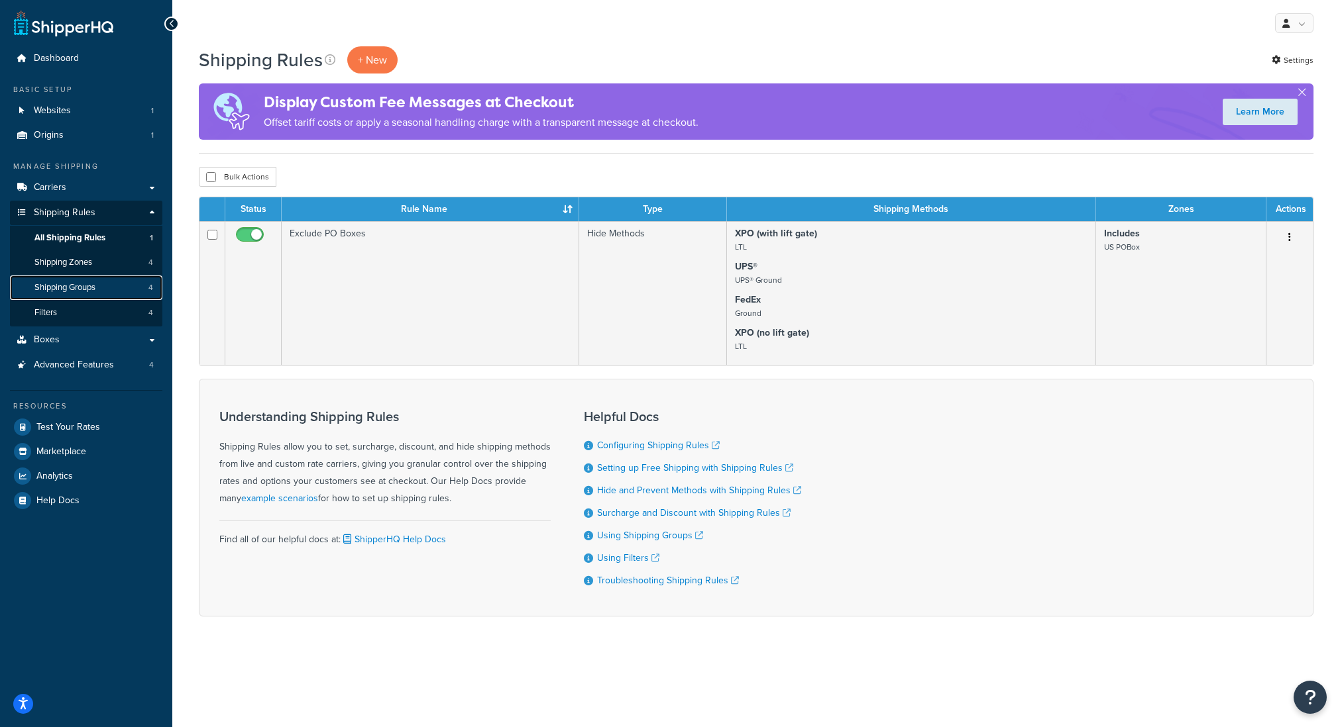
click at [85, 292] on span "Shipping Groups" at bounding box center [64, 287] width 61 height 11
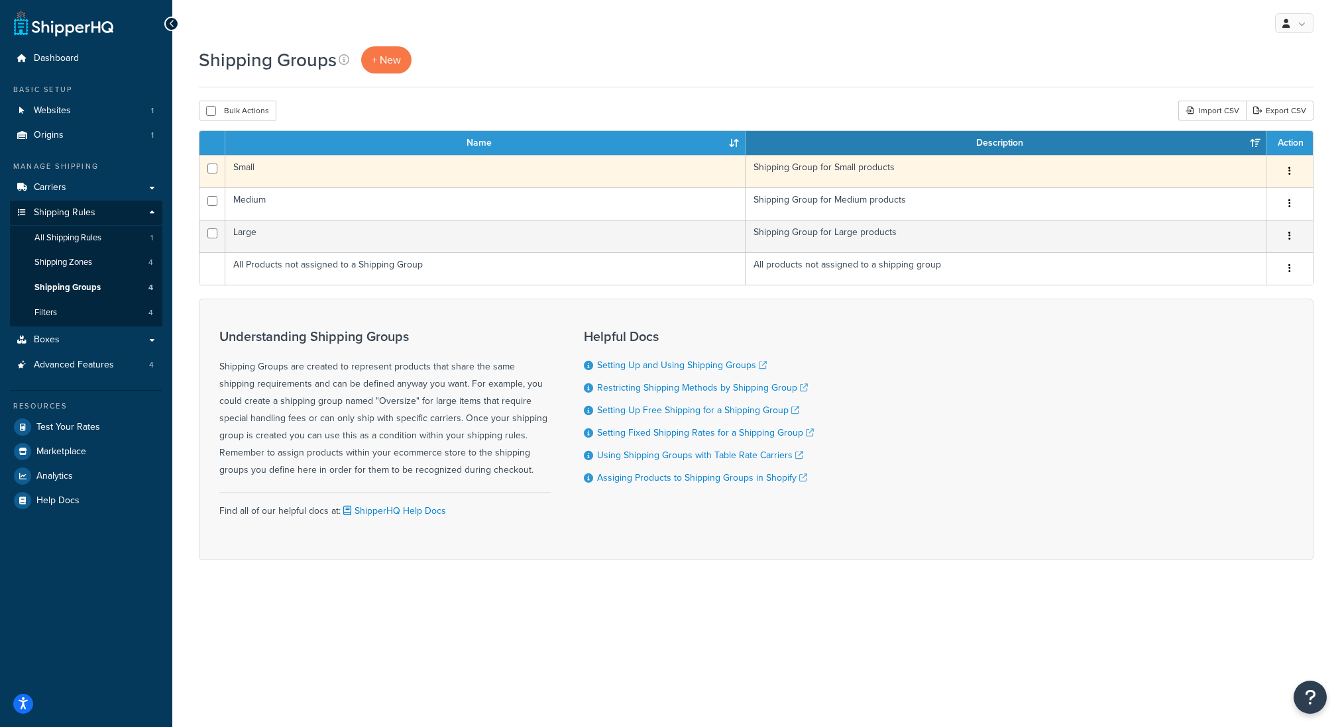
click at [1290, 166] on button "button" at bounding box center [1289, 171] width 19 height 21
click at [1200, 199] on icon at bounding box center [1195, 197] width 9 height 9
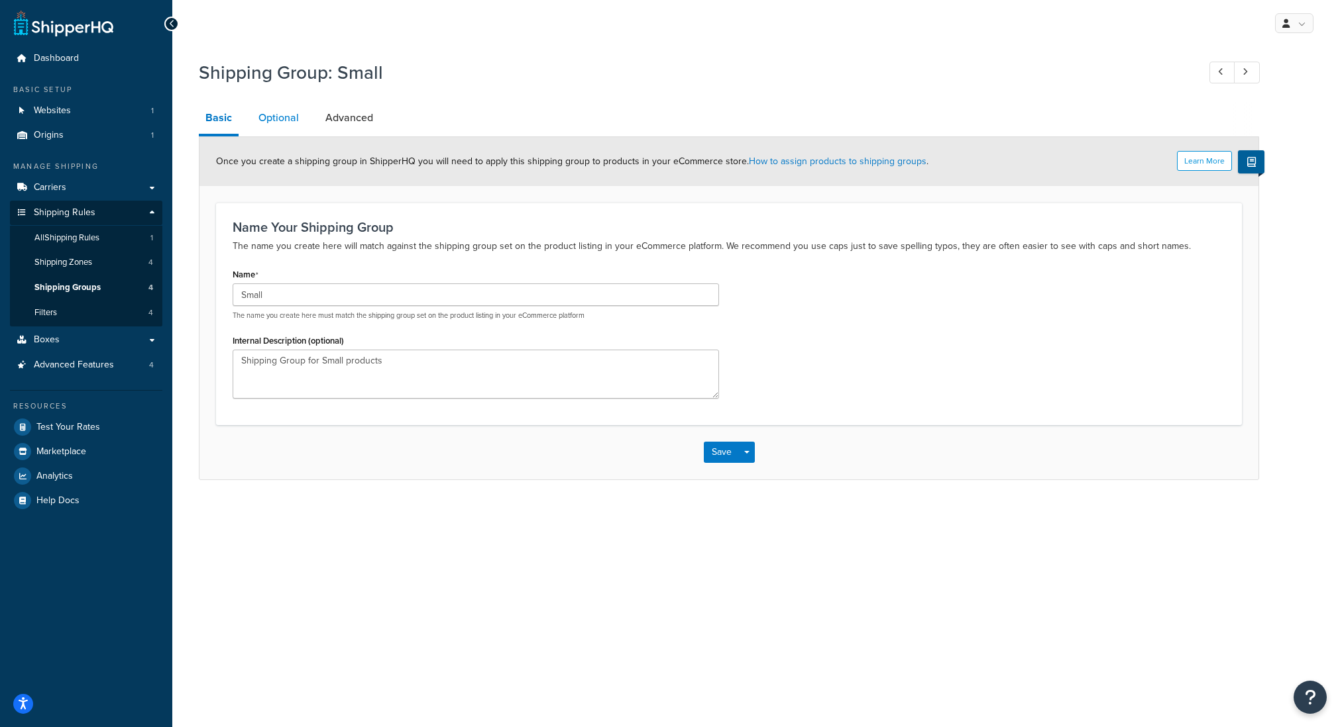
click at [288, 113] on link "Optional" at bounding box center [279, 118] width 54 height 32
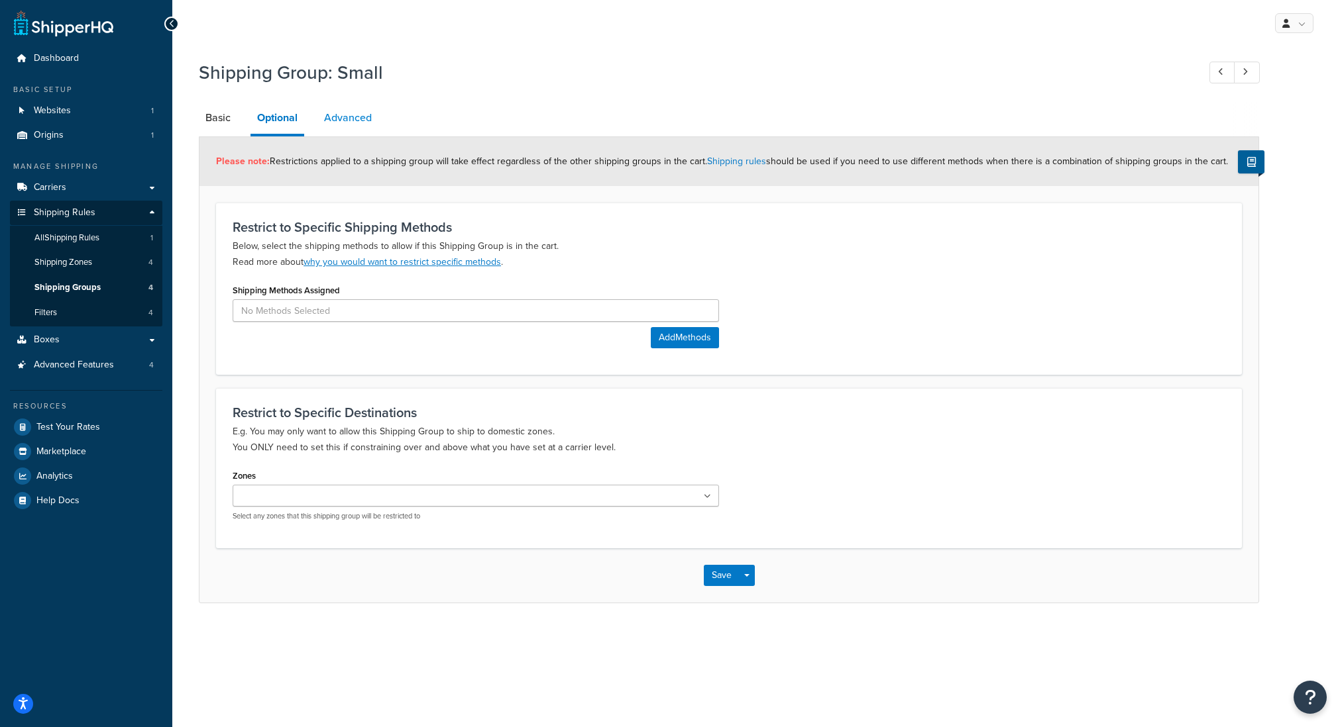
click at [345, 115] on link "Advanced" at bounding box center [347, 118] width 61 height 32
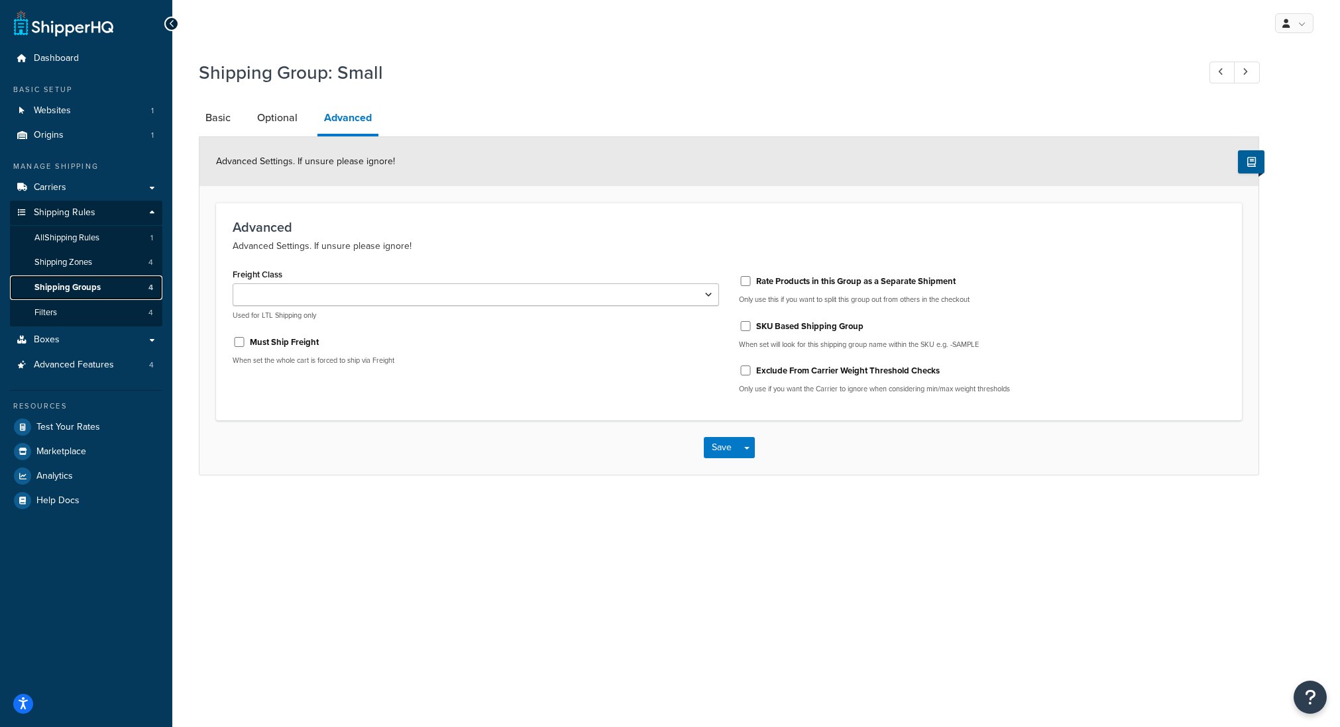
click at [103, 286] on link "Shipping Groups 4" at bounding box center [86, 288] width 152 height 25
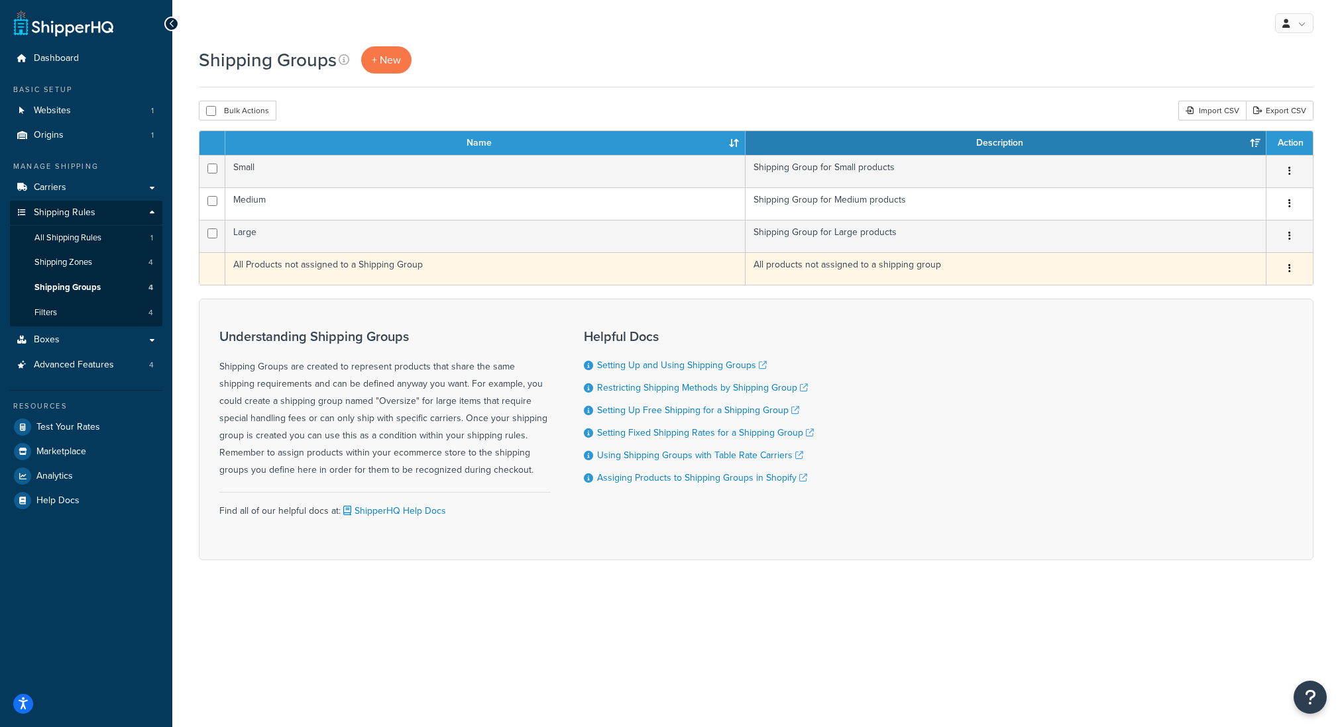
click at [1285, 274] on button "button" at bounding box center [1289, 268] width 19 height 21
click at [898, 254] on td "All products not assigned to a shipping group" at bounding box center [1005, 268] width 521 height 32
click at [465, 270] on td "All Products not assigned to a Shipping Group" at bounding box center [485, 268] width 520 height 32
click at [413, 265] on td "All Products not assigned to a Shipping Group" at bounding box center [485, 268] width 520 height 32
click at [1290, 272] on icon "button" at bounding box center [1289, 268] width 3 height 9
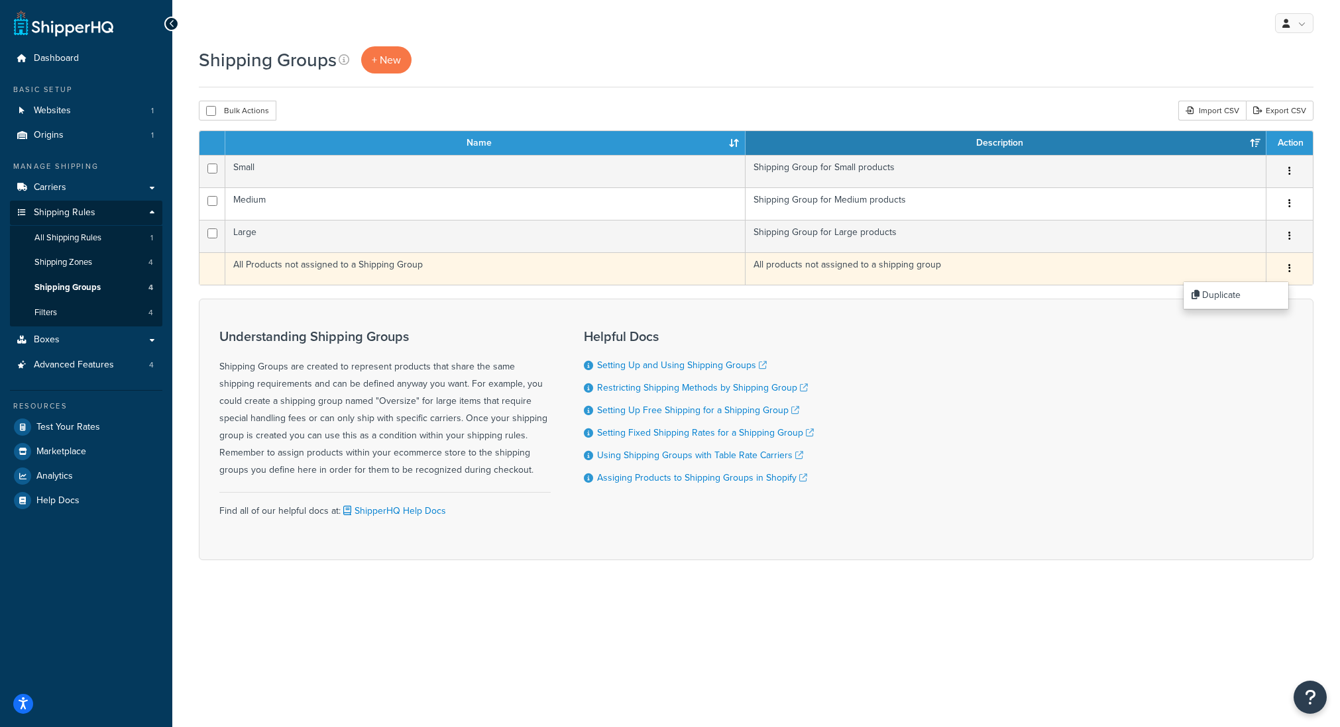
click at [869, 264] on td "All products not assigned to a shipping group" at bounding box center [1005, 268] width 521 height 32
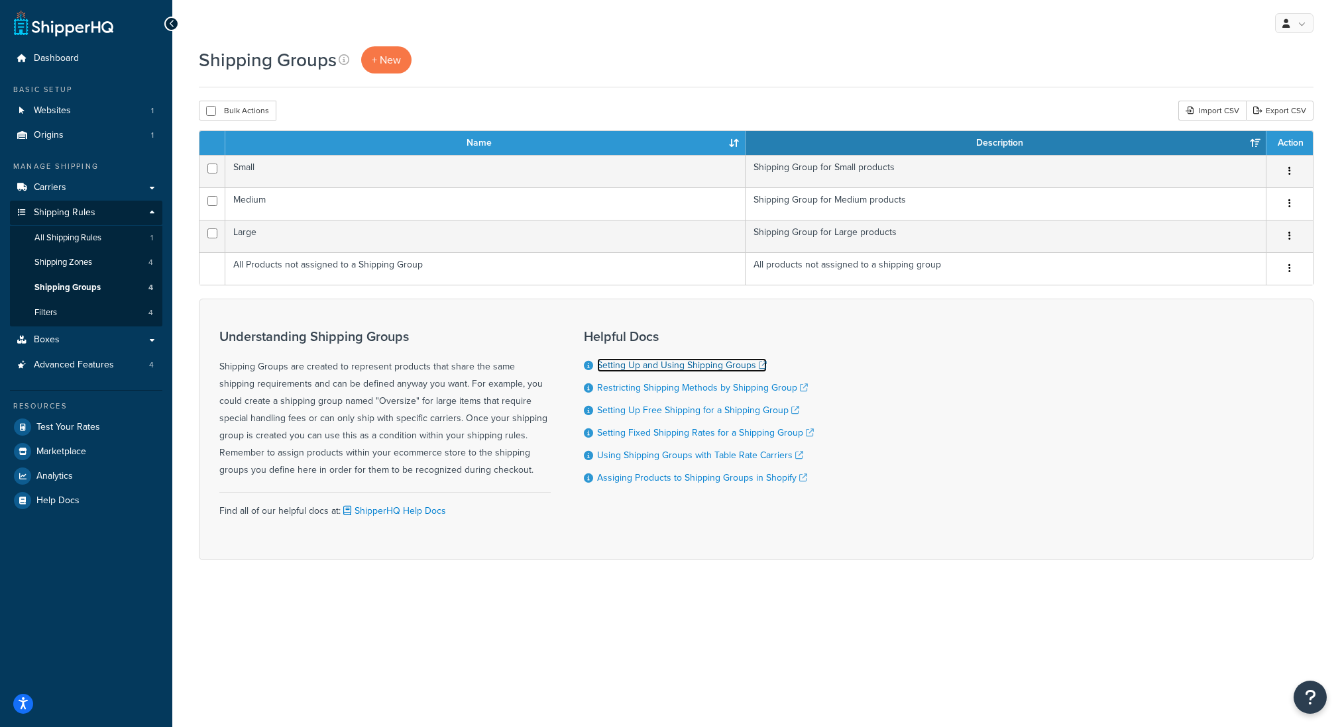
click at [672, 368] on link "Setting Up and Using Shipping Groups" at bounding box center [682, 365] width 170 height 14
